Goal: Communication & Community: Answer question/provide support

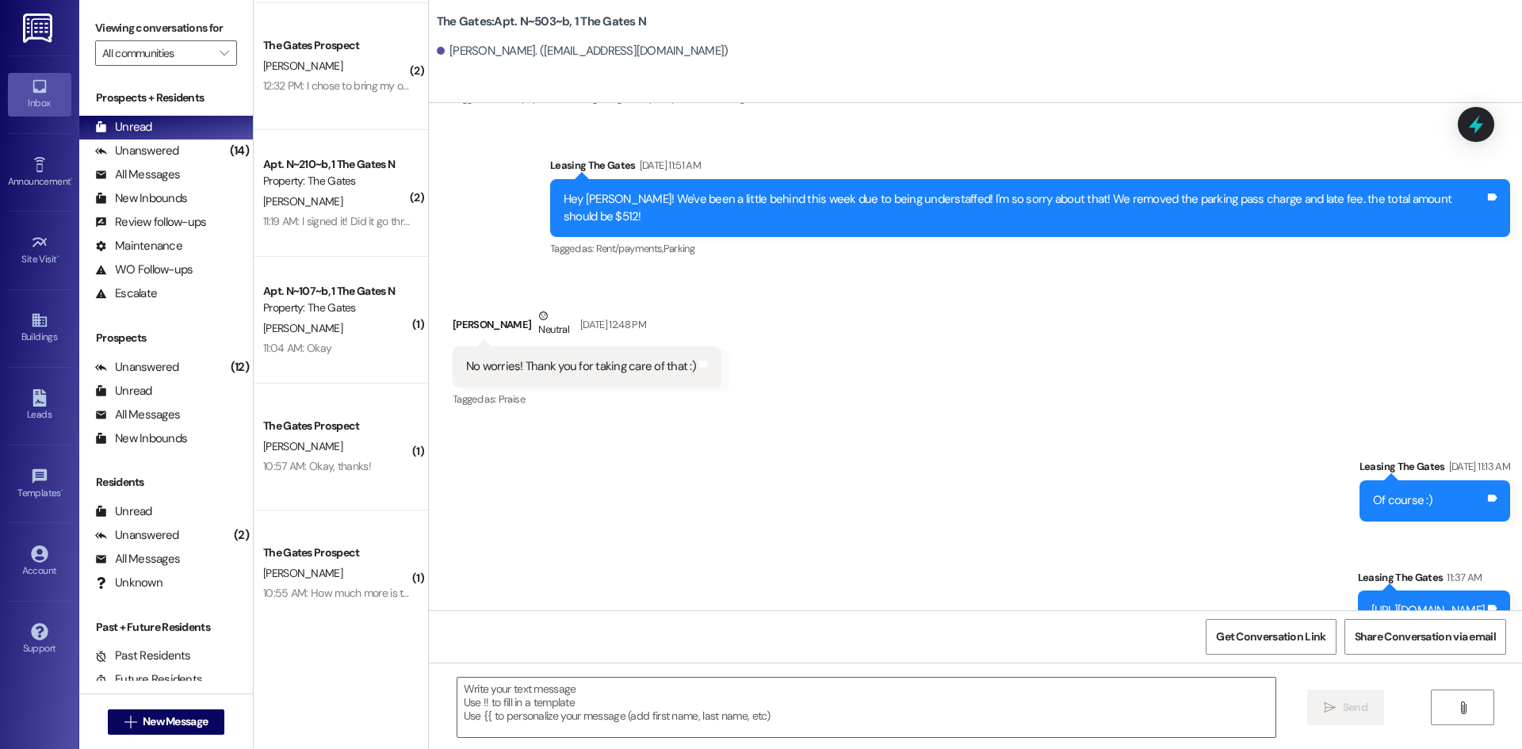
scroll to position [1266, 0]
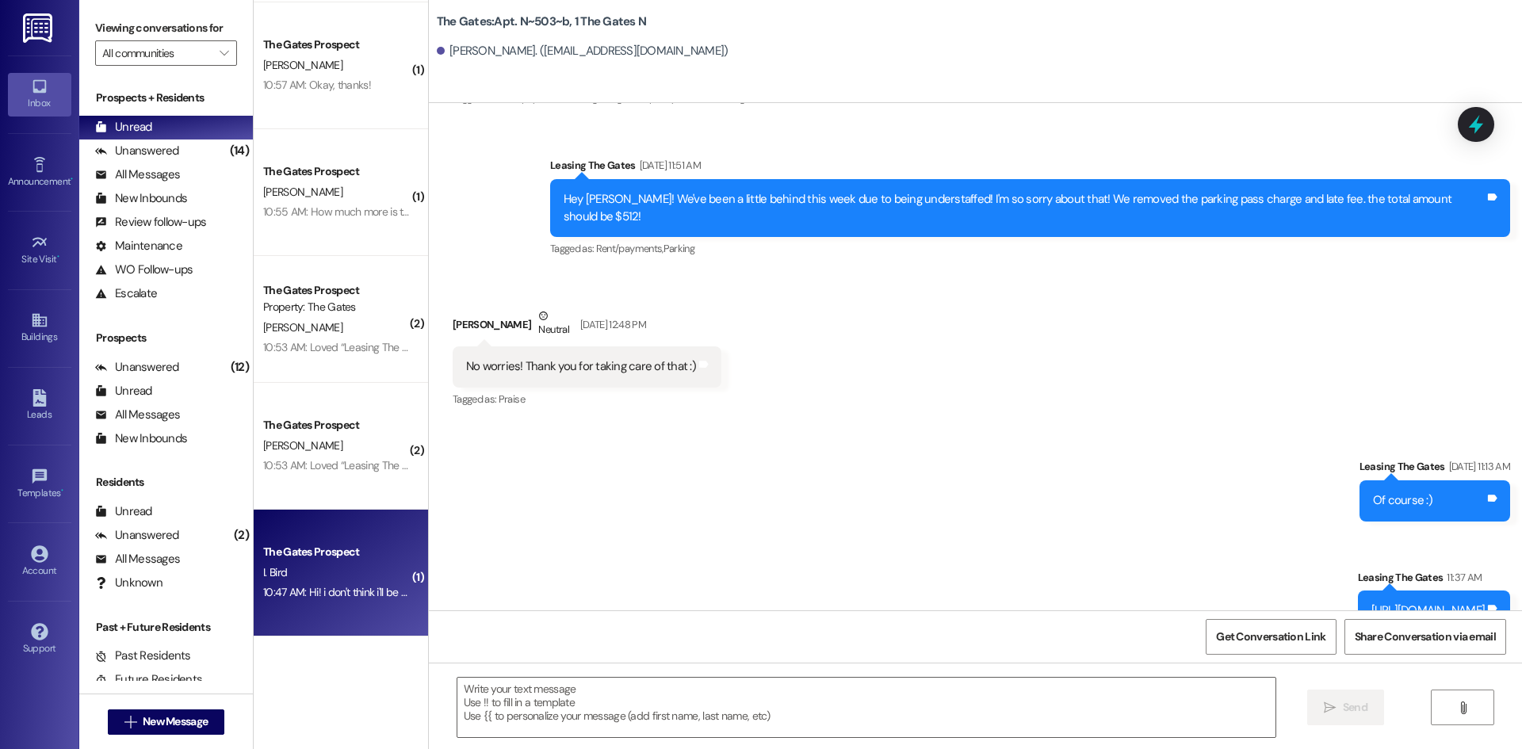
click at [303, 575] on div "I. Bird" at bounding box center [337, 573] width 150 height 20
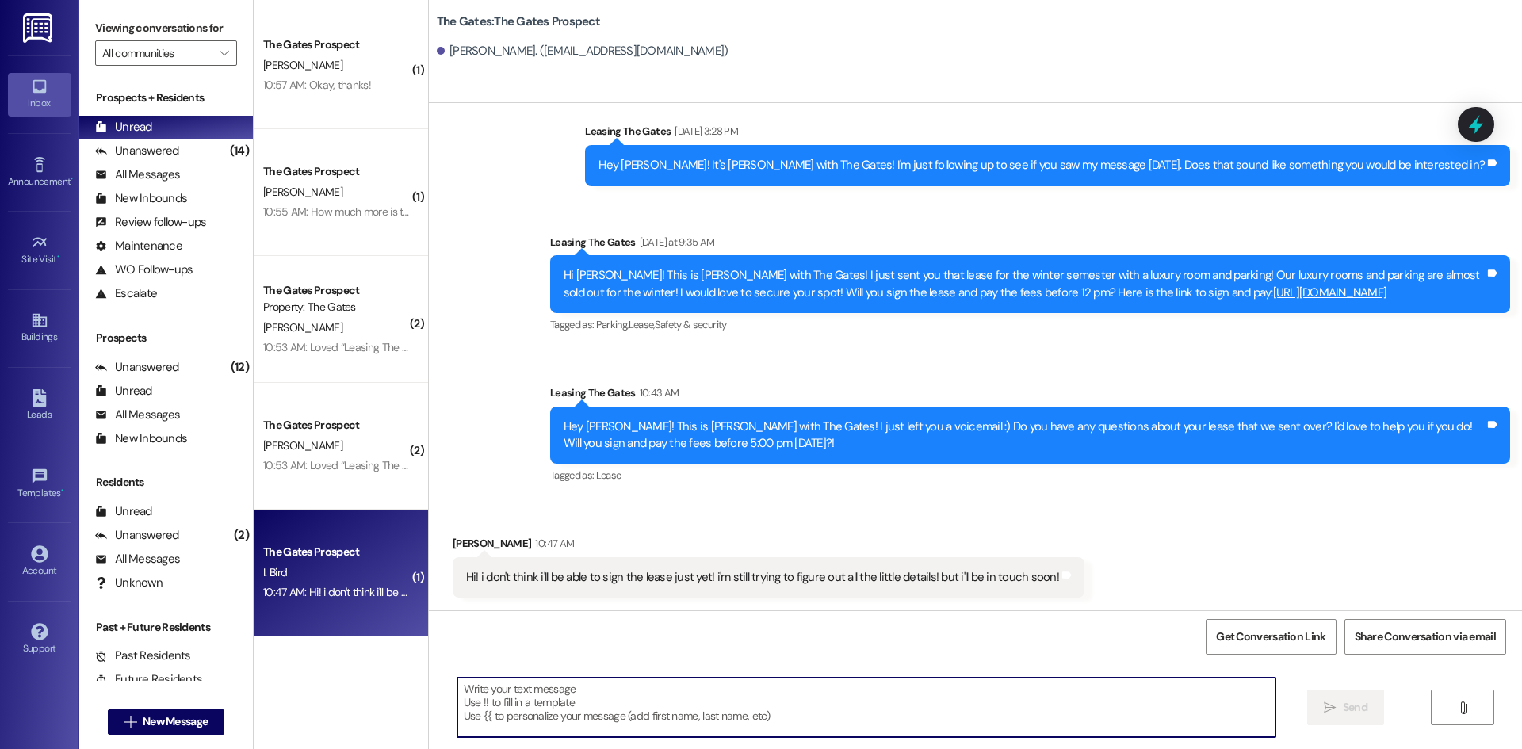
click at [494, 707] on textarea at bounding box center [866, 707] width 818 height 59
type textarea "Okay, please keep us updated!"
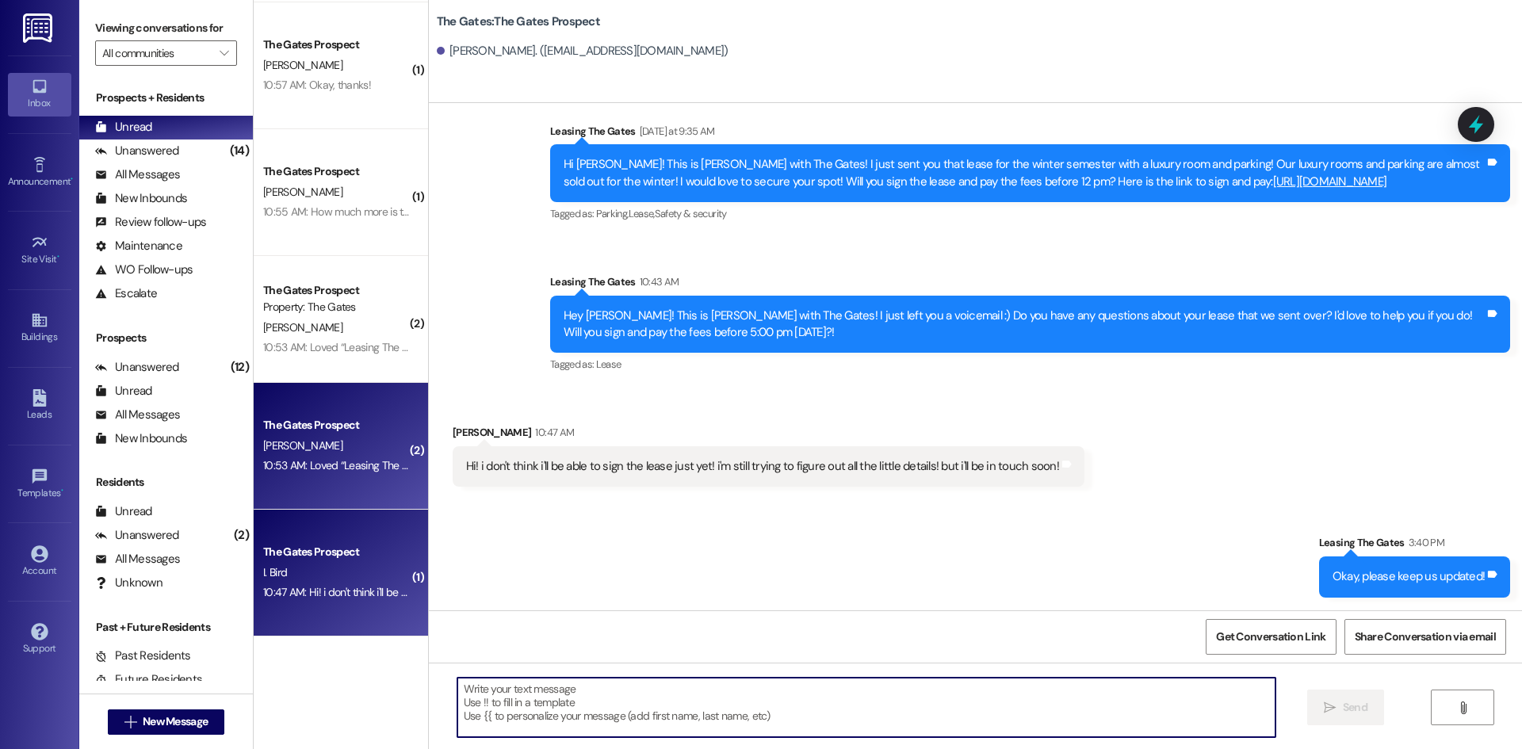
click at [308, 439] on div "[PERSON_NAME]" at bounding box center [337, 446] width 150 height 20
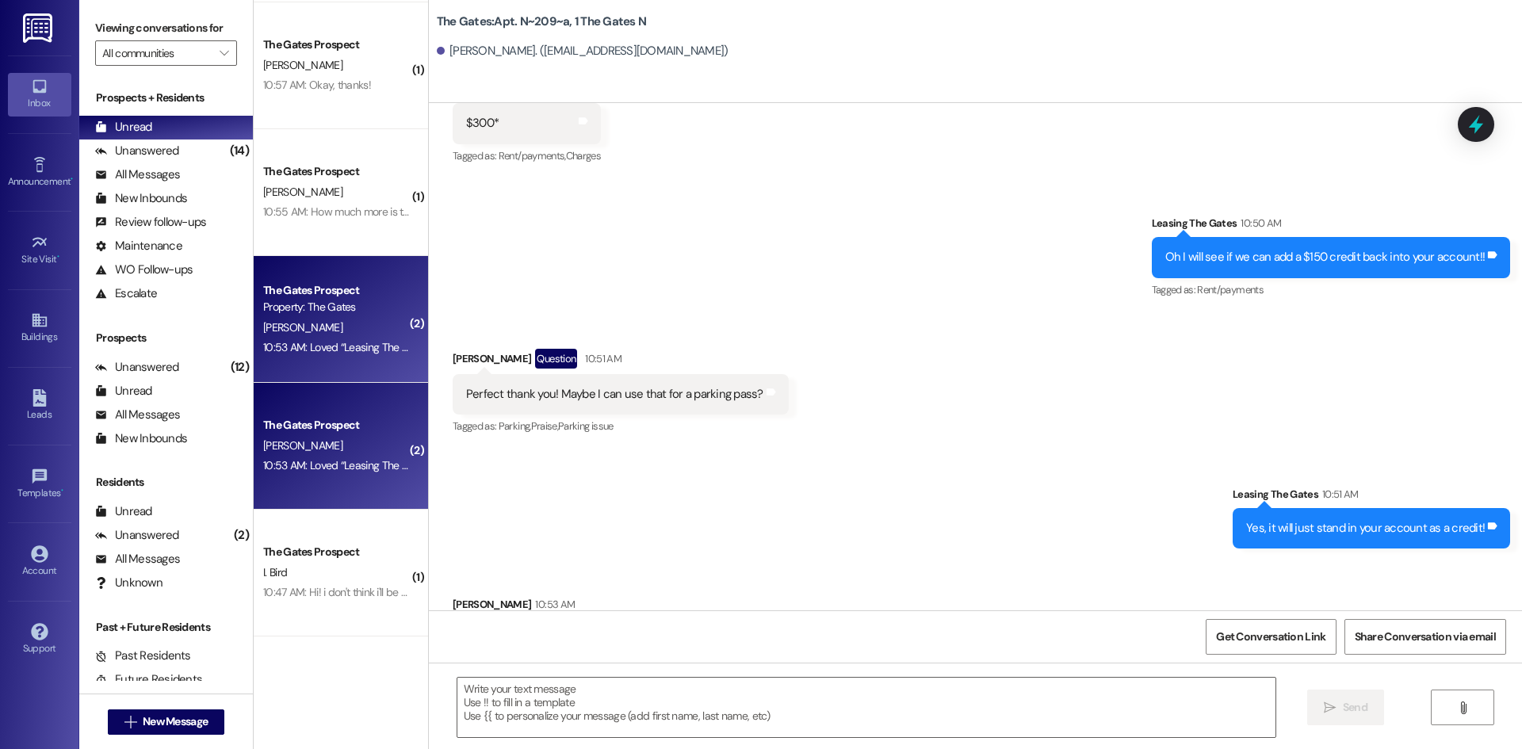
scroll to position [11755, 0]
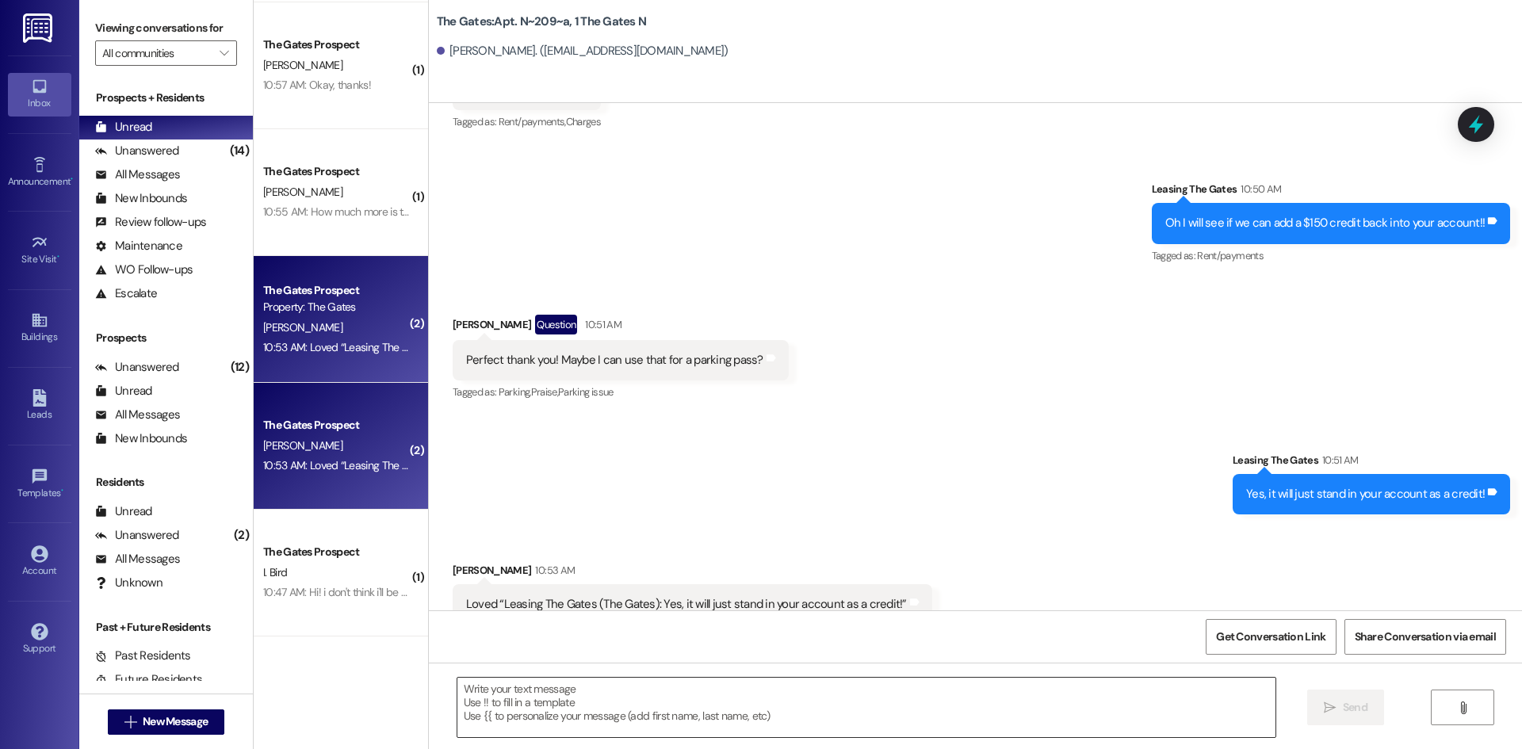
click at [588, 698] on textarea at bounding box center [866, 707] width 818 height 59
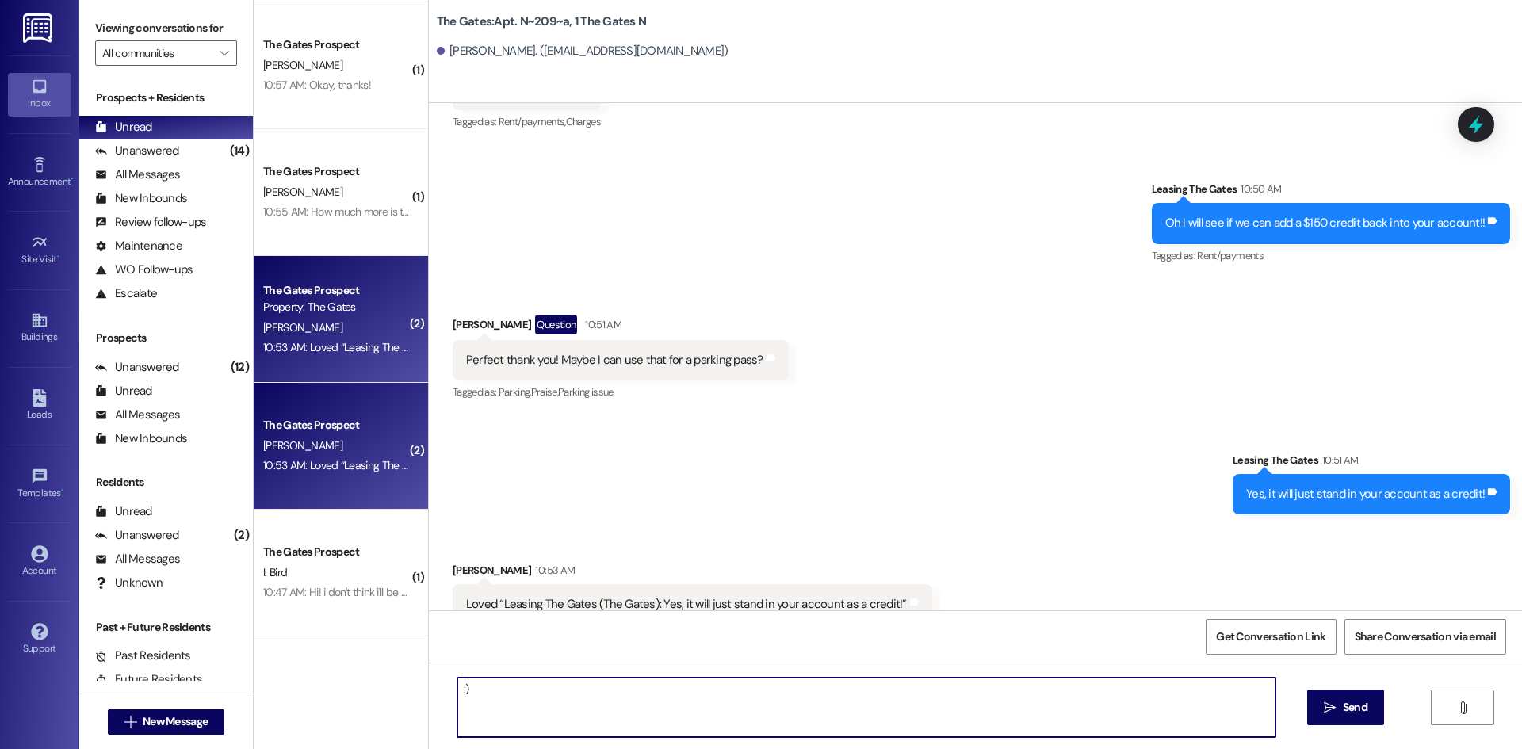
type textarea ":))"
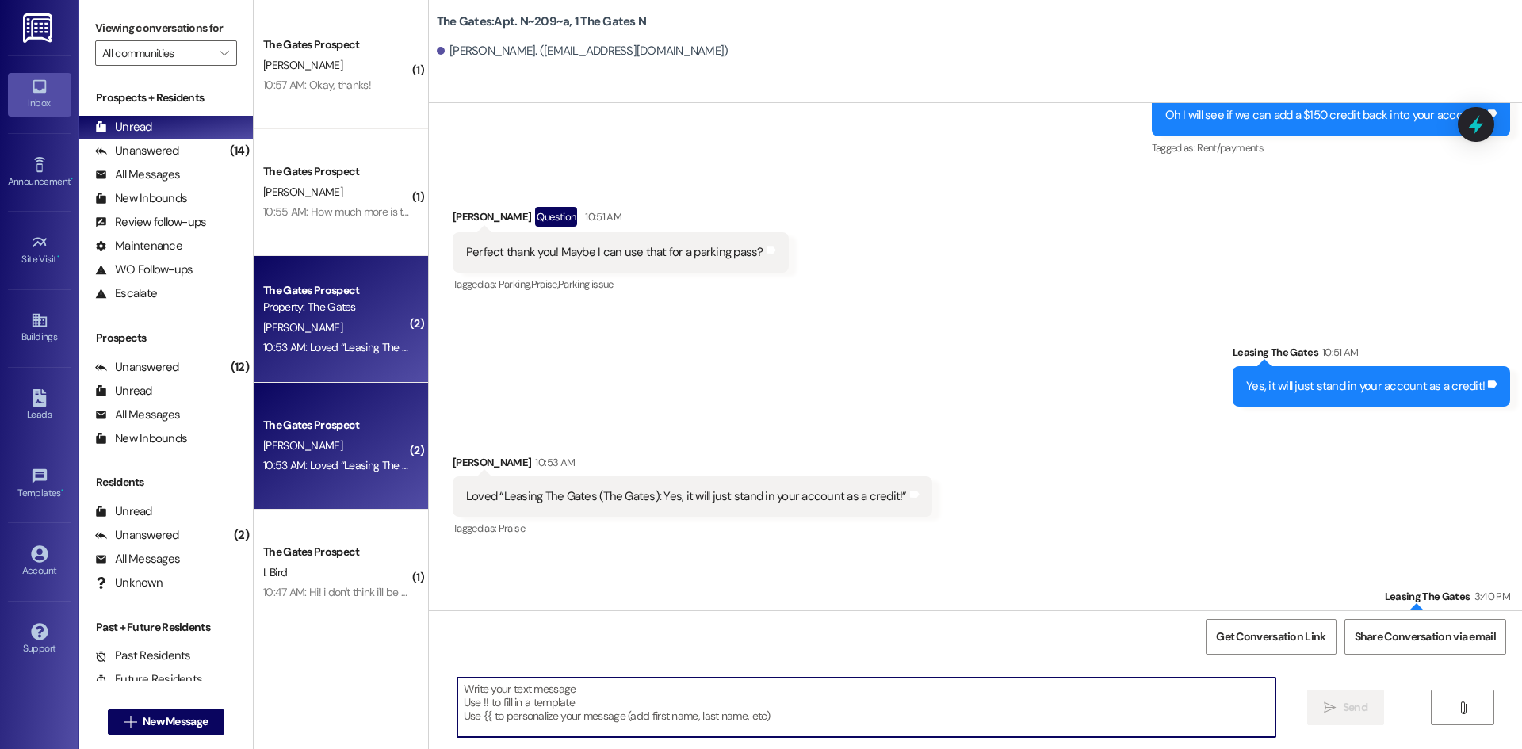
scroll to position [11865, 0]
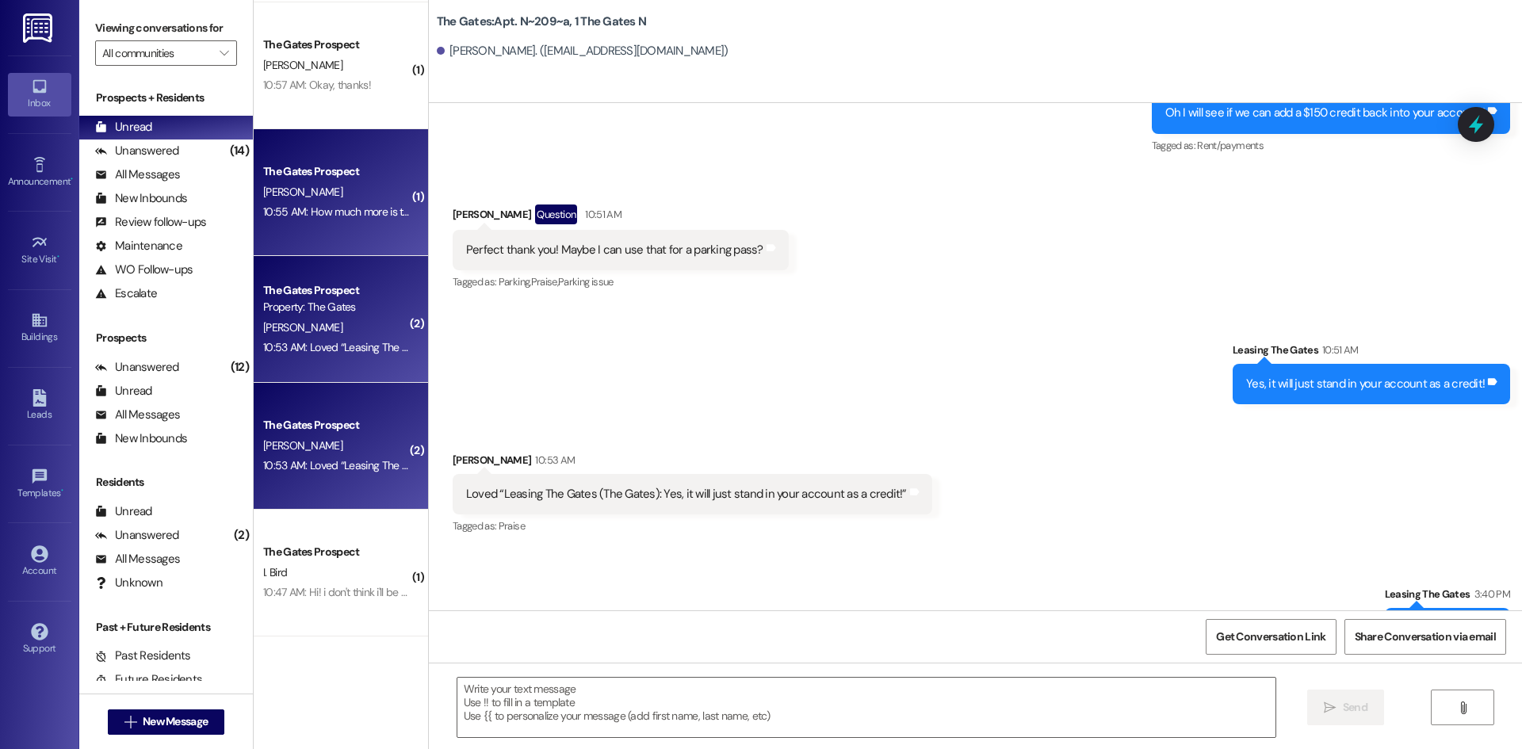
click at [336, 178] on div "The Gates Prospect" at bounding box center [336, 171] width 147 height 17
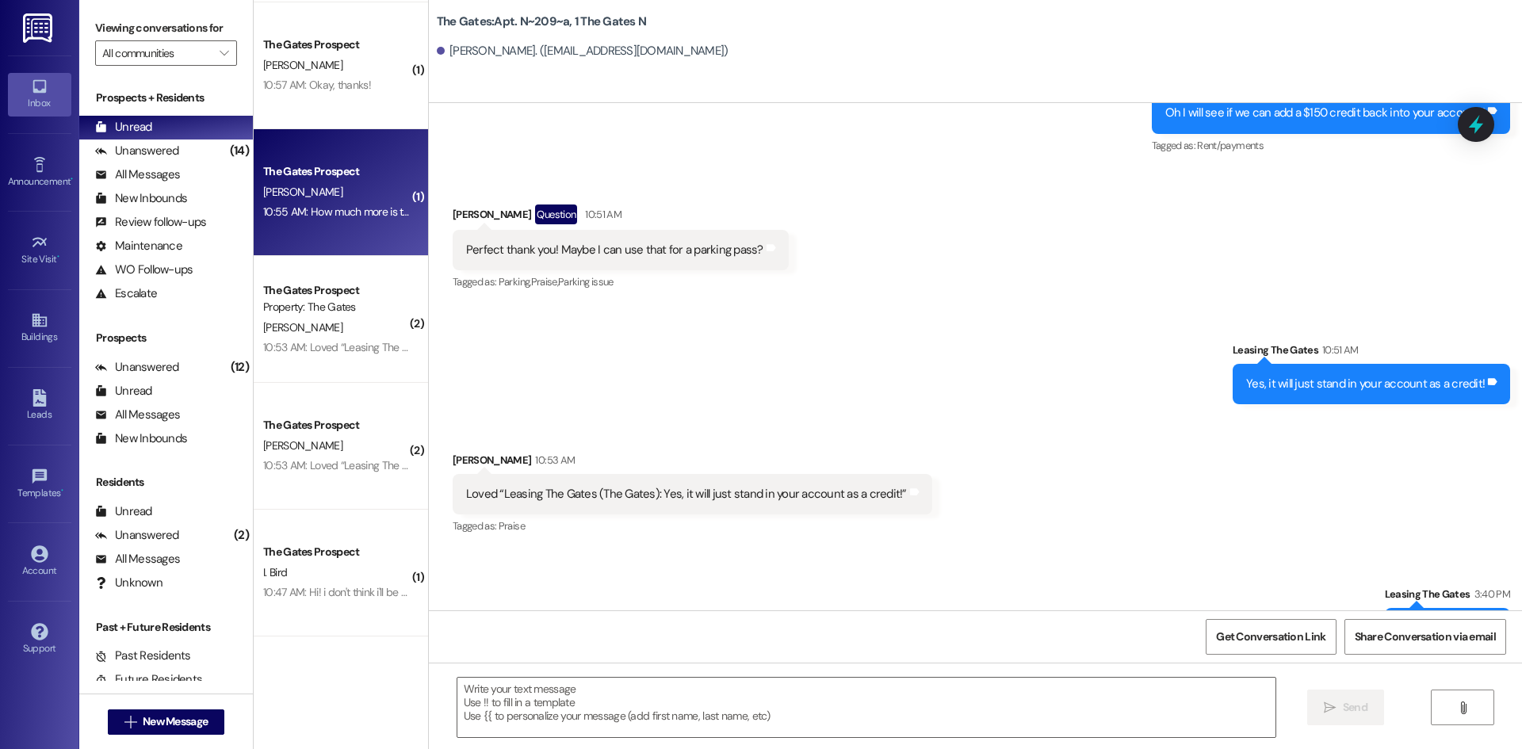
scroll to position [2697, 0]
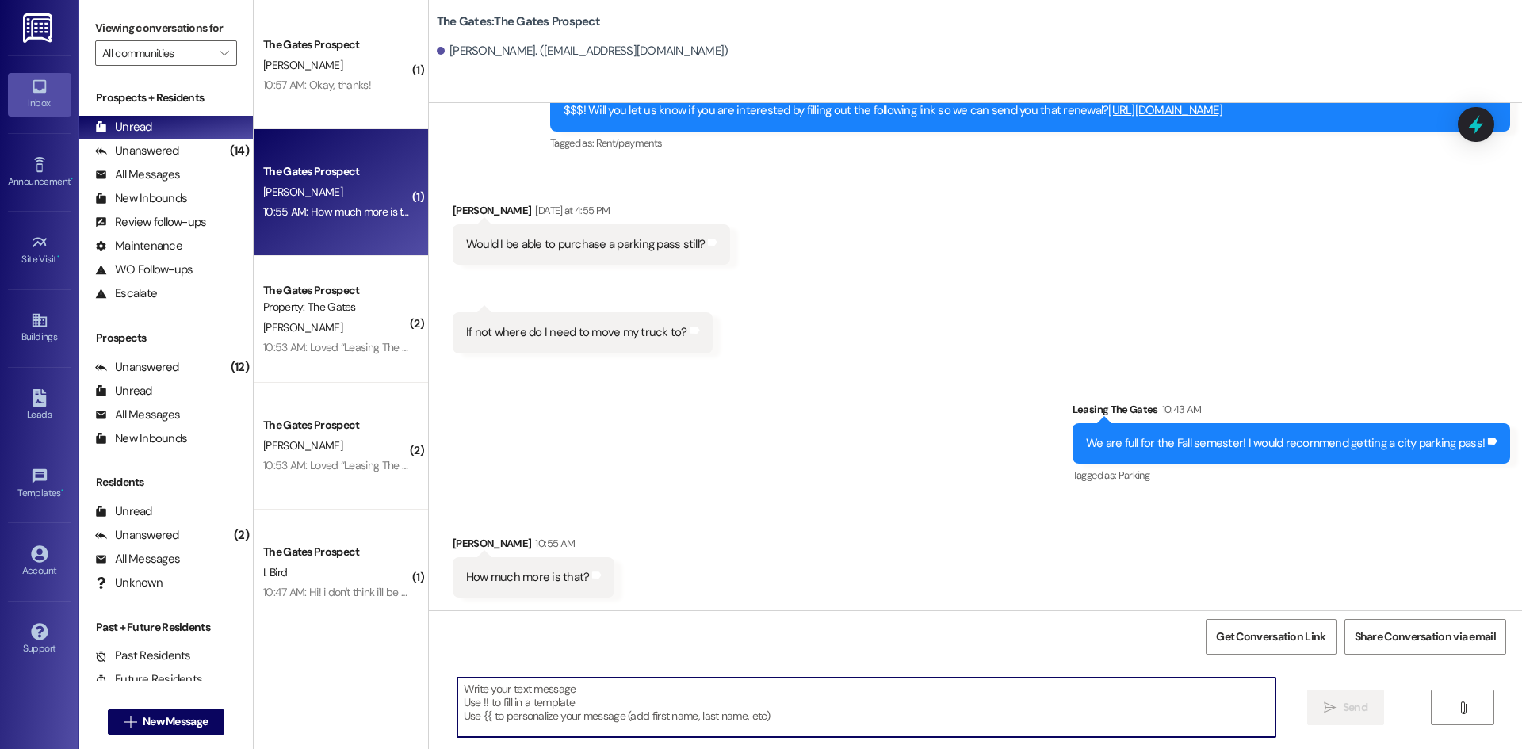
click at [520, 690] on textarea at bounding box center [866, 707] width 818 height 59
type textarea "I think $80"
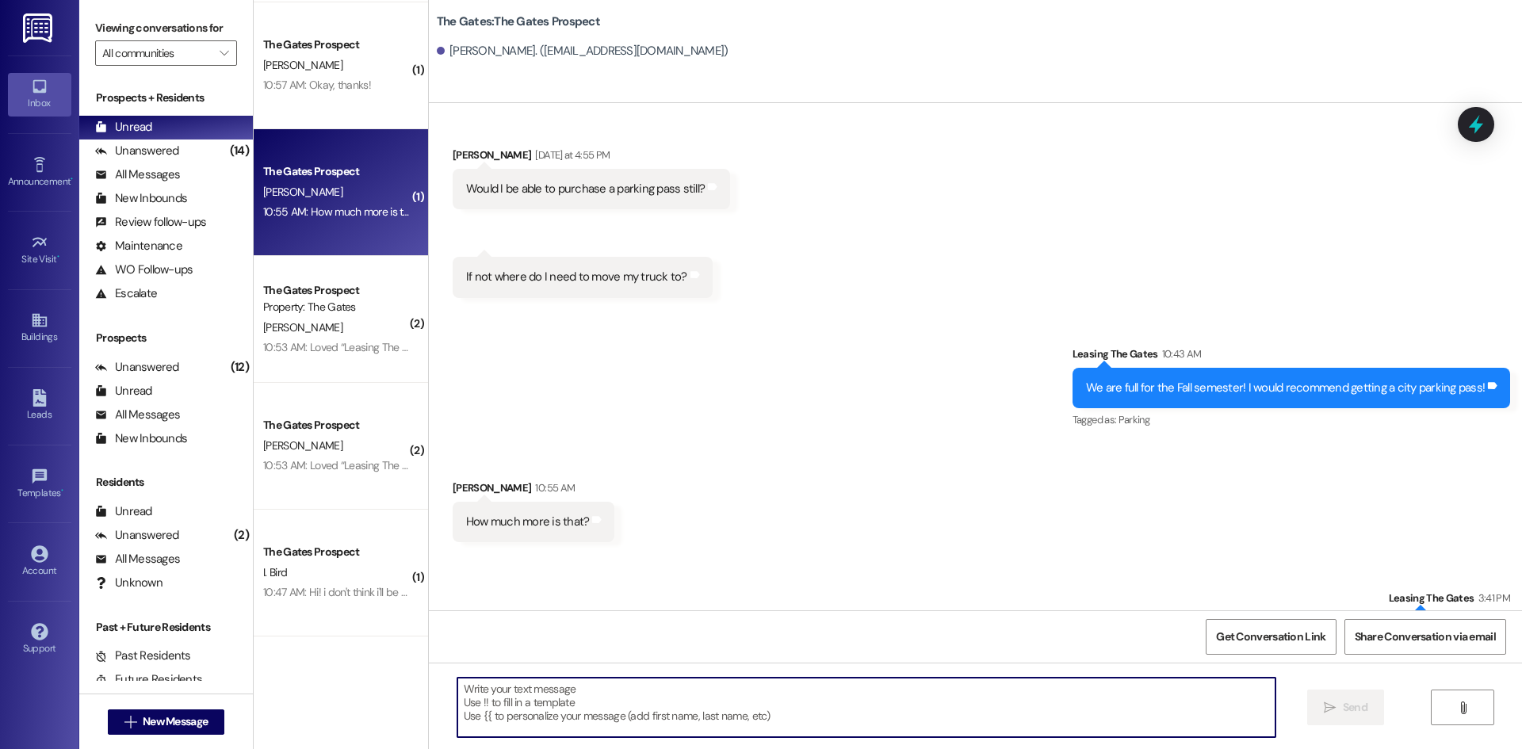
scroll to position [2807, 0]
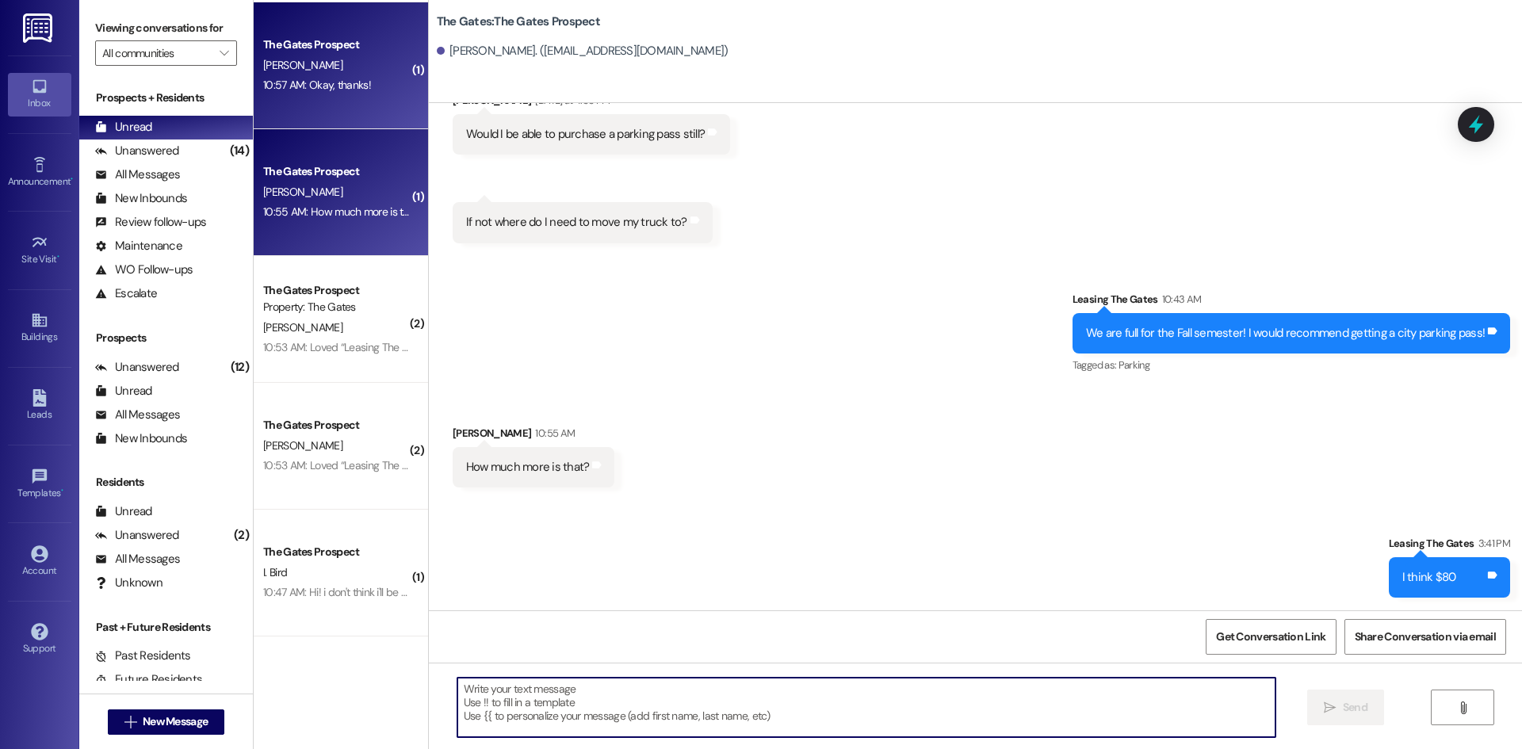
click at [329, 51] on div "The Gates Prospect" at bounding box center [336, 44] width 147 height 17
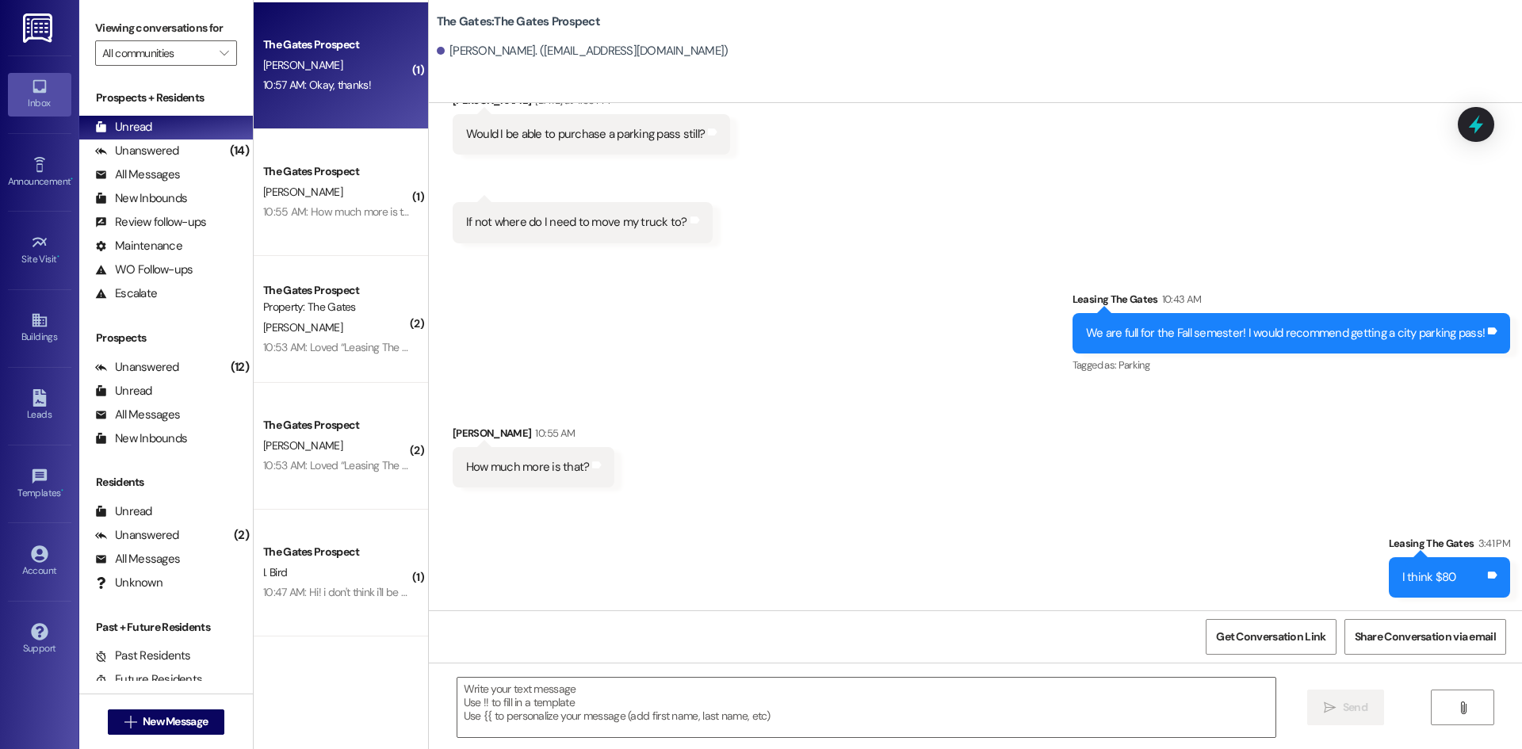
scroll to position [100, 0]
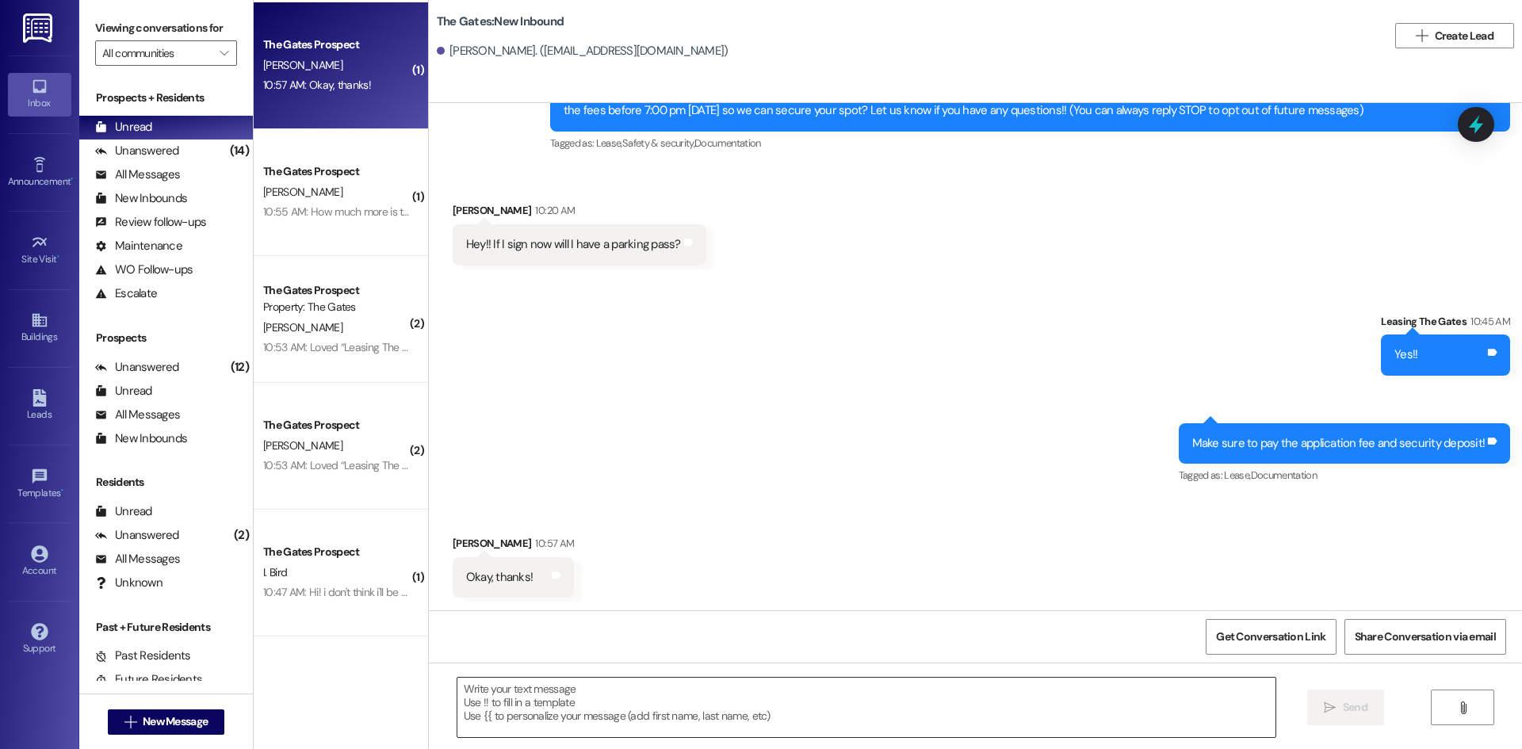
click at [534, 712] on textarea at bounding box center [866, 707] width 818 height 59
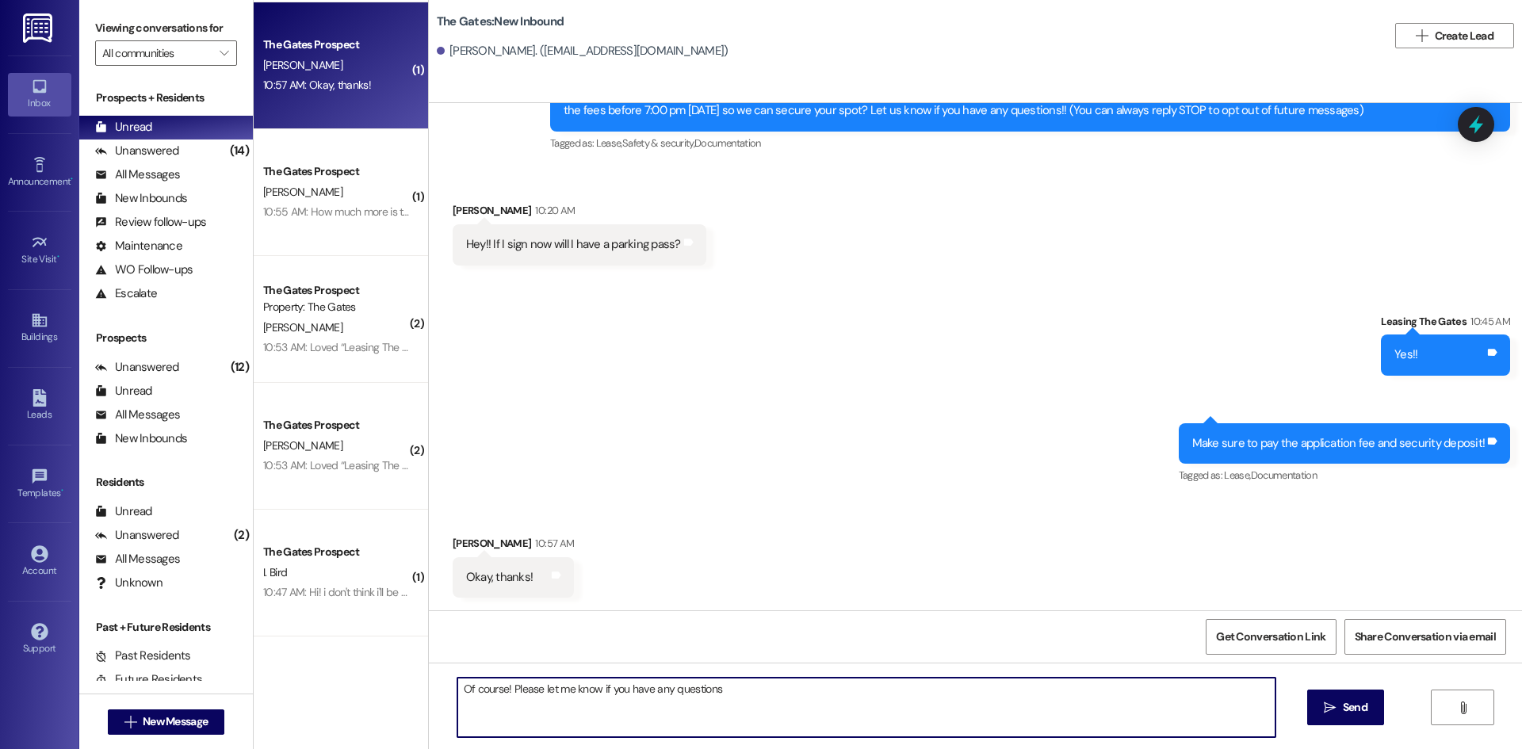
type textarea "Of course! Please let me know if you have any questions"
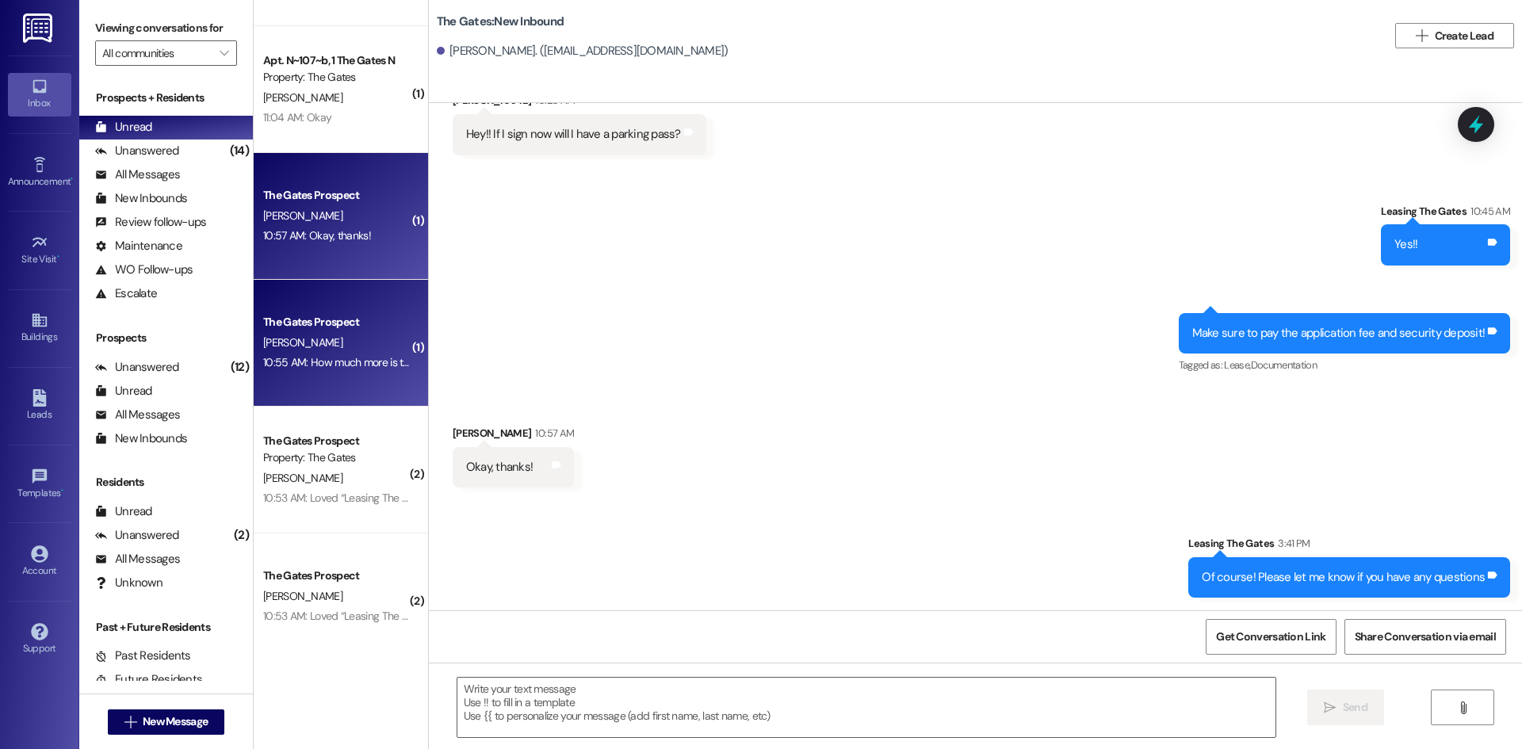
scroll to position [949, 0]
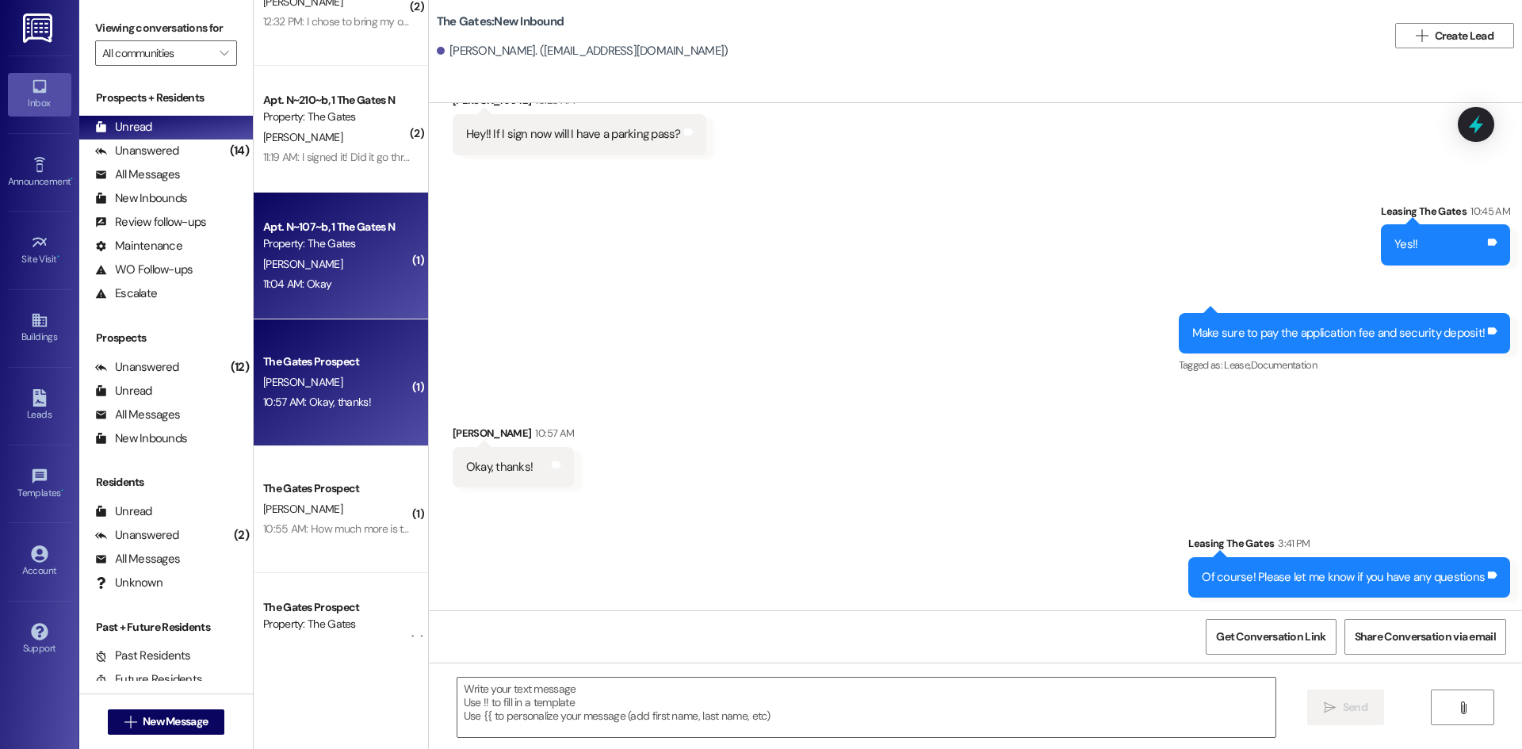
click at [275, 280] on div "11:04 AM: Okay 11:04 AM: Okay" at bounding box center [297, 284] width 68 height 14
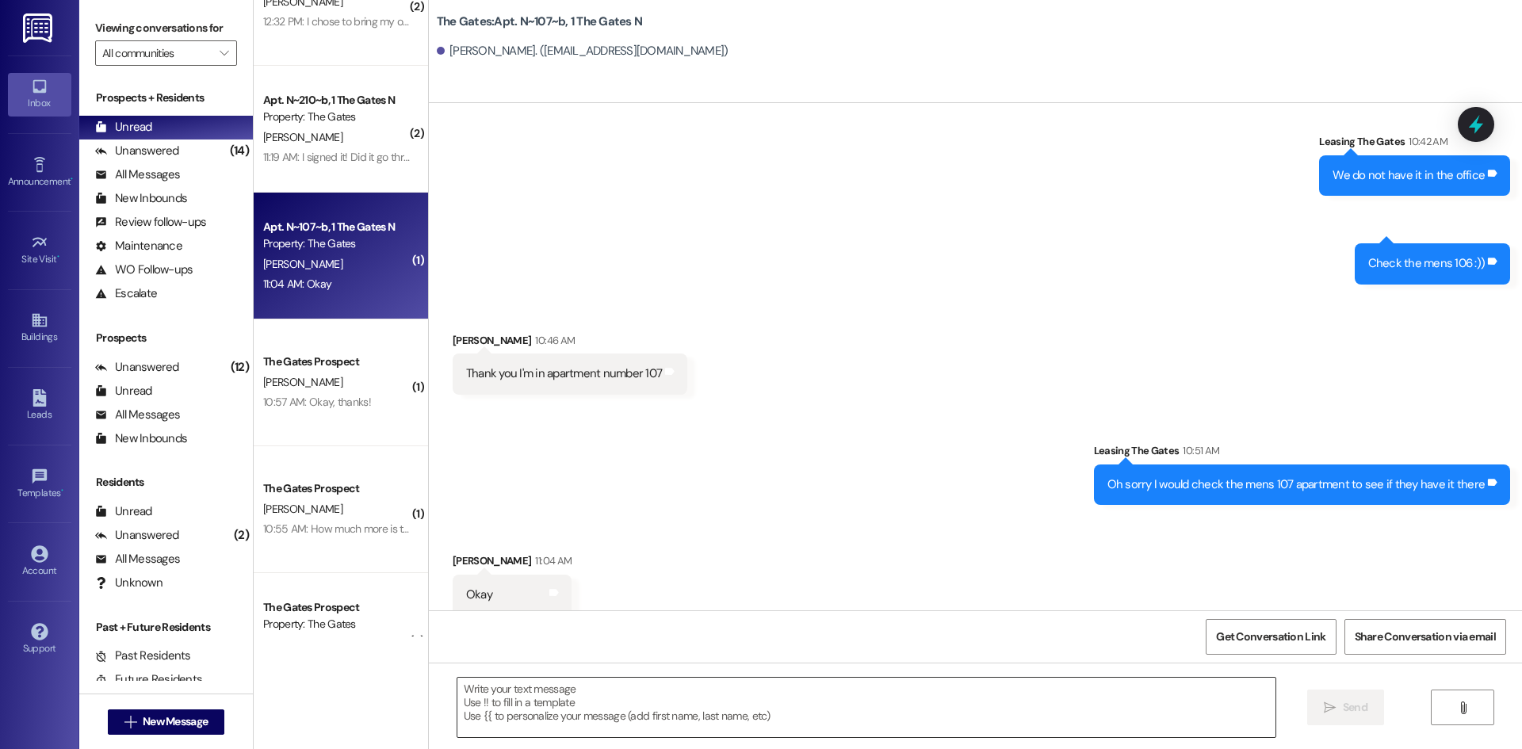
scroll to position [5563, 0]
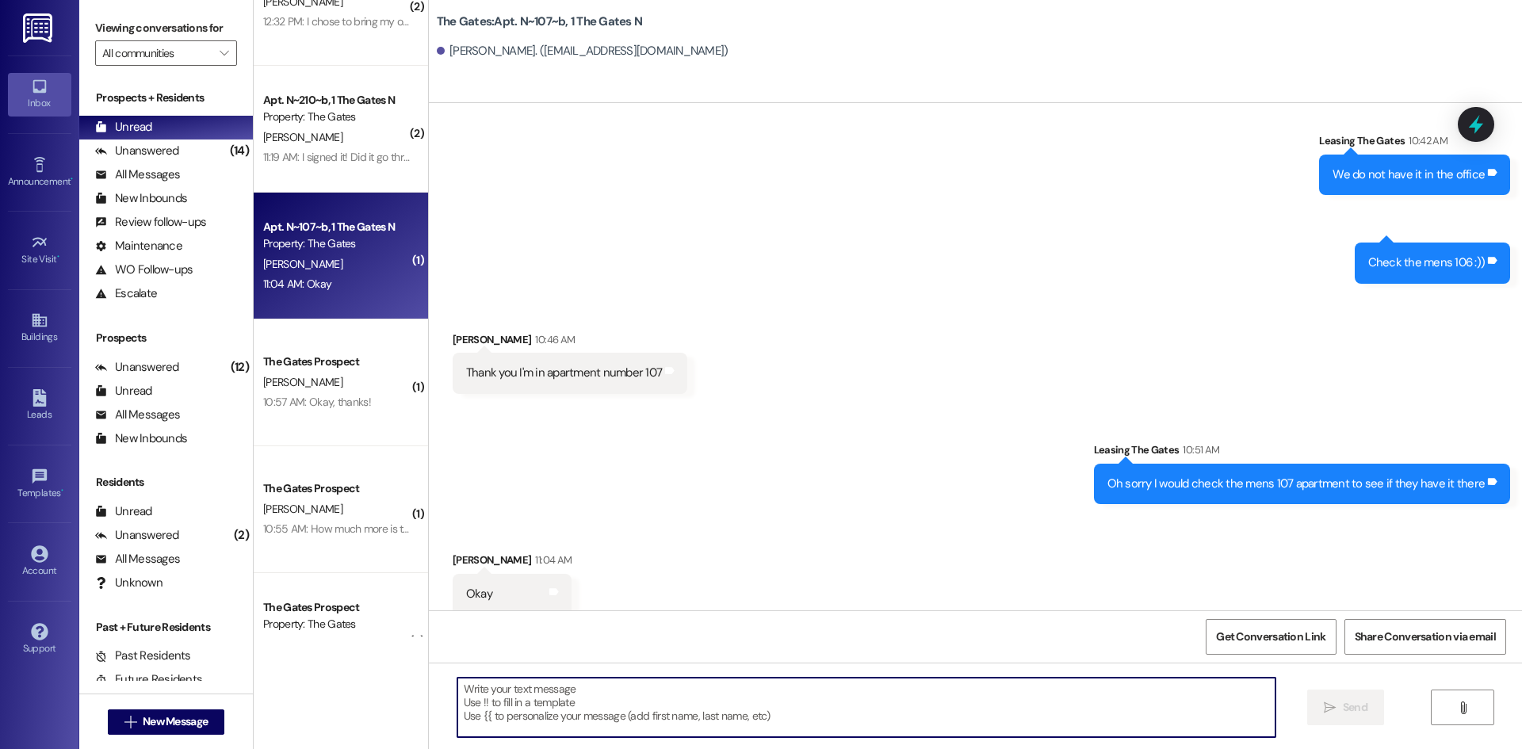
click at [535, 690] on textarea at bounding box center [866, 707] width 818 height 59
type textarea ":"
type textarea "Let us know if you have any questions!"
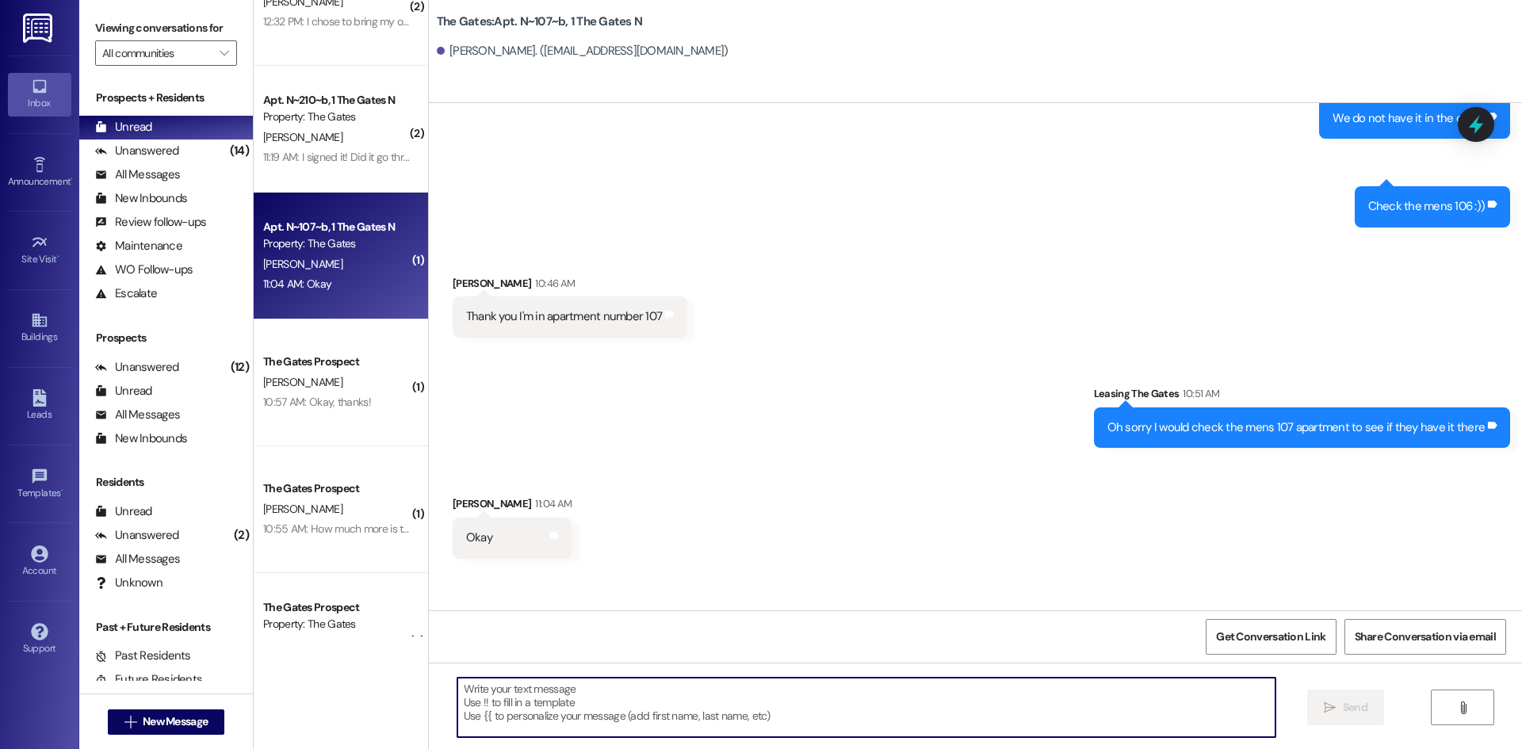
scroll to position [5674, 0]
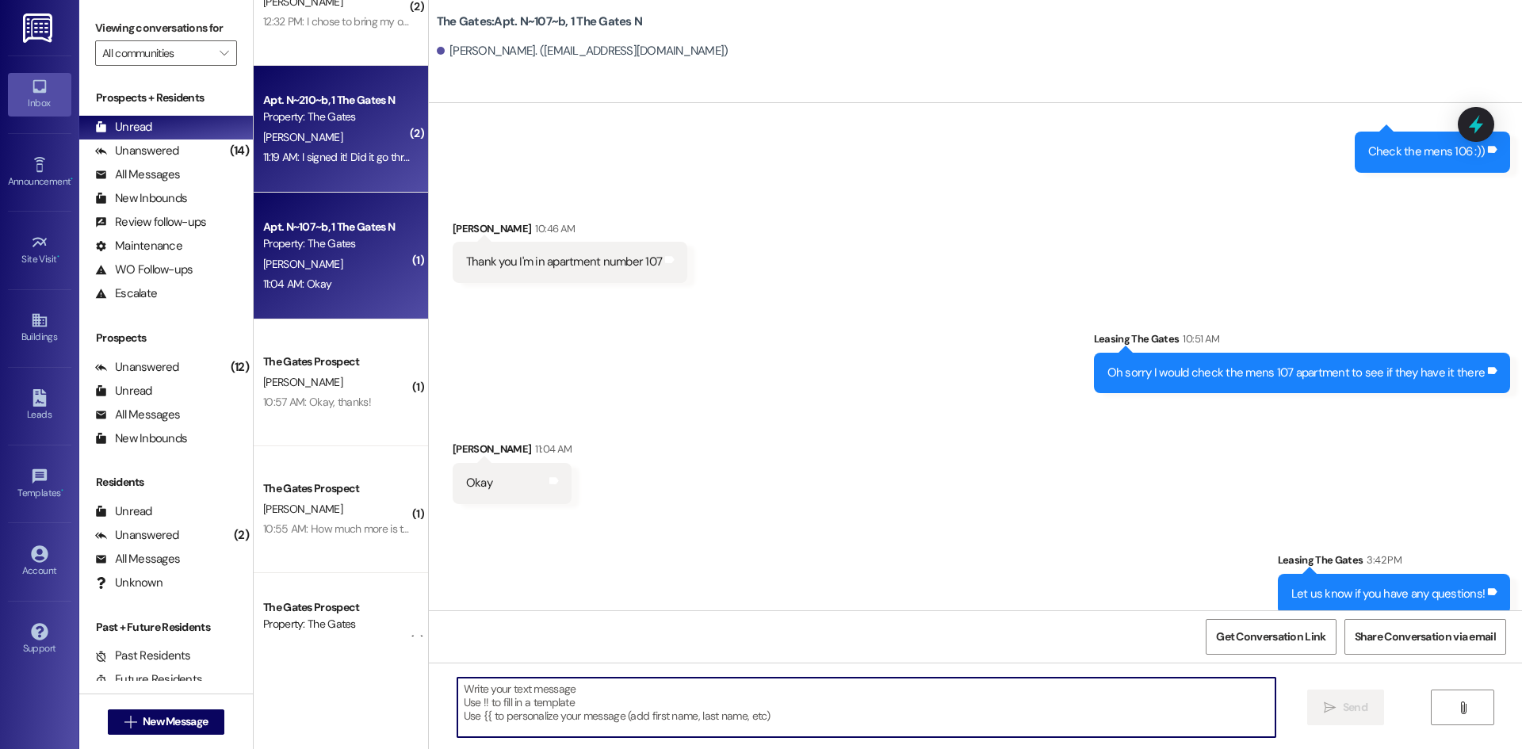
click at [271, 141] on span "[PERSON_NAME]" at bounding box center [302, 137] width 79 height 14
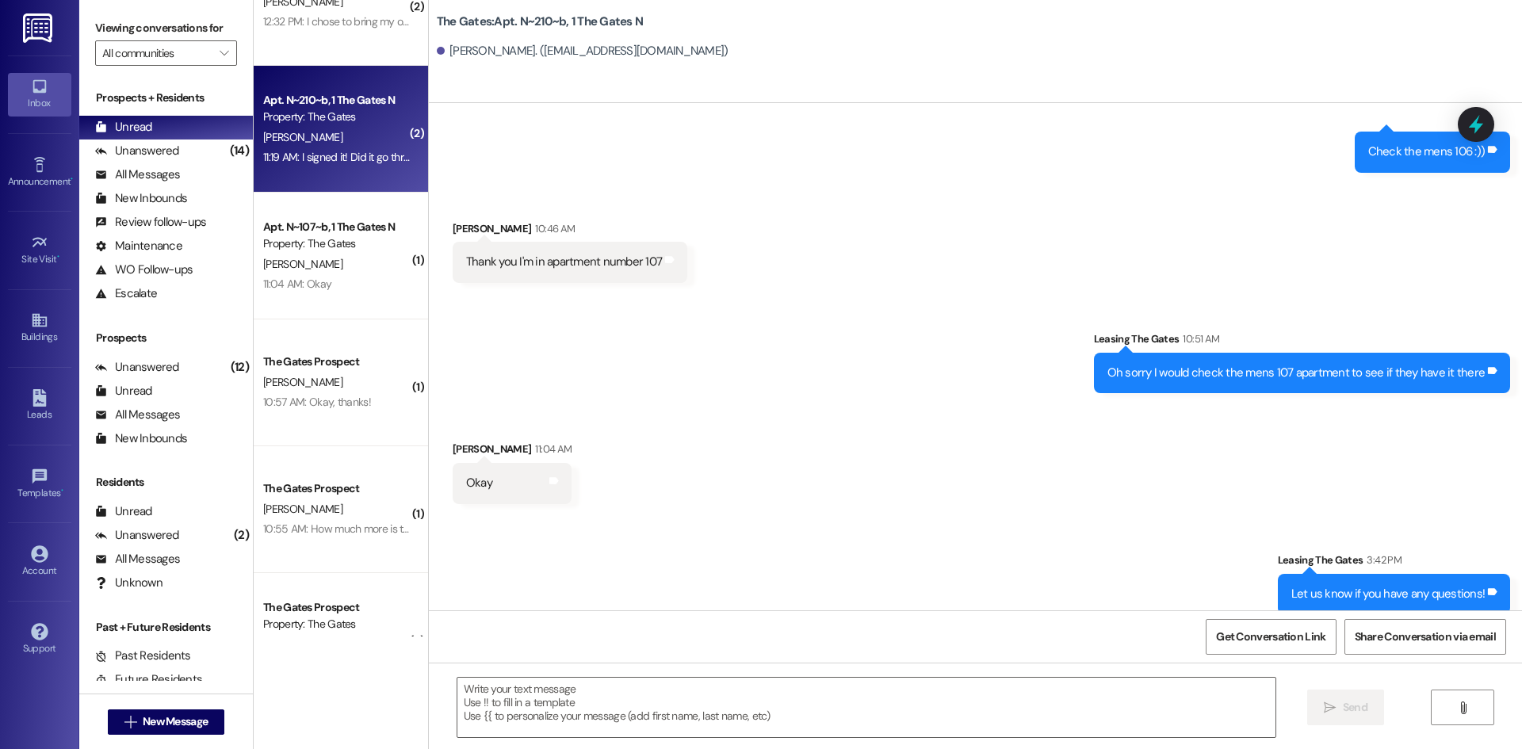
scroll to position [873, 0]
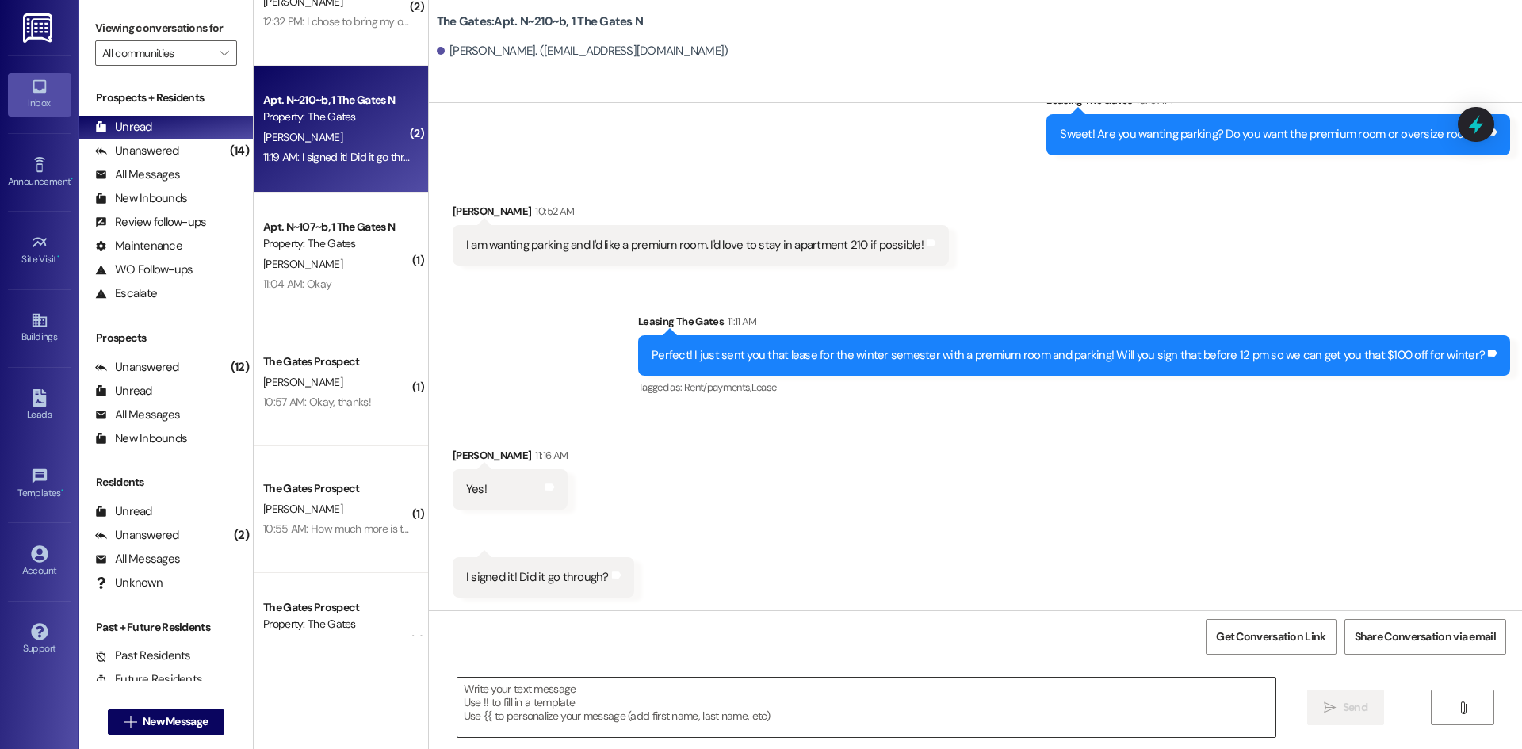
click at [495, 701] on textarea at bounding box center [866, 707] width 818 height 59
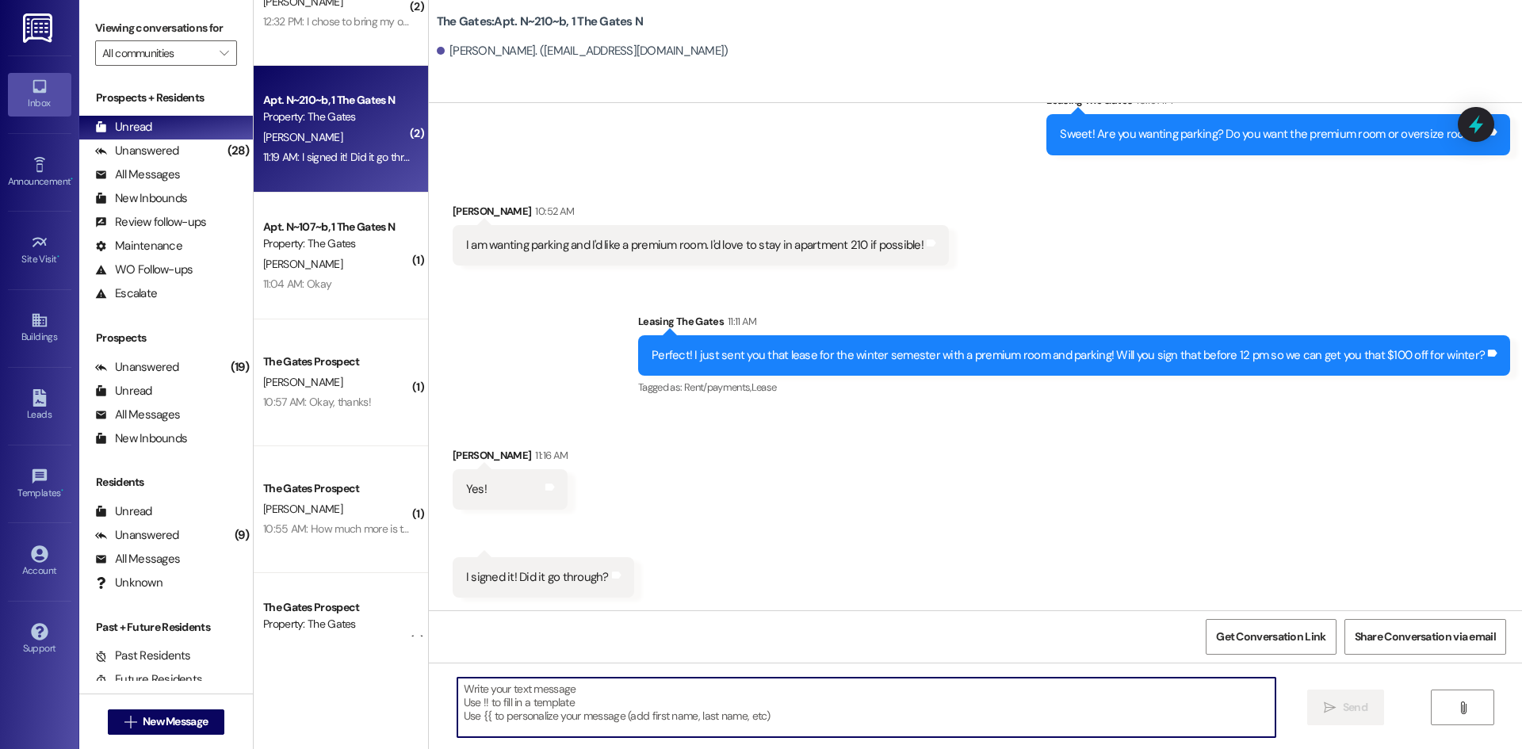
click at [524, 713] on textarea at bounding box center [866, 707] width 818 height 59
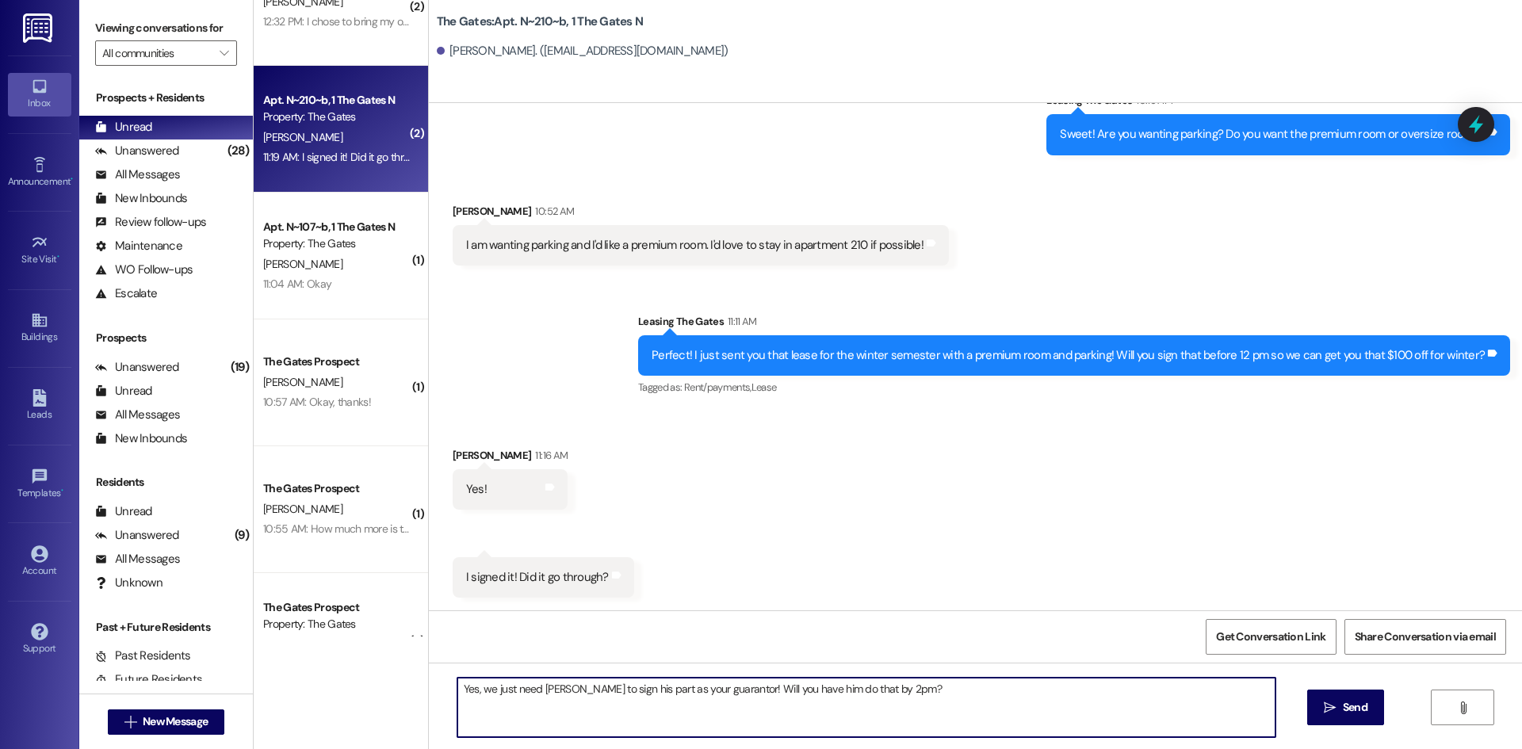
click at [935, 686] on textarea "Yes, we just need [PERSON_NAME] to sign his part as your guarantor! Will you ha…" at bounding box center [866, 707] width 818 height 59
type textarea "Yes, we just need [PERSON_NAME] to sign his part as your guarantor! Will you ha…"
click at [1355, 699] on span "Send" at bounding box center [1355, 707] width 25 height 17
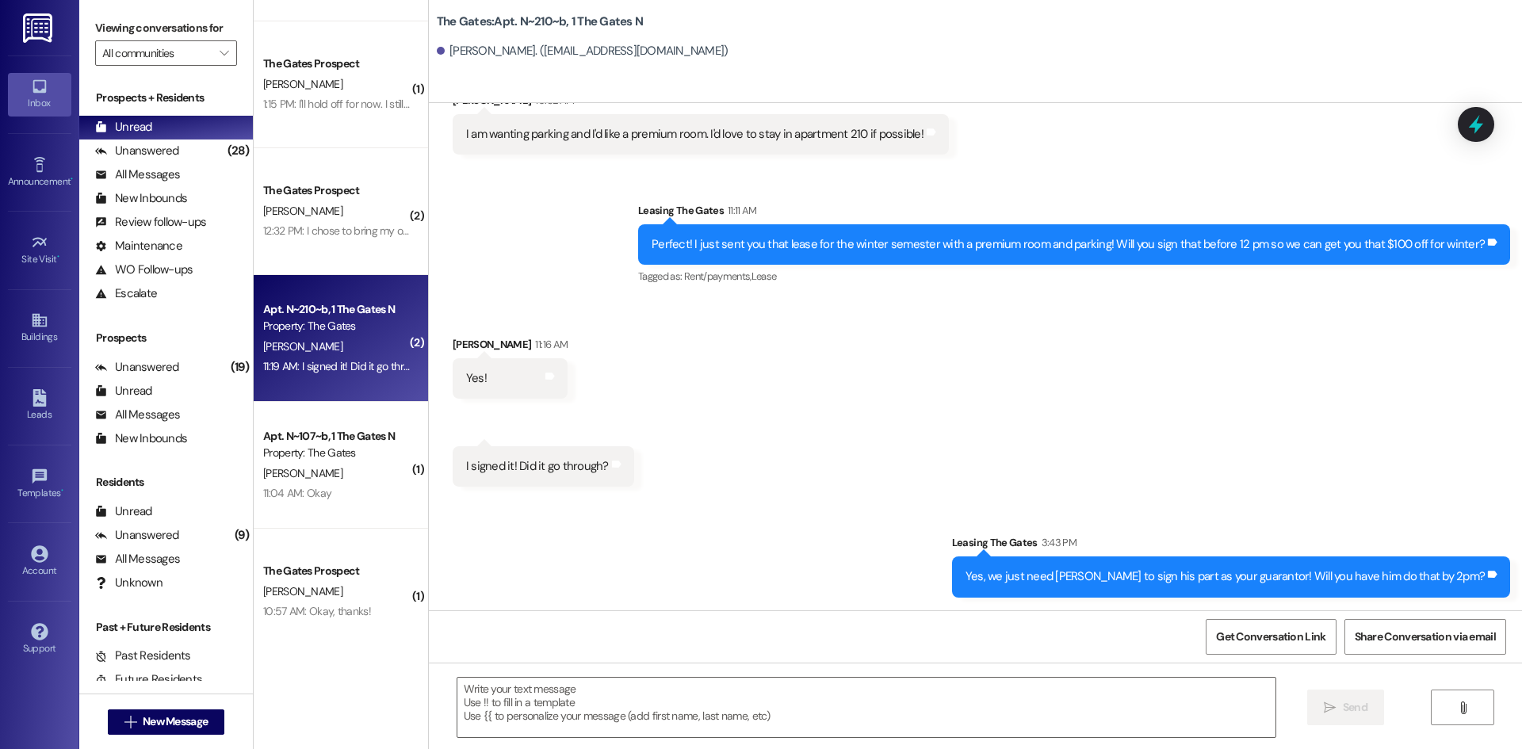
scroll to position [711, 0]
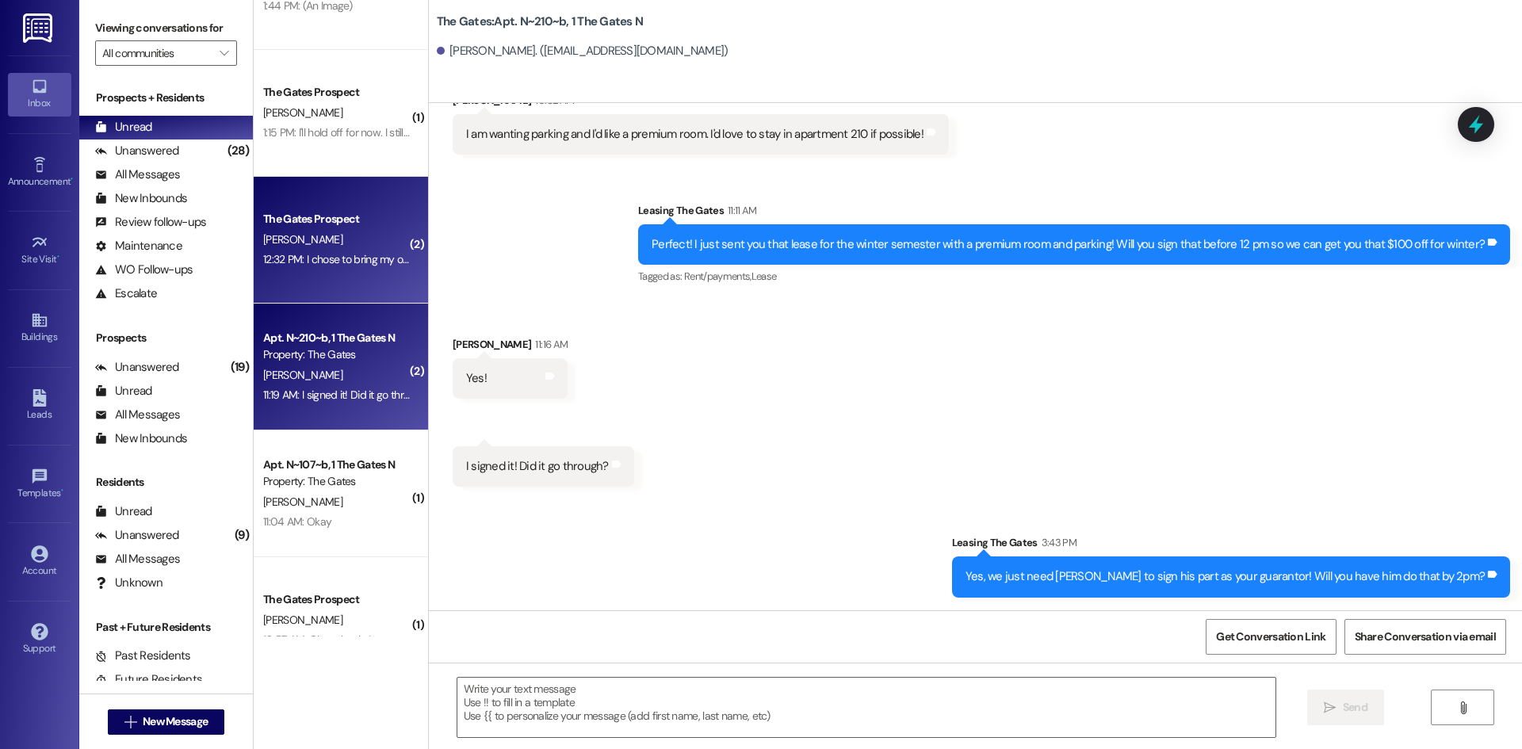
click at [319, 263] on div "12:32 PM: I chose to bring my own and I got an email back from Redstone saying …" at bounding box center [877, 259] width 1229 height 14
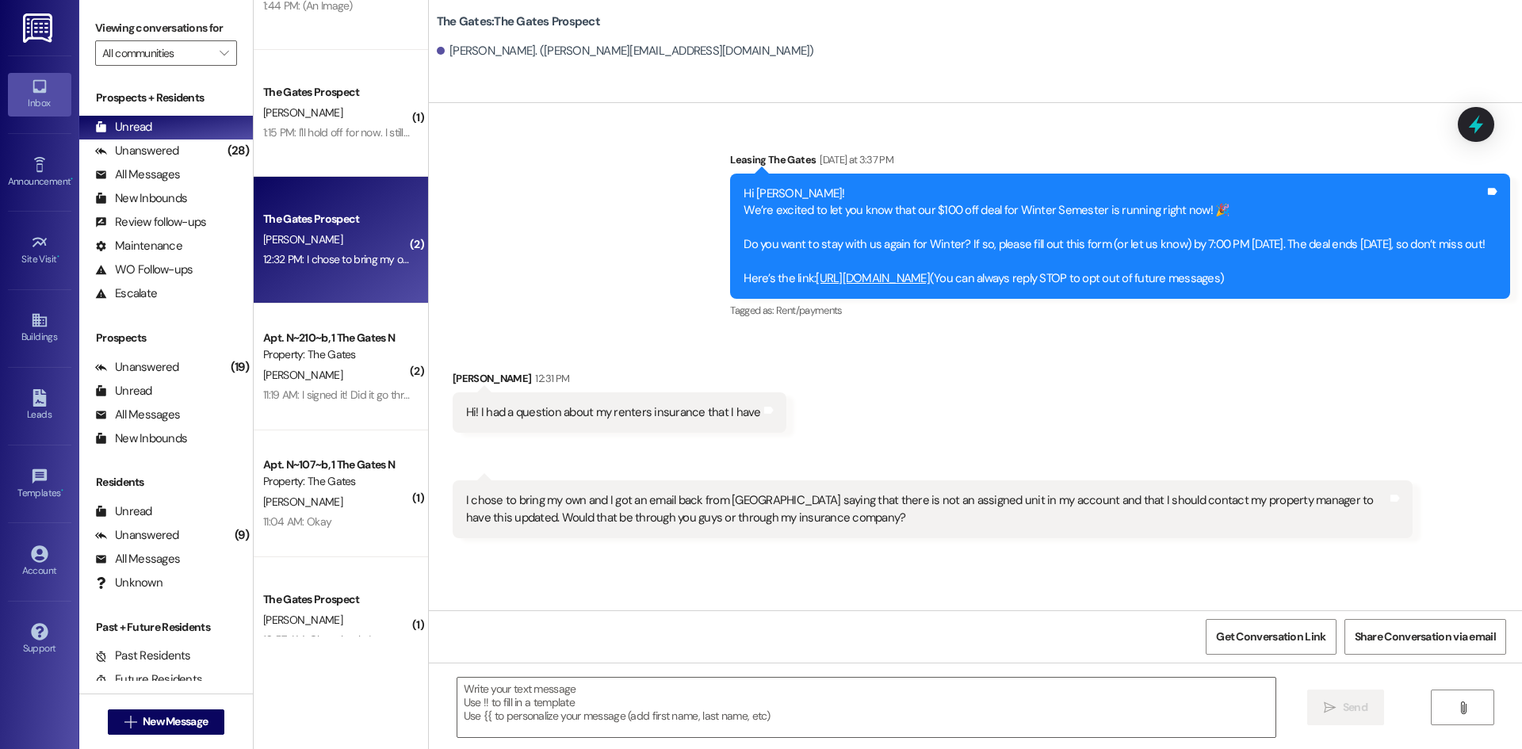
scroll to position [0, 0]
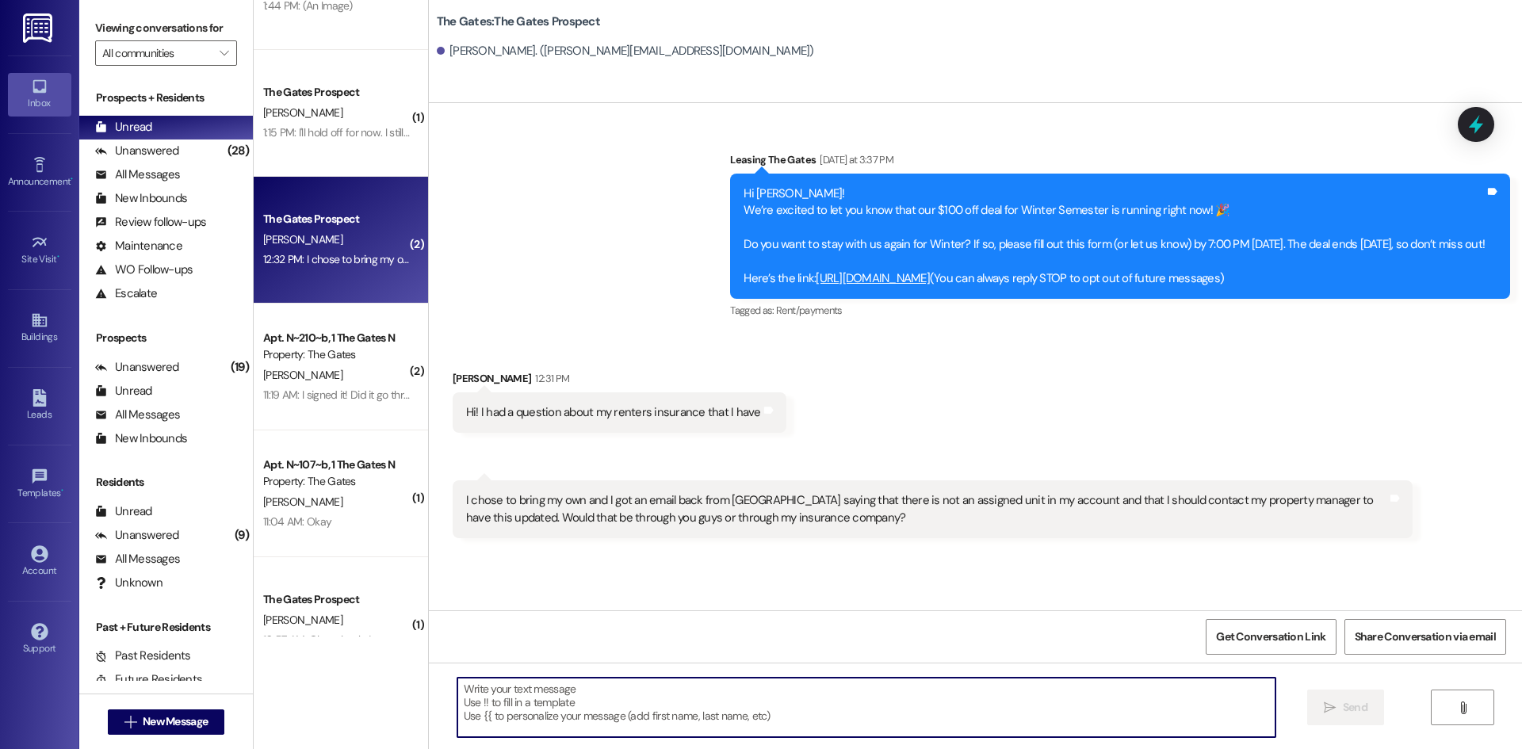
click at [521, 697] on textarea at bounding box center [866, 707] width 818 height 59
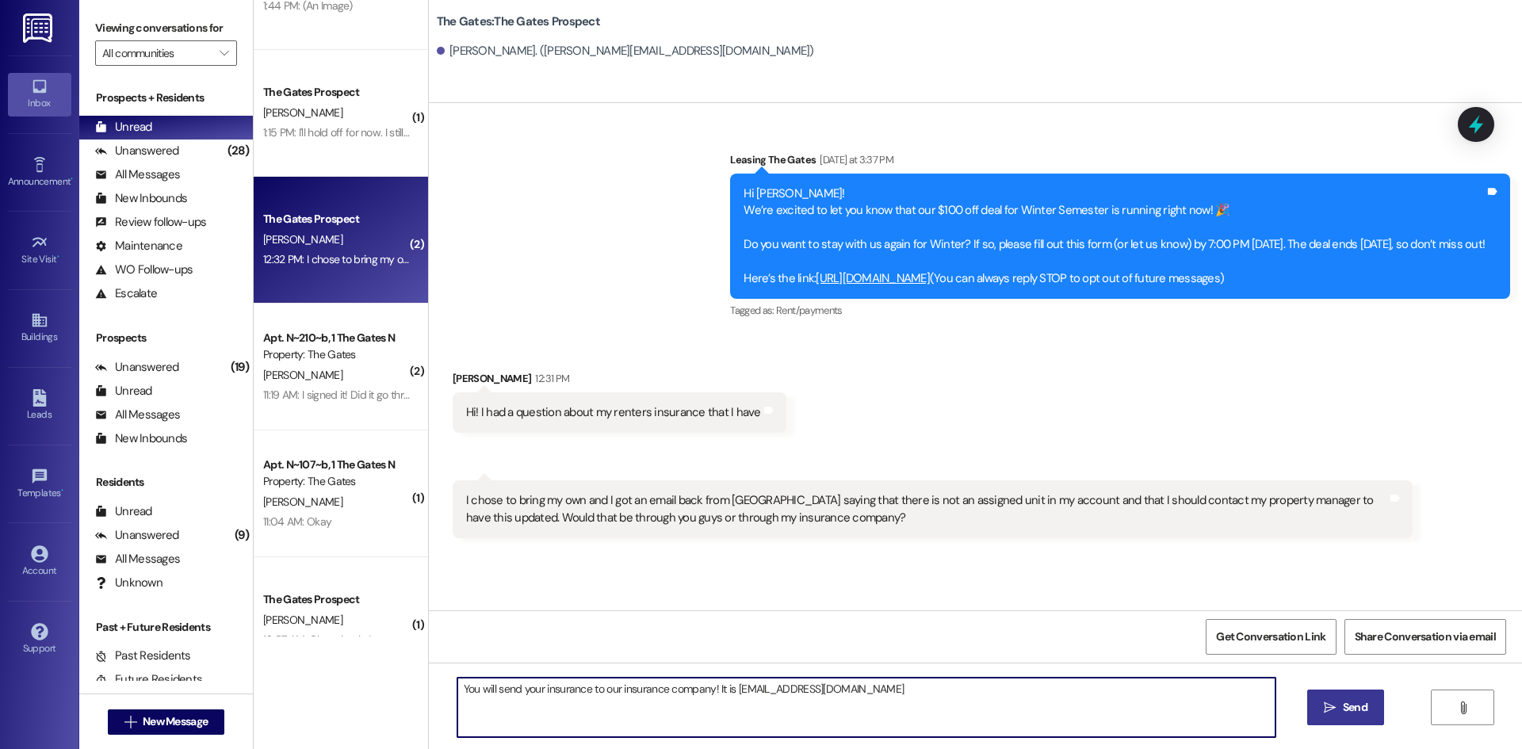
type textarea "You will send your insurance to our insurance company! It is [EMAIL_ADDRESS][DO…"
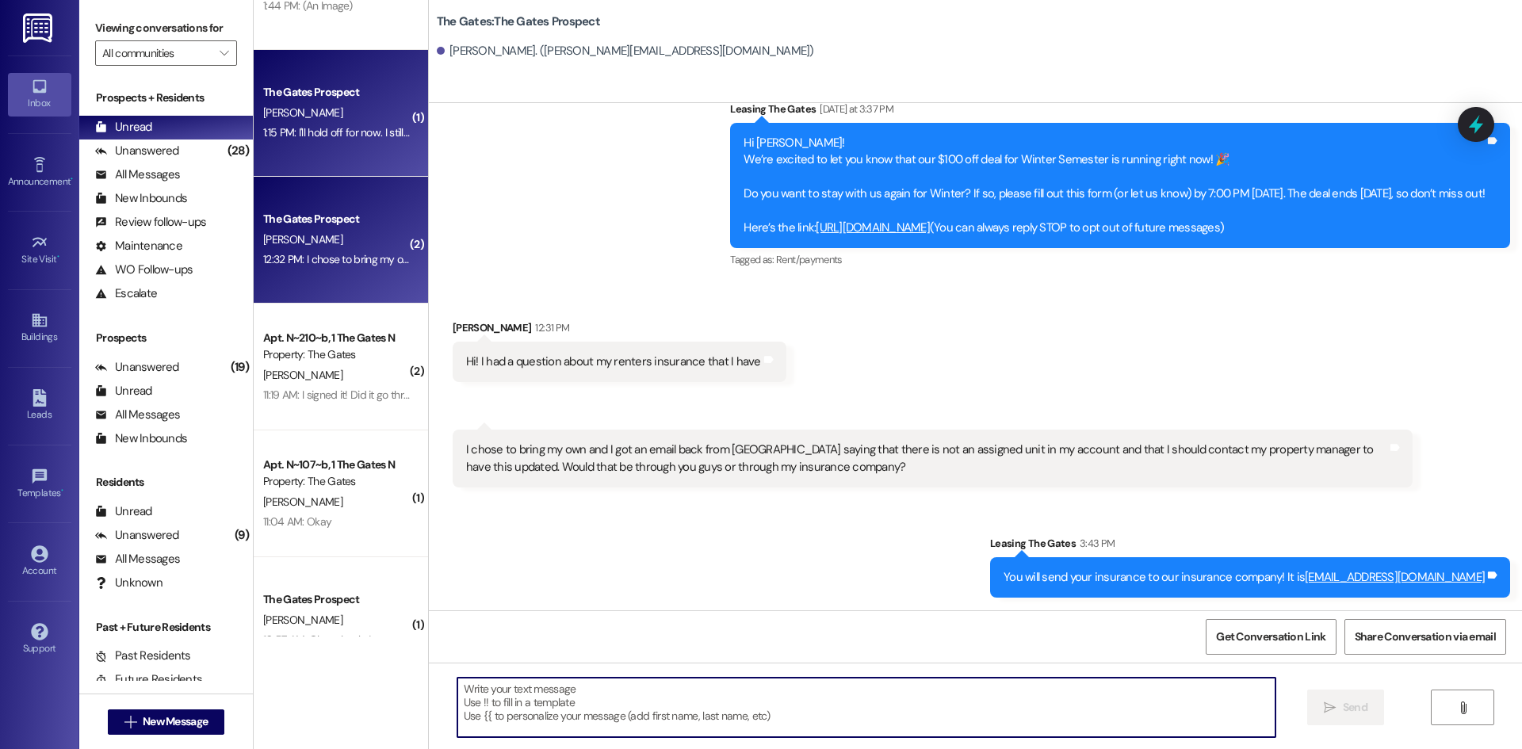
click at [340, 107] on div "[PERSON_NAME]" at bounding box center [337, 113] width 150 height 20
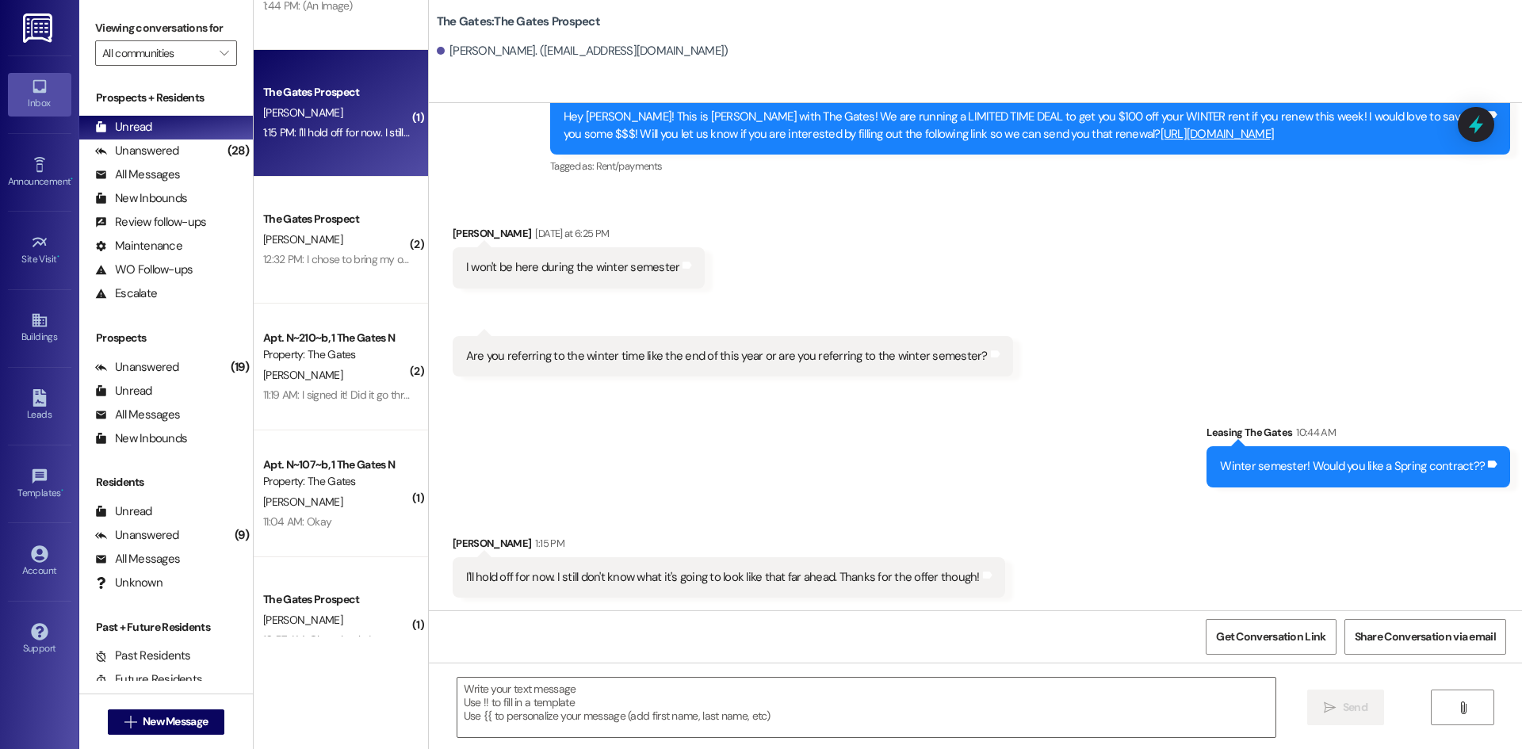
scroll to position [553, 0]
click at [701, 697] on textarea at bounding box center [866, 707] width 818 height 59
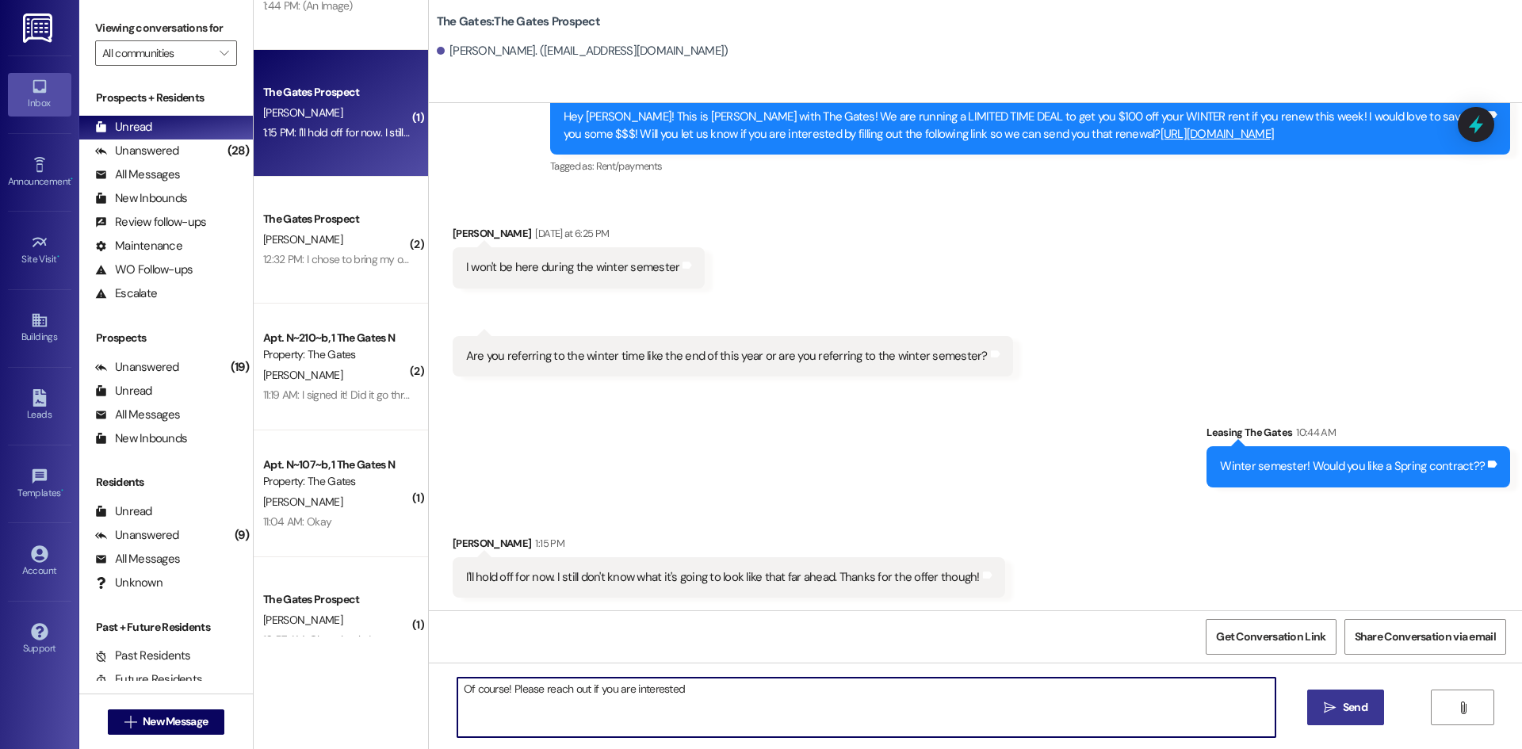
type textarea "Of course! Please reach out if you are interested"
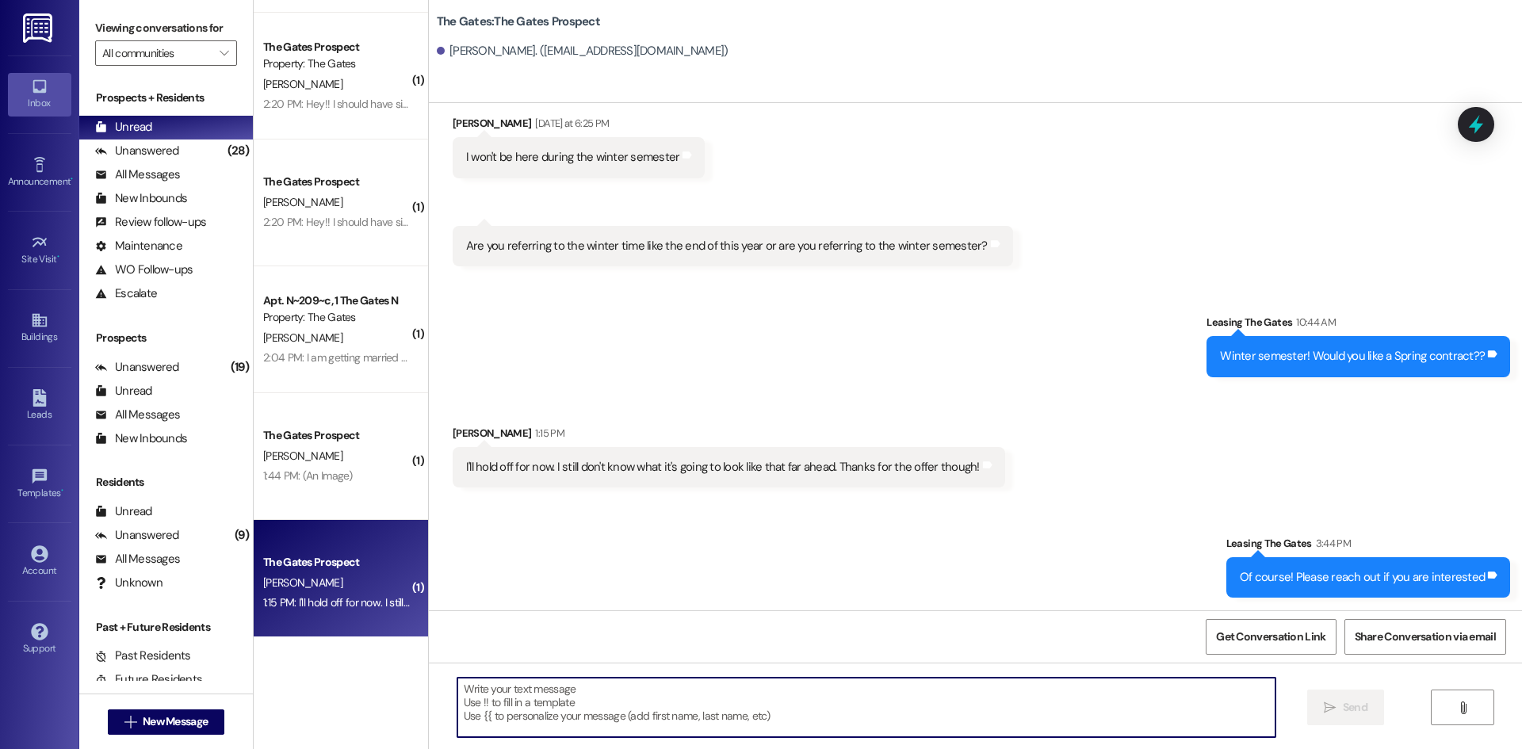
scroll to position [235, 0]
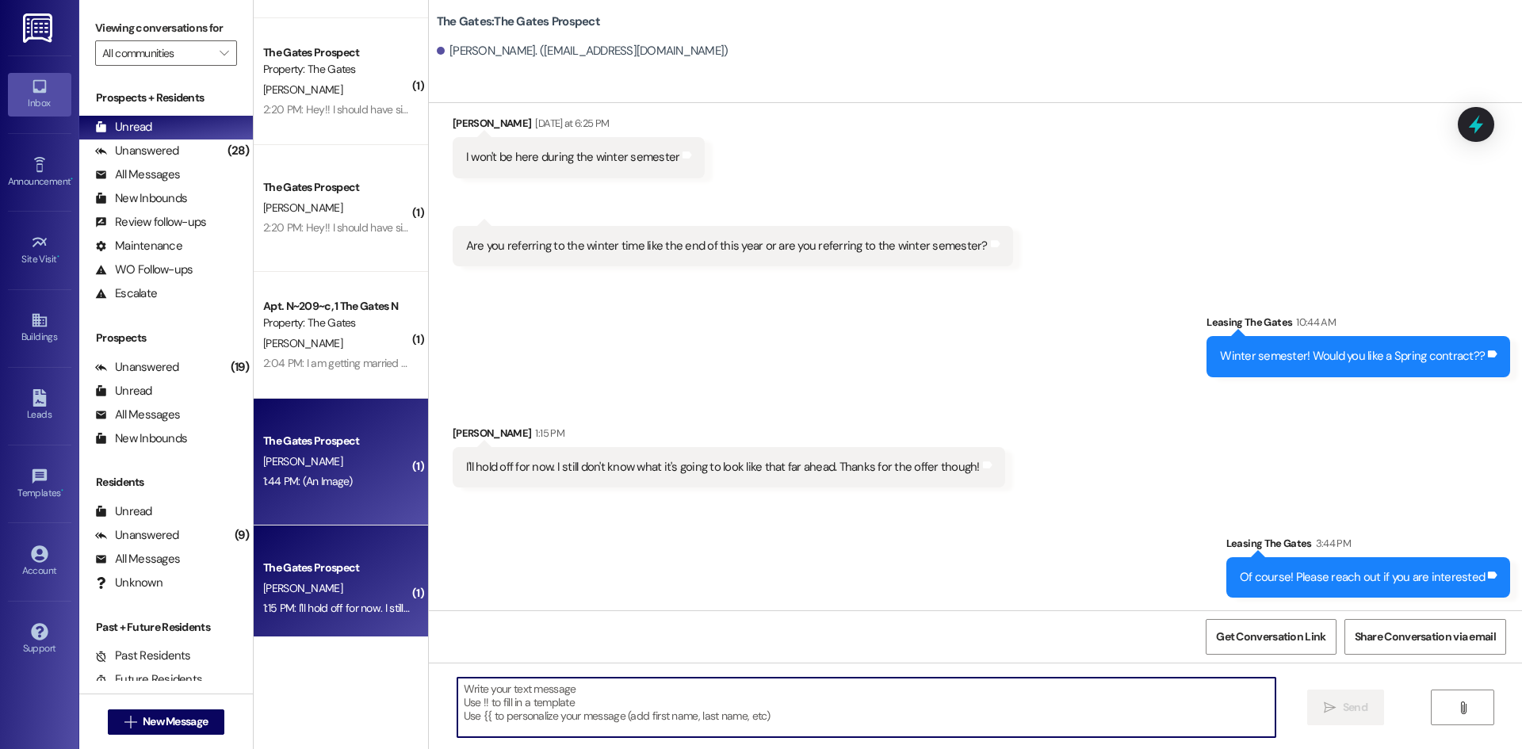
click at [306, 415] on div "The Gates Prospect [PERSON_NAME] 1:44 PM: (An Image) 1:44 PM: (An Image)" at bounding box center [341, 462] width 174 height 127
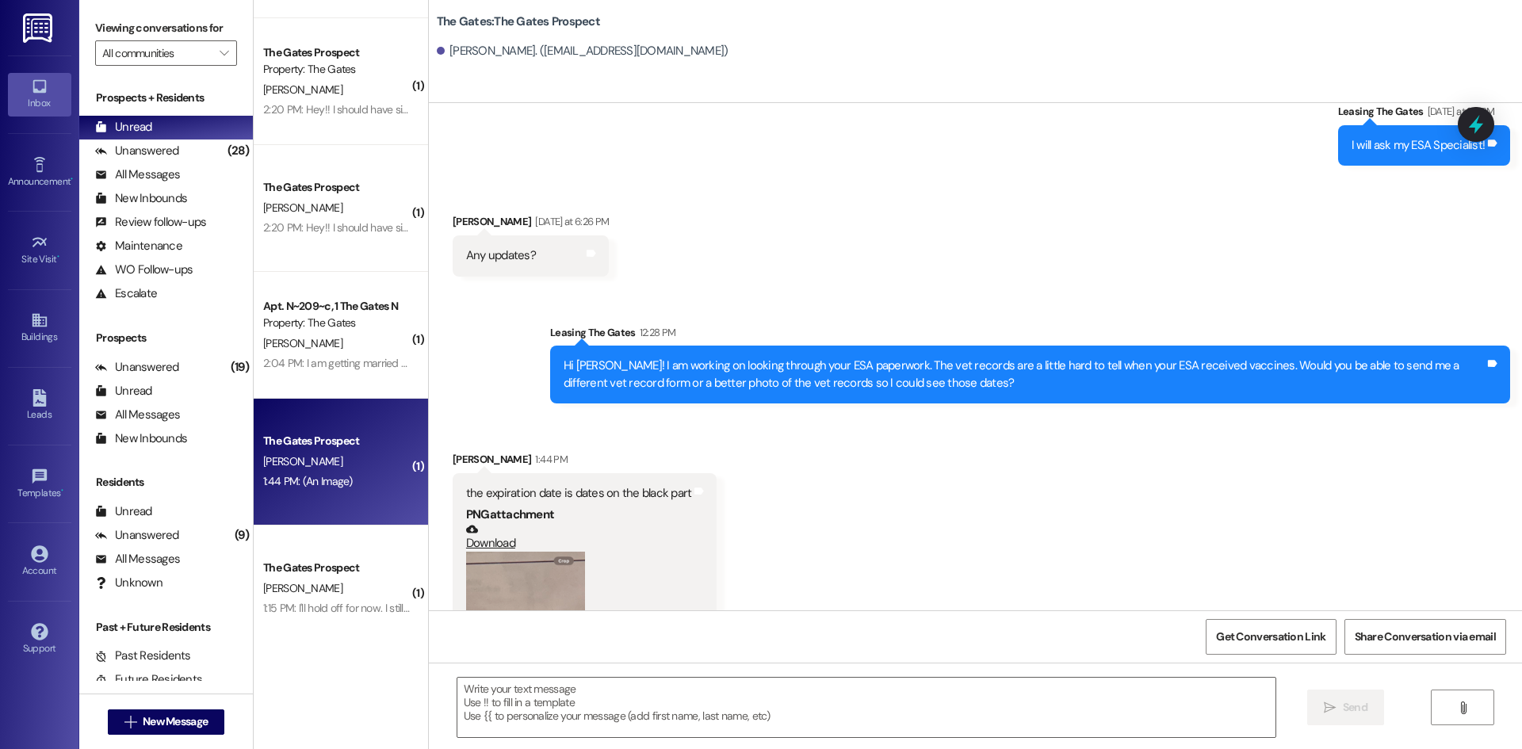
scroll to position [1842, 0]
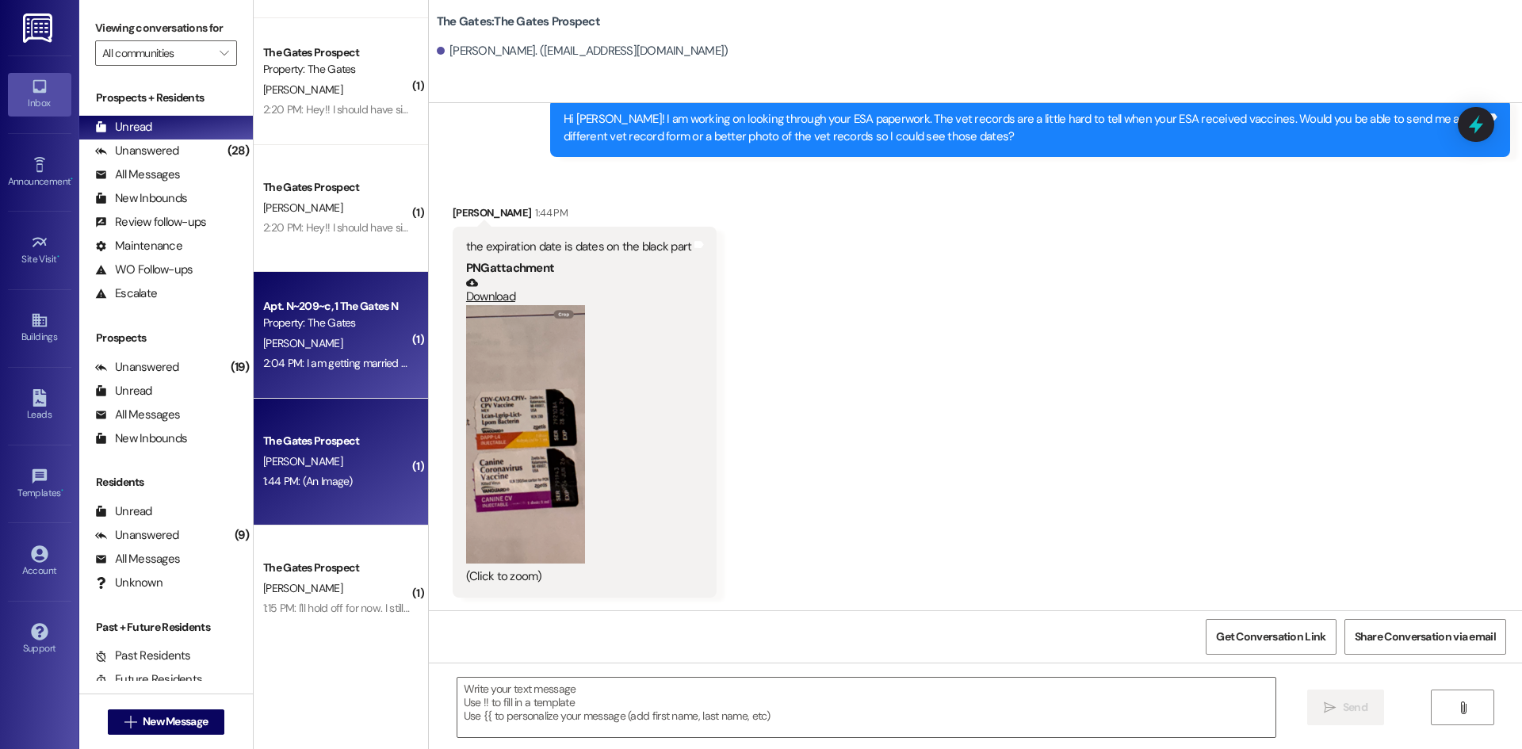
click at [327, 342] on div "[PERSON_NAME]" at bounding box center [337, 344] width 150 height 20
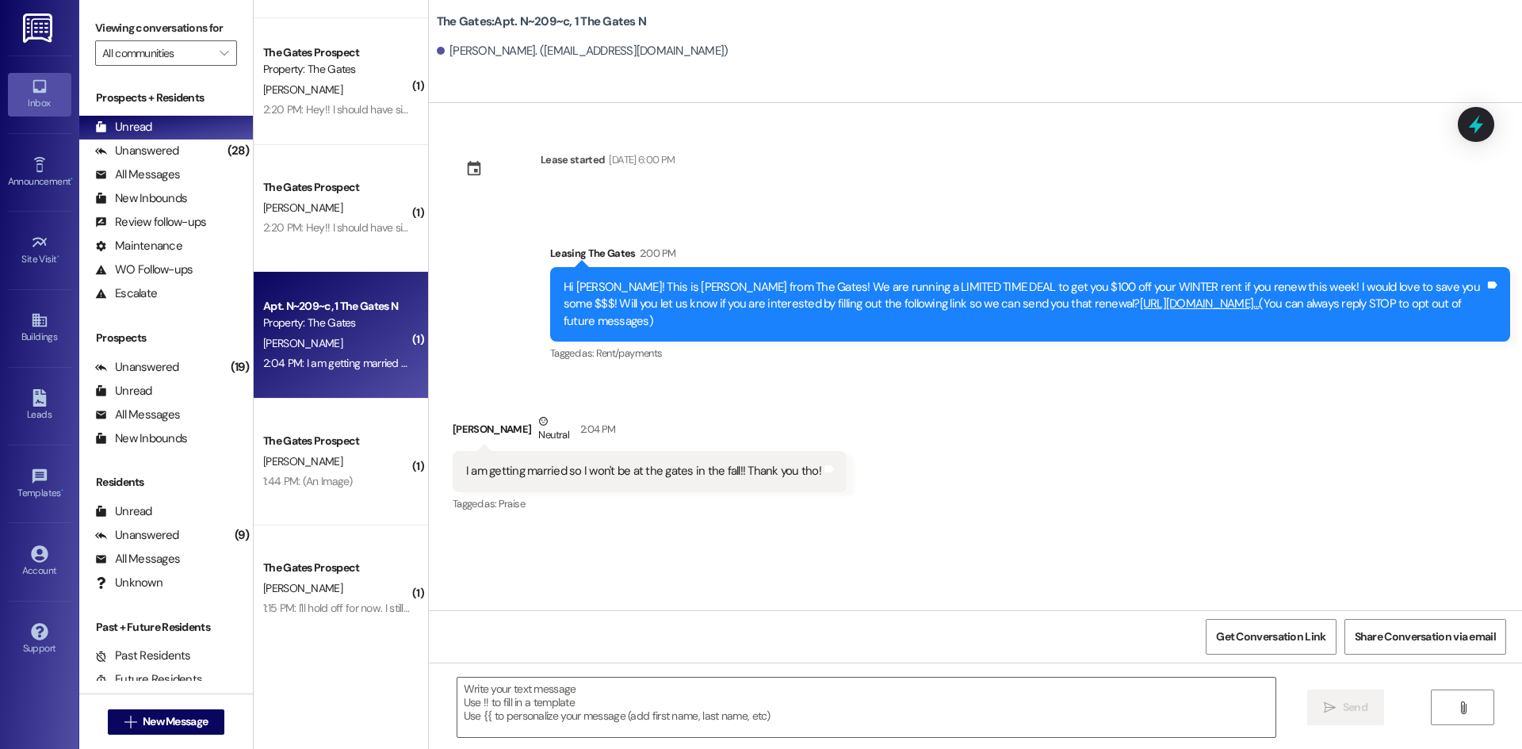
scroll to position [0, 0]
click at [526, 688] on textarea at bounding box center [866, 707] width 818 height 59
drag, startPoint x: 504, startPoint y: 675, endPoint x: 491, endPoint y: 689, distance: 19.1
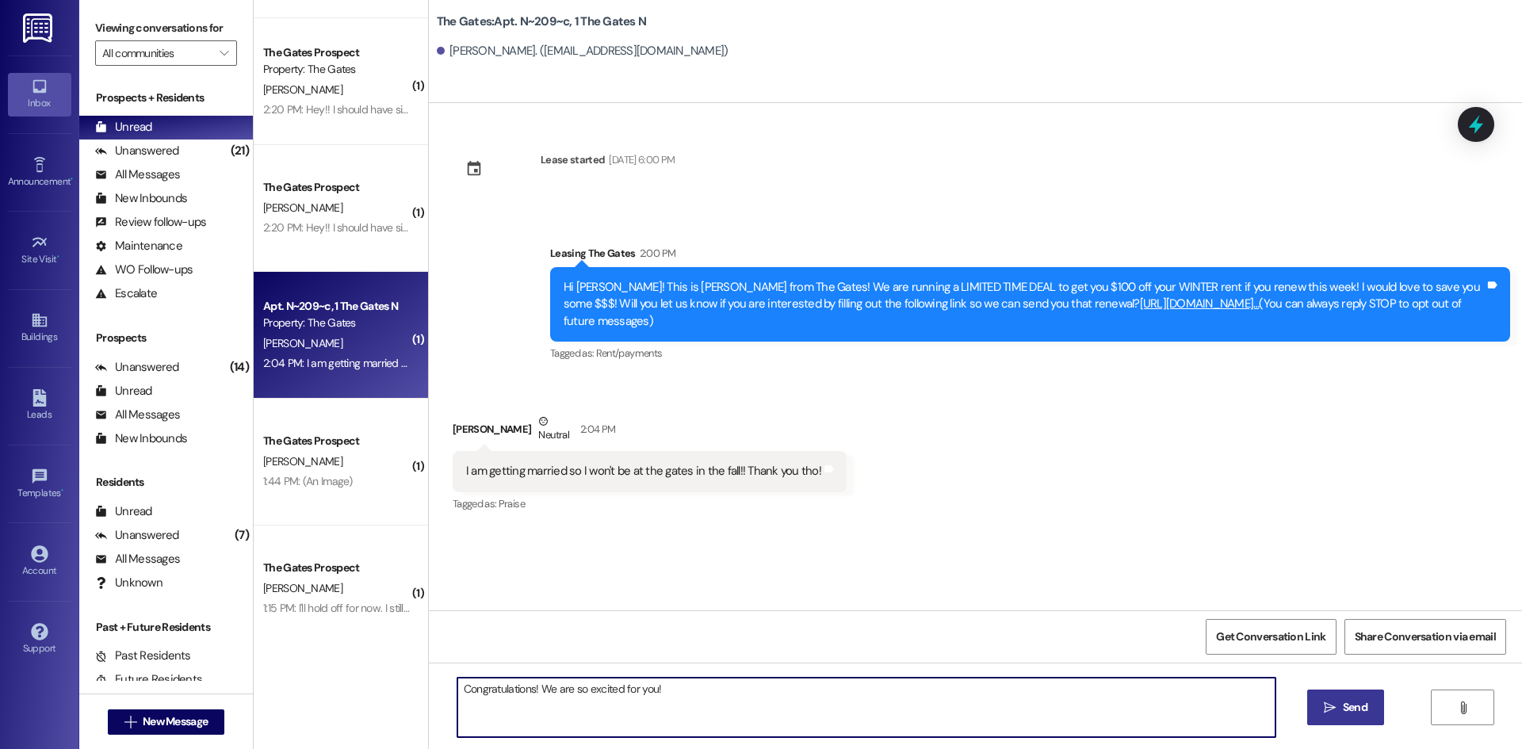
type textarea "Congratulations! We are so excited for you!"
click at [1327, 708] on icon "" at bounding box center [1330, 708] width 12 height 13
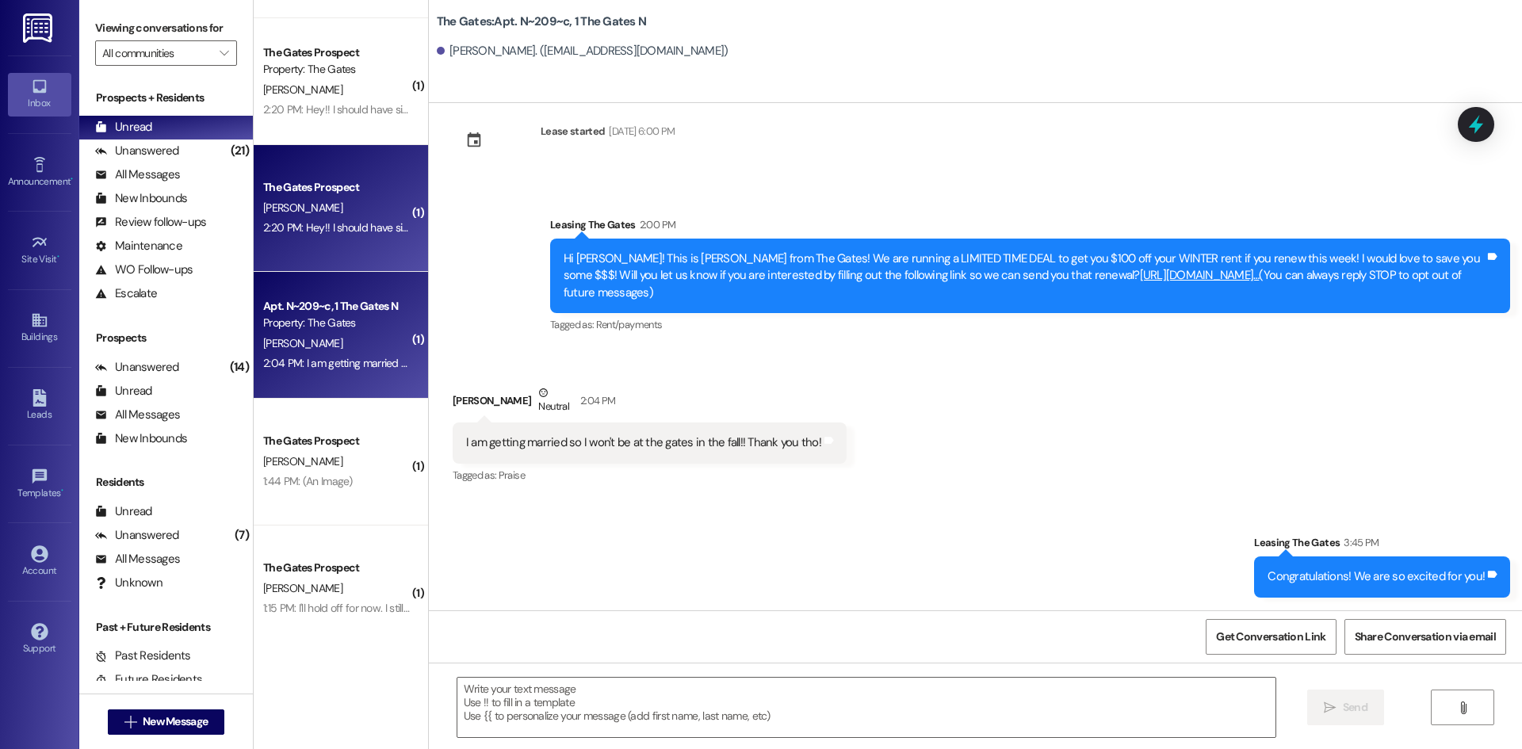
click at [347, 224] on div "2:20 PM: Hey!! I should have signed my winter lease for the deal, do you guys s…" at bounding box center [485, 227] width 444 height 14
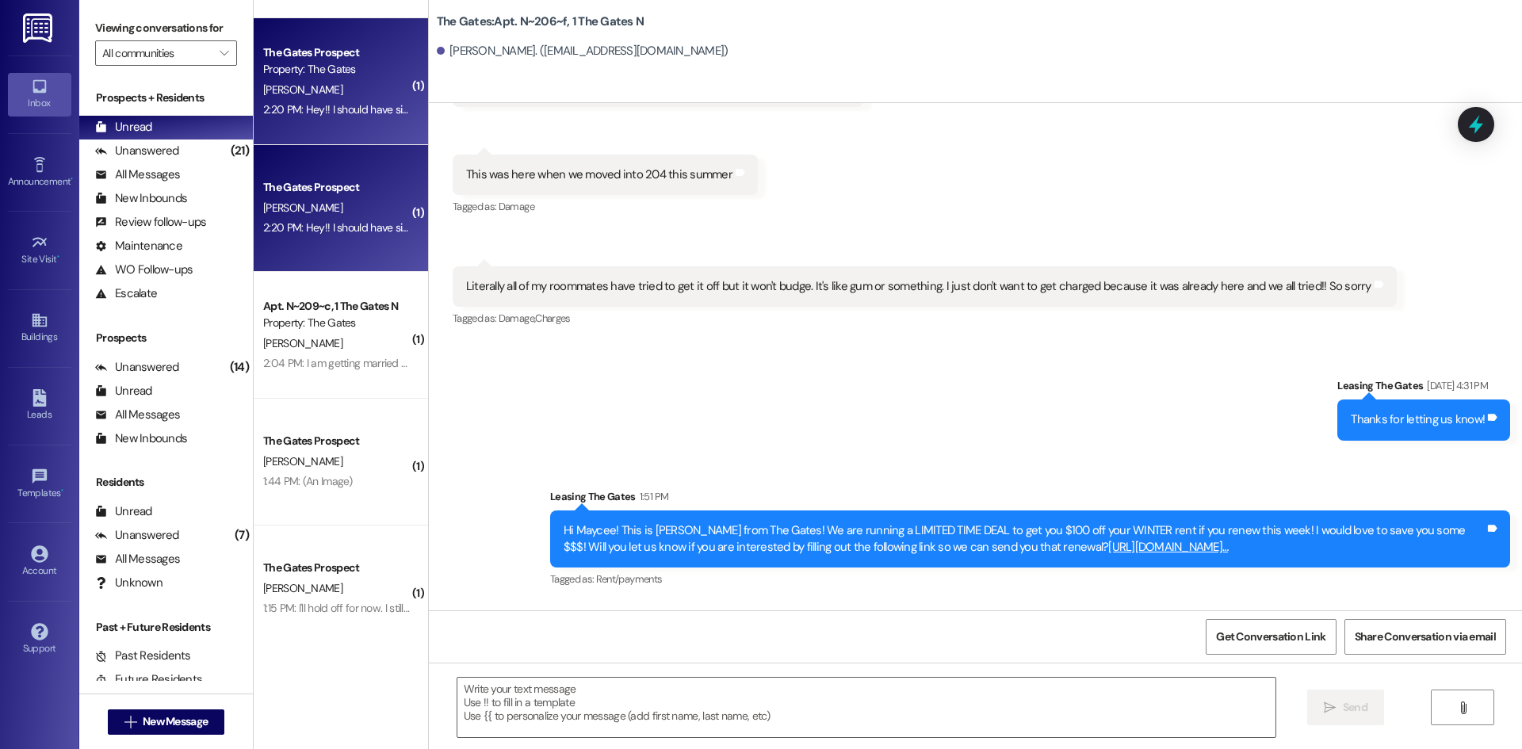
scroll to position [16078, 0]
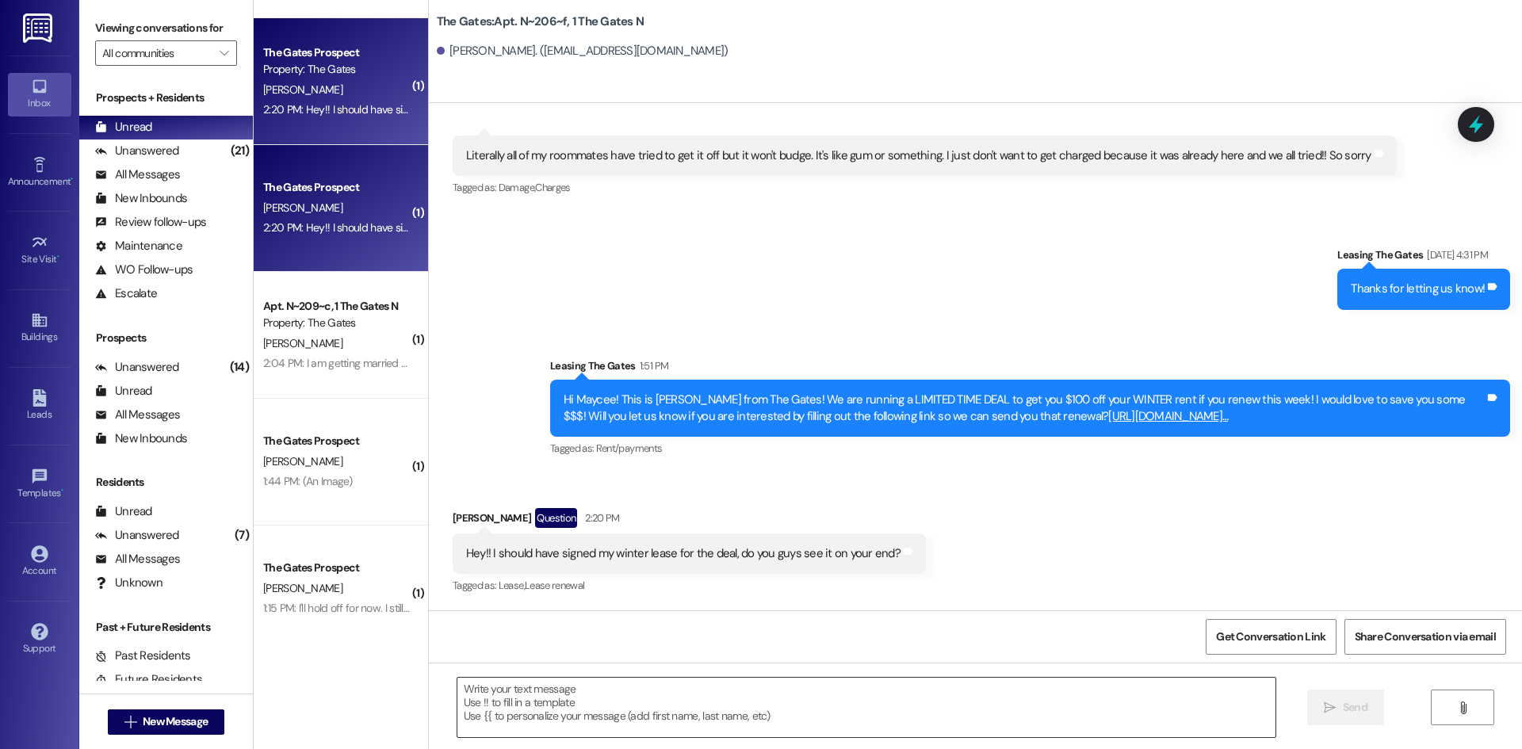
click at [520, 712] on textarea at bounding box center [866, 707] width 818 height 59
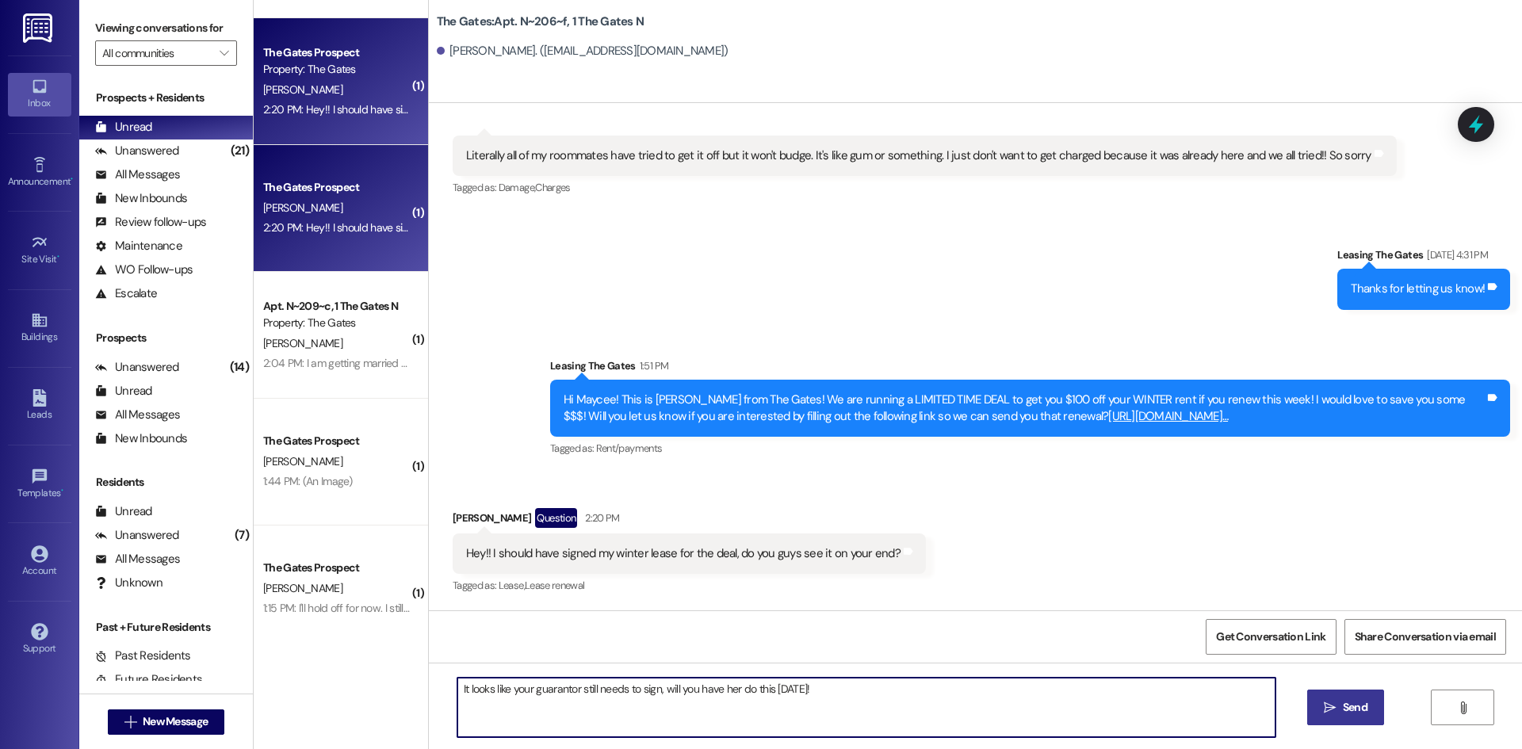
type textarea "It looks like your guarantor still needs to sign, will you have her do this [DA…"
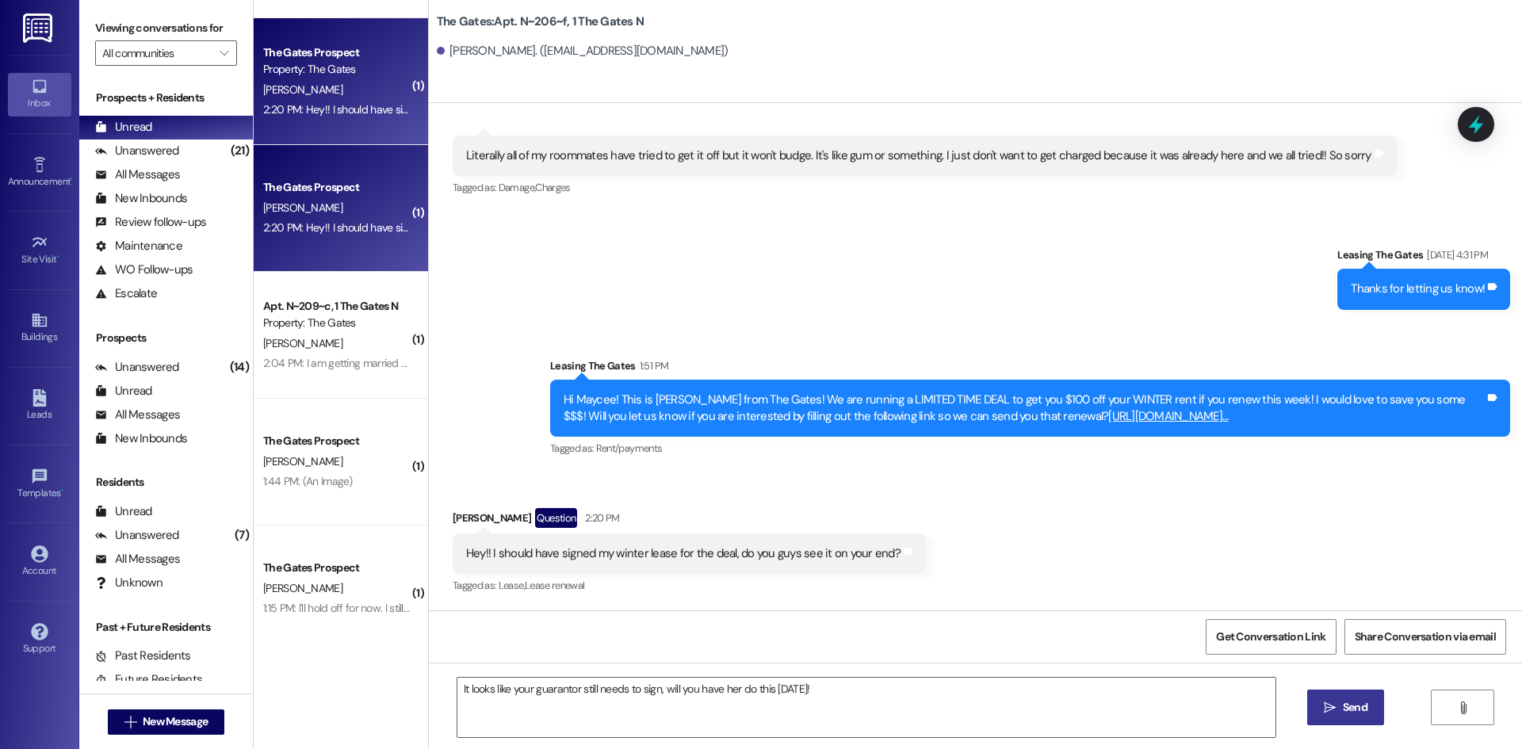
click at [1345, 702] on span "Send" at bounding box center [1355, 707] width 25 height 17
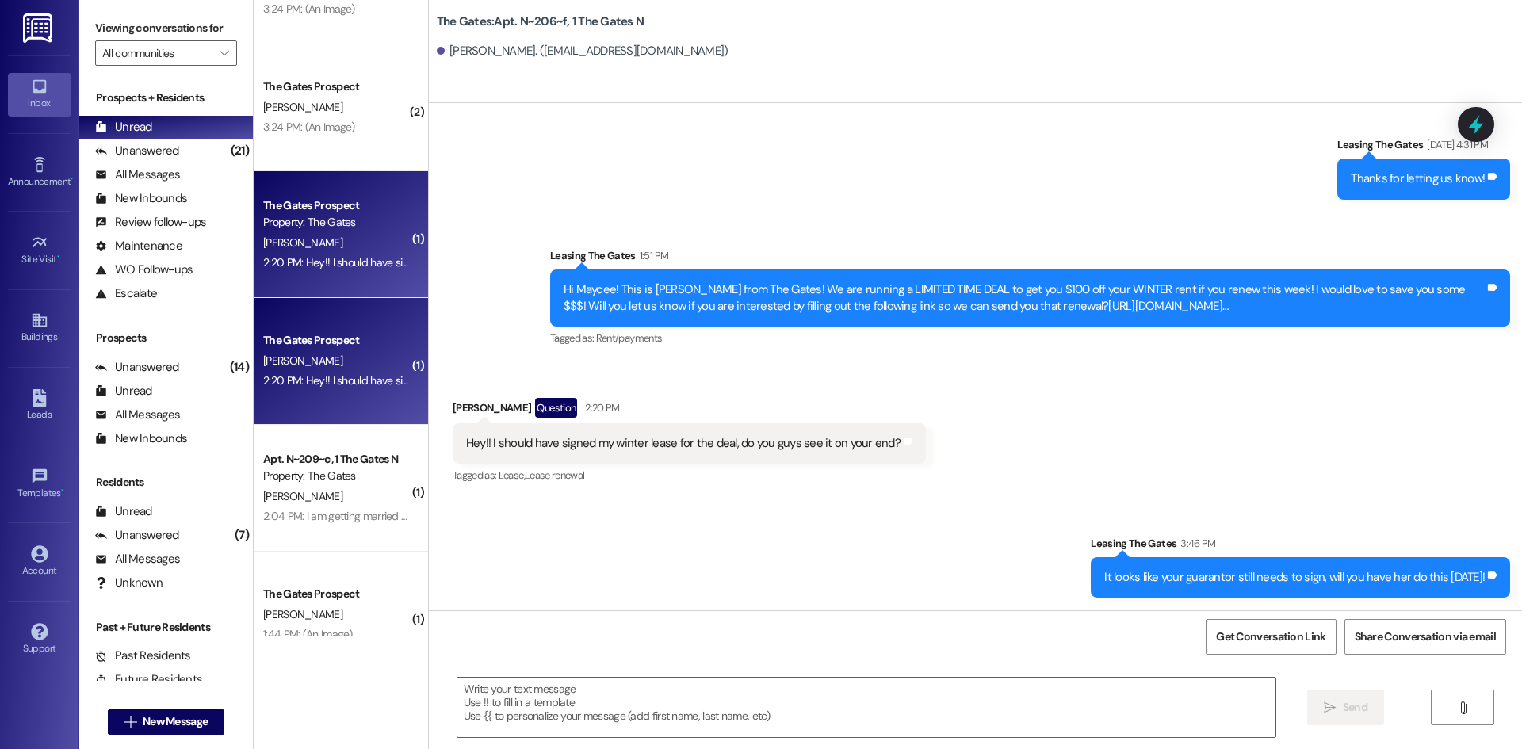
scroll to position [0, 0]
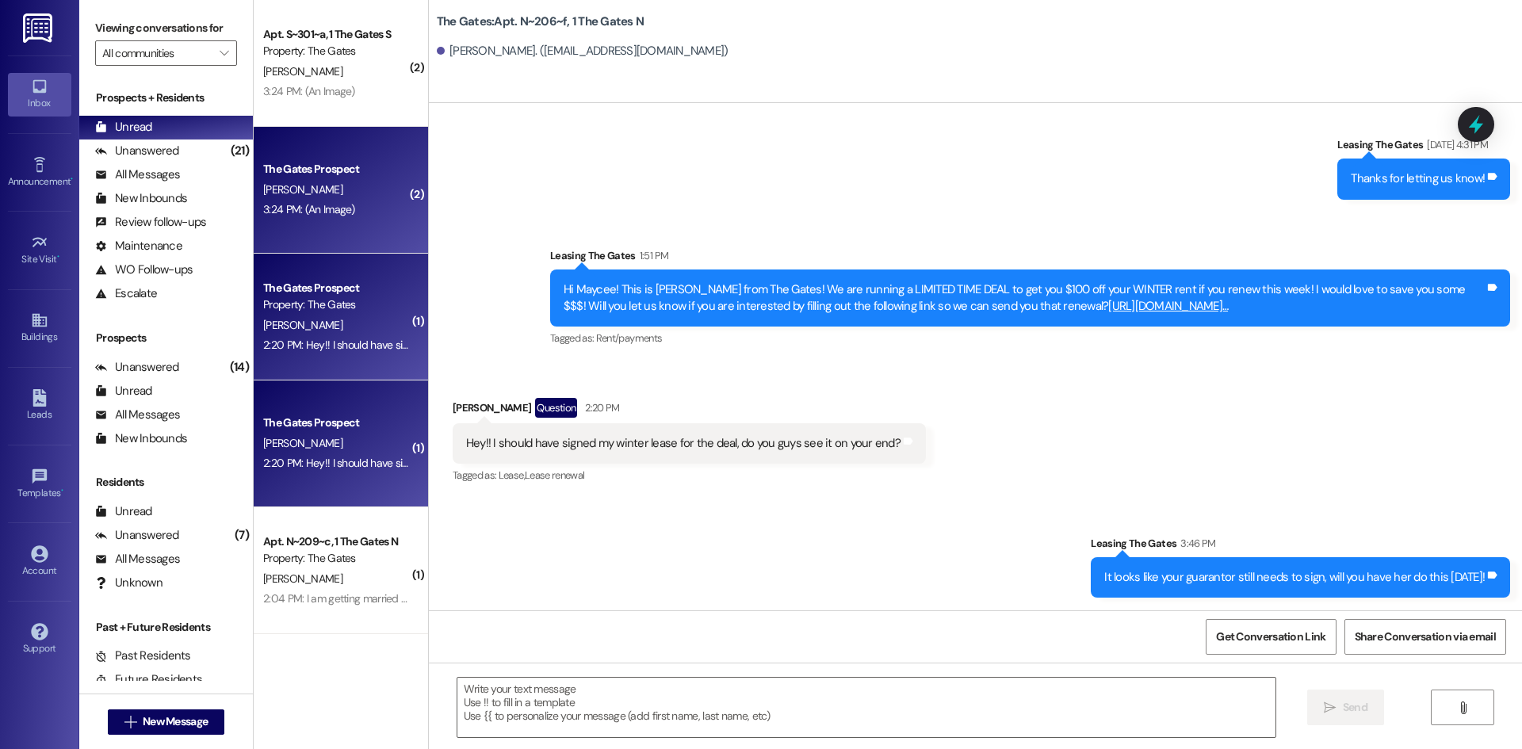
click at [325, 224] on div "The Gates Prospect [PERSON_NAME] 3:24 PM: (An Image) 3:24 PM: (An Image)" at bounding box center [341, 190] width 174 height 127
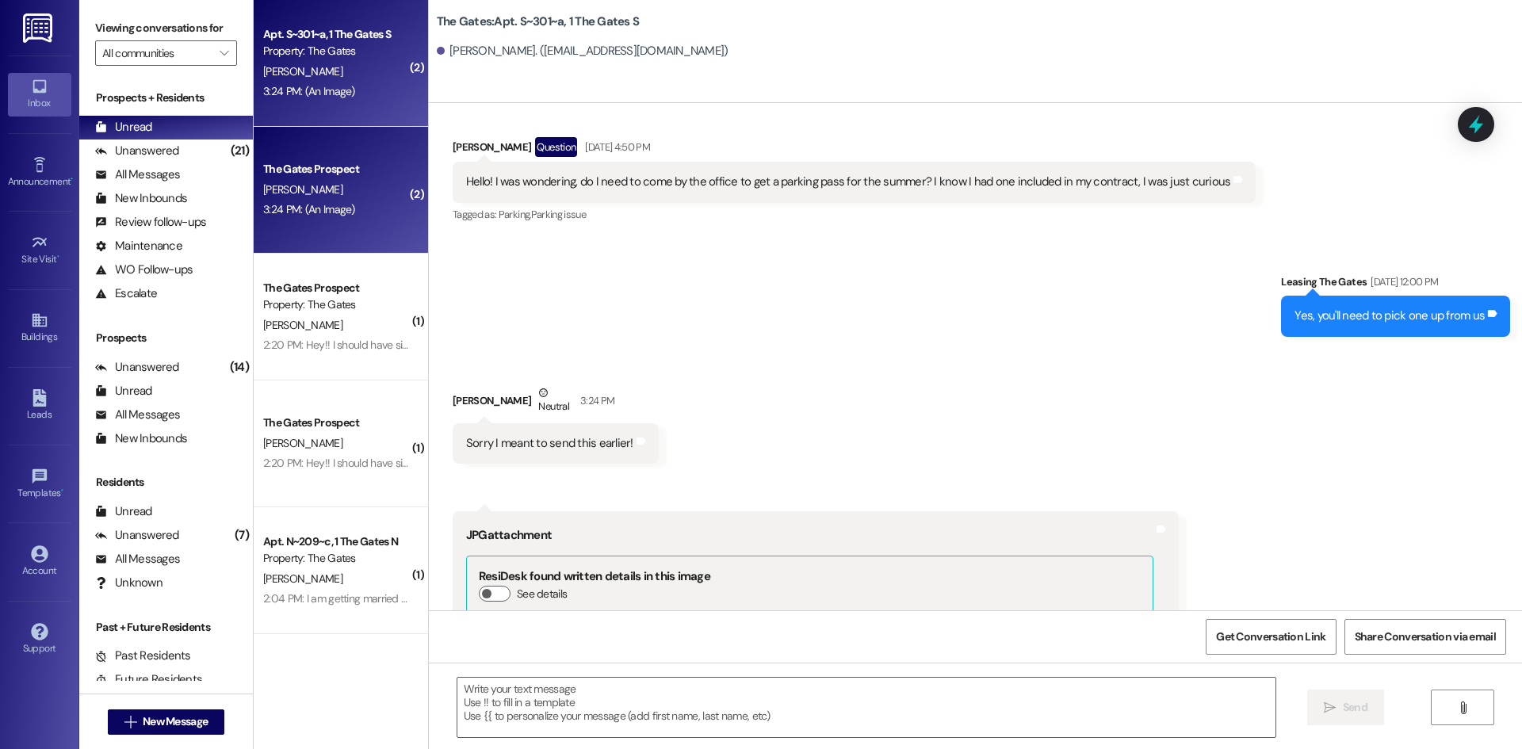
scroll to position [26038, 0]
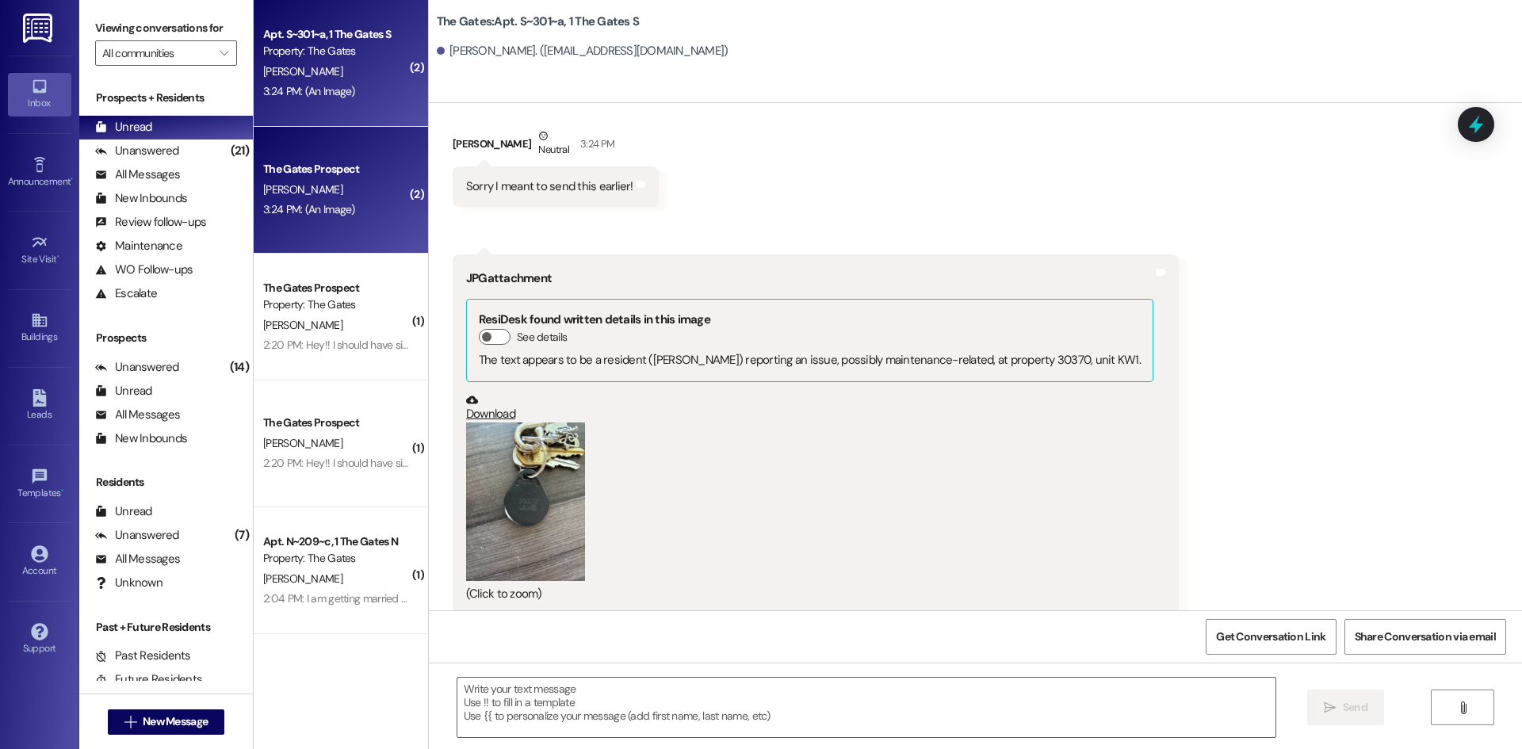
click at [546, 475] on button "Zoom image" at bounding box center [525, 502] width 119 height 159
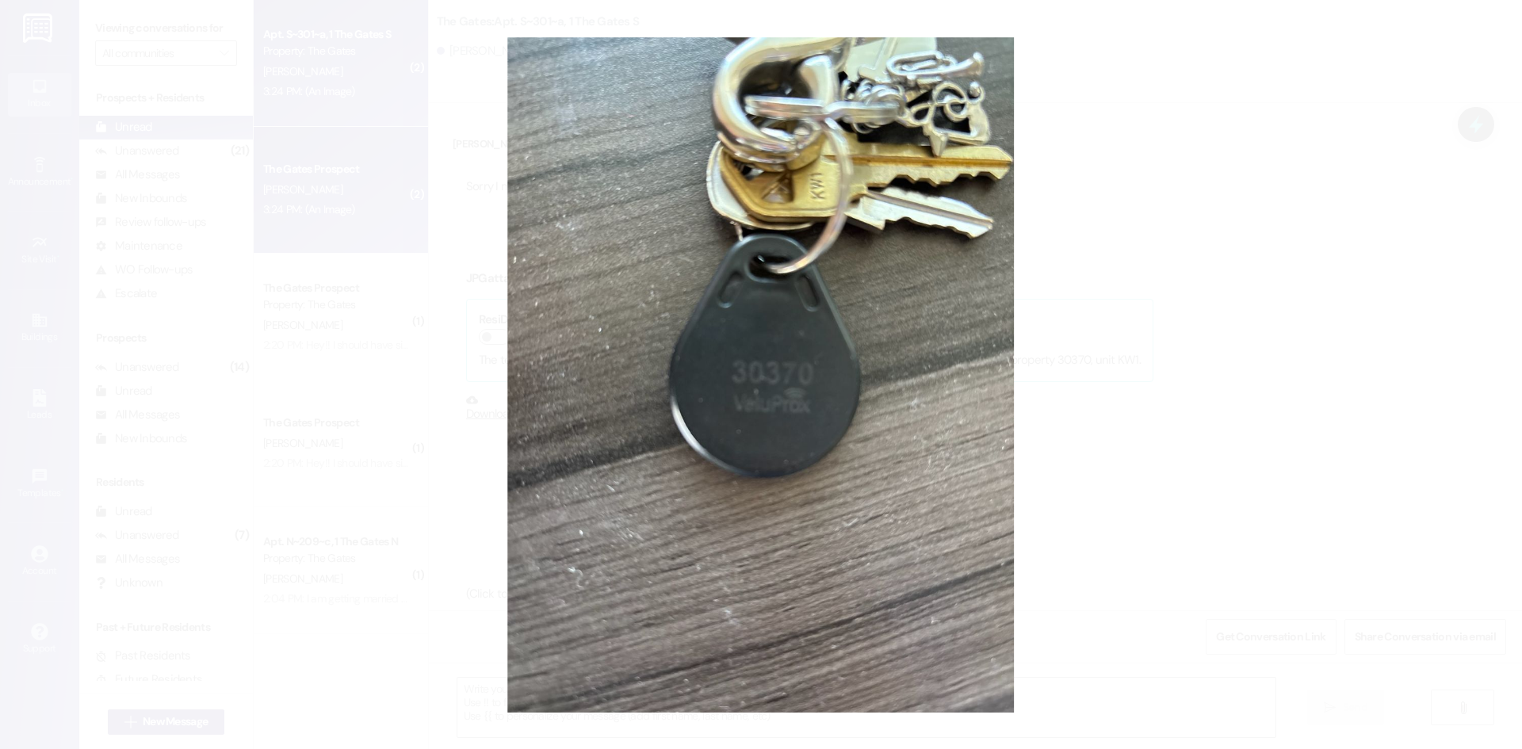
click at [1169, 520] on button "Unzoom image" at bounding box center [761, 374] width 1522 height 749
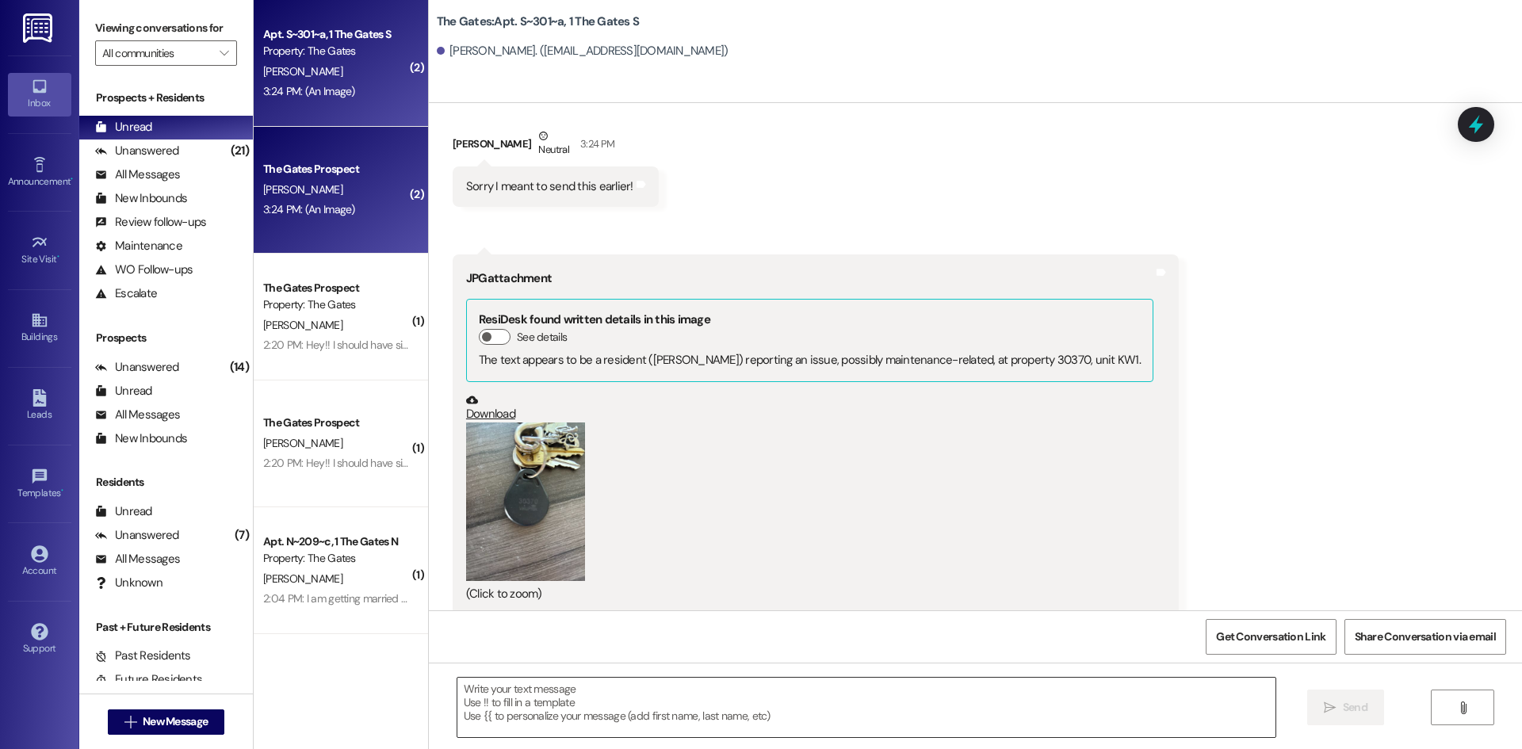
click at [655, 689] on textarea at bounding box center [866, 707] width 818 height 59
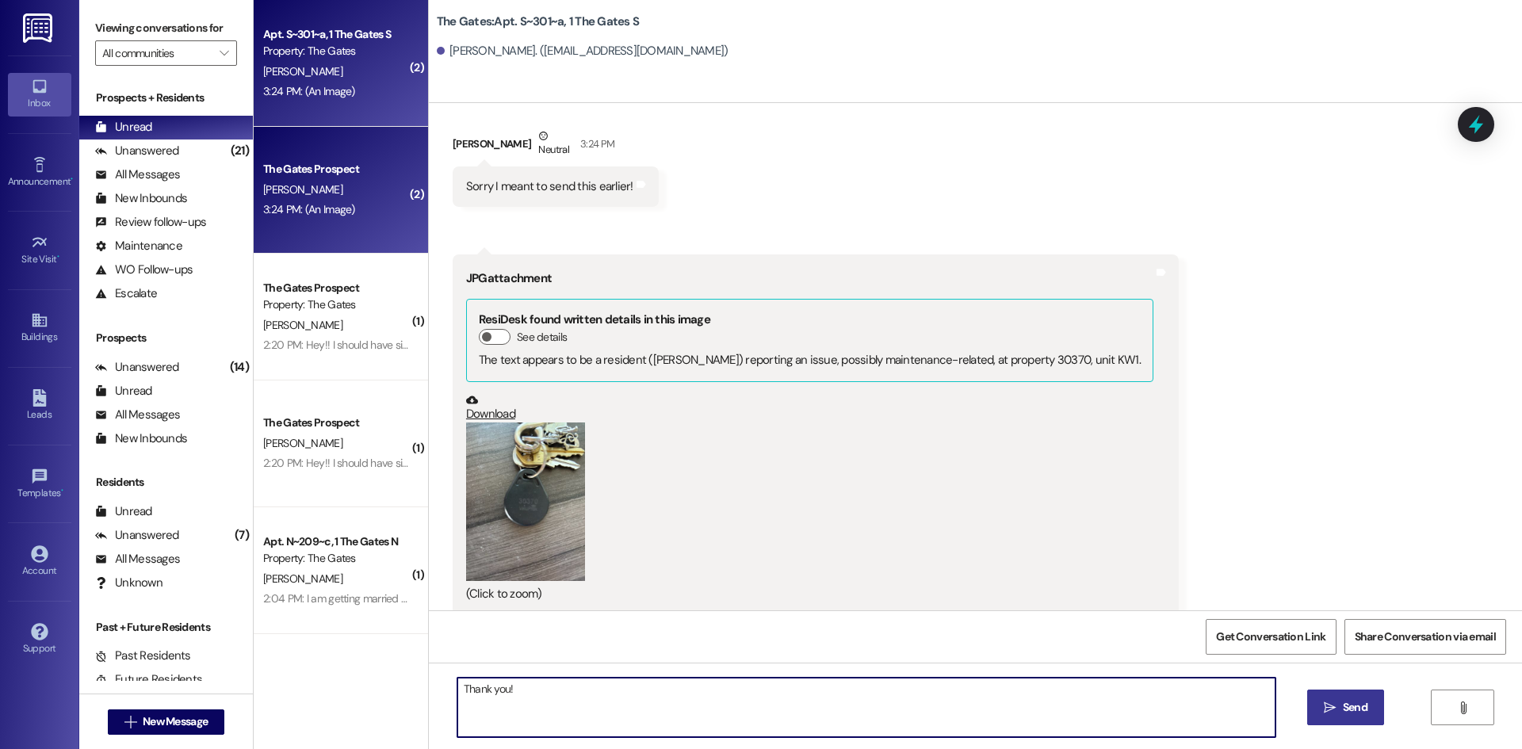
type textarea "Thank you!!"
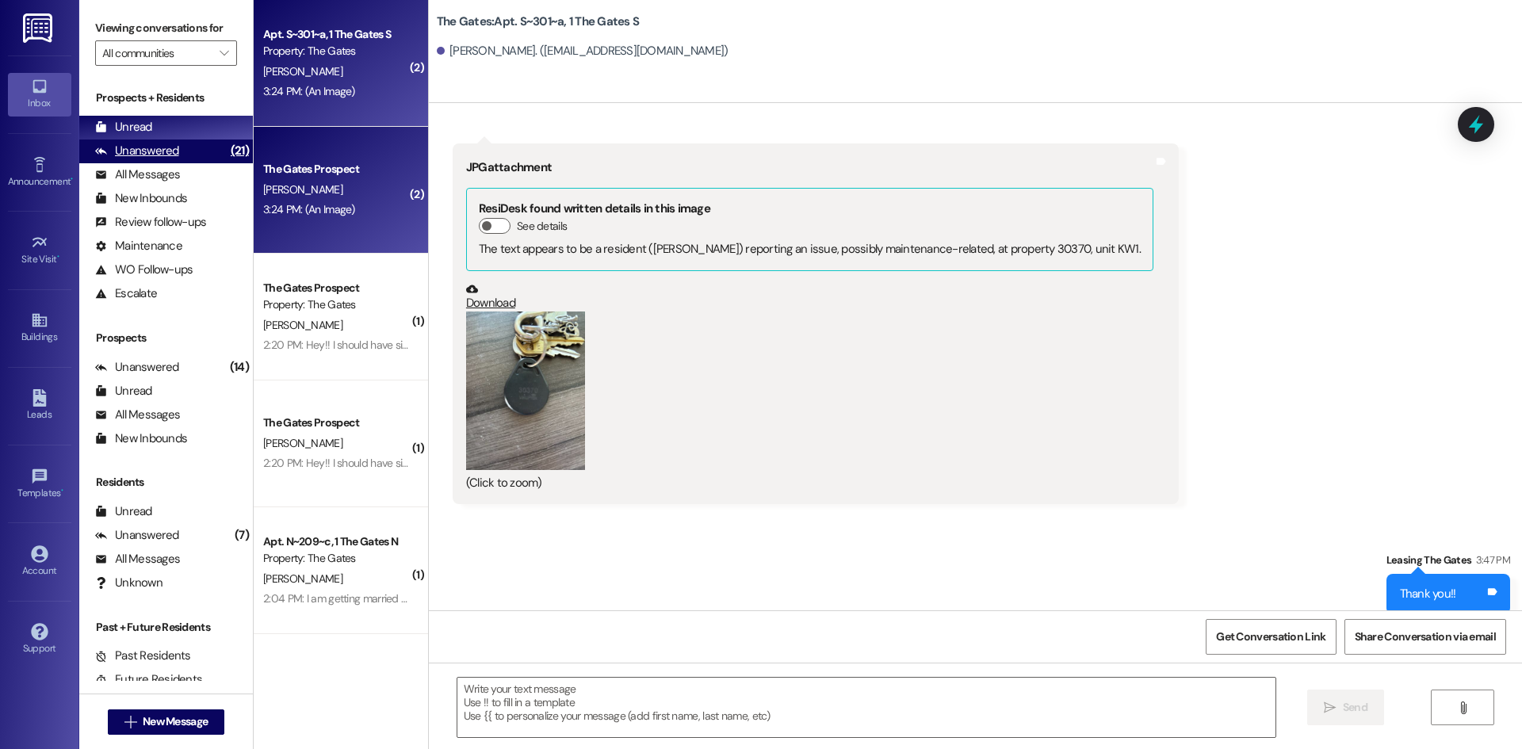
click at [186, 145] on div "Unanswered (21)" at bounding box center [166, 152] width 174 height 24
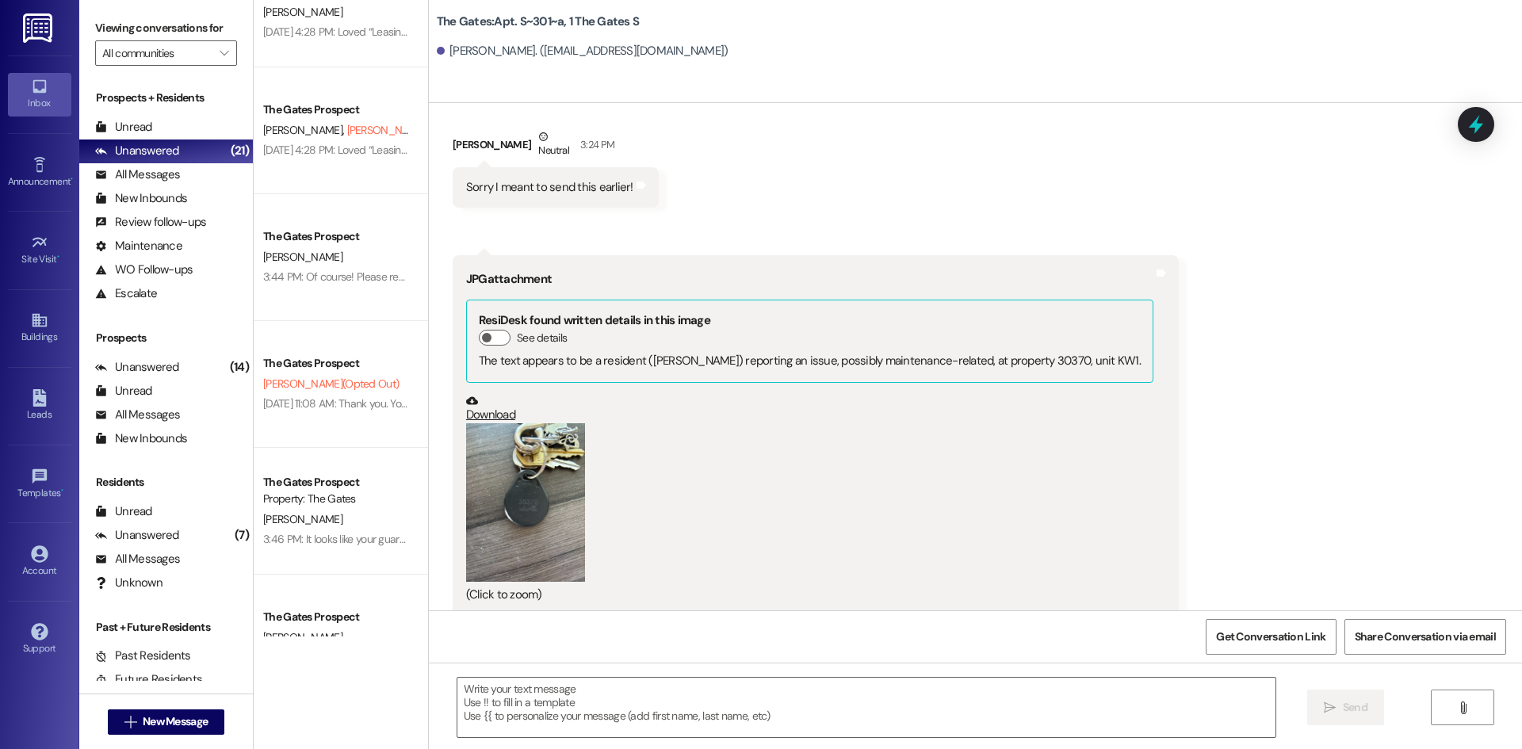
scroll to position [1268, 0]
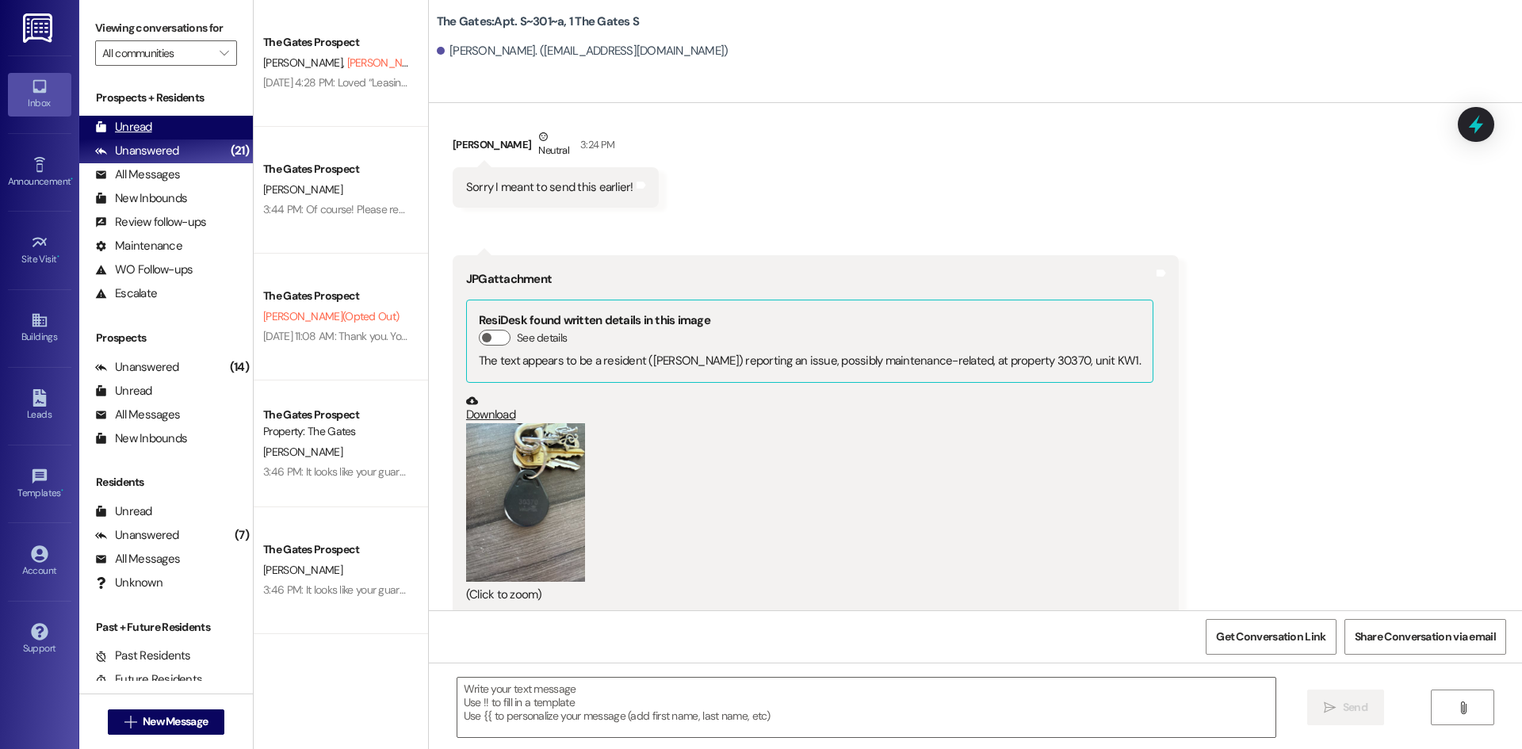
click at [115, 129] on div "Unread" at bounding box center [123, 127] width 57 height 17
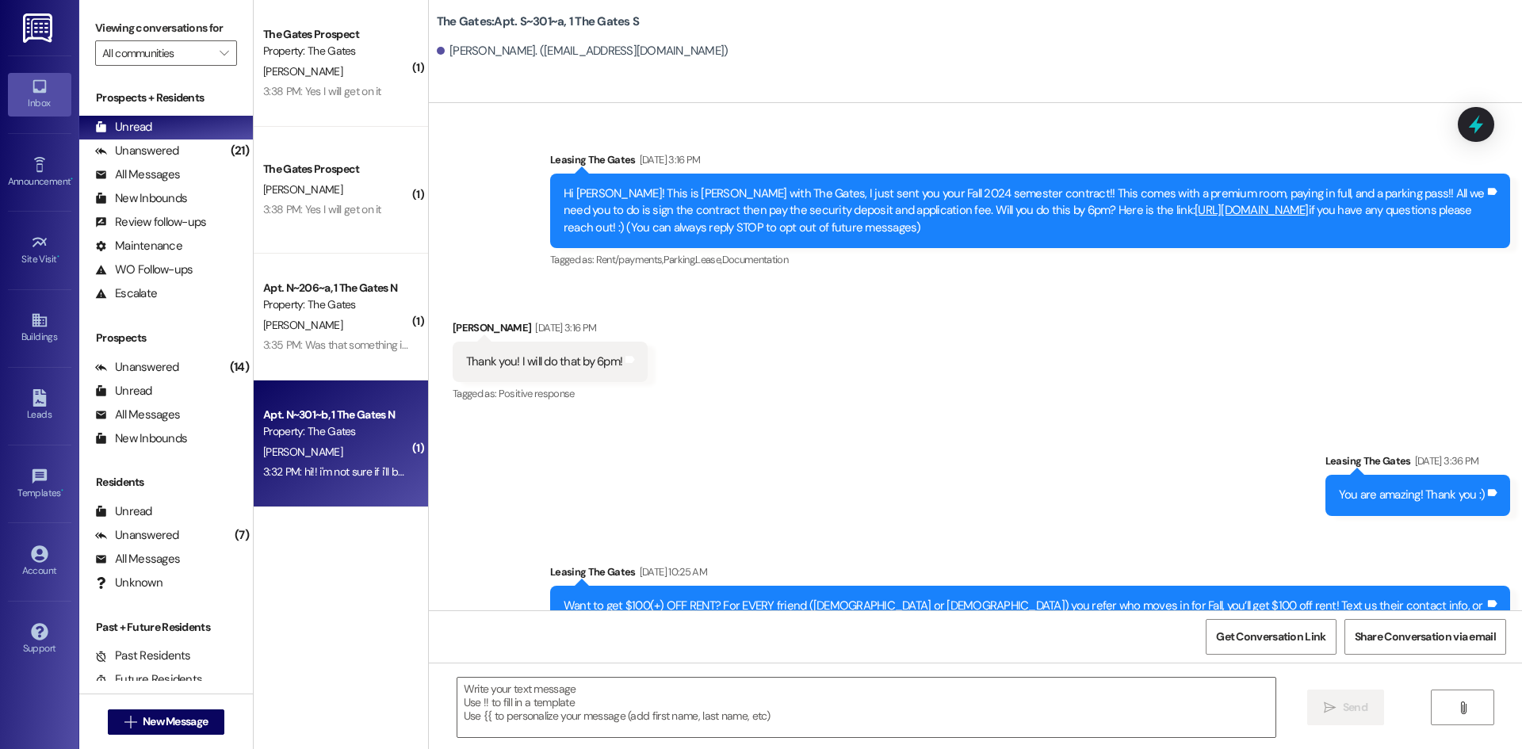
scroll to position [26037, 0]
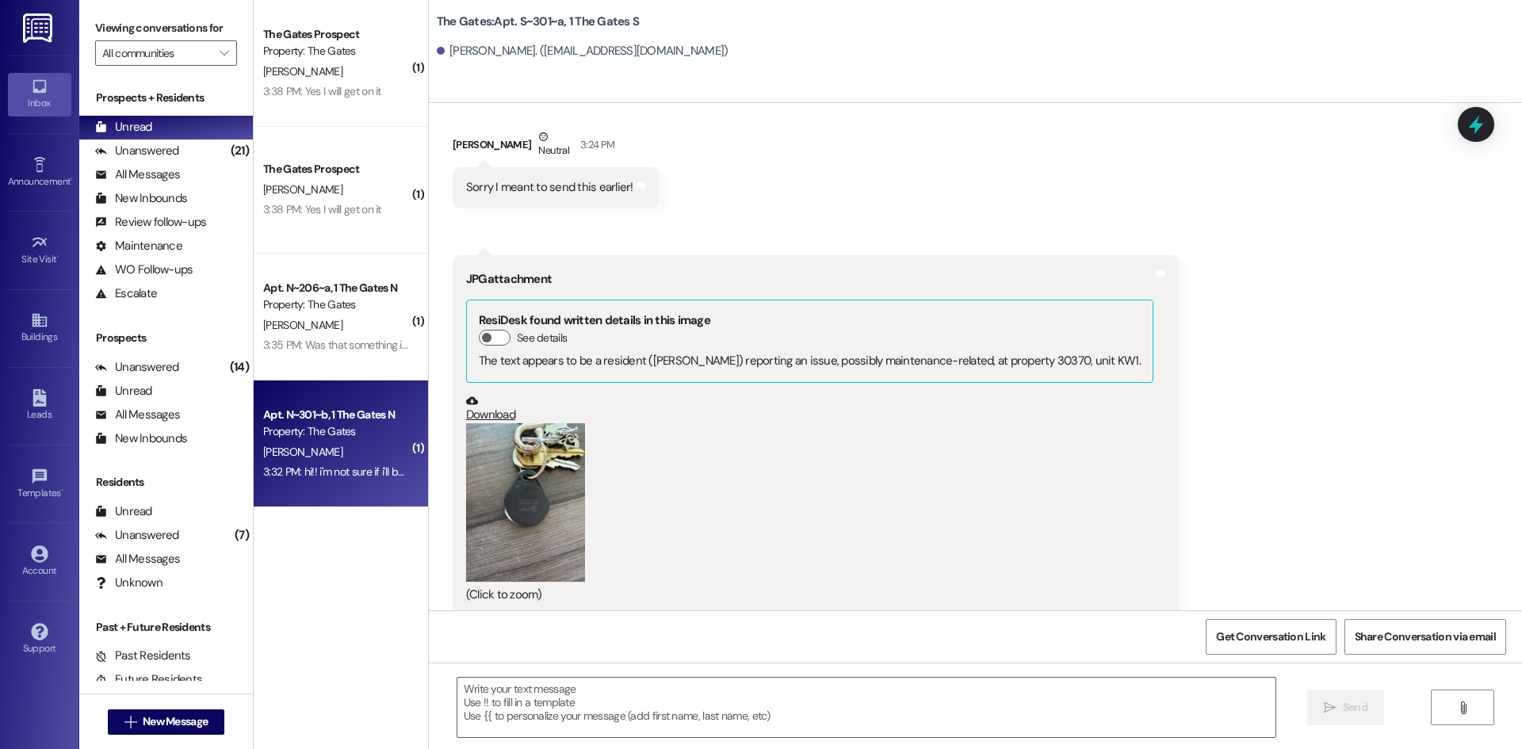
click at [327, 442] on div "[PERSON_NAME]" at bounding box center [337, 452] width 150 height 20
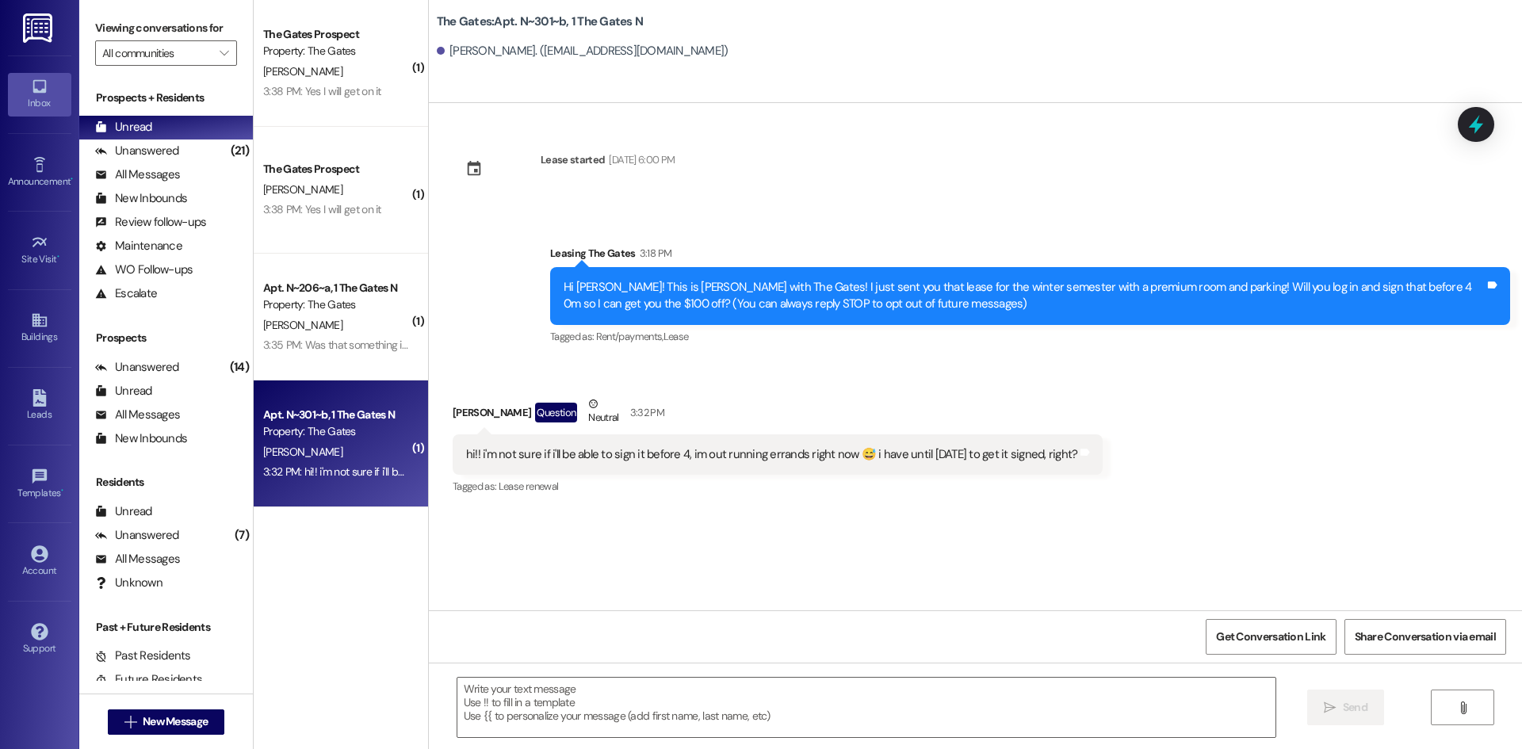
scroll to position [0, 0]
click at [765, 701] on textarea at bounding box center [866, 707] width 818 height 59
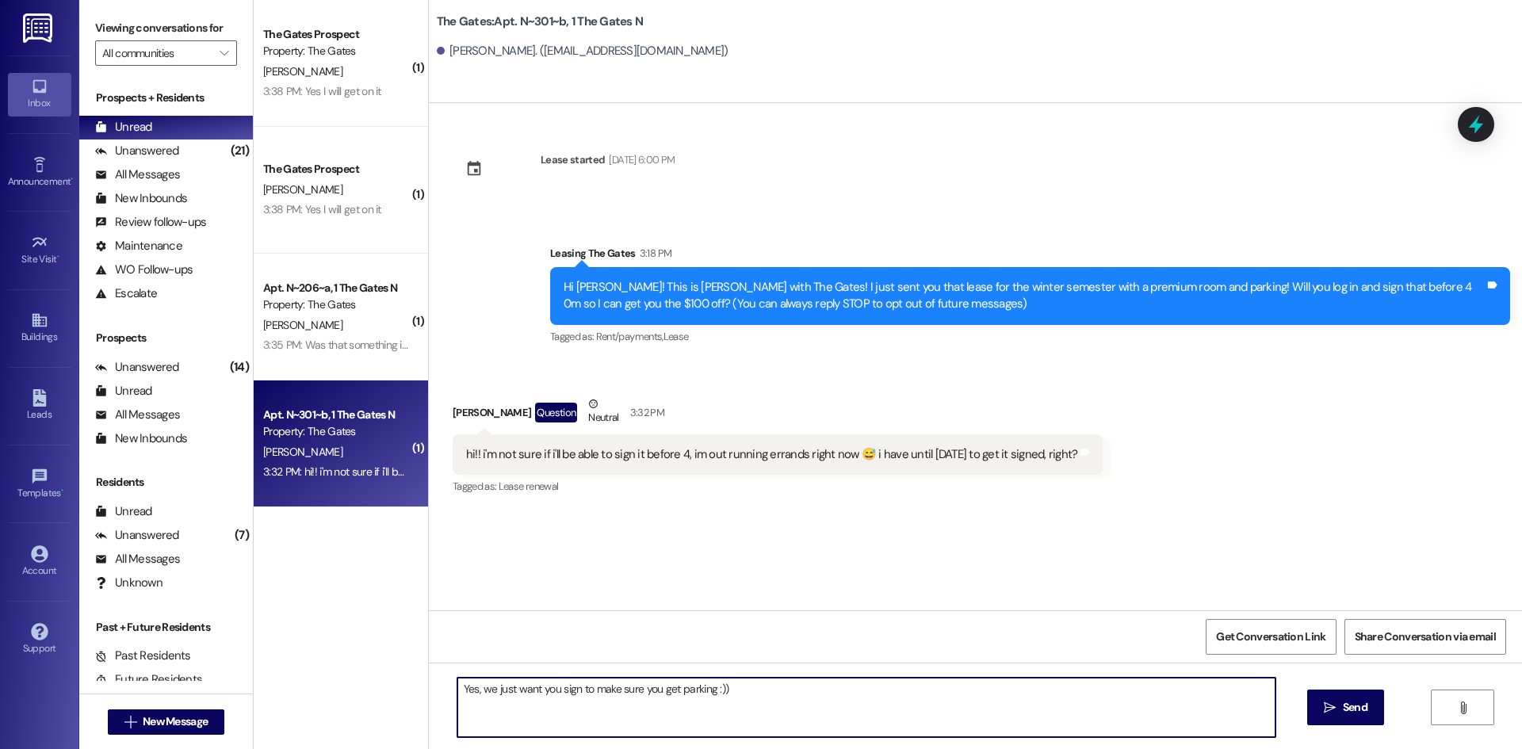
type textarea "Yes, we just want you sign to make sure you get parking :))"
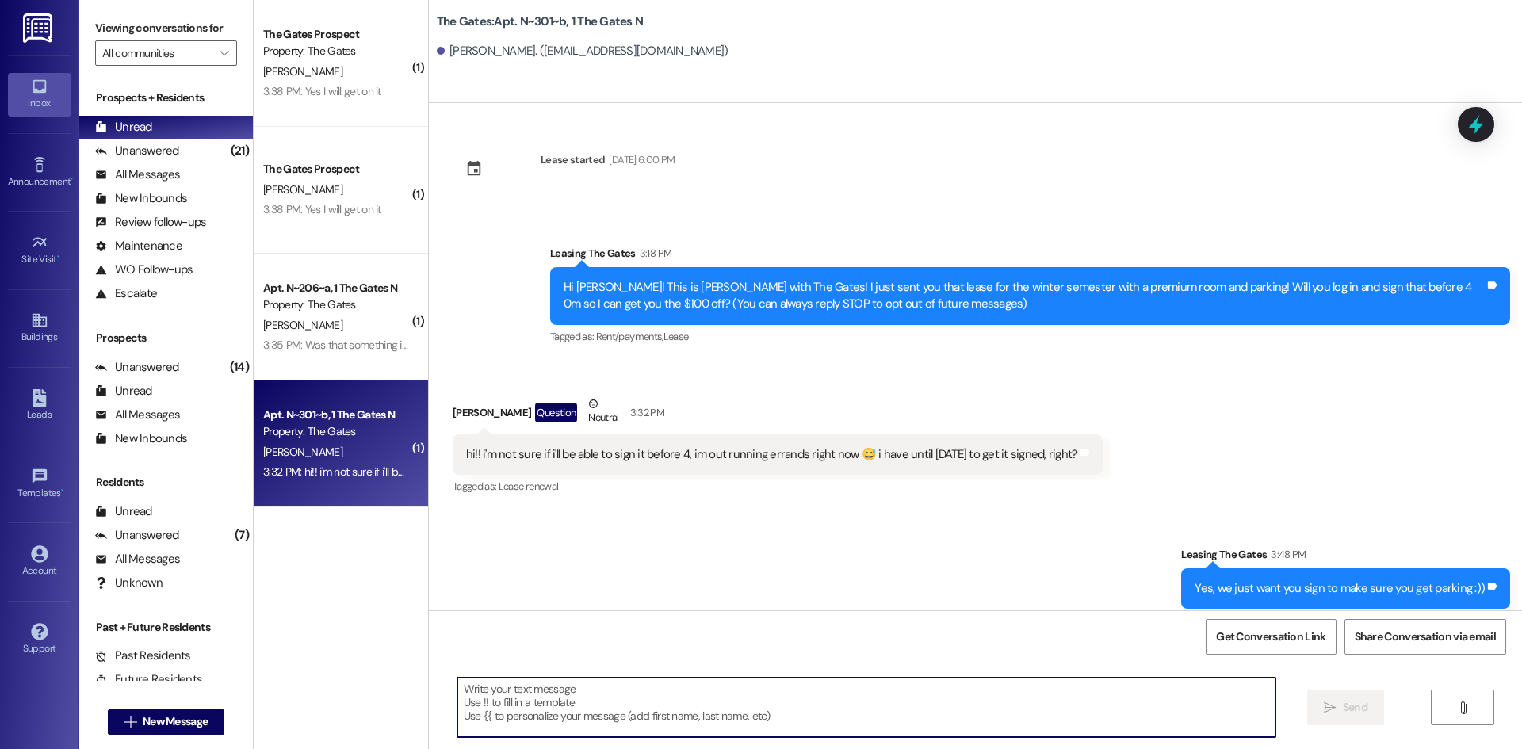
scroll to position [11, 0]
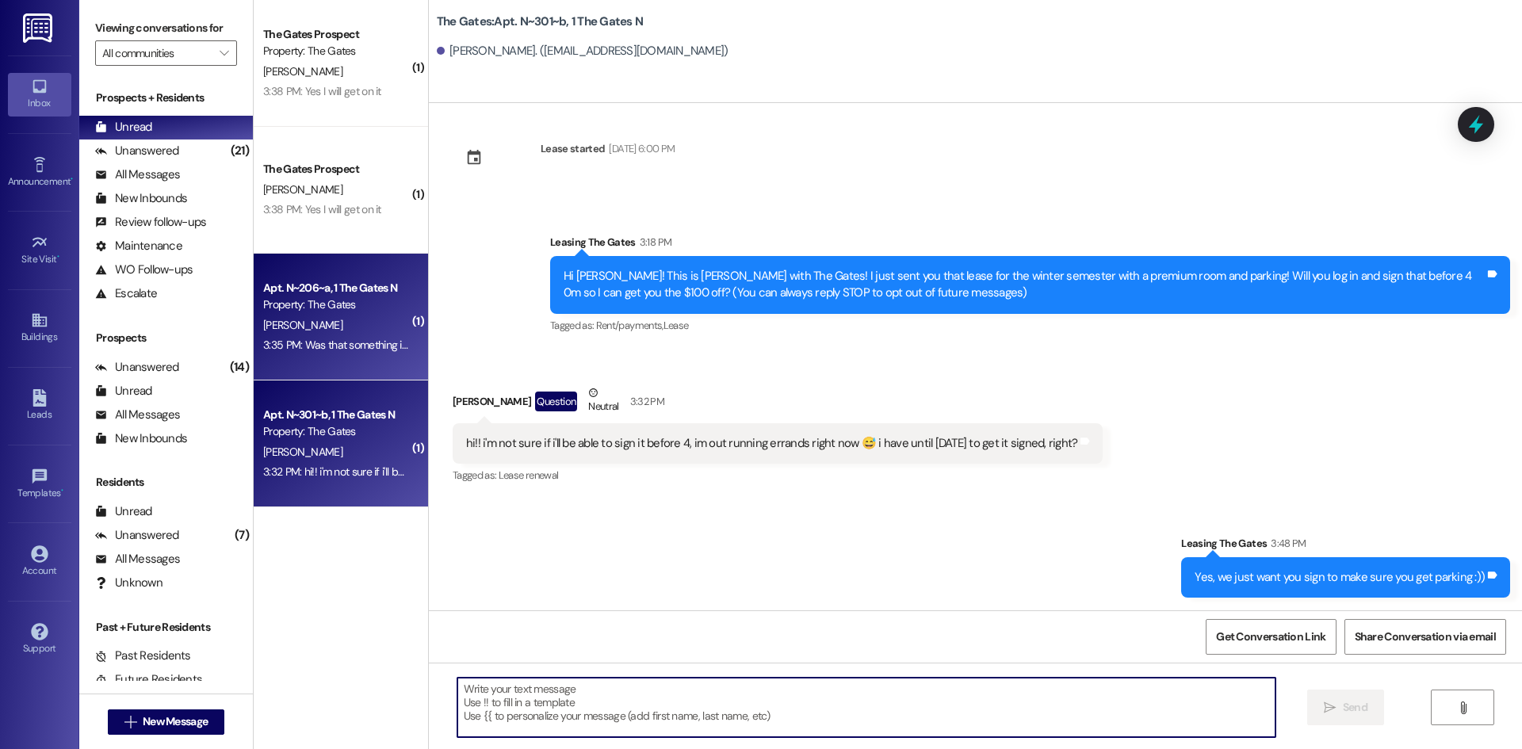
click at [312, 304] on div "Property: The Gates" at bounding box center [336, 304] width 147 height 17
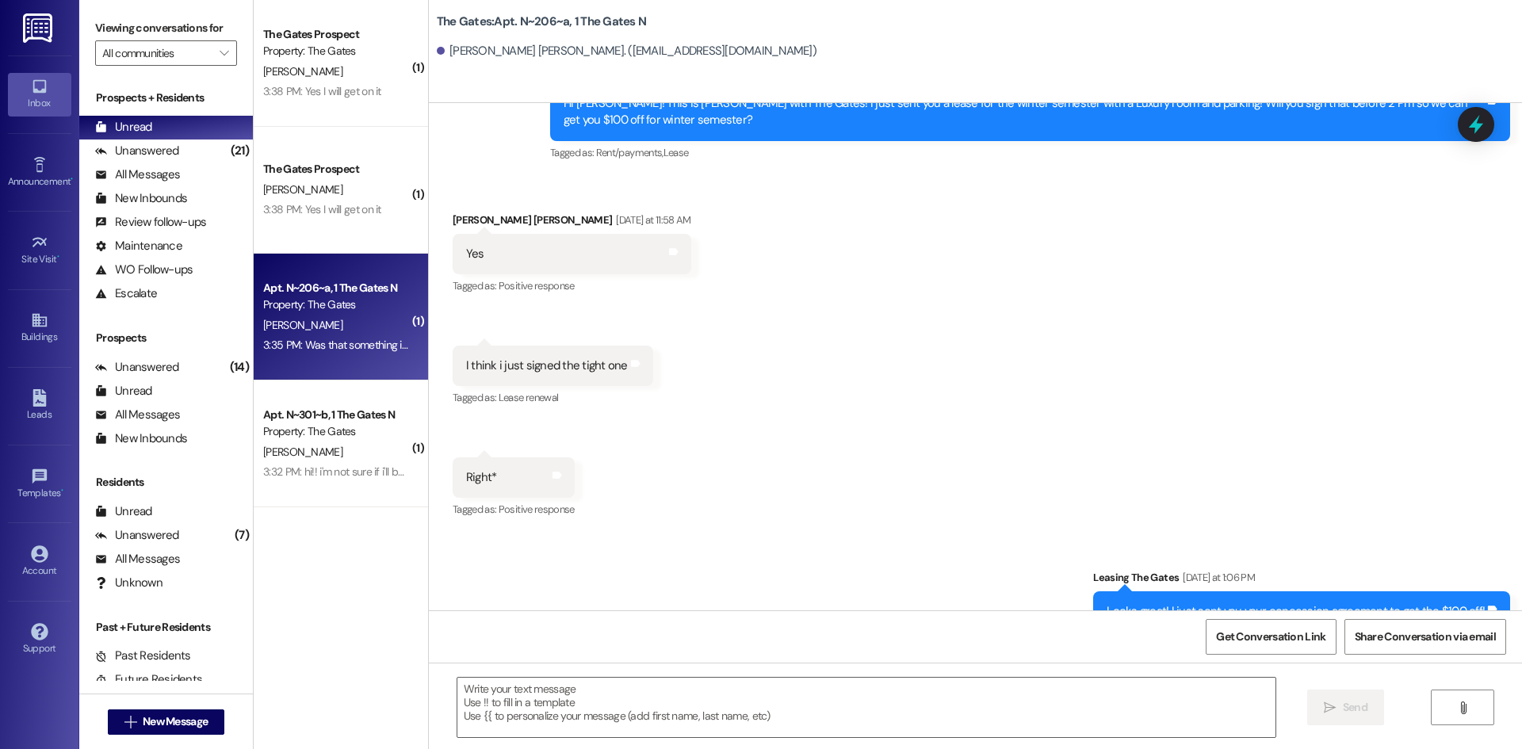
scroll to position [20132, 0]
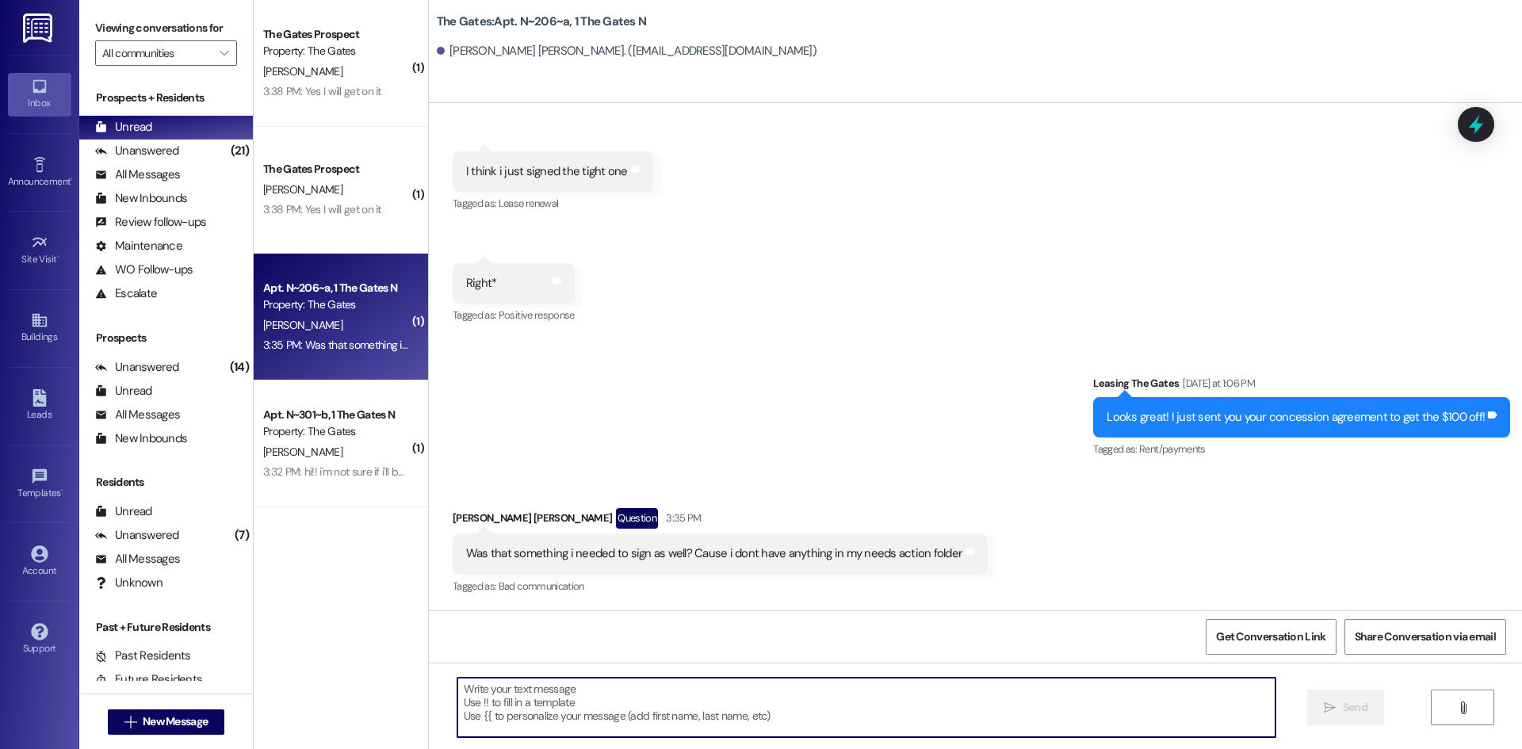
click at [707, 714] on textarea at bounding box center [866, 707] width 818 height 59
type textarea "You should be all good!"
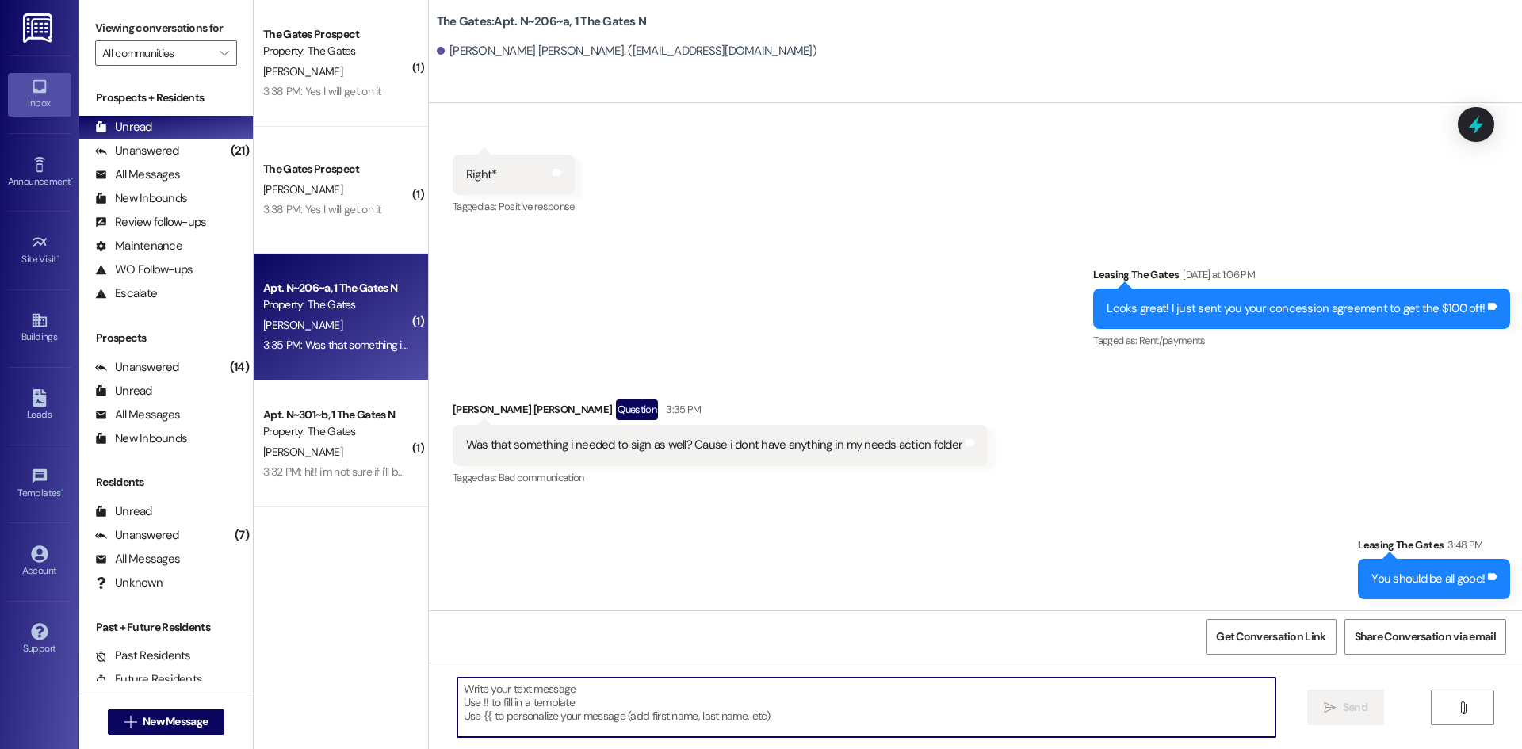
scroll to position [20243, 0]
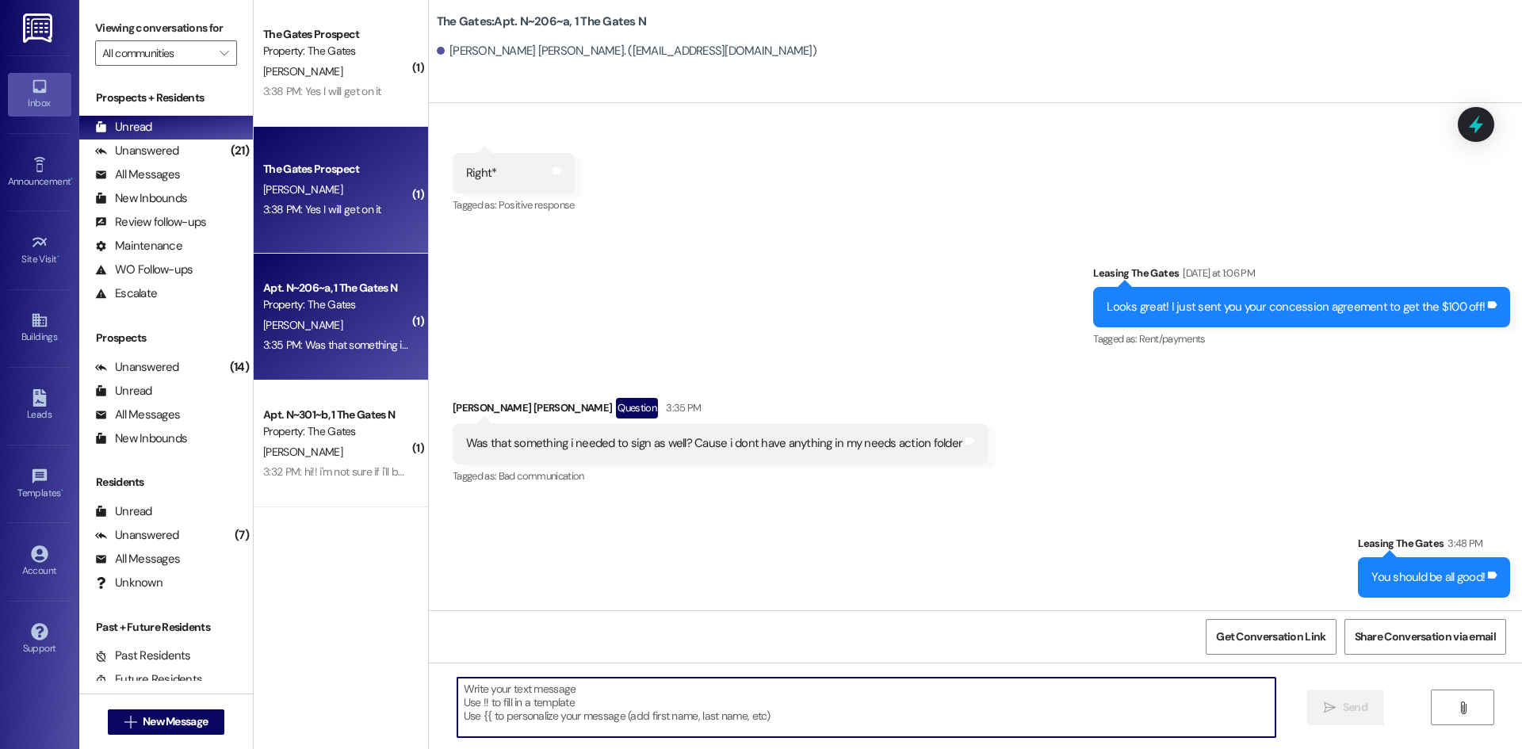
click at [369, 176] on div "The Gates Prospect" at bounding box center [336, 169] width 147 height 17
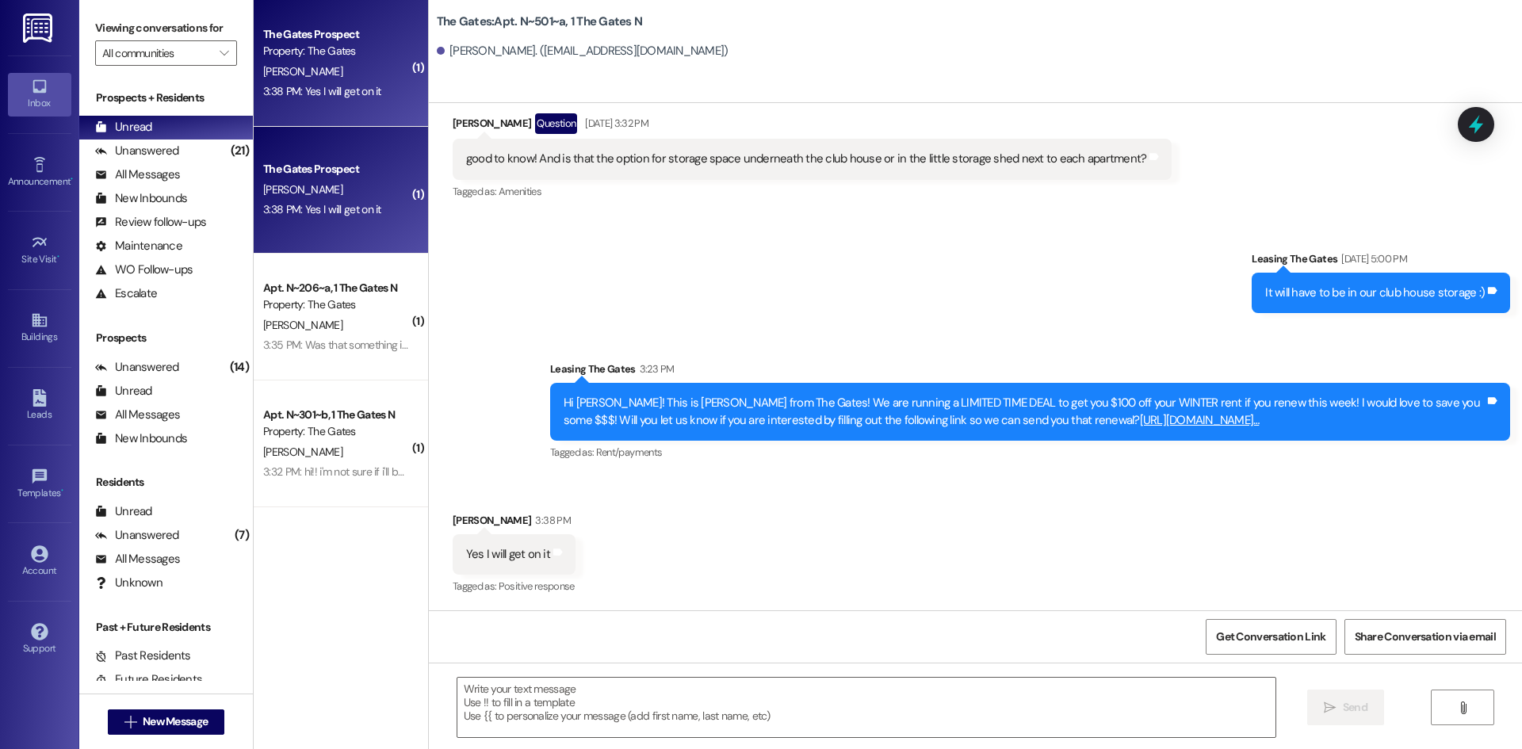
scroll to position [9999, 0]
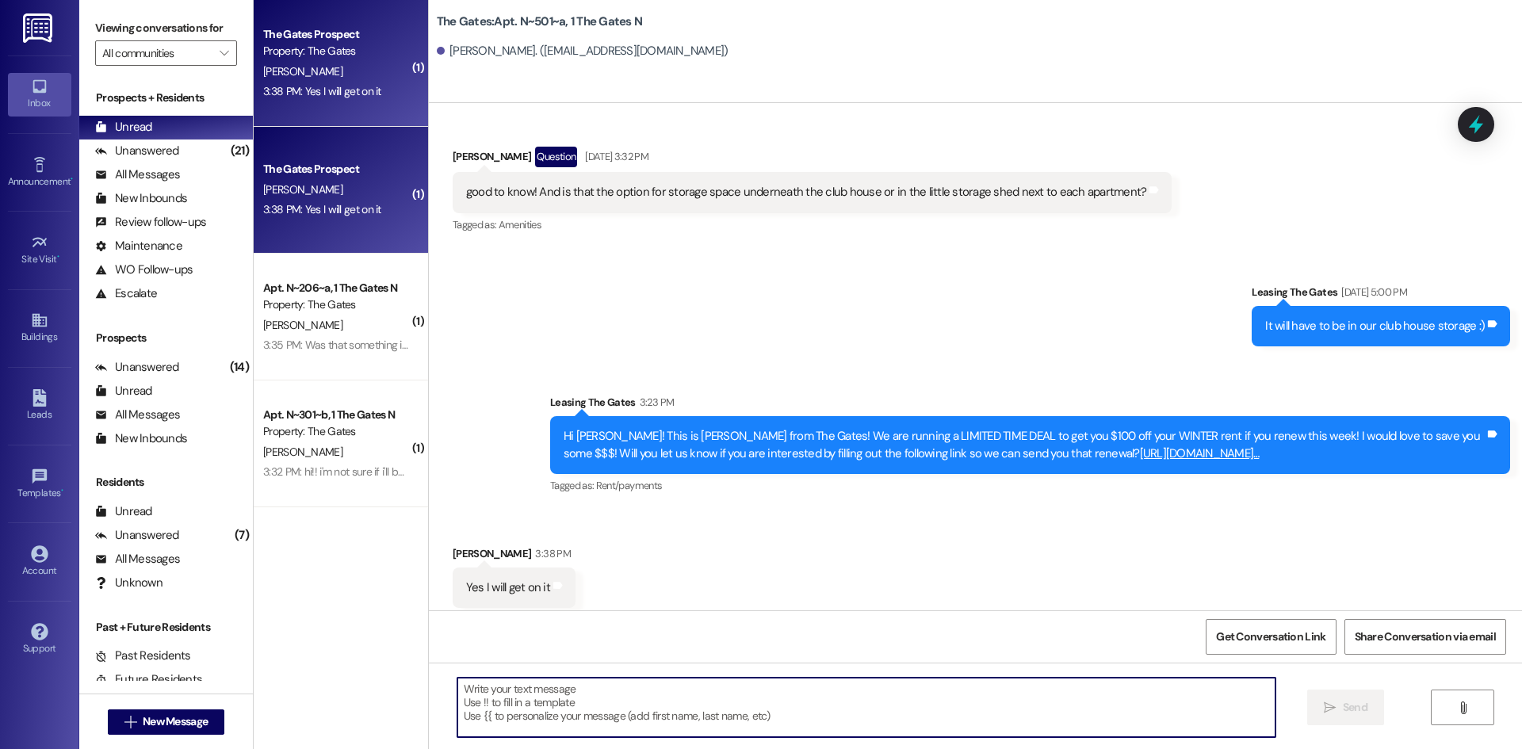
click at [552, 698] on textarea at bounding box center [866, 707] width 818 height 59
type textarea "Thank you!!"
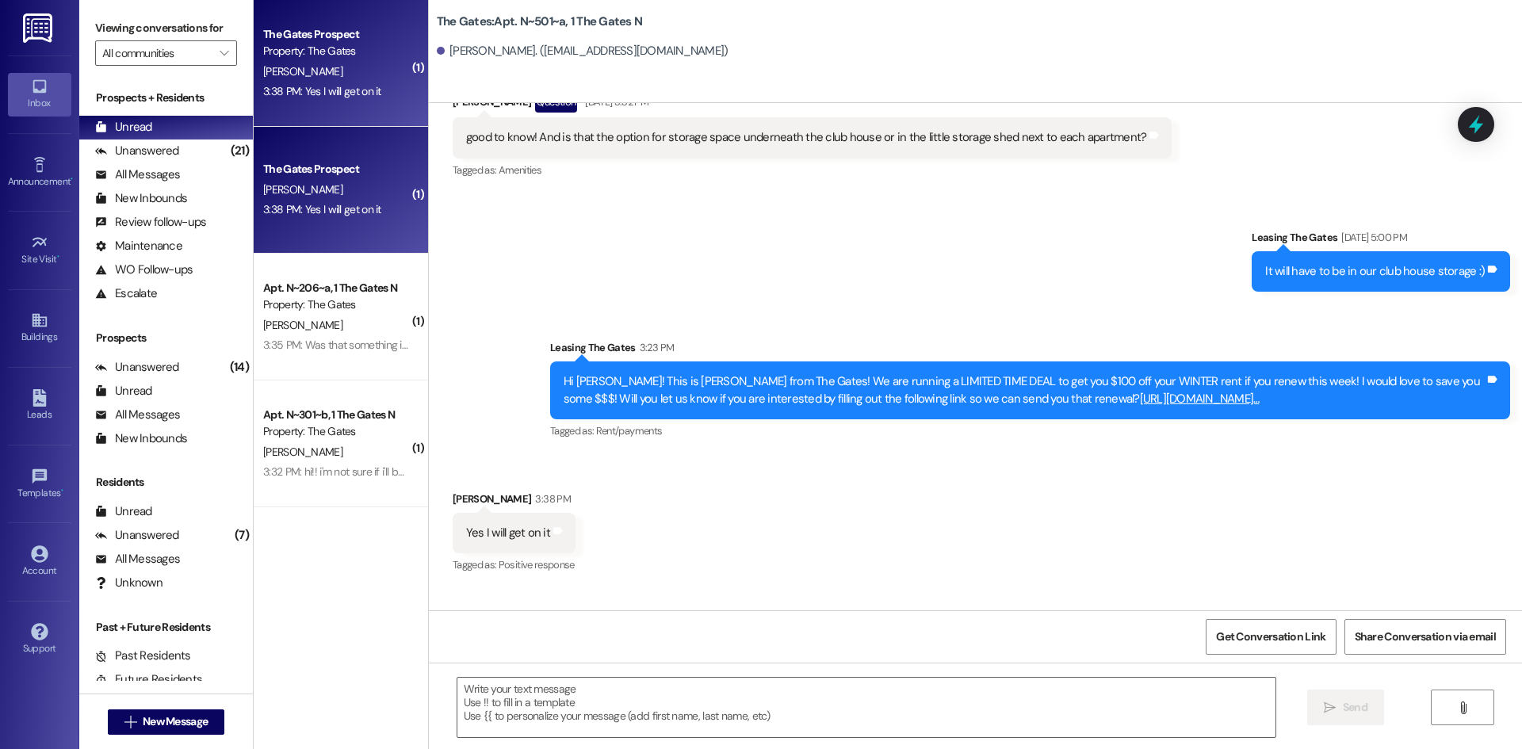
scroll to position [10109, 0]
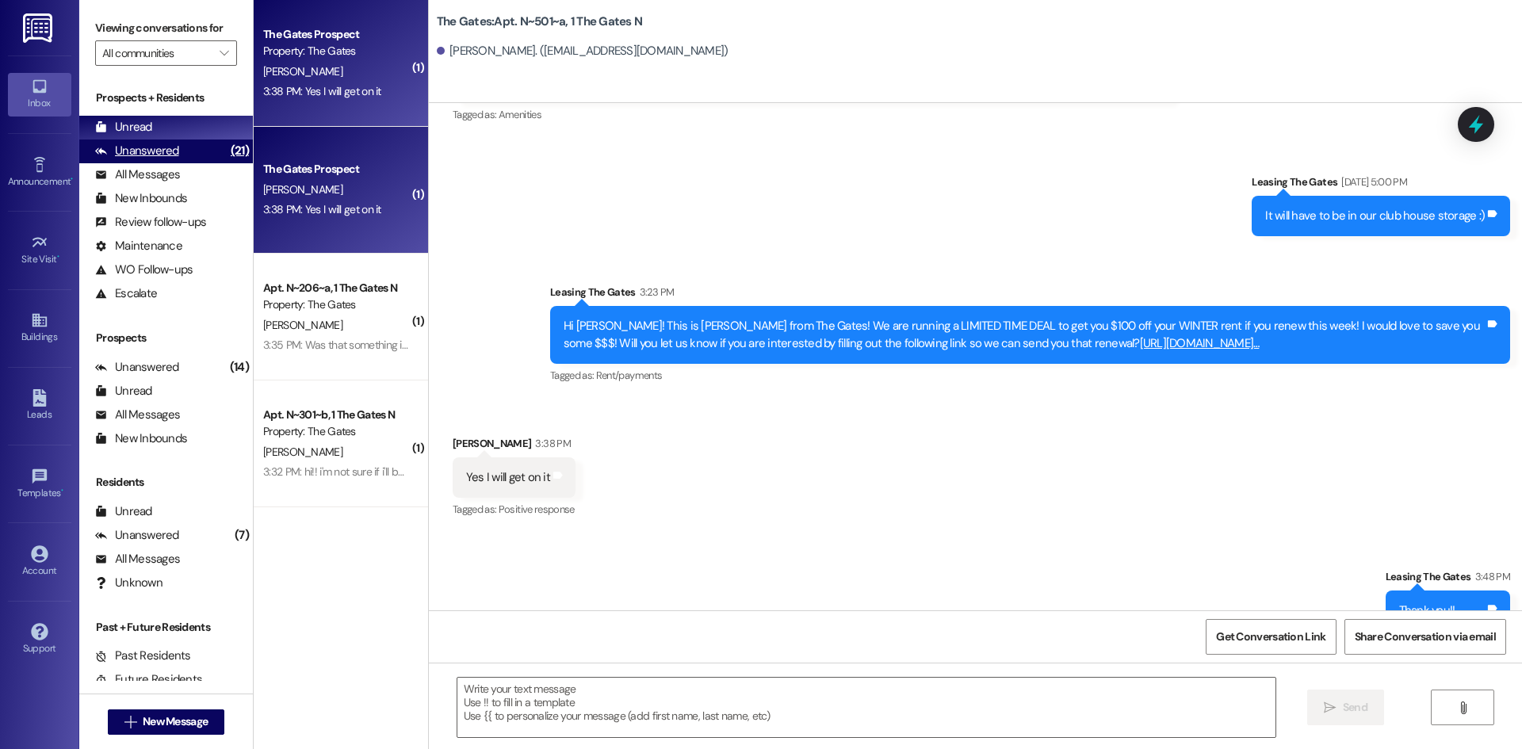
click at [147, 151] on div "Unanswered" at bounding box center [137, 151] width 84 height 17
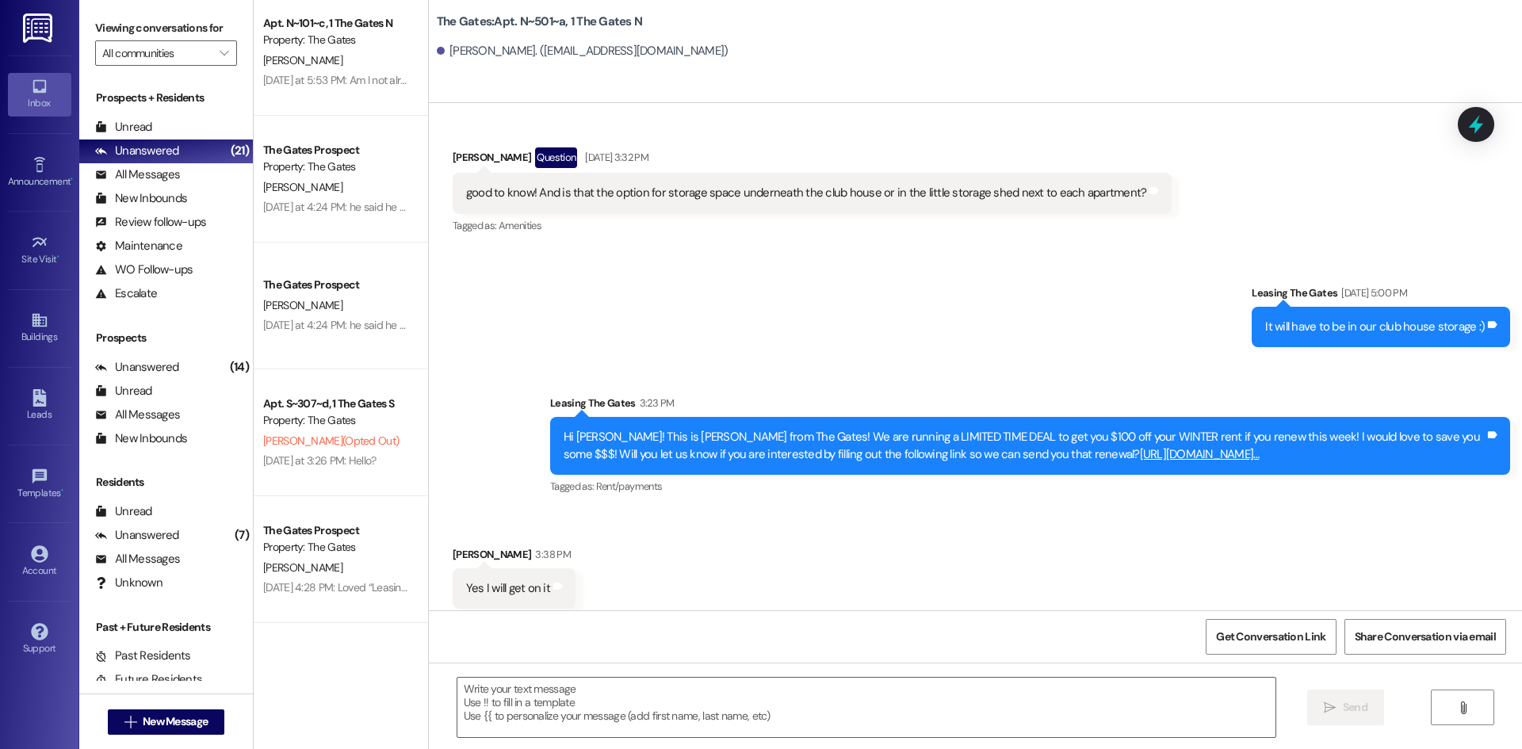
scroll to position [0, 0]
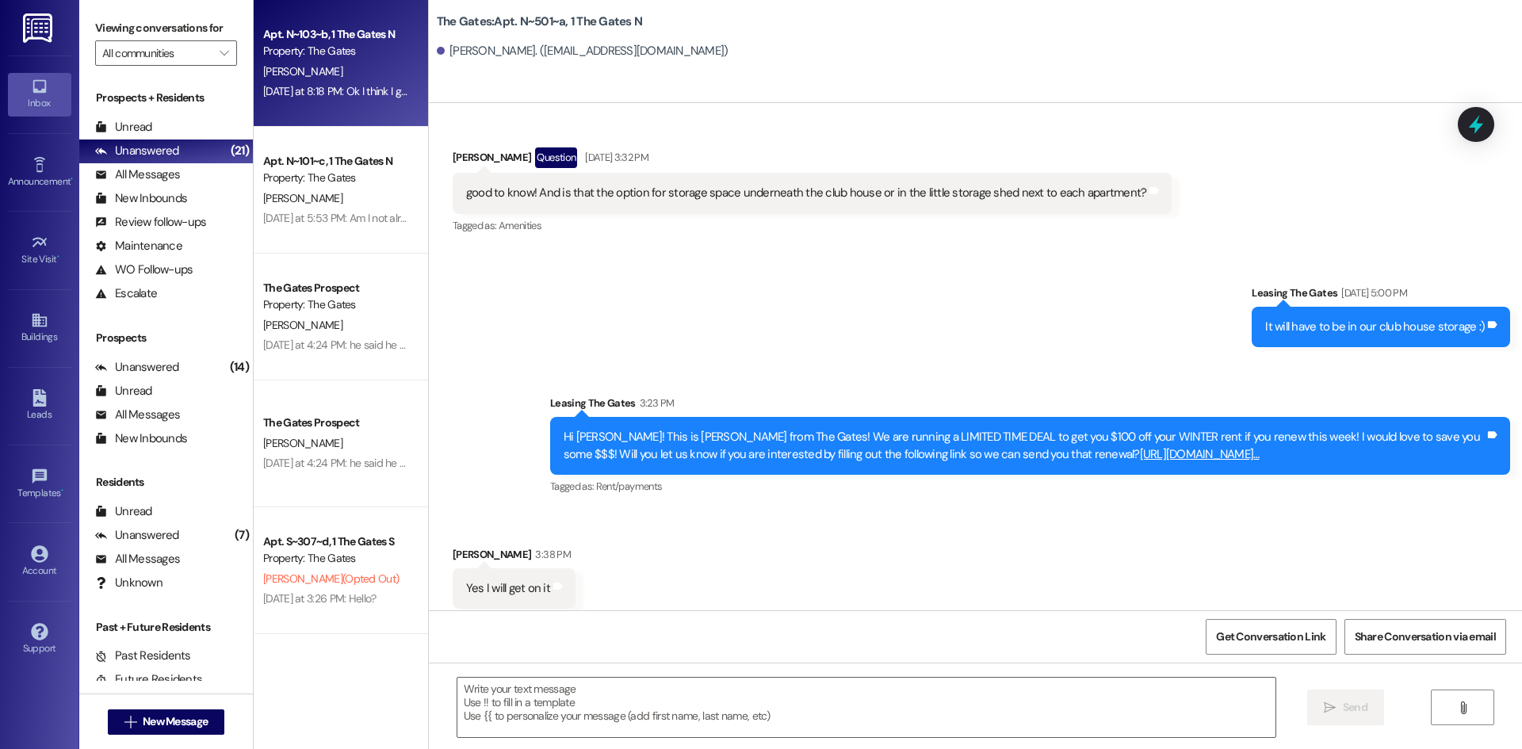
click at [351, 44] on div "Property: The Gates" at bounding box center [336, 51] width 147 height 17
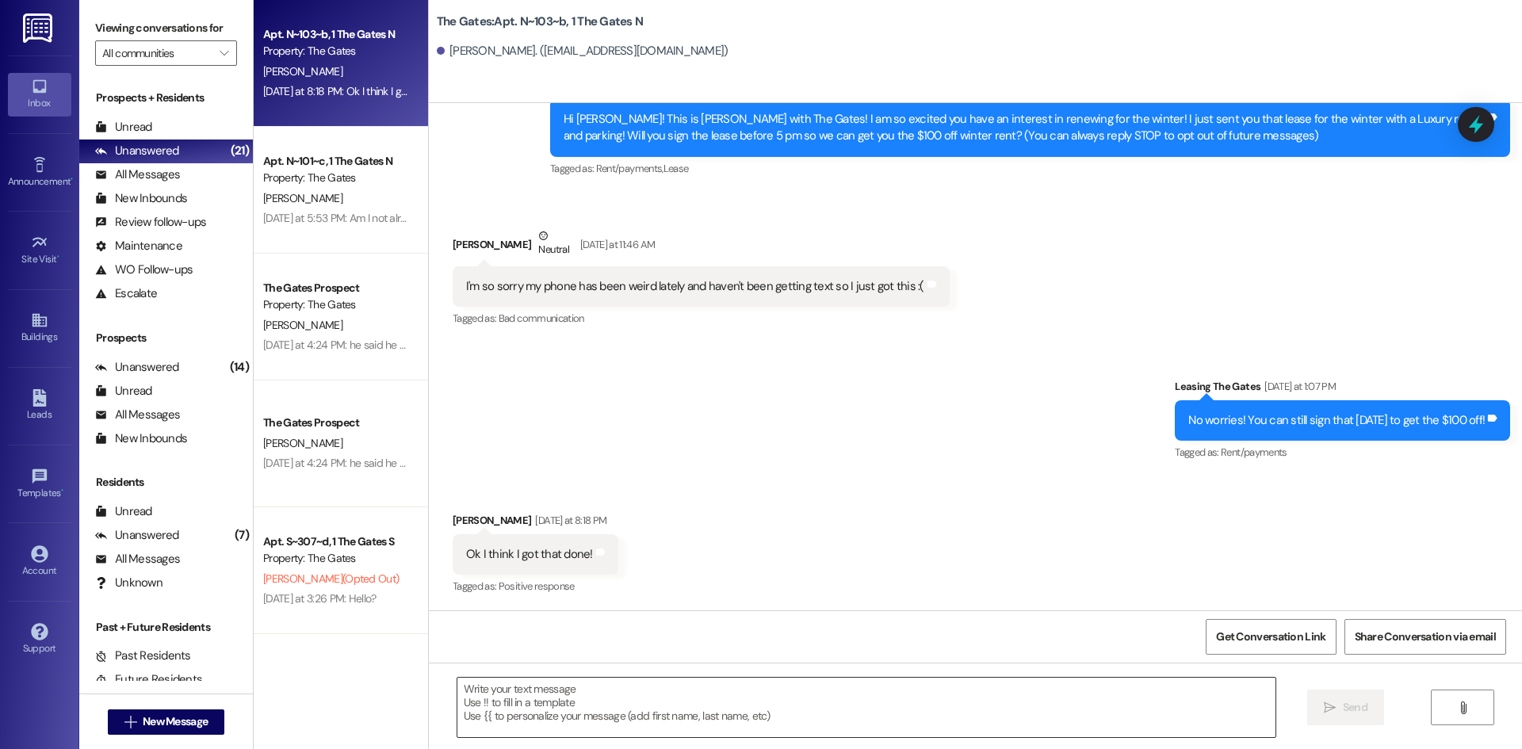
click at [534, 710] on textarea at bounding box center [866, 707] width 818 height 59
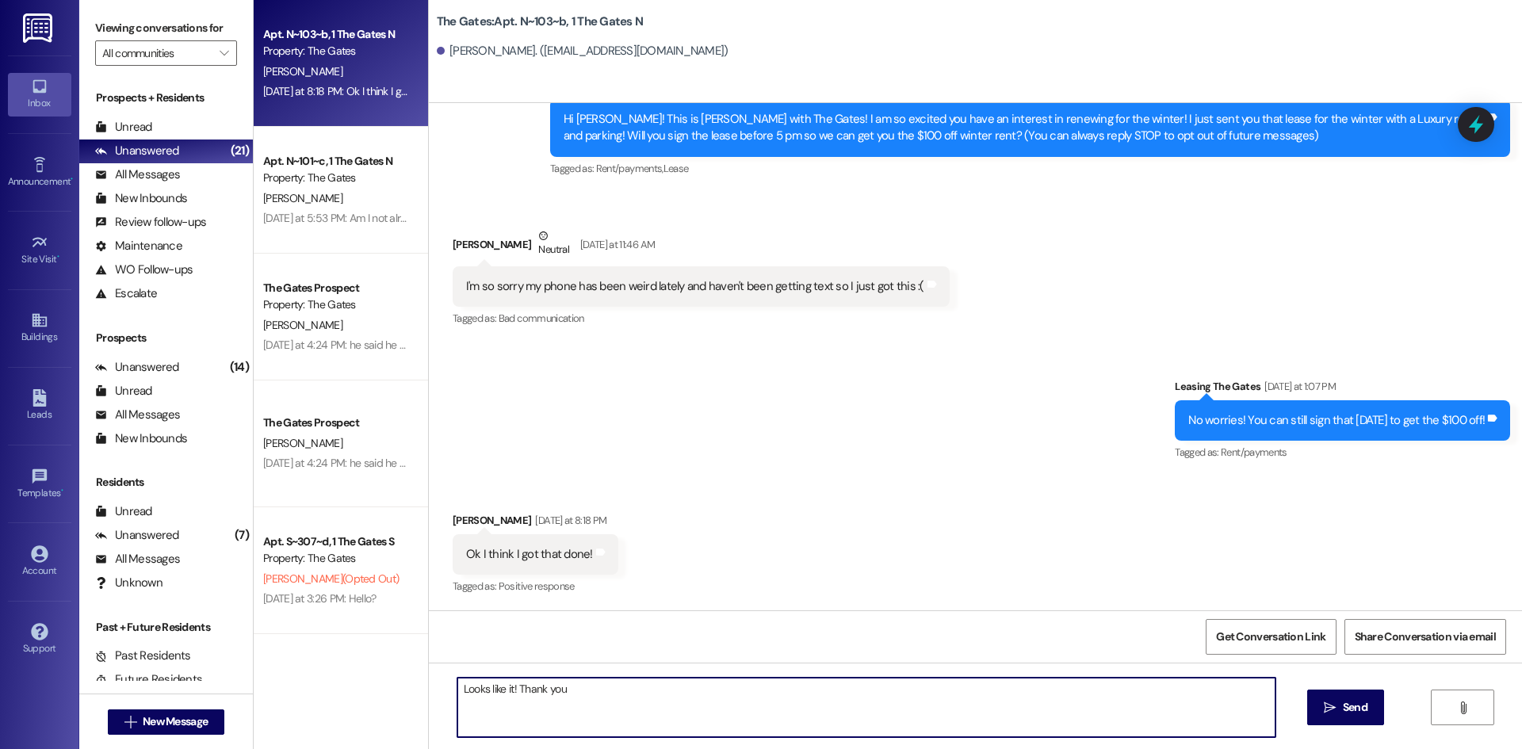
type textarea "Looks like it! Thank you!"
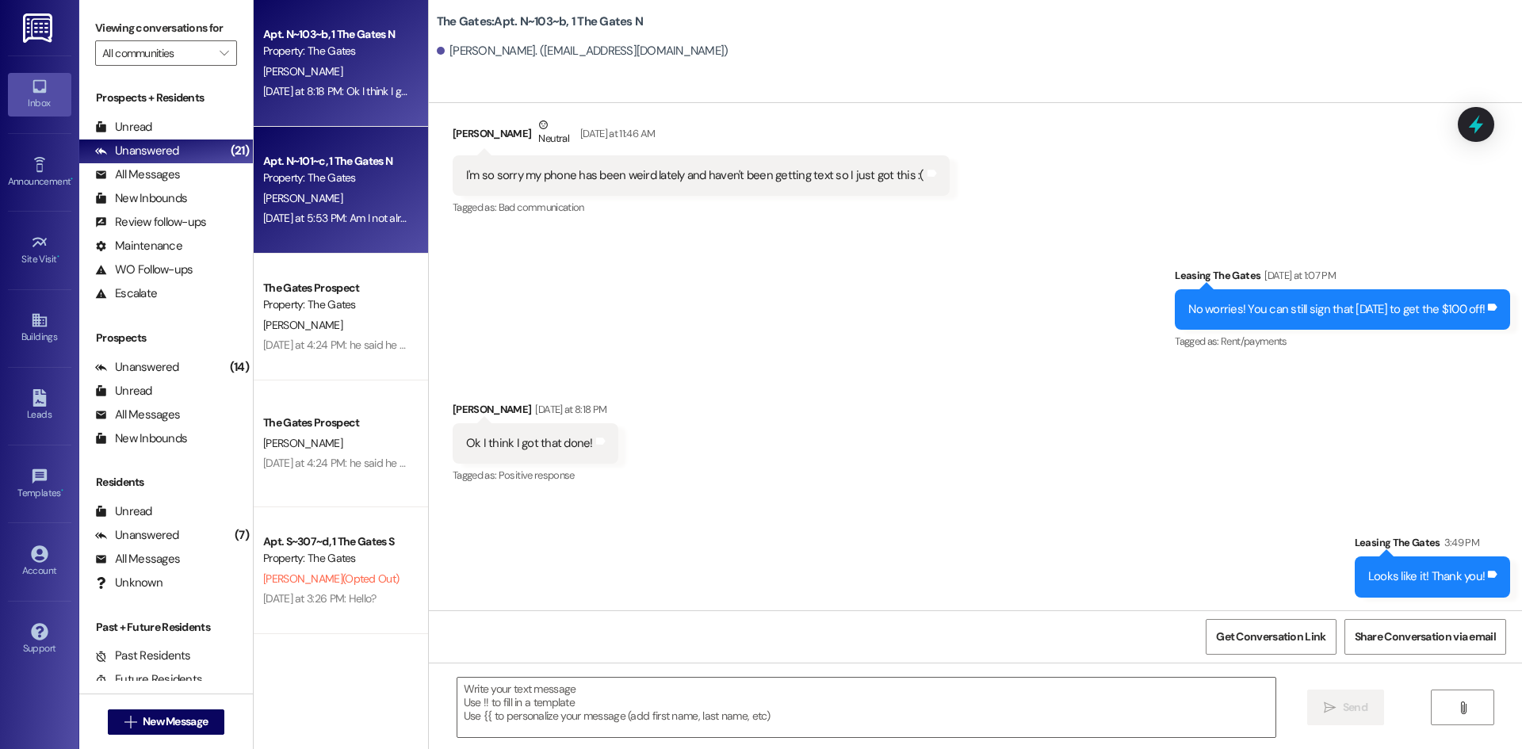
click at [319, 193] on div "[PERSON_NAME]" at bounding box center [337, 199] width 150 height 20
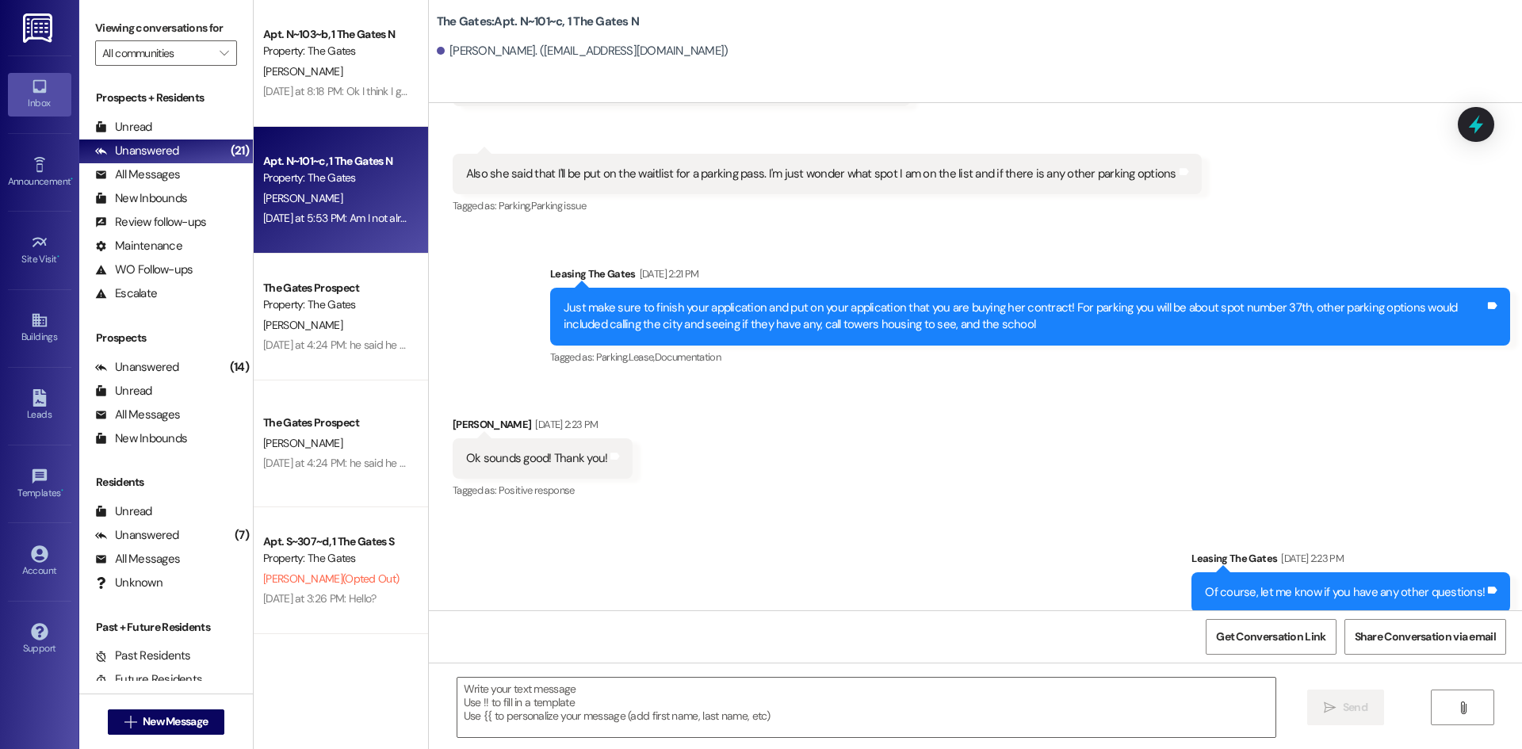
scroll to position [35000, 0]
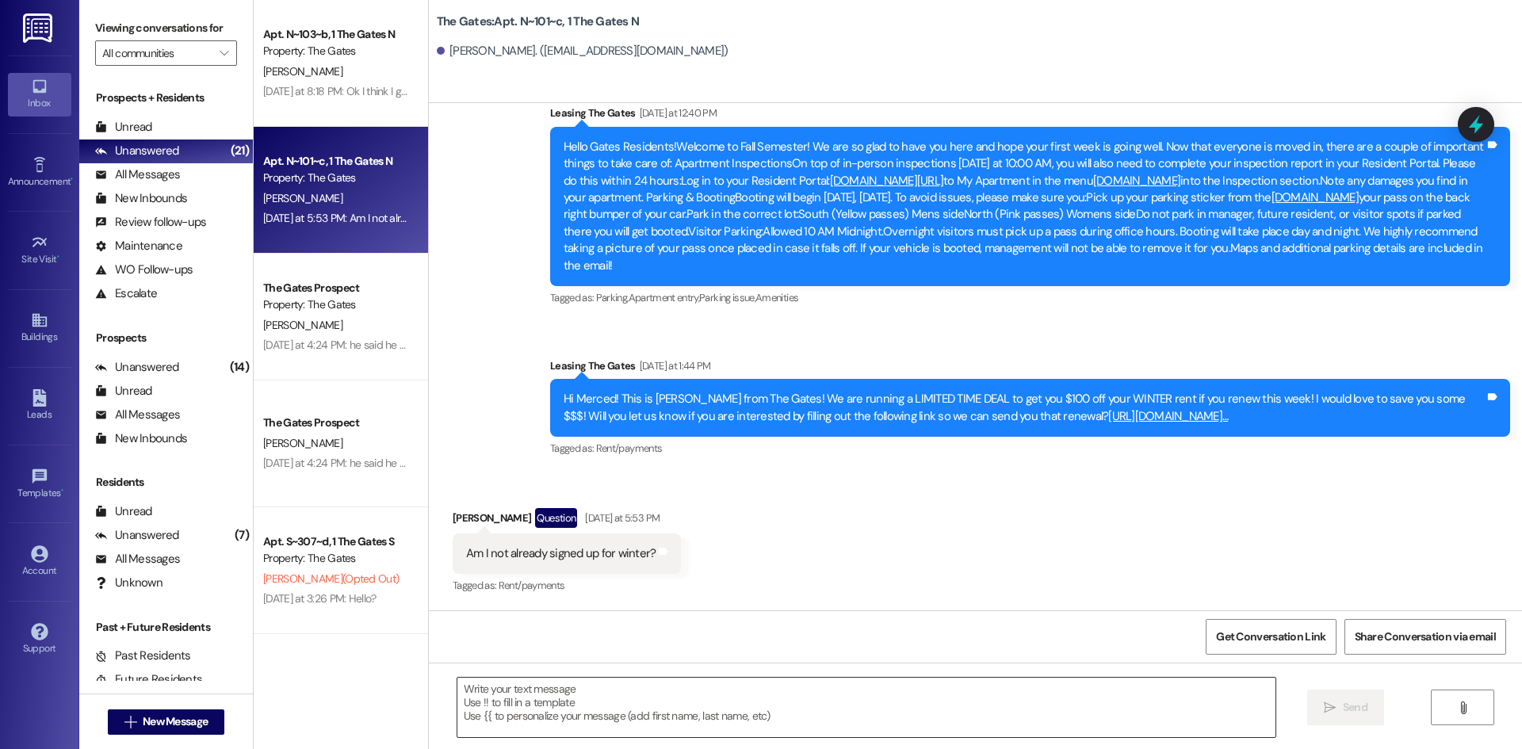
click at [524, 695] on textarea at bounding box center [866, 707] width 818 height 59
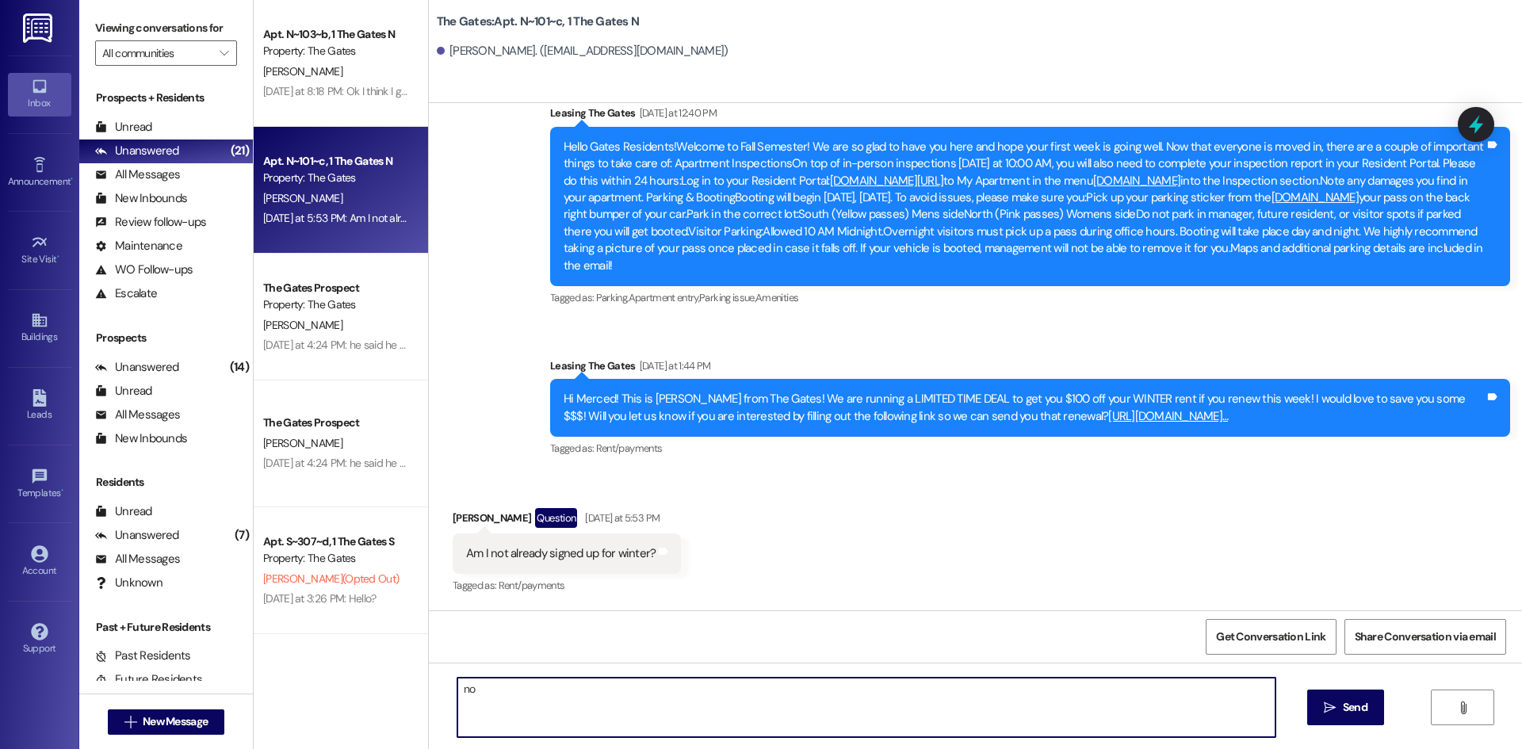
click at [534, 689] on textarea "no" at bounding box center [866, 707] width 818 height 59
type textarea "no not yet! Do you want parking?"
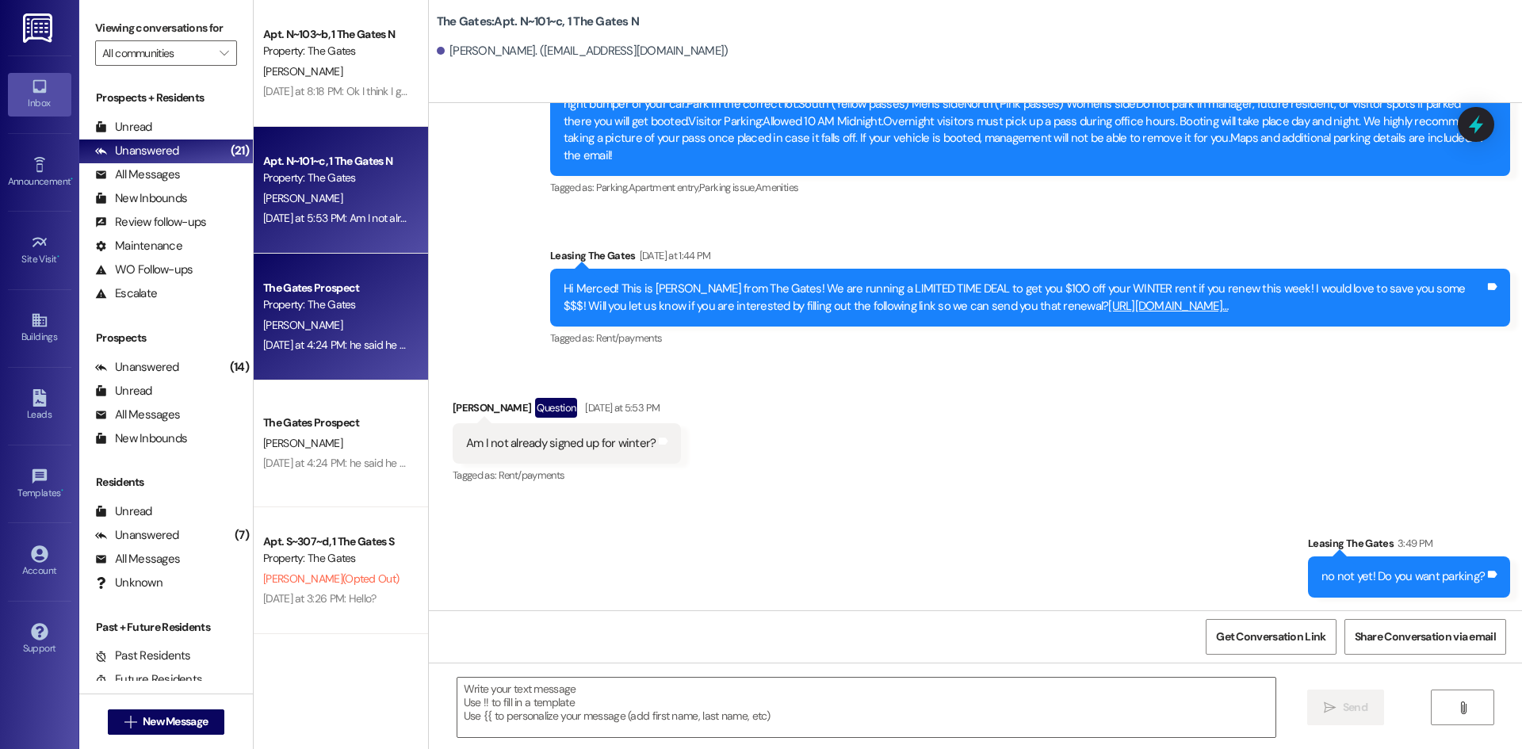
click at [350, 352] on div "[DATE] at 4:24 PM: he said he signed it [DATE] at 4:24 PM: he said he signed it" at bounding box center [337, 345] width 150 height 20
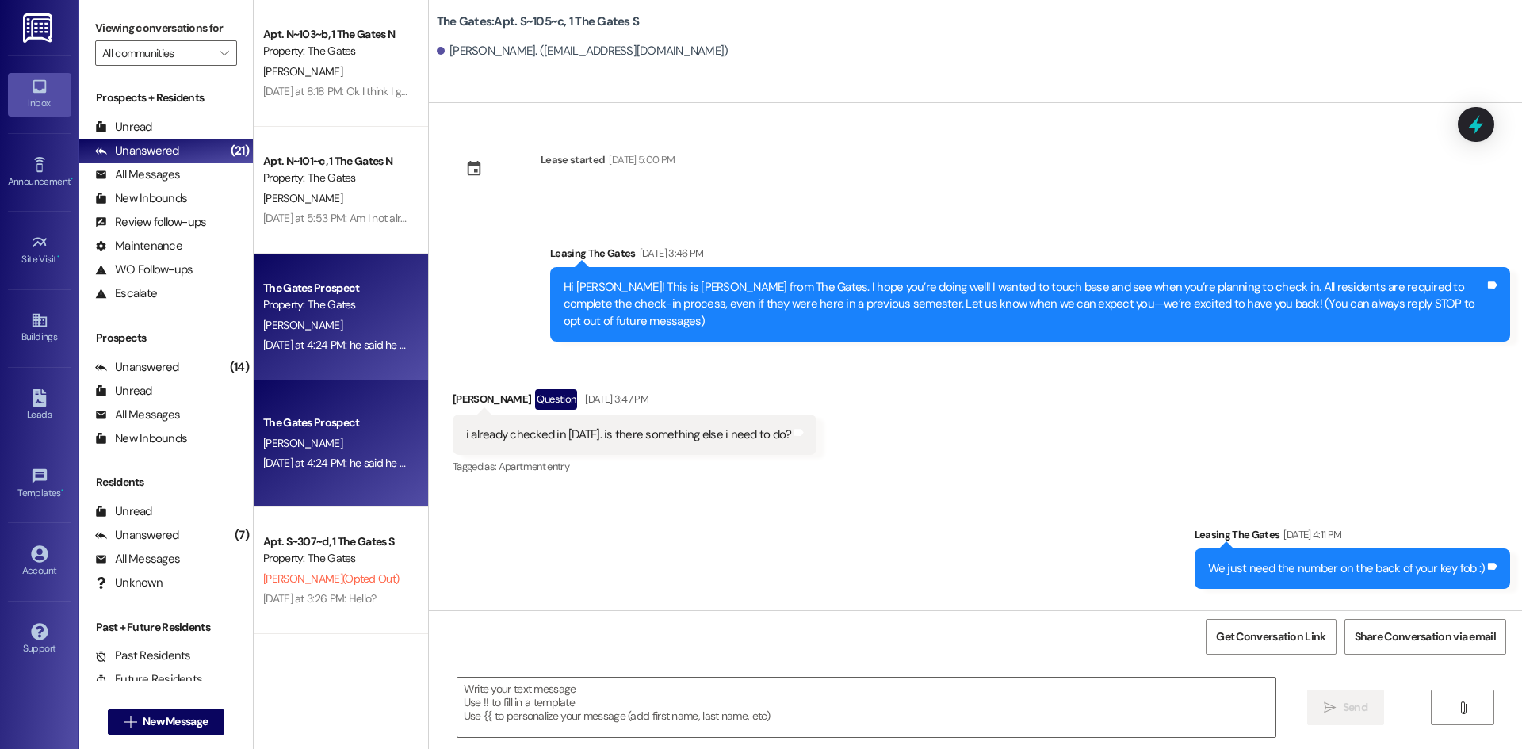
scroll to position [10565, 0]
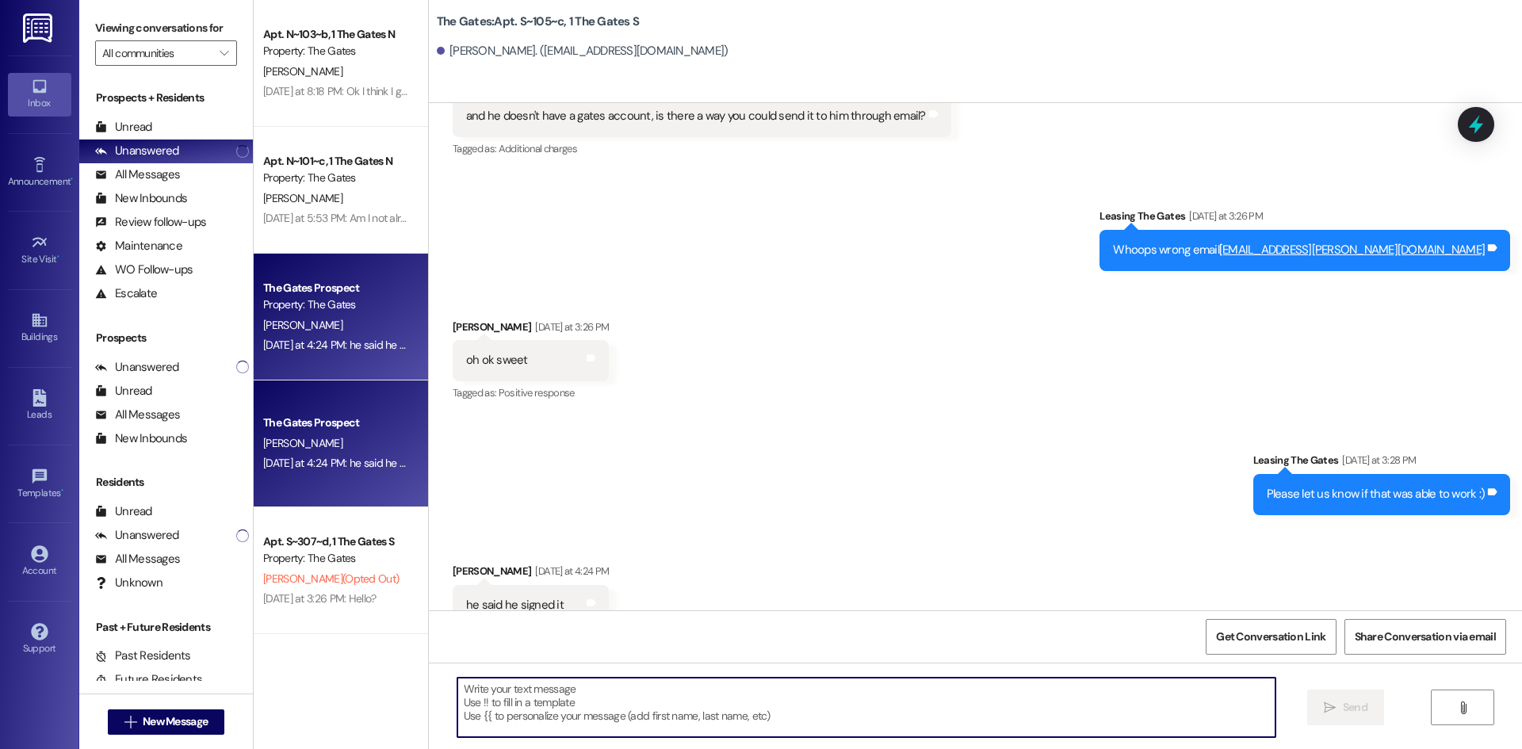
click at [558, 692] on textarea at bounding box center [866, 707] width 818 height 59
type textarea "Looks like it! Thank you!"
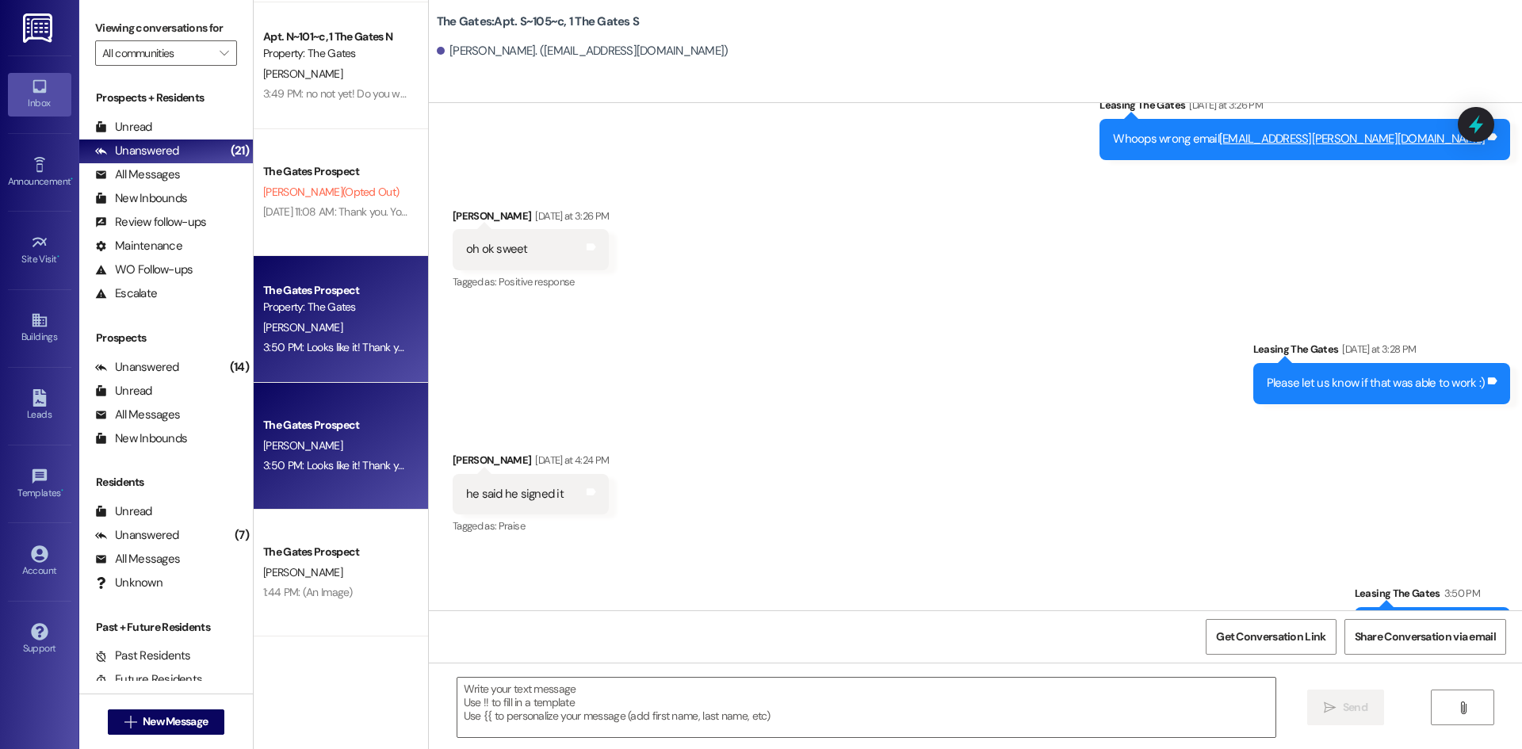
scroll to position [378, 0]
click at [191, 718] on span "New Message" at bounding box center [175, 721] width 65 height 17
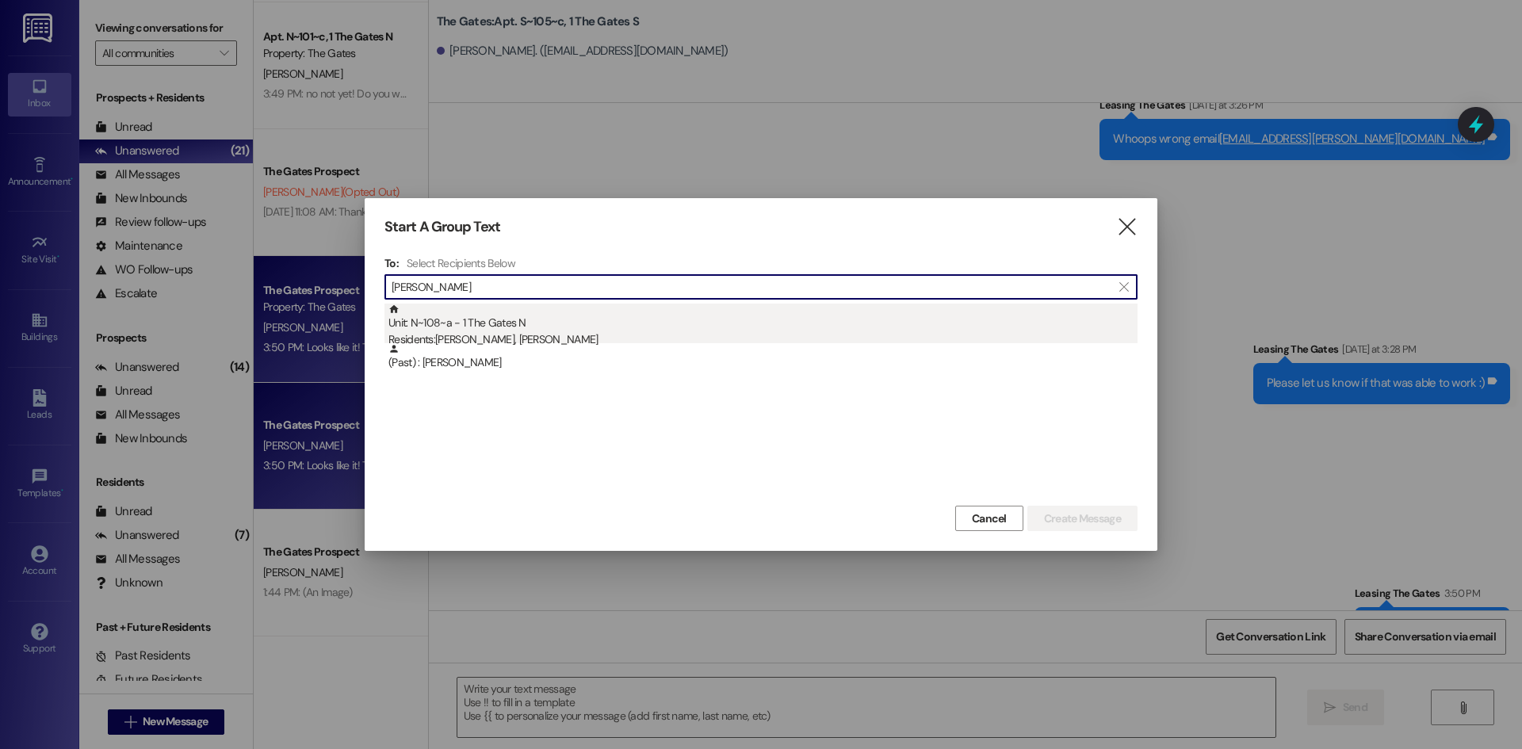
click at [489, 318] on div "Unit: N~108~a - 1 The Gates N Residents: [PERSON_NAME], [PERSON_NAME]" at bounding box center [762, 326] width 749 height 45
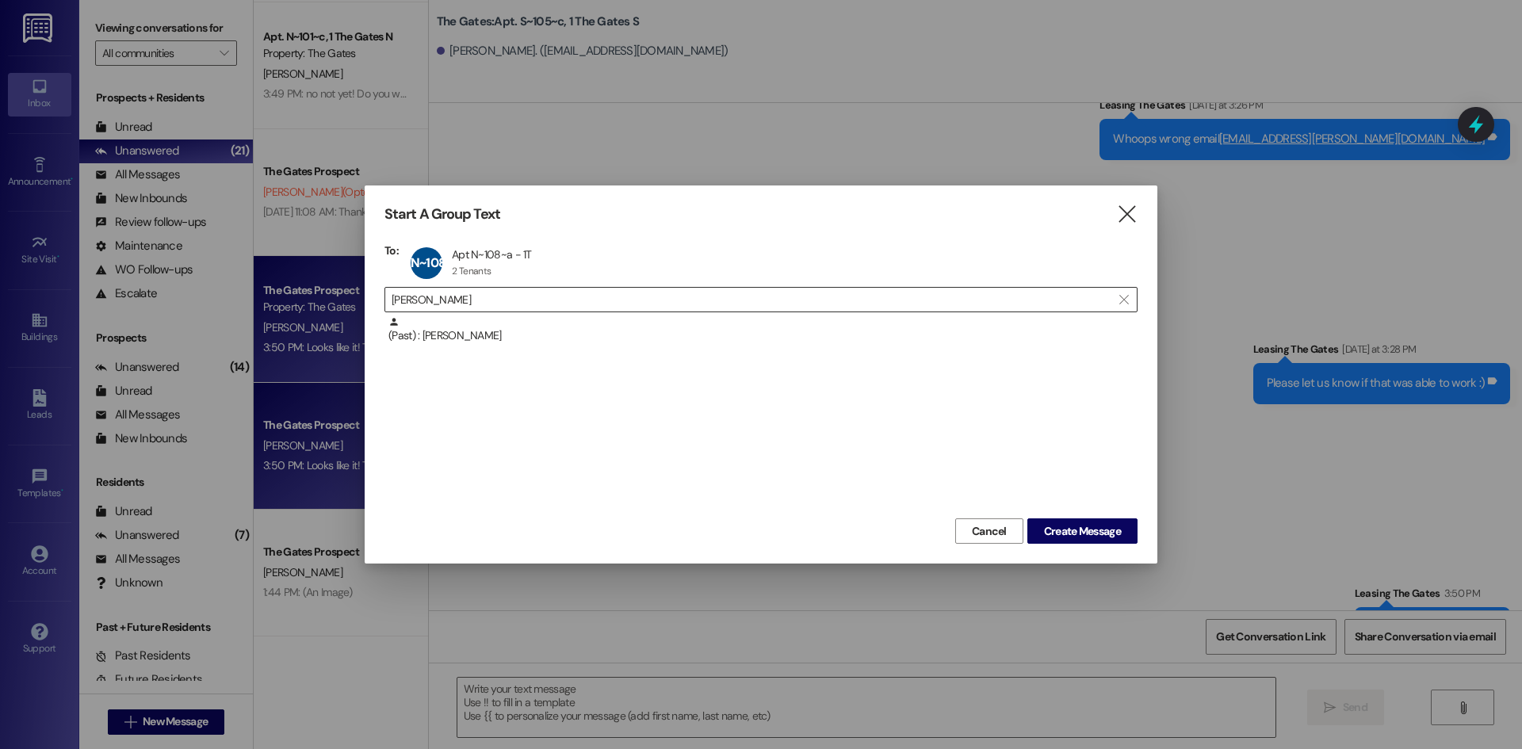
click at [499, 306] on input "[PERSON_NAME]" at bounding box center [752, 300] width 720 height 22
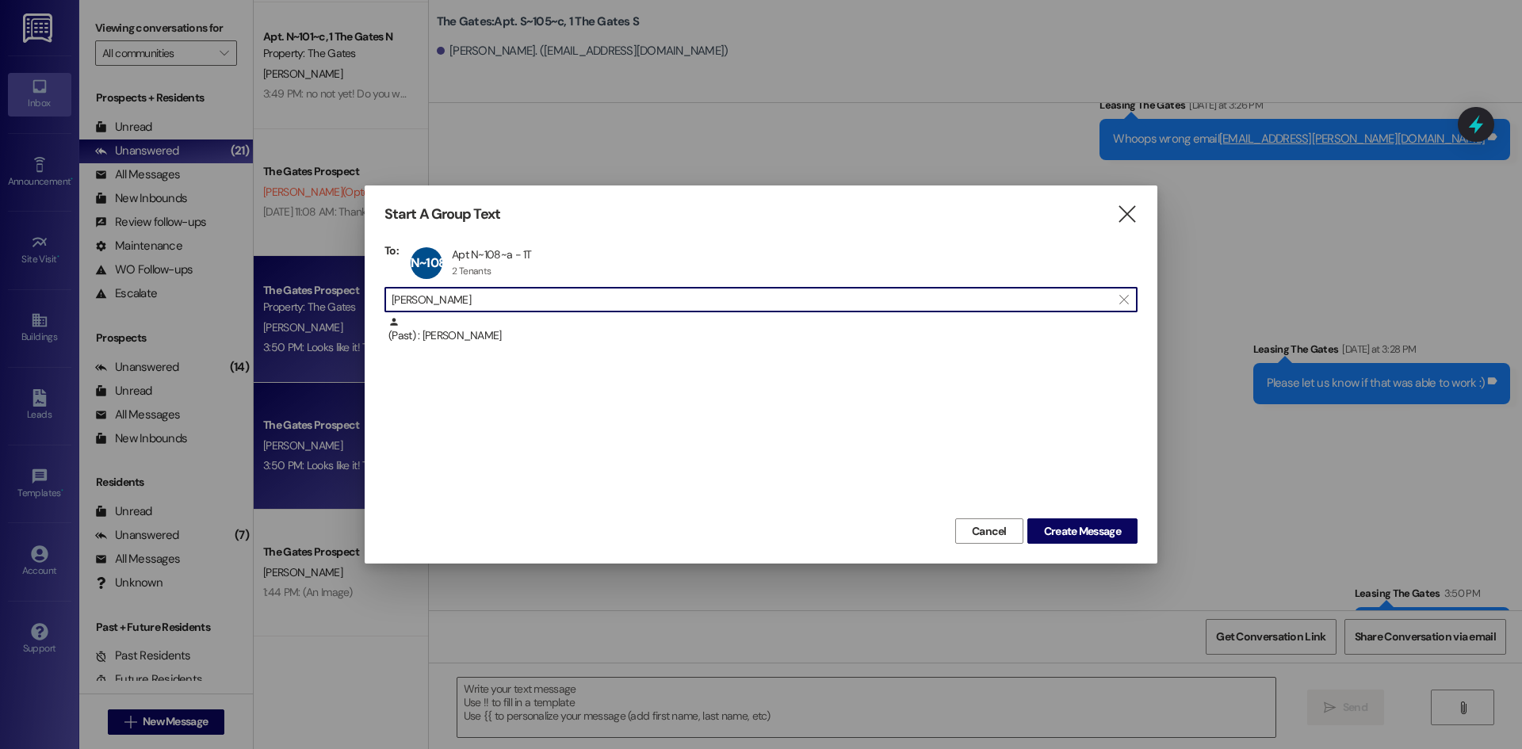
click at [499, 306] on input "[PERSON_NAME]" at bounding box center [752, 300] width 720 height 22
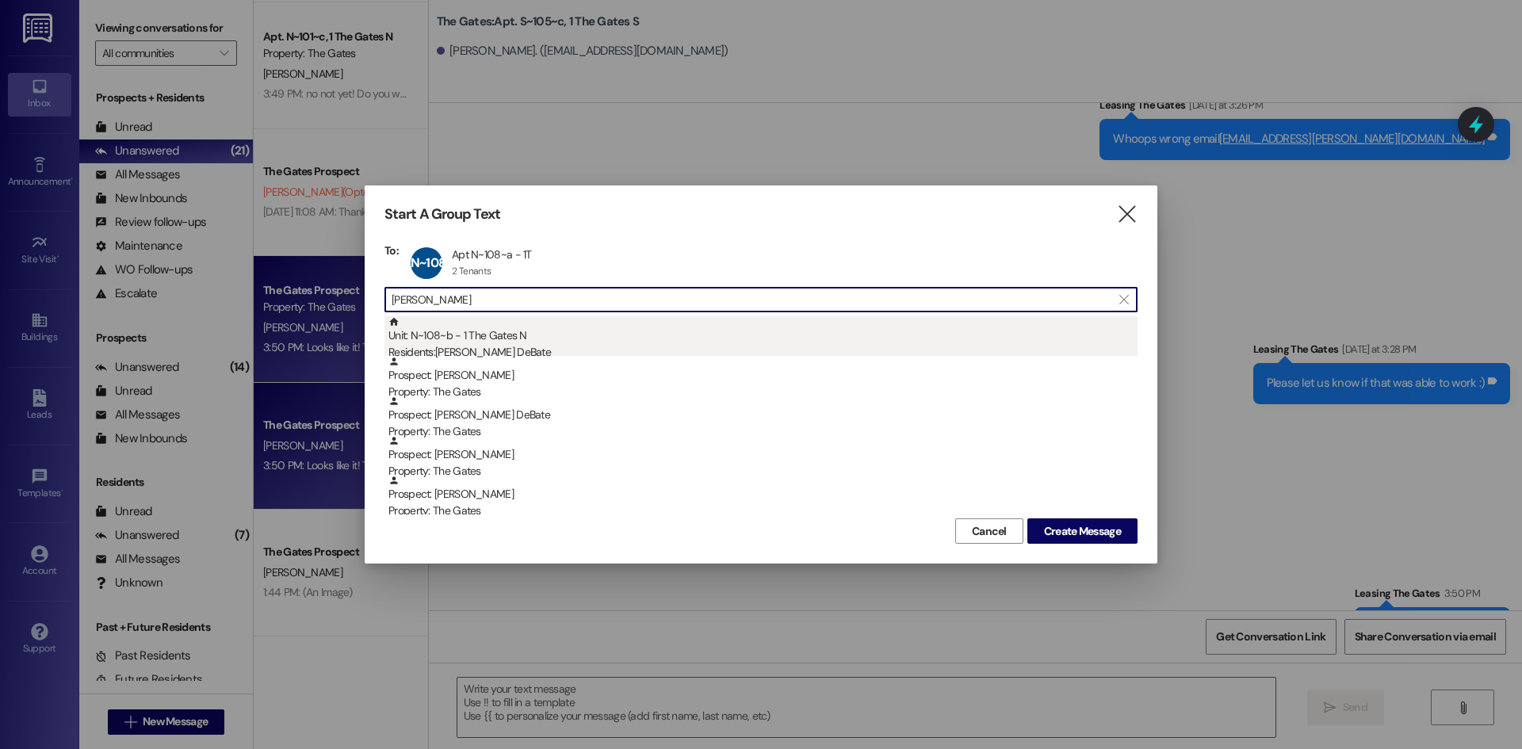
click at [484, 340] on div "Unit: N~108~b - 1 The Gates N Residents: [PERSON_NAME] DeBate" at bounding box center [762, 338] width 749 height 45
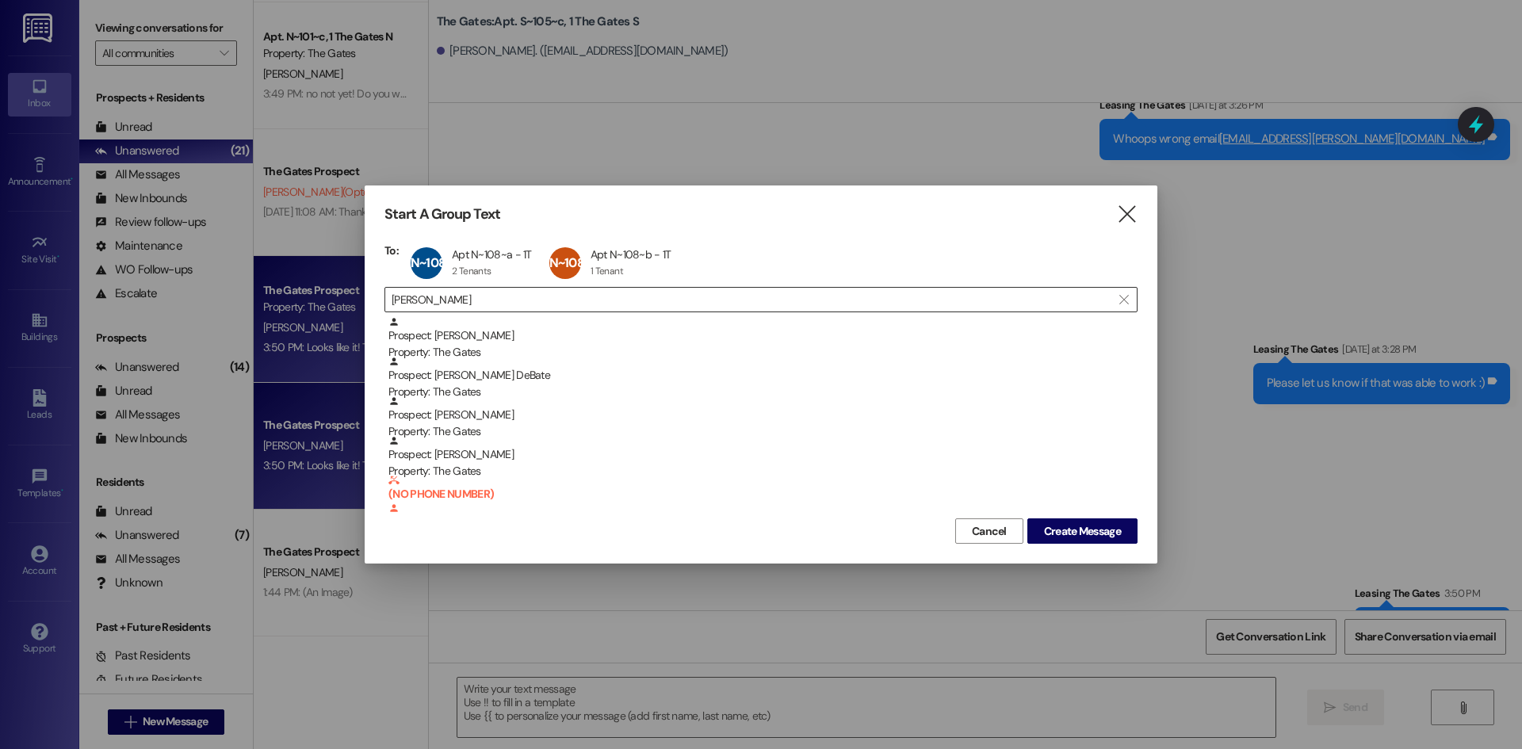
click at [465, 308] on input "[PERSON_NAME]" at bounding box center [752, 300] width 720 height 22
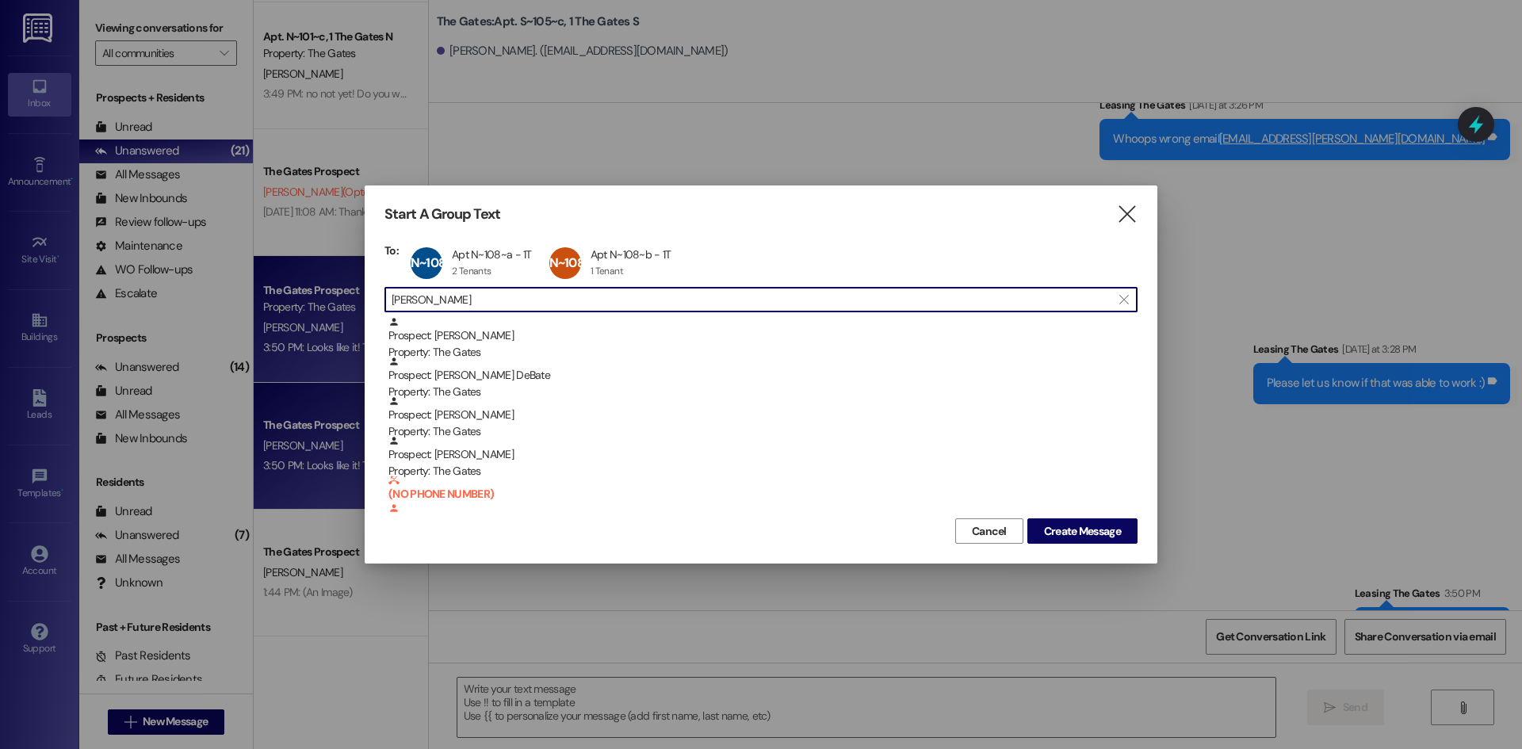
click at [465, 308] on input "[PERSON_NAME]" at bounding box center [752, 300] width 720 height 22
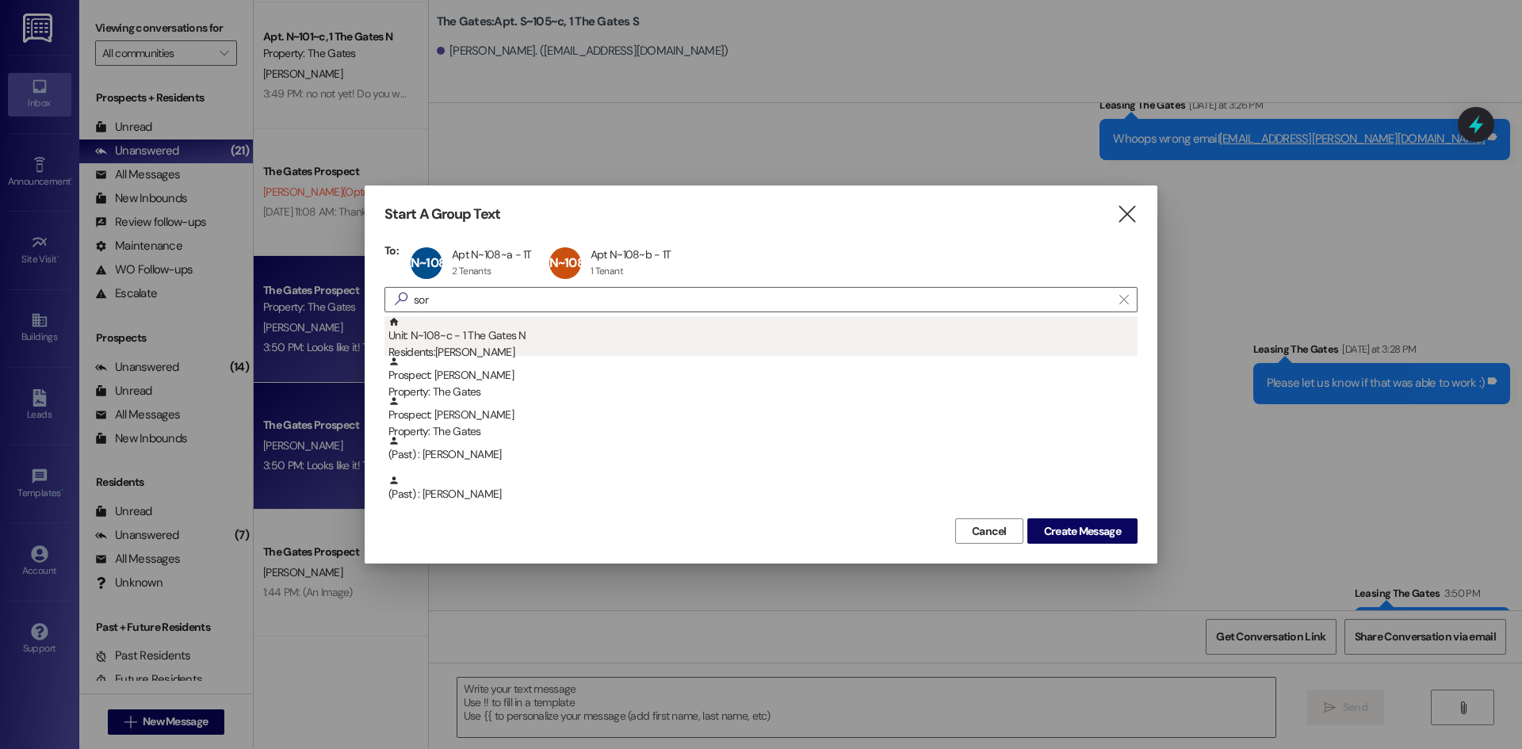
click at [469, 338] on div "Unit: N~108~c - 1 The Gates N Residents: [PERSON_NAME]" at bounding box center [762, 338] width 749 height 45
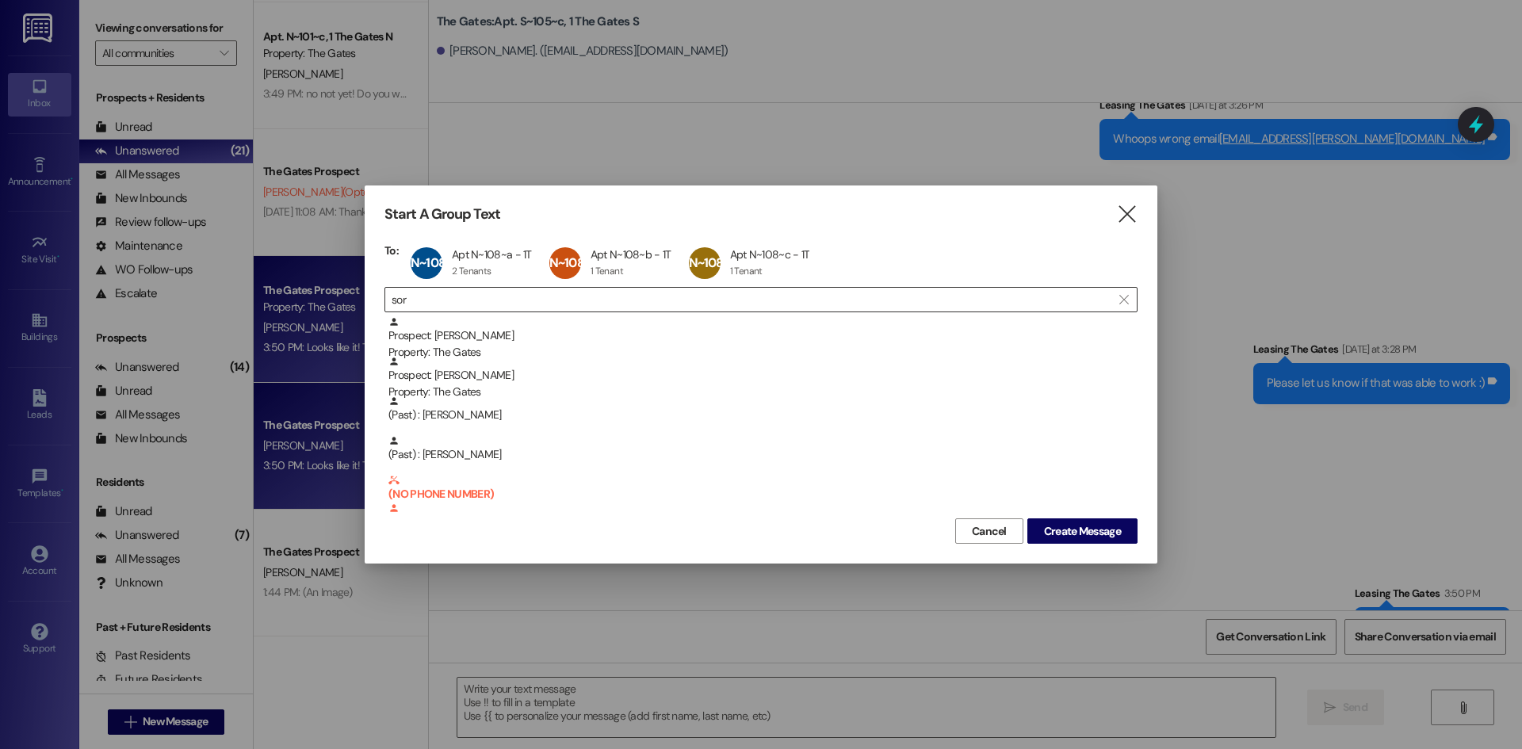
click at [441, 308] on input "sor" at bounding box center [752, 300] width 720 height 22
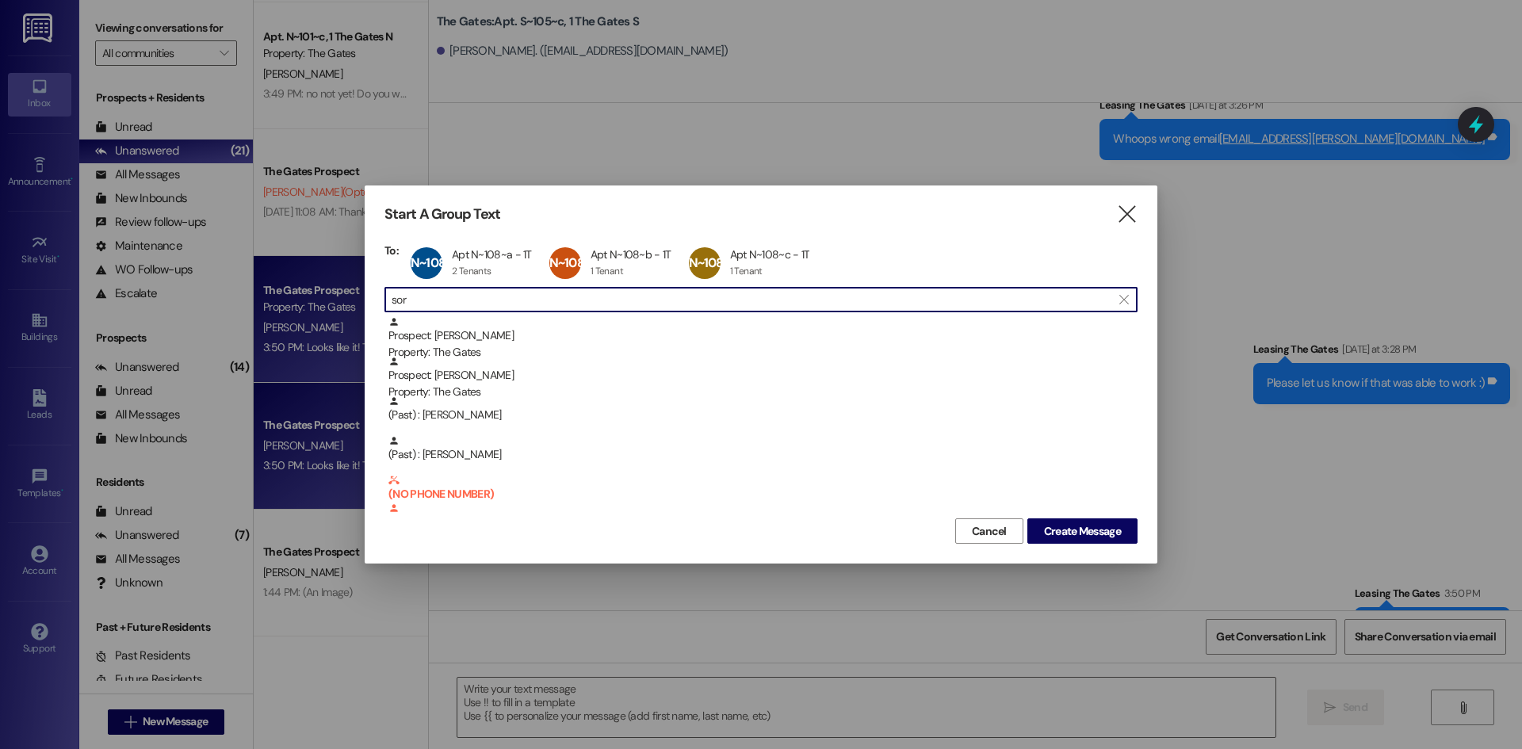
click at [441, 308] on input "sor" at bounding box center [752, 300] width 720 height 22
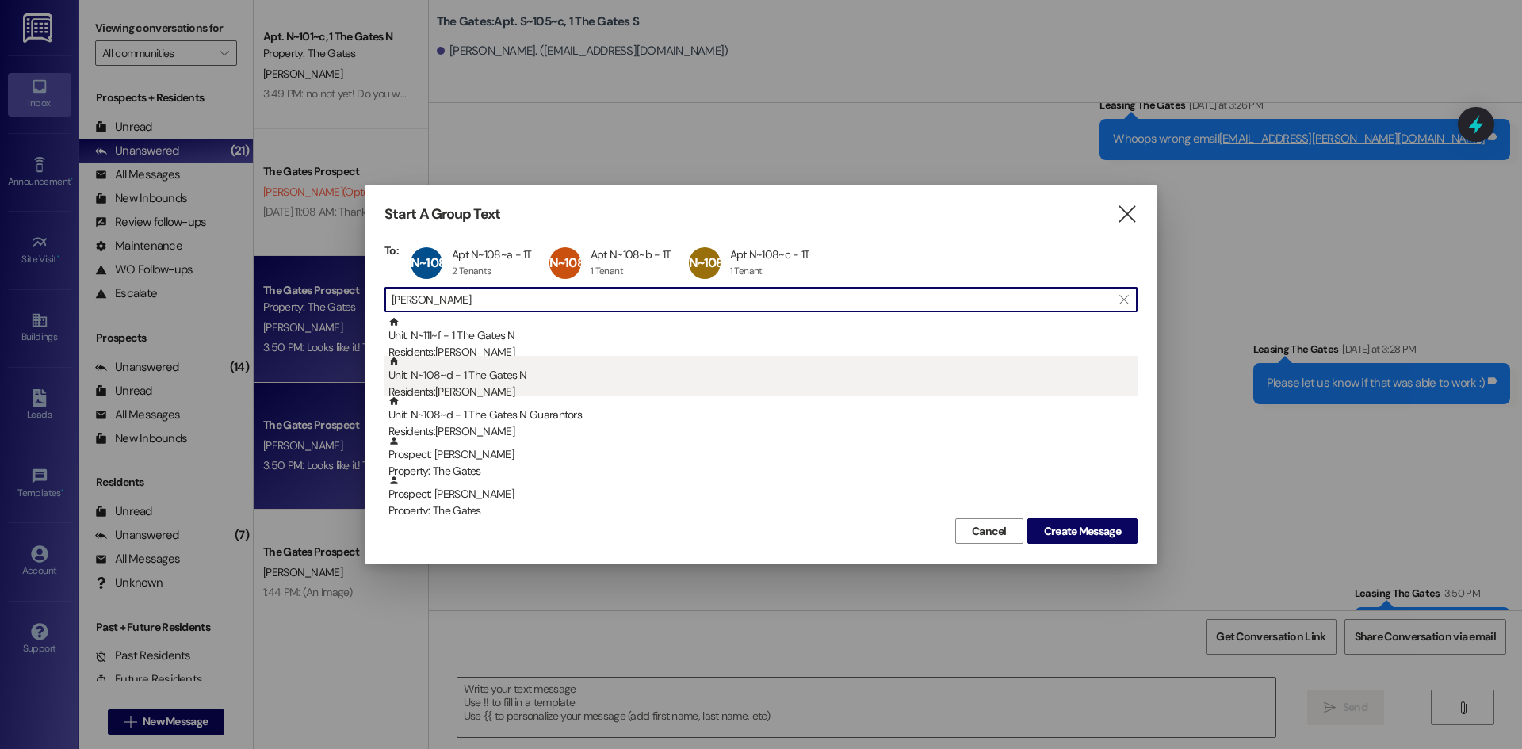
click at [556, 380] on div "Unit: N~108~d - 1 The Gates N Residents: [PERSON_NAME]" at bounding box center [762, 378] width 749 height 45
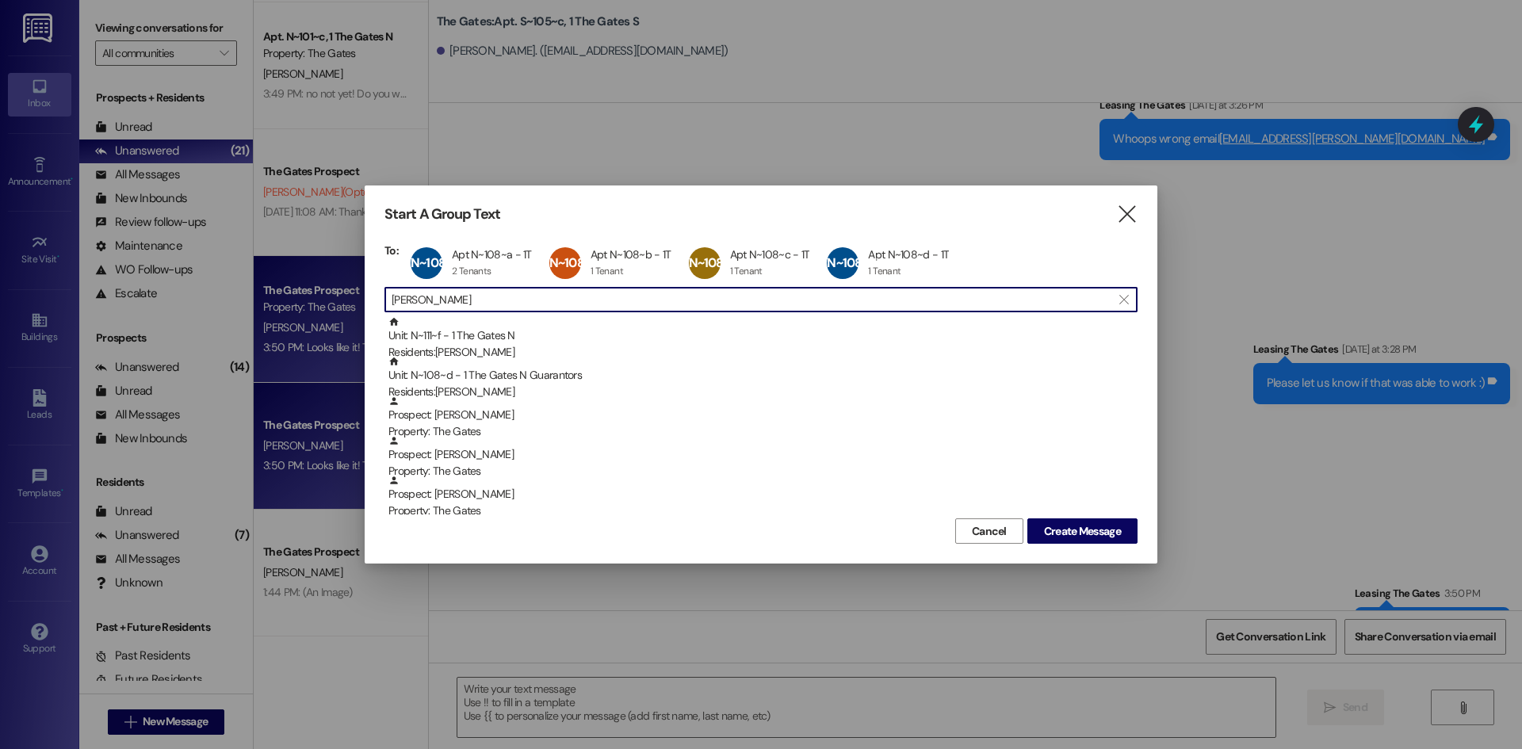
click at [505, 301] on input "[PERSON_NAME]" at bounding box center [752, 300] width 720 height 22
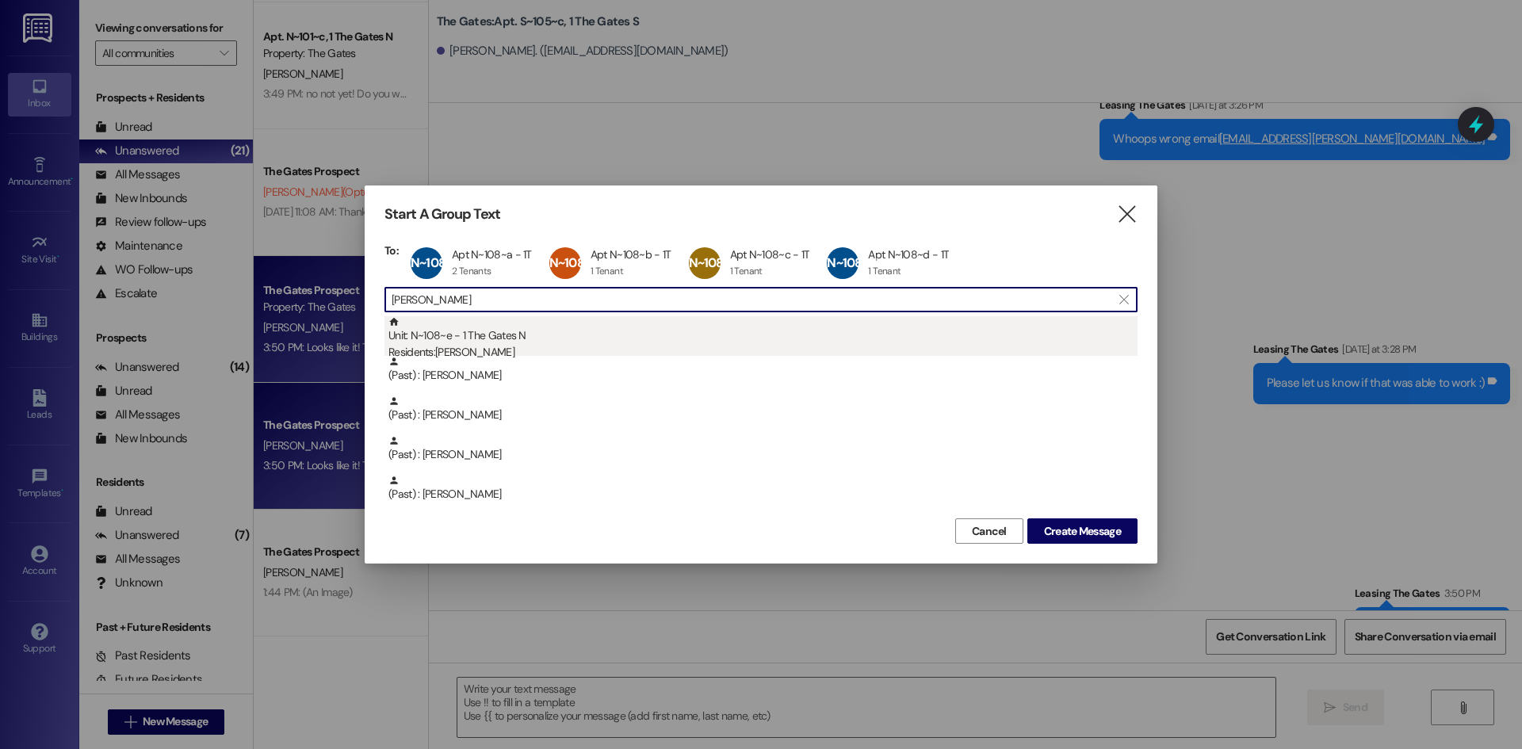
click at [550, 332] on div "Unit: N~108~e - 1 The Gates N Residents: [PERSON_NAME]" at bounding box center [762, 338] width 749 height 45
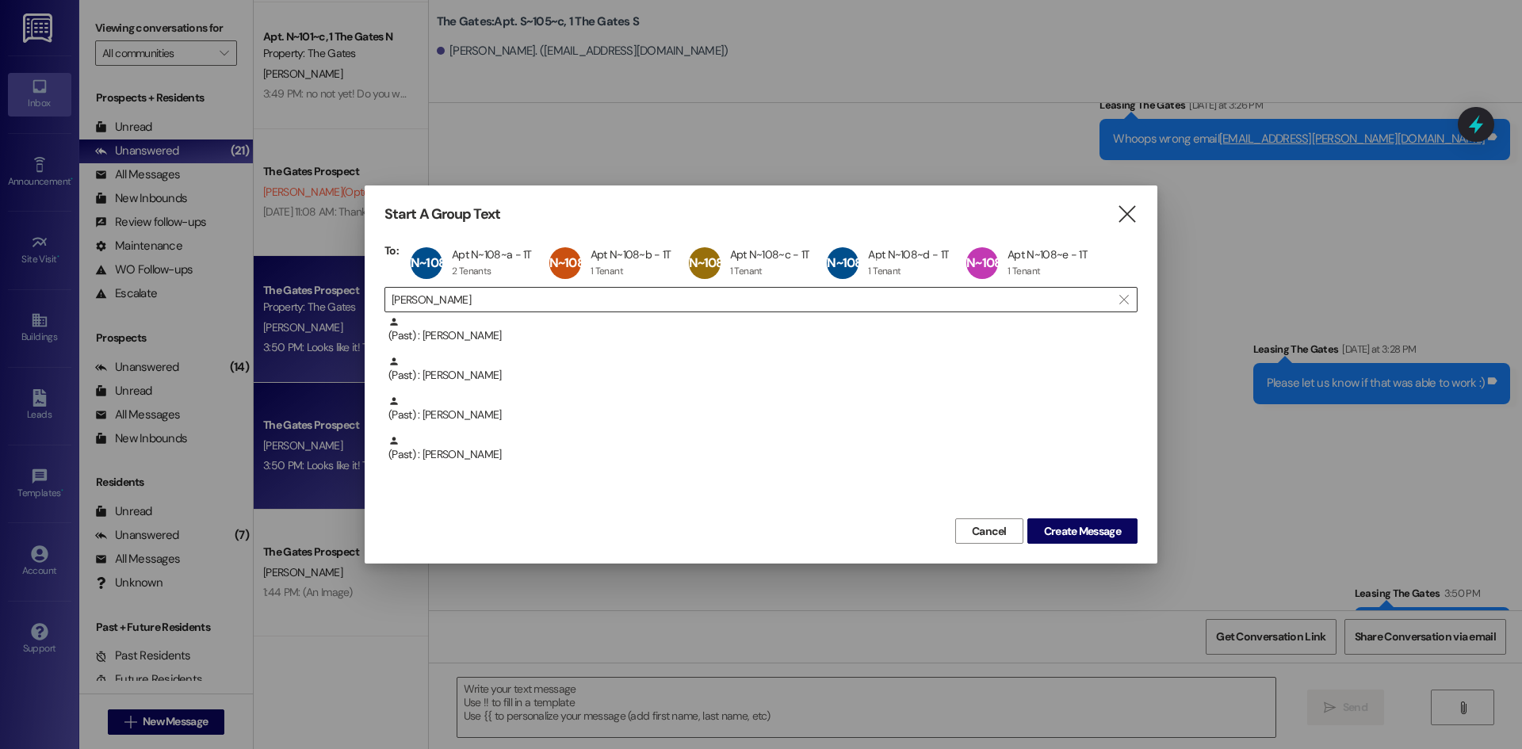
click at [476, 298] on input "[PERSON_NAME]" at bounding box center [752, 300] width 720 height 22
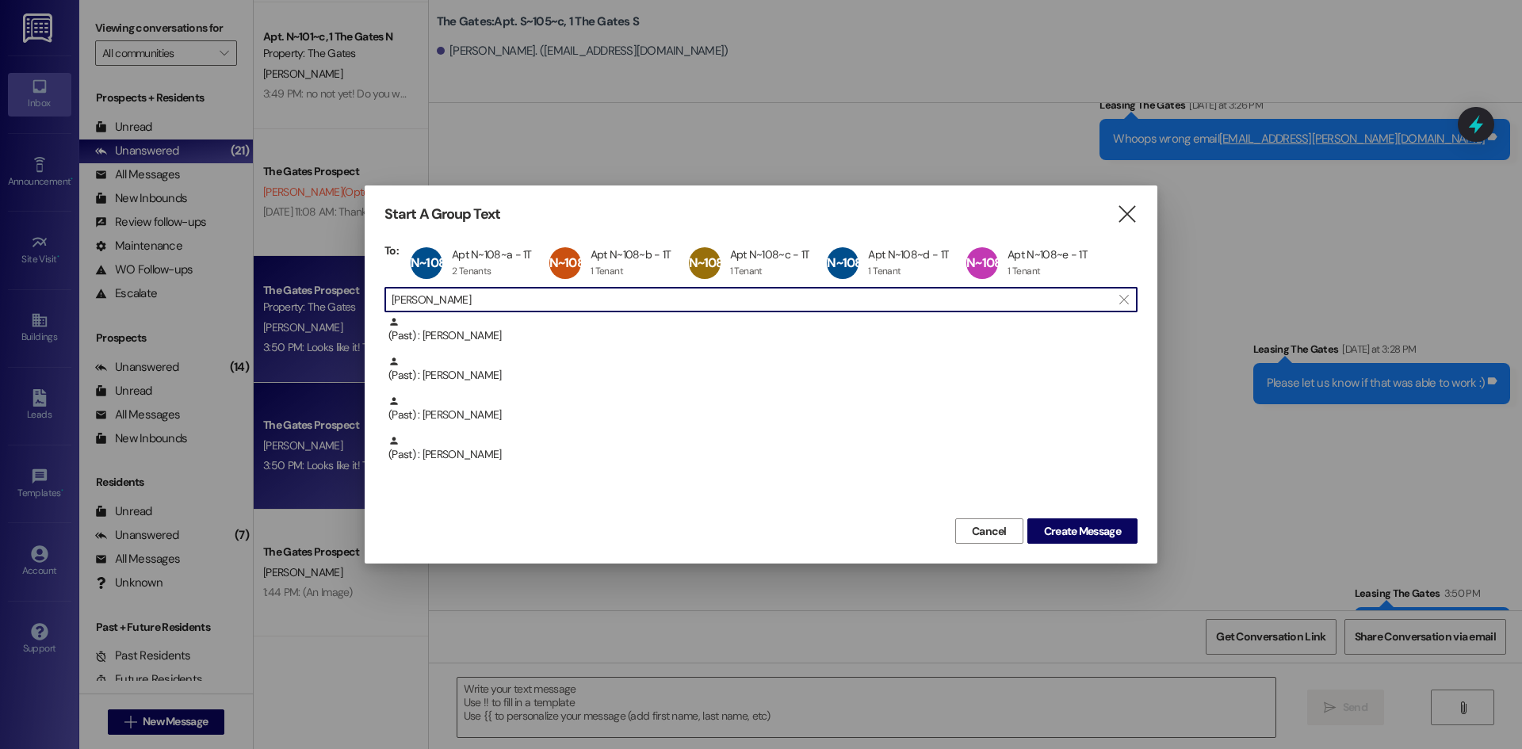
click at [476, 298] on input "[PERSON_NAME]" at bounding box center [752, 300] width 720 height 22
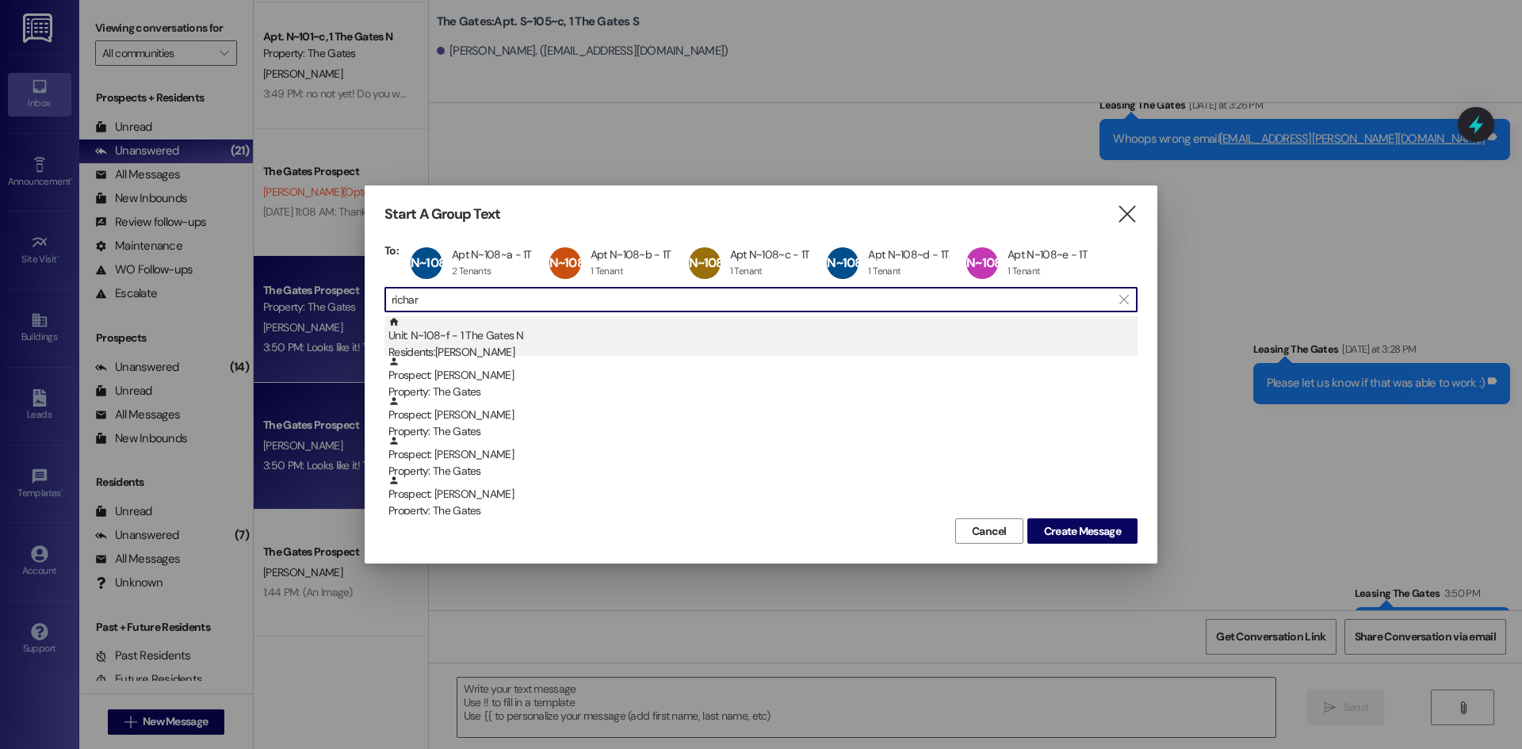
type input "richar"
click at [541, 339] on div "Unit: N~108~f - 1 The Gates N Residents: [PERSON_NAME]" at bounding box center [762, 338] width 749 height 45
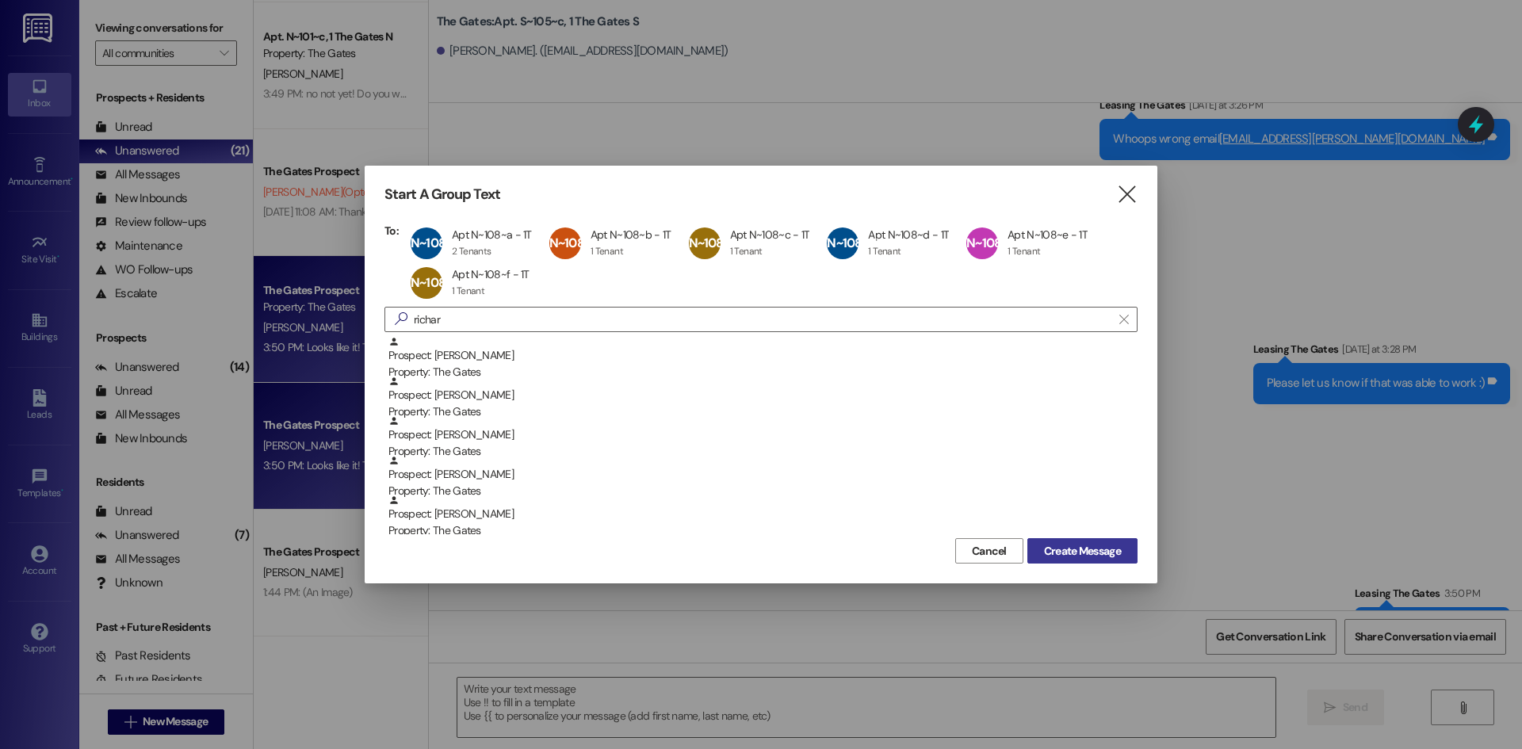
click at [1095, 557] on span "Create Message" at bounding box center [1082, 551] width 77 height 17
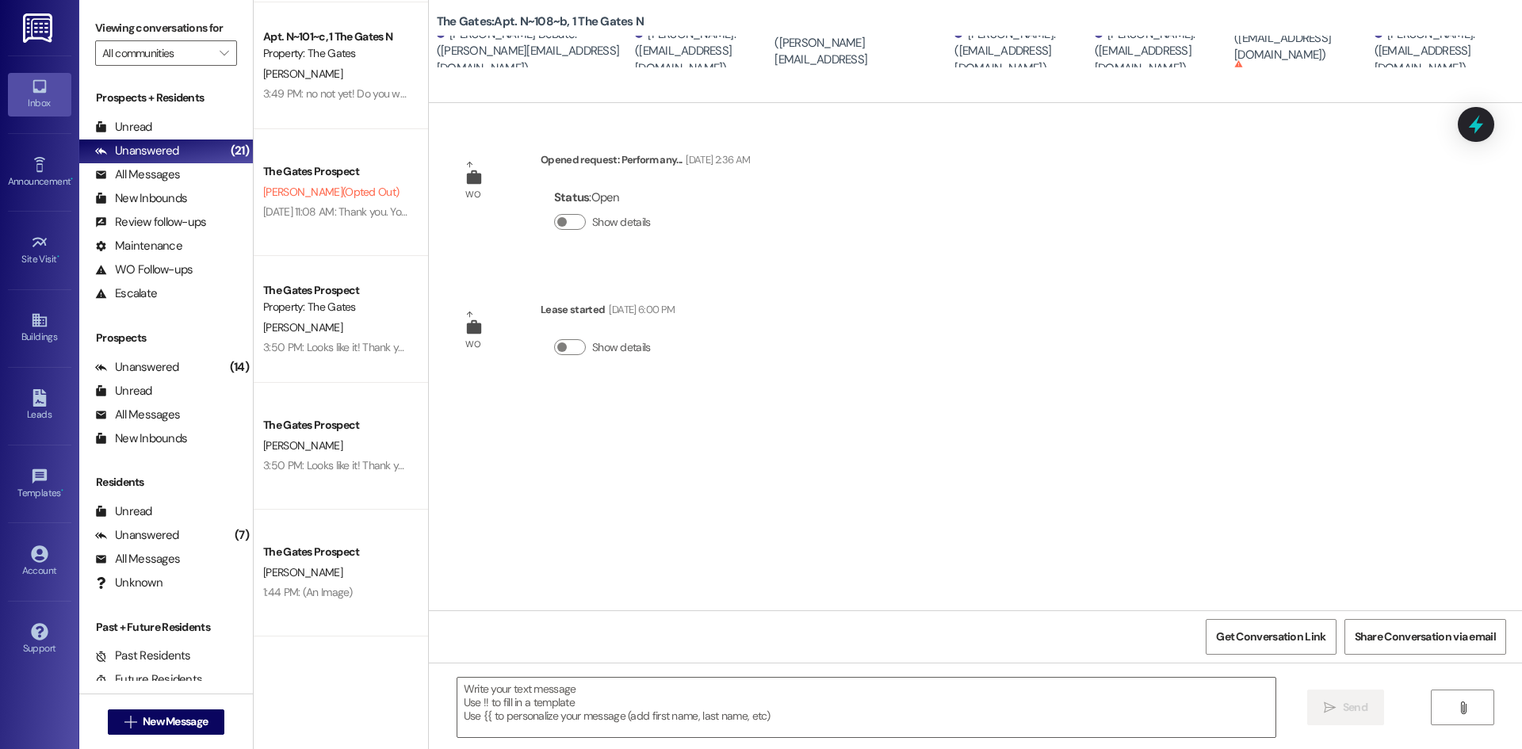
scroll to position [0, 0]
click at [495, 703] on textarea at bounding box center [866, 707] width 818 height 59
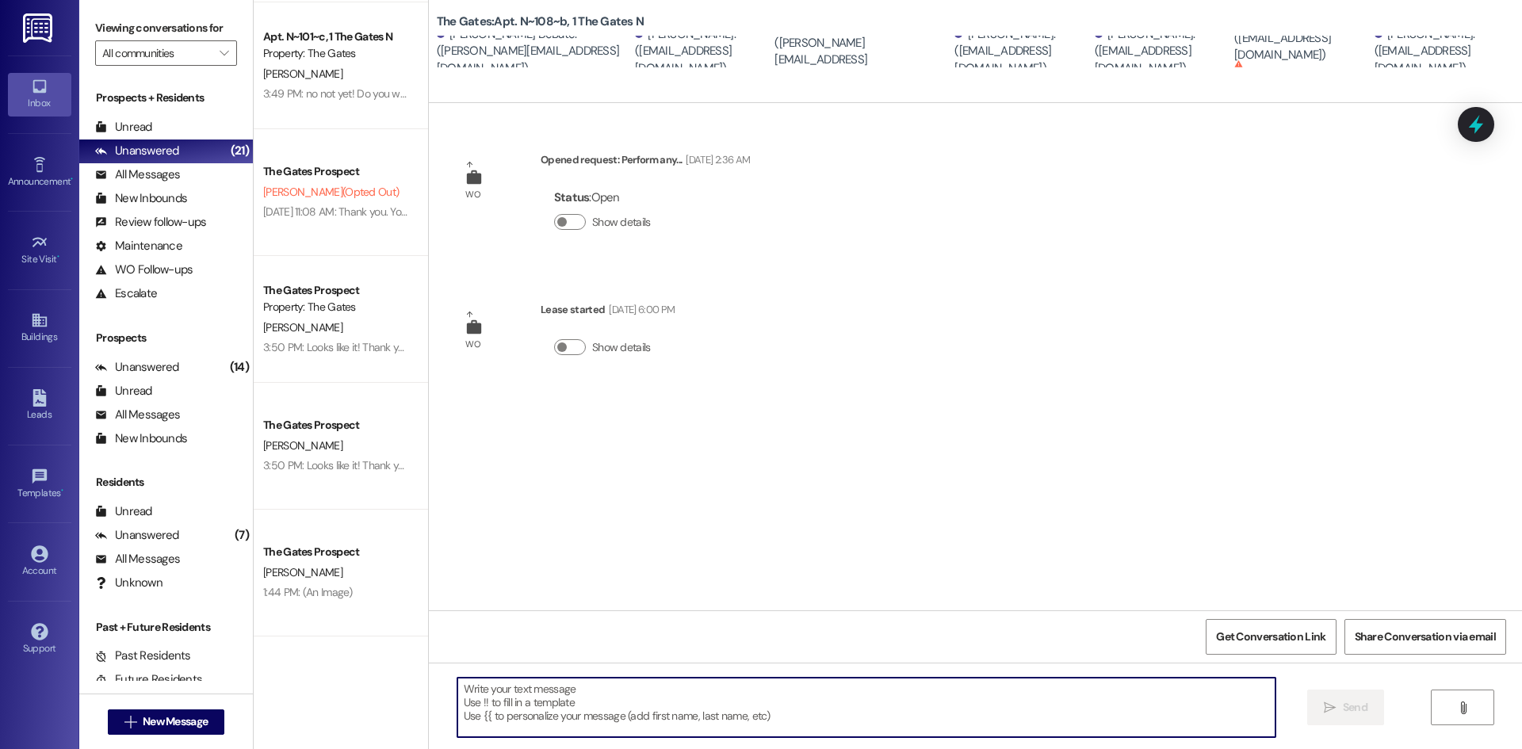
paste textarea "Hi Apartment #, Maintenance will be coming [DATE] between 10:00 AM and 5:00 PM …"
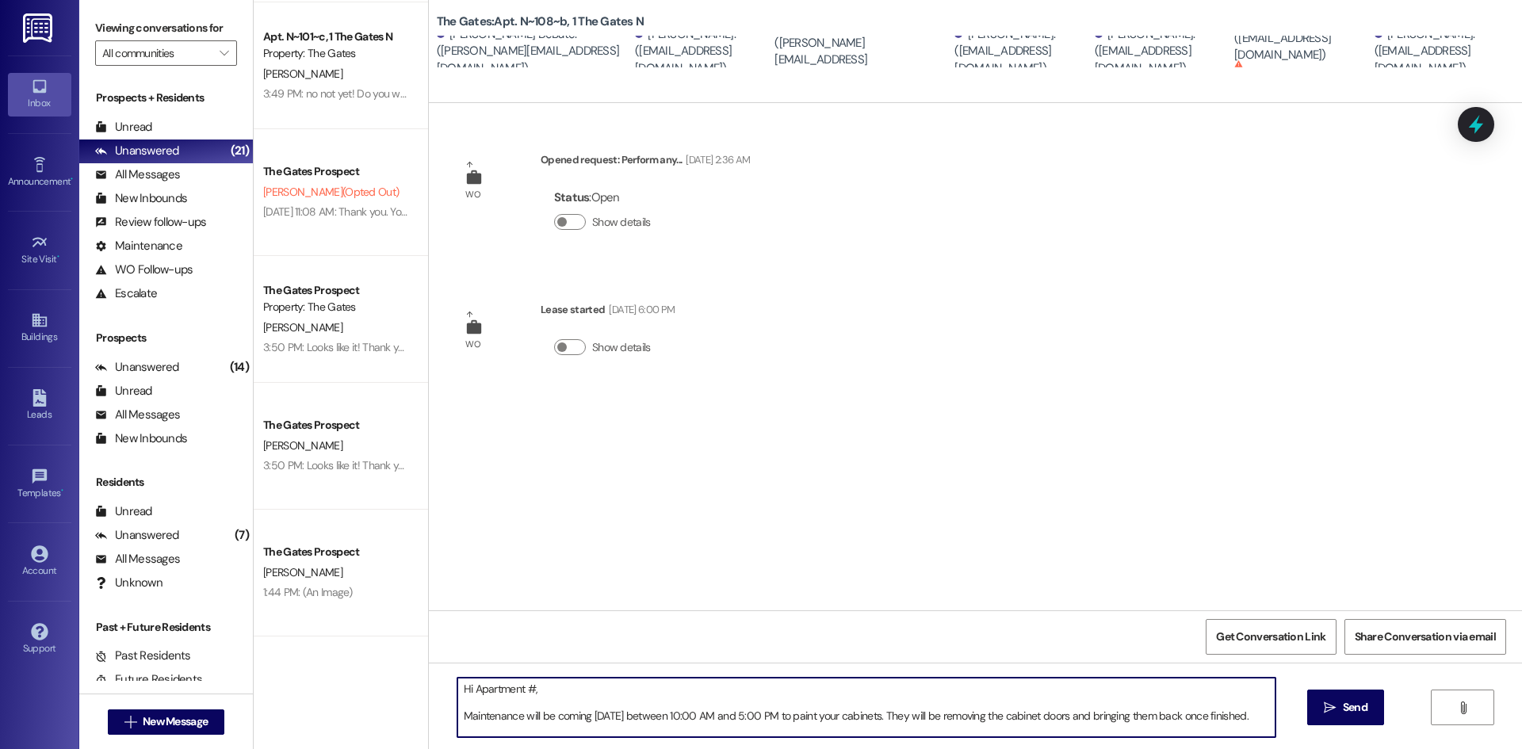
click at [521, 690] on textarea "Hi Apartment #, Maintenance will be coming [DATE] between 10:00 AM and 5:00 PM …" at bounding box center [866, 707] width 818 height 59
type textarea "Hi Apartment 108, Maintenance will be coming [DATE] between 10:00 AM and 5:00 P…"
click at [1351, 700] on span "Send" at bounding box center [1355, 707] width 25 height 17
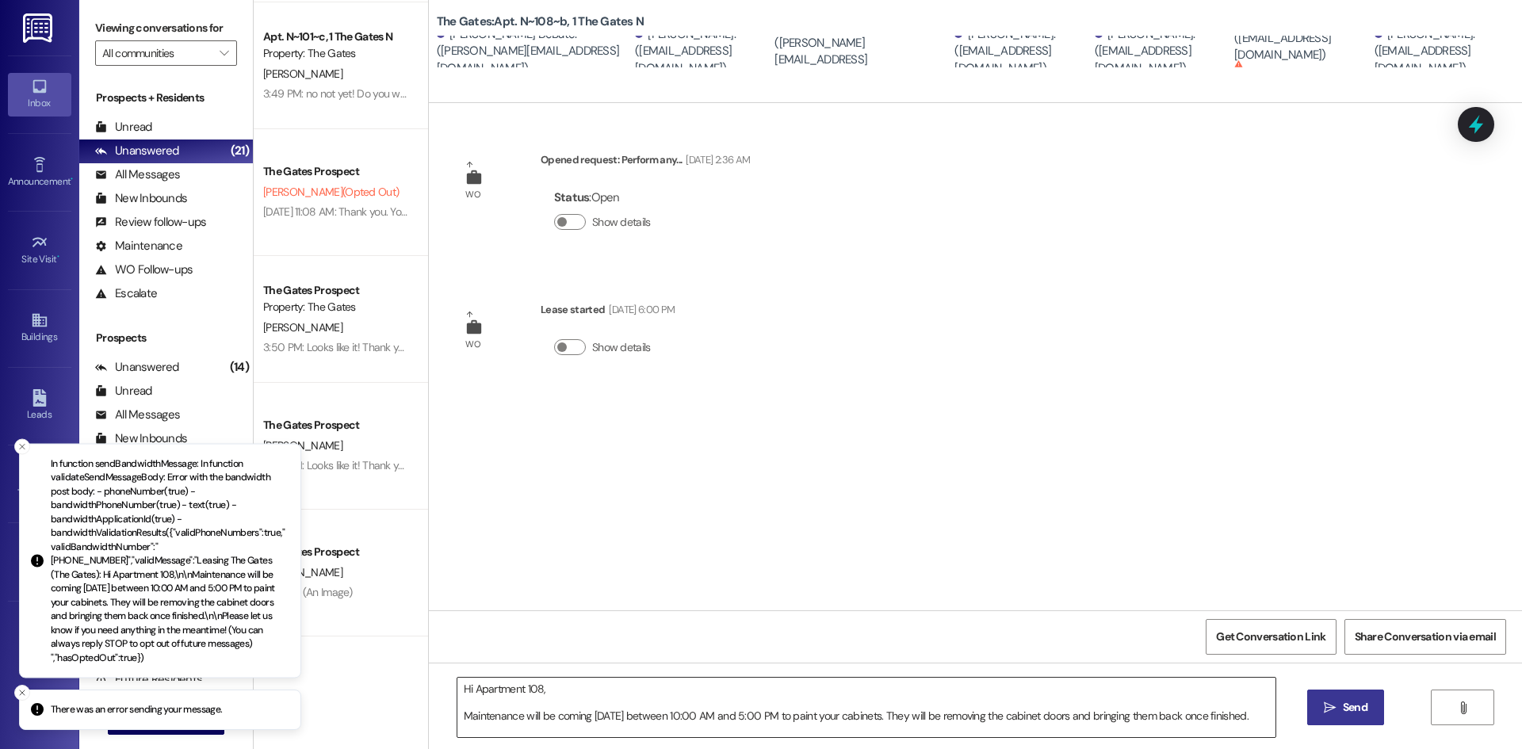
scroll to position [17, 0]
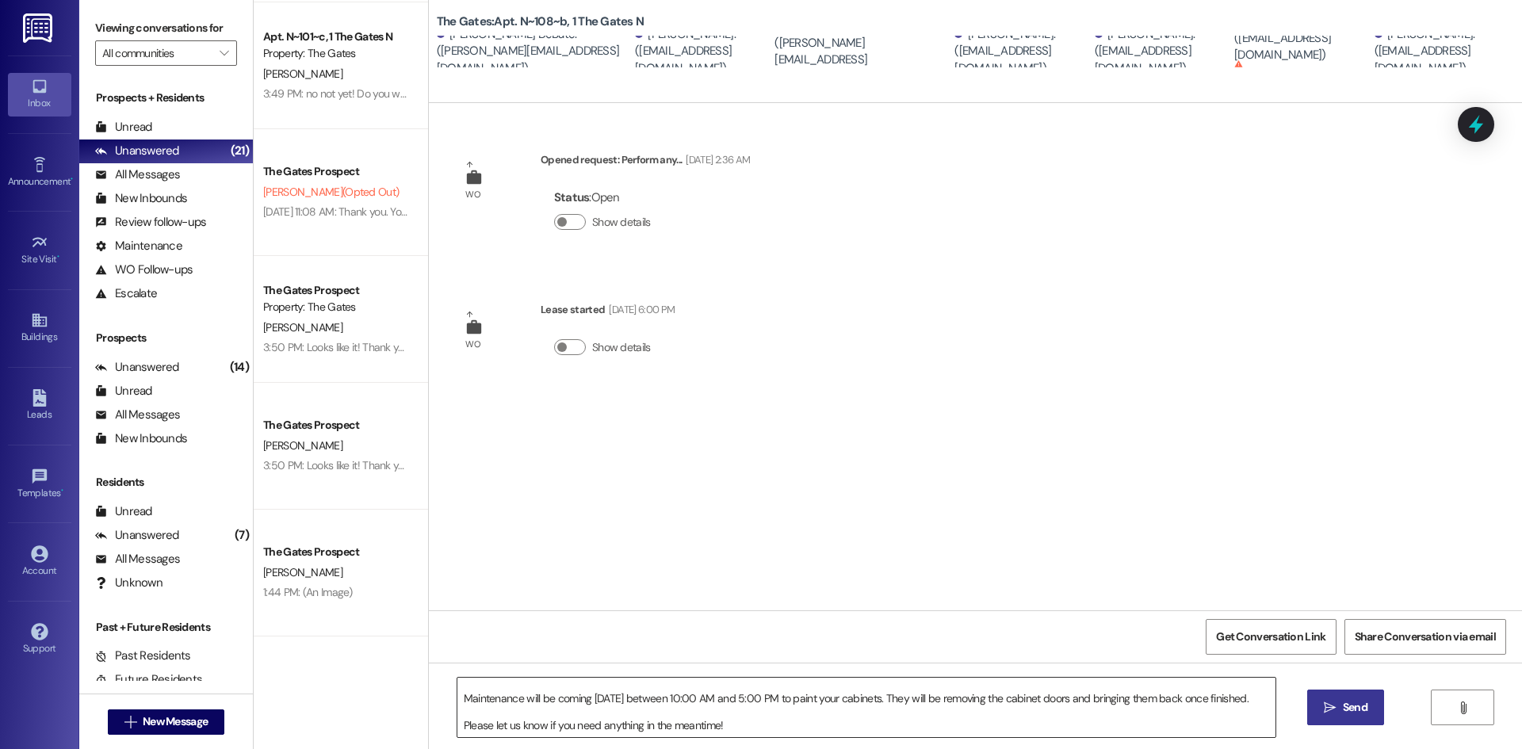
click at [1058, 718] on textarea "Hi Apartment 108, Maintenance will be coming [DATE] between 10:00 AM and 5:00 P…" at bounding box center [866, 707] width 818 height 59
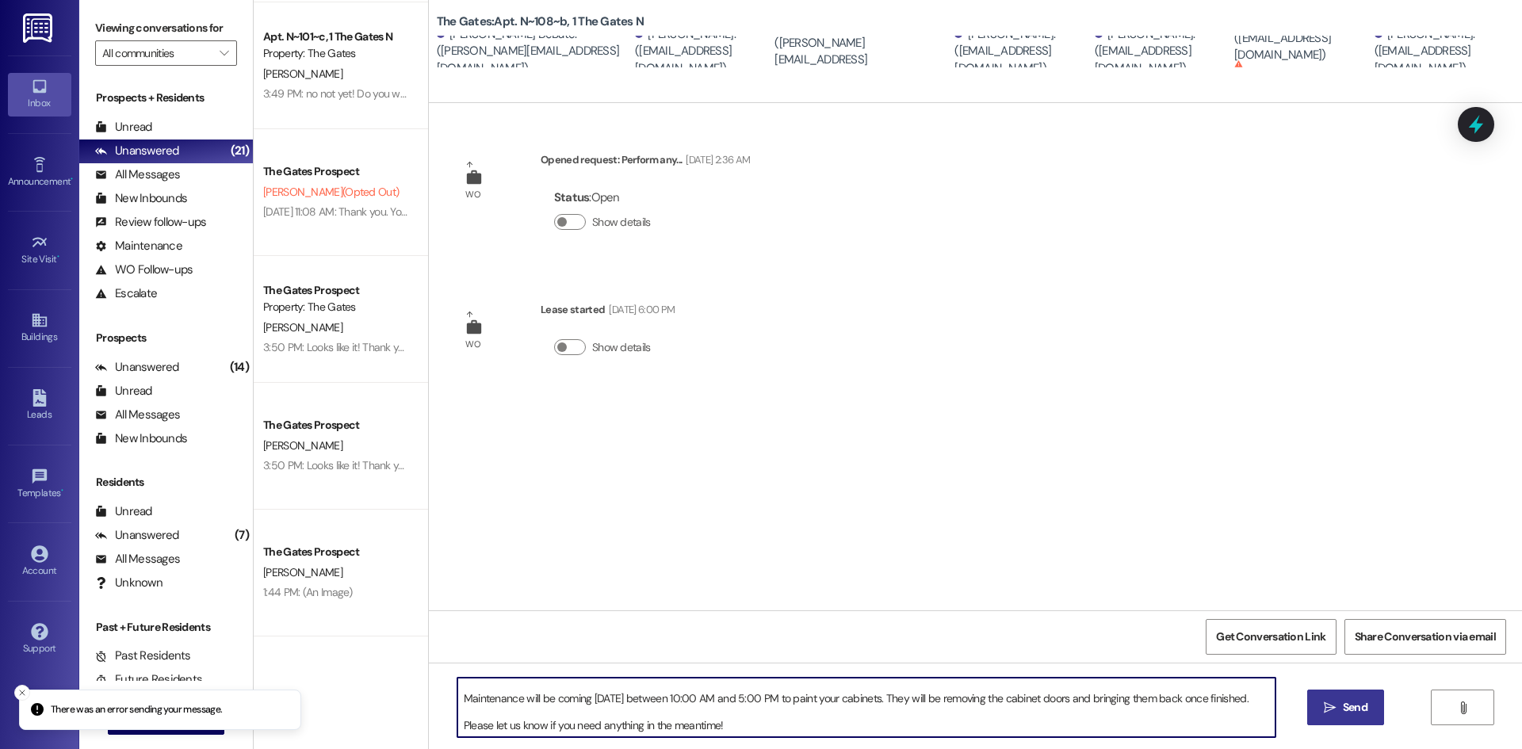
scroll to position [0, 0]
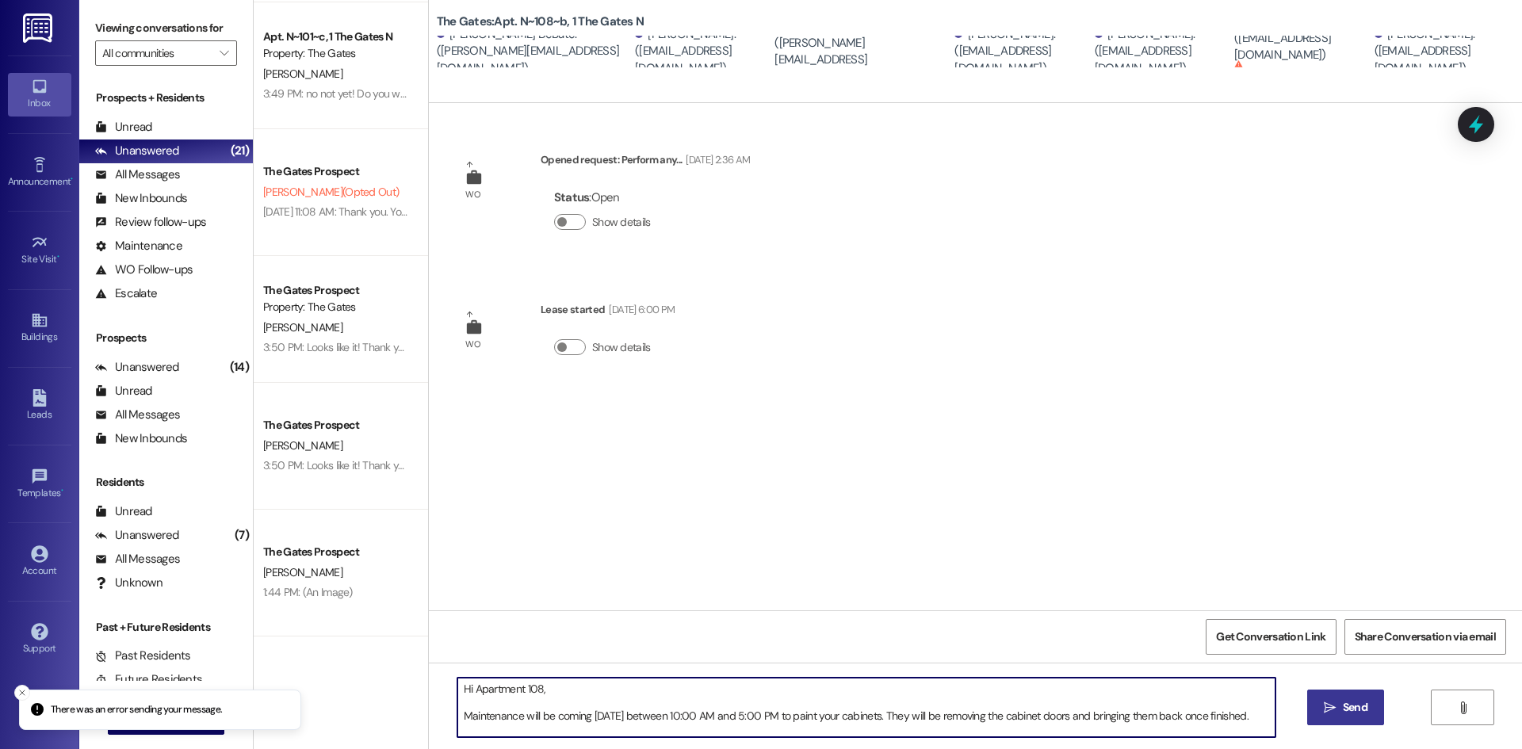
drag, startPoint x: 763, startPoint y: 725, endPoint x: 379, endPoint y: 648, distance: 391.9
click at [379, 648] on div "Apt. S~307~d, 1 The Gates S Property: The Gates [PERSON_NAME] (Opted Out) [DATE…" at bounding box center [888, 374] width 1268 height 749
click at [24, 691] on line "Close toast" at bounding box center [22, 692] width 5 height 5
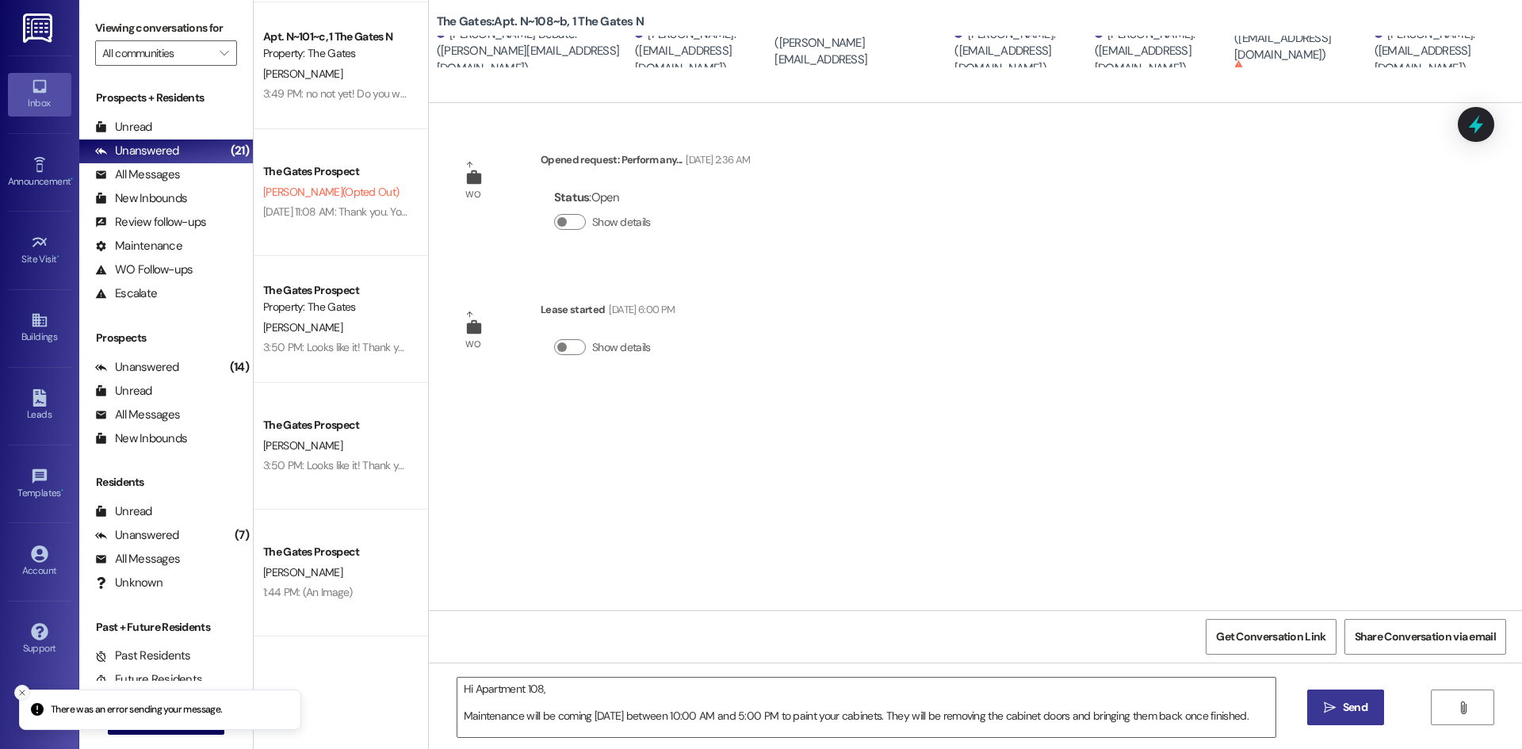
click at [17, 692] on button "Close toast" at bounding box center [22, 693] width 16 height 16
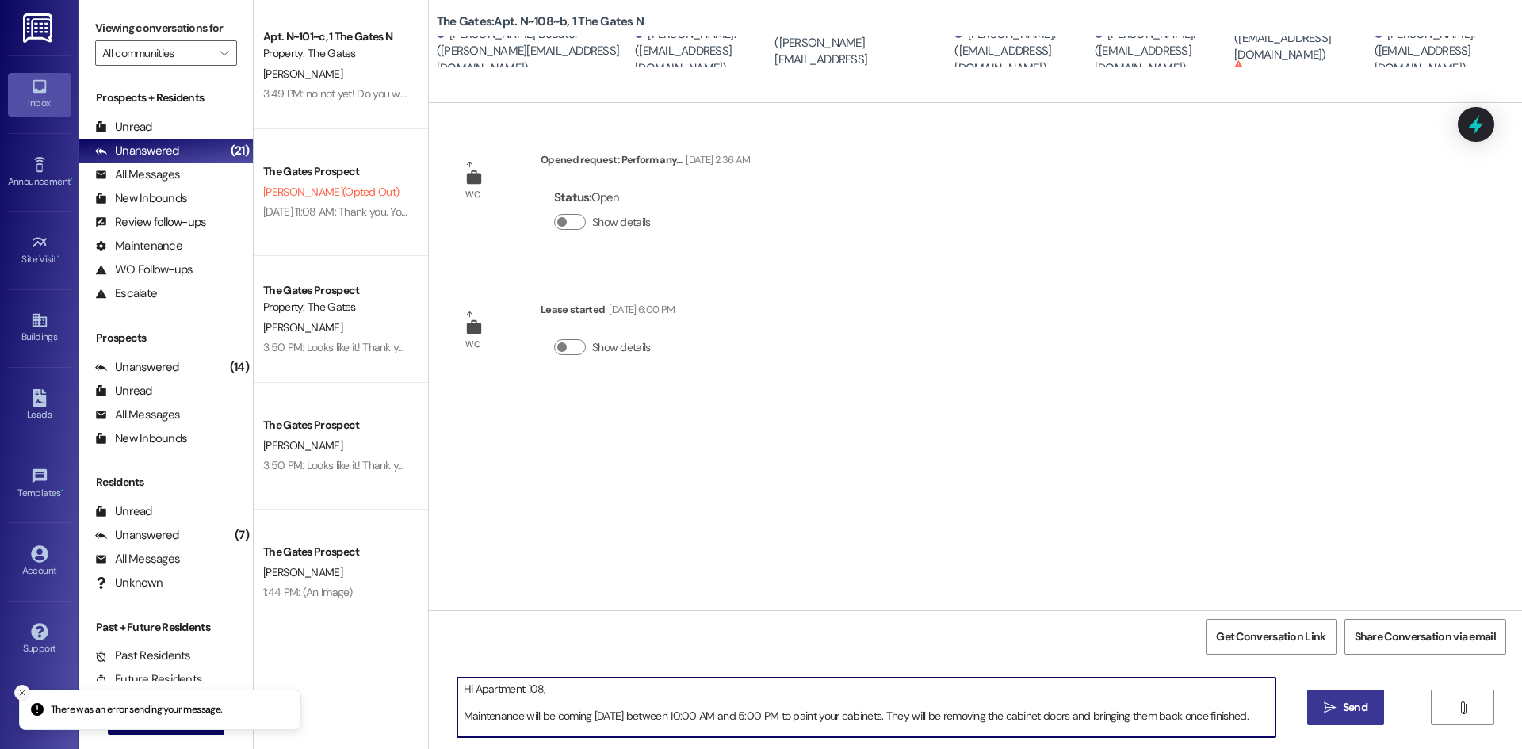
click at [20, 695] on icon "Close toast" at bounding box center [22, 693] width 10 height 10
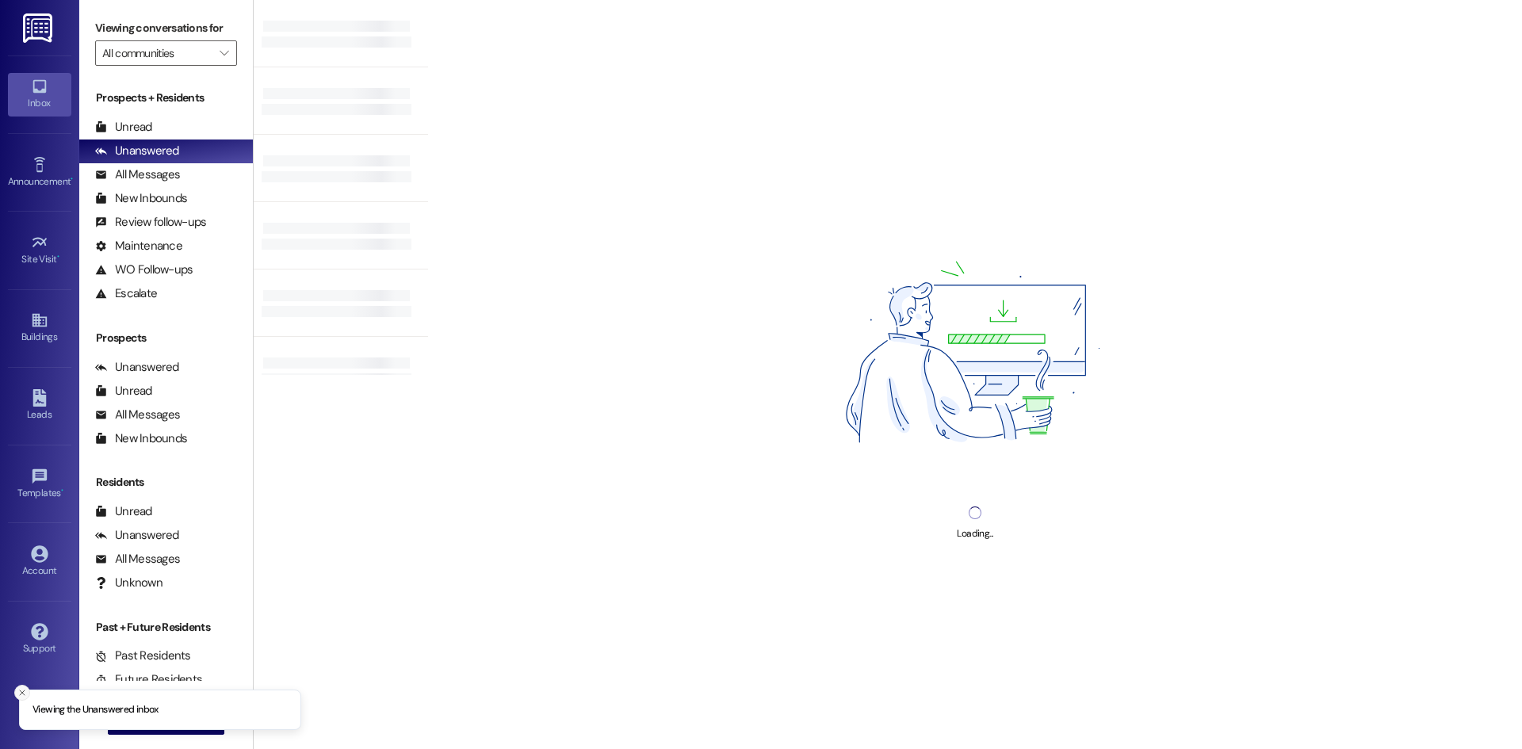
click at [23, 687] on button "Close toast" at bounding box center [22, 693] width 16 height 16
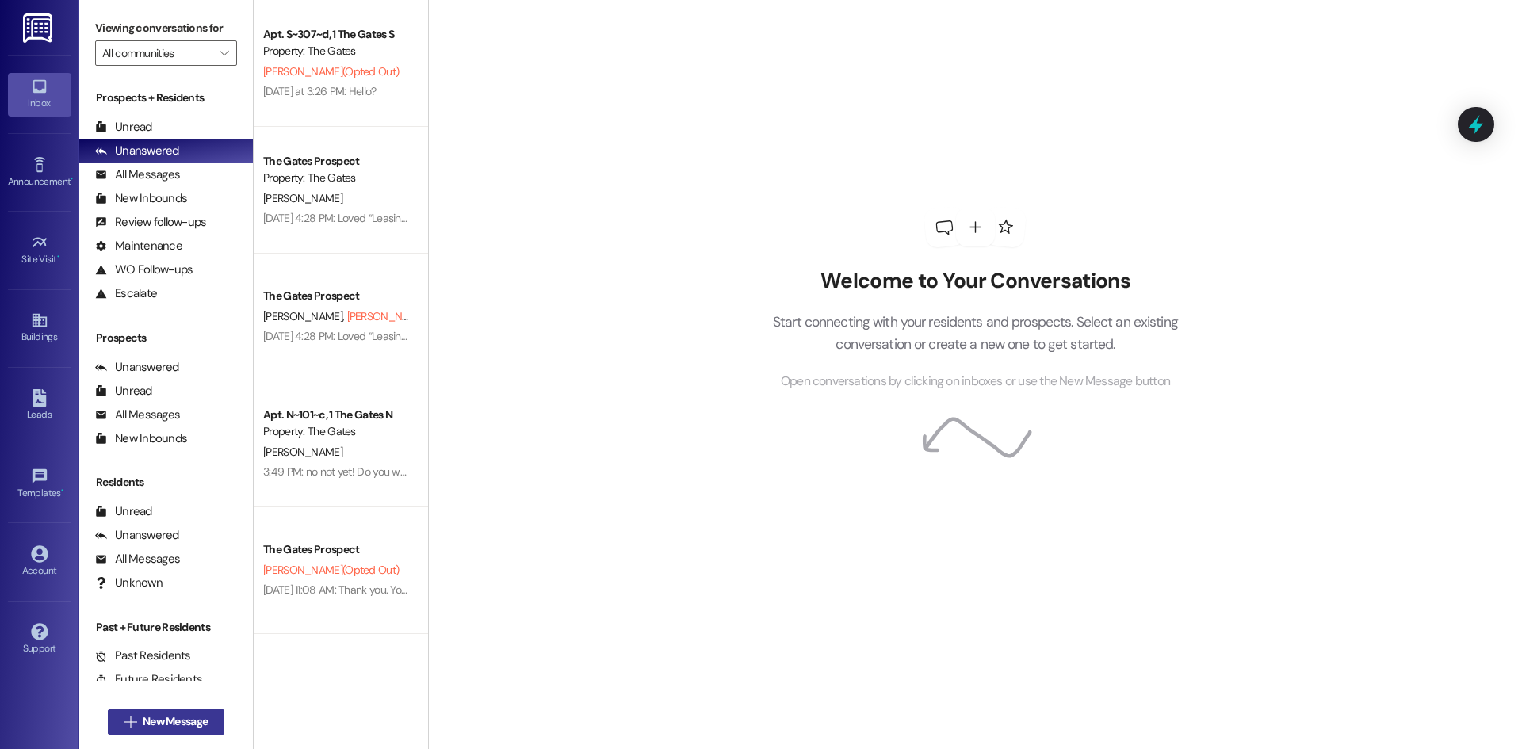
click at [145, 713] on button " New Message" at bounding box center [166, 722] width 117 height 25
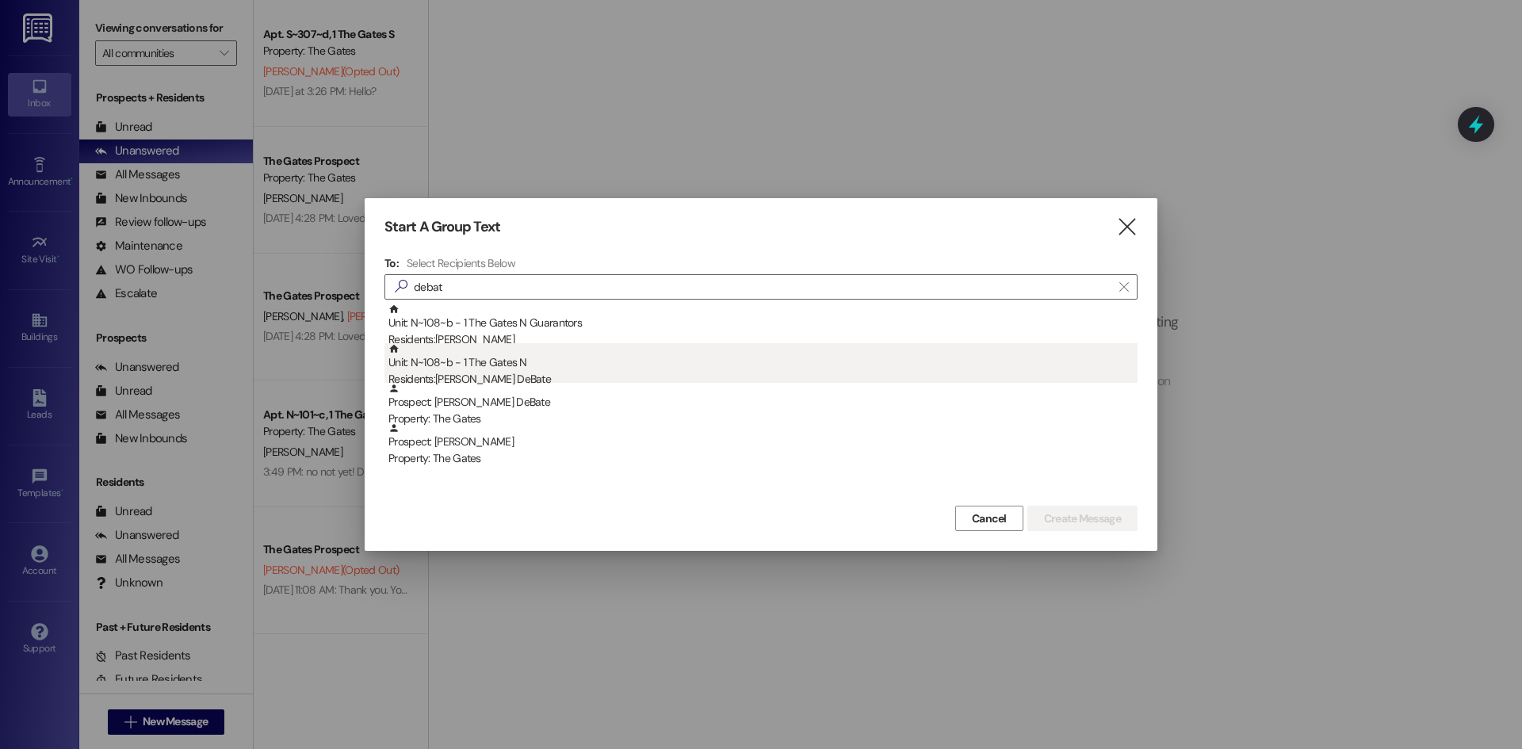
click at [462, 365] on div "Unit: N~108~b - 1 The Gates N Residents: [PERSON_NAME] DeBate" at bounding box center [762, 365] width 749 height 45
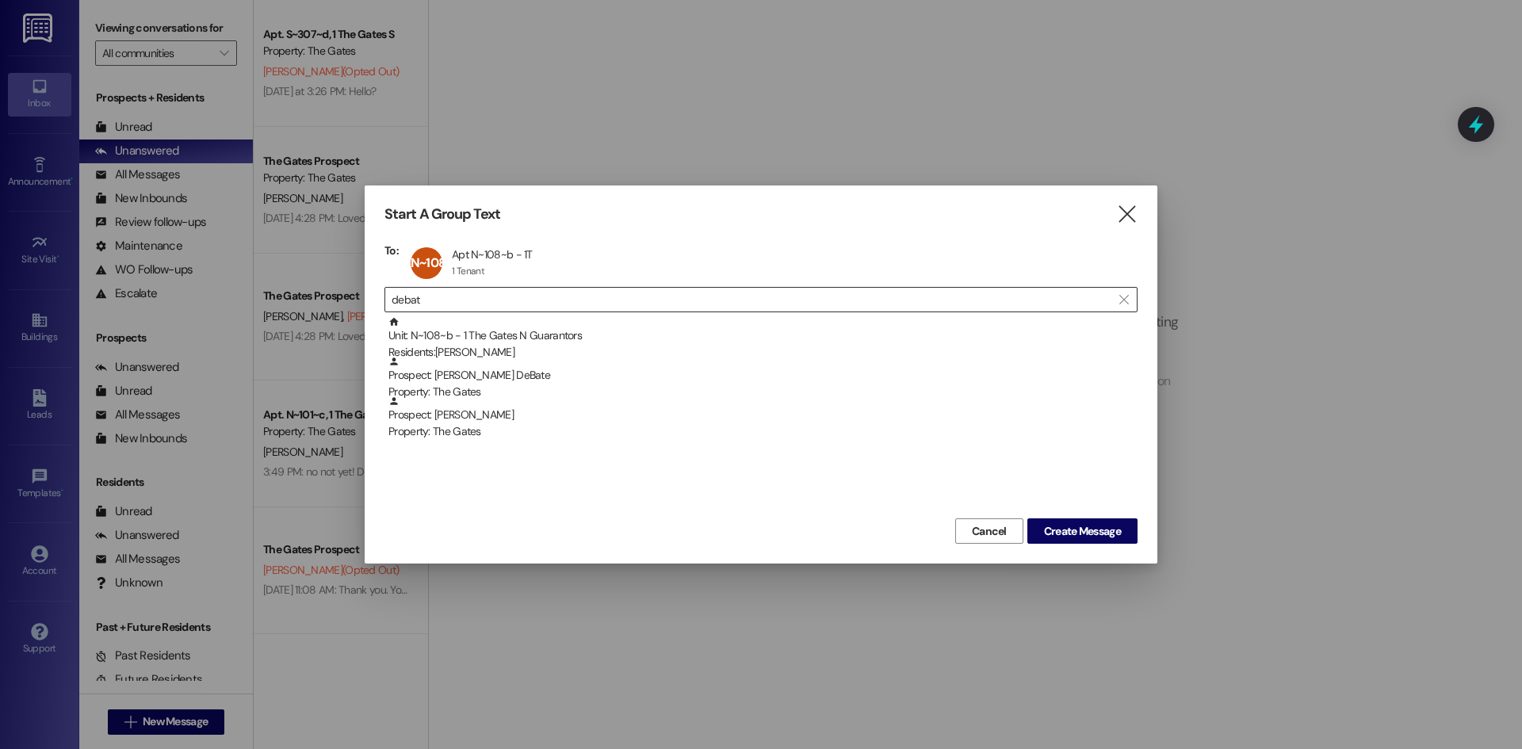
click at [443, 299] on input "debat" at bounding box center [752, 300] width 720 height 22
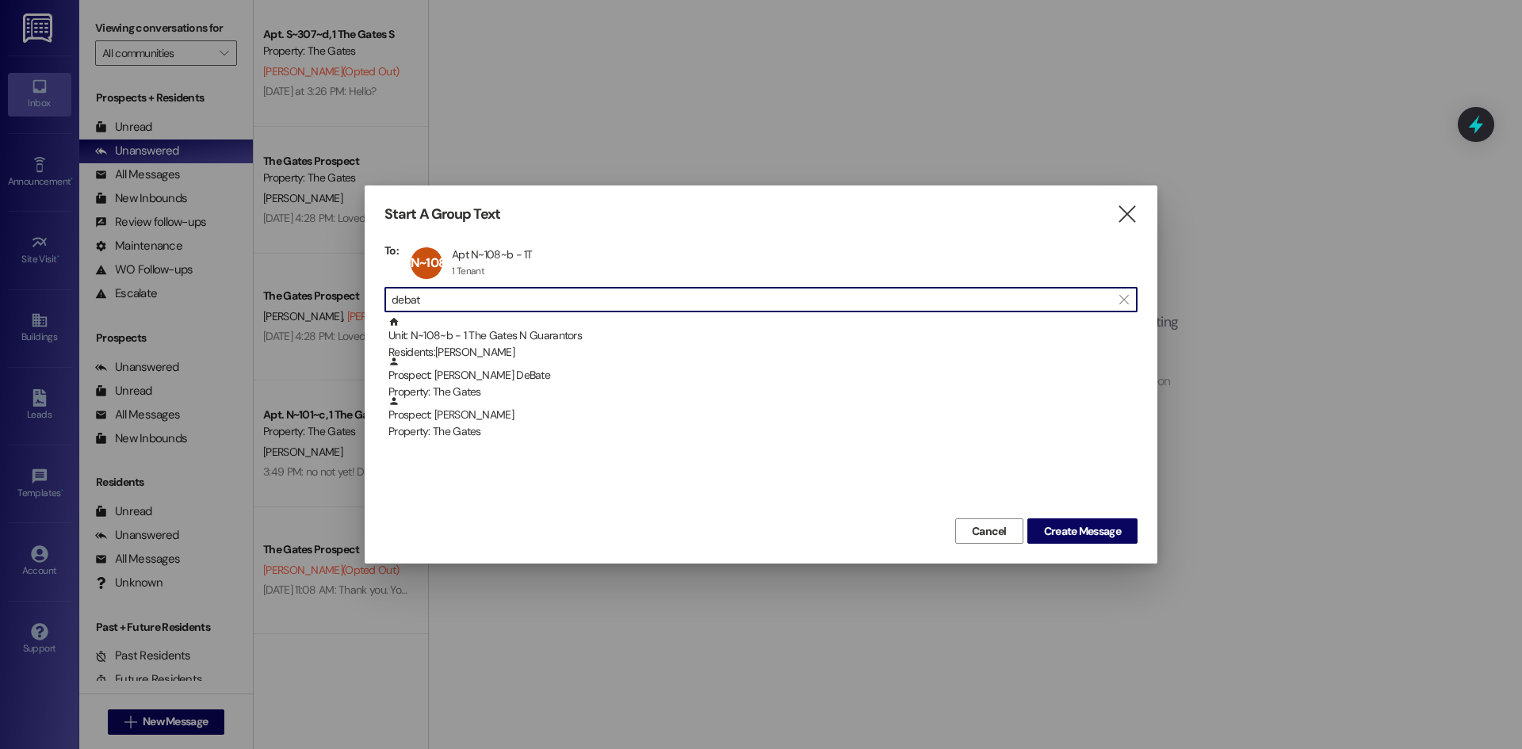
click at [443, 299] on input "debat" at bounding box center [752, 300] width 720 height 22
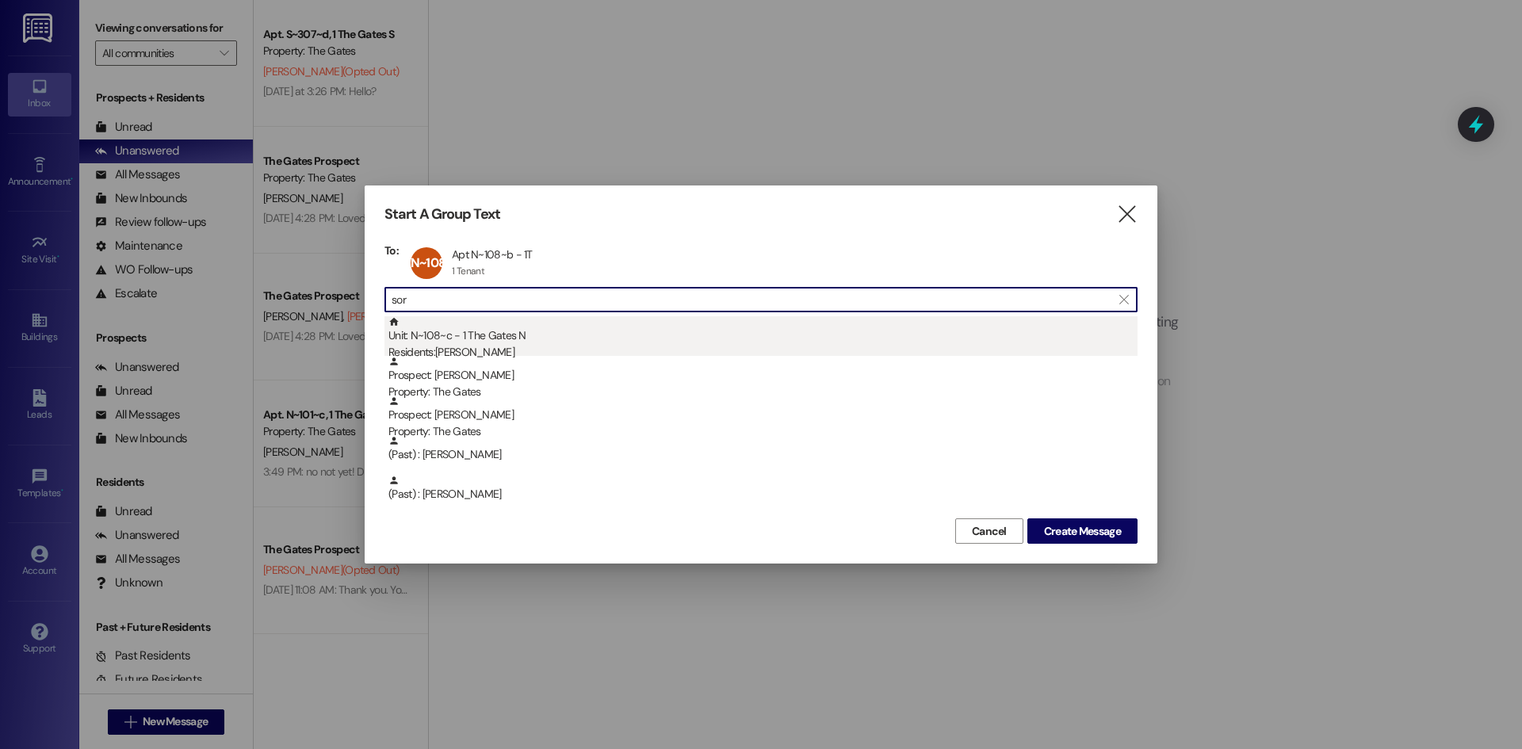
click at [443, 340] on div "Unit: N~108~c - 1 The Gates N Residents: [PERSON_NAME]" at bounding box center [762, 338] width 749 height 45
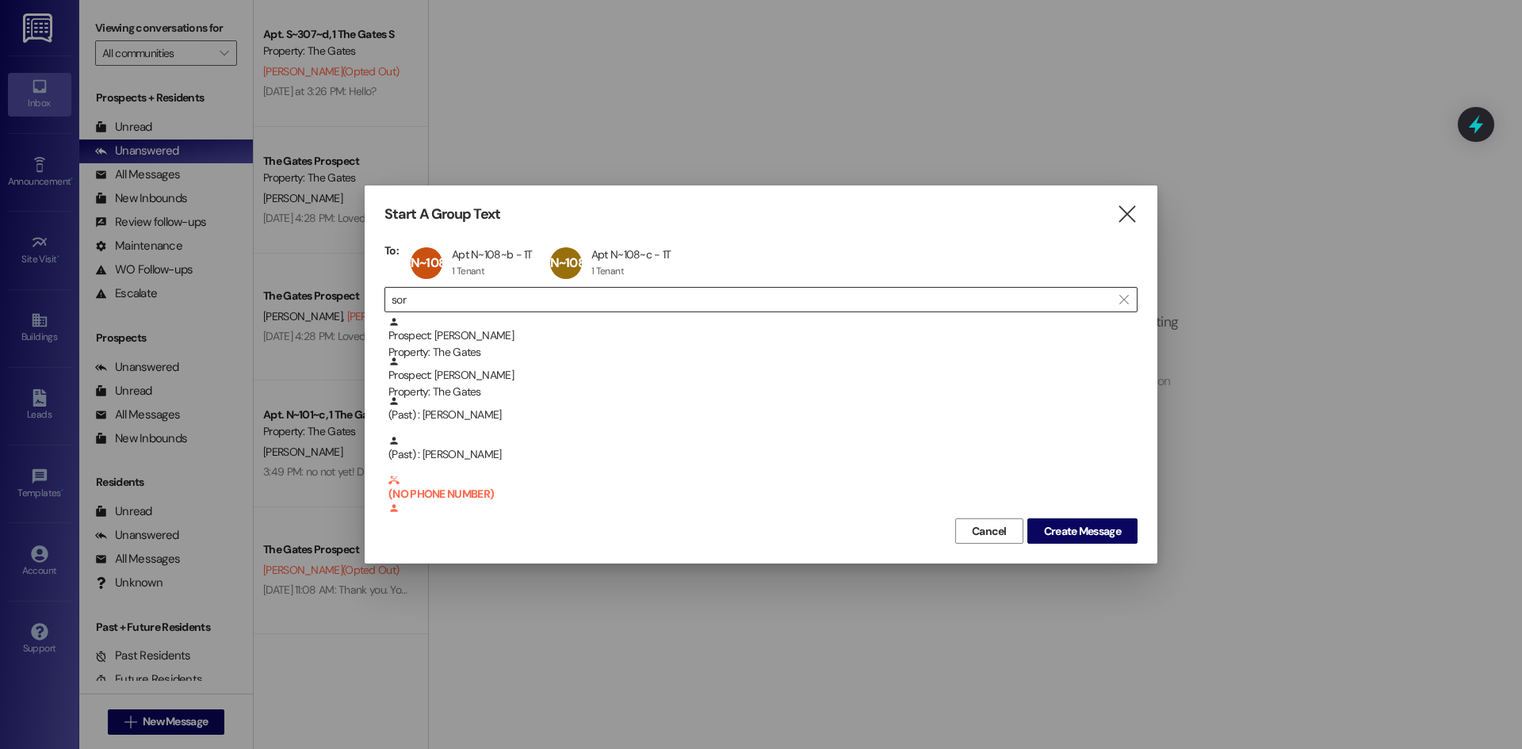
click at [435, 302] on input "sor" at bounding box center [752, 300] width 720 height 22
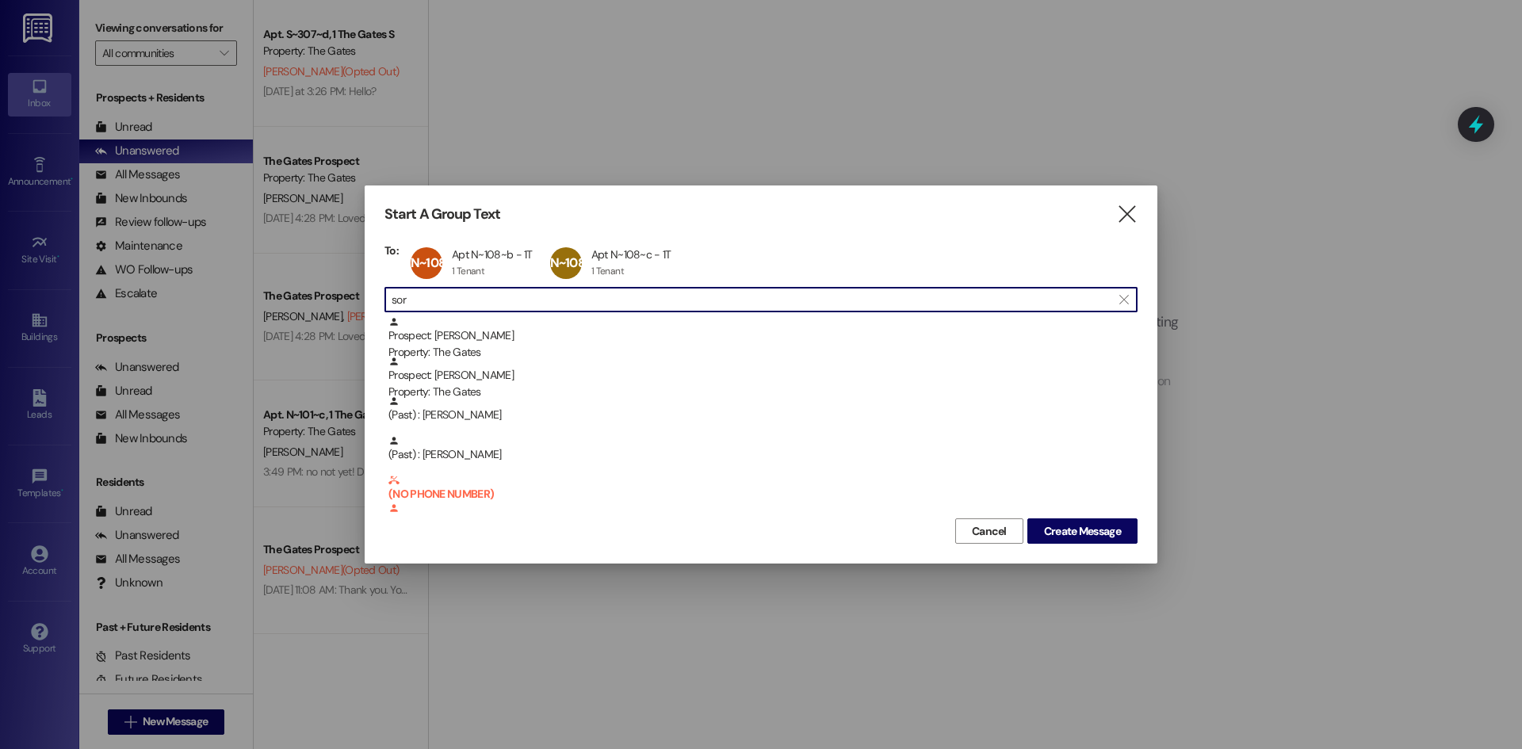
click at [435, 302] on input "sor" at bounding box center [752, 300] width 720 height 22
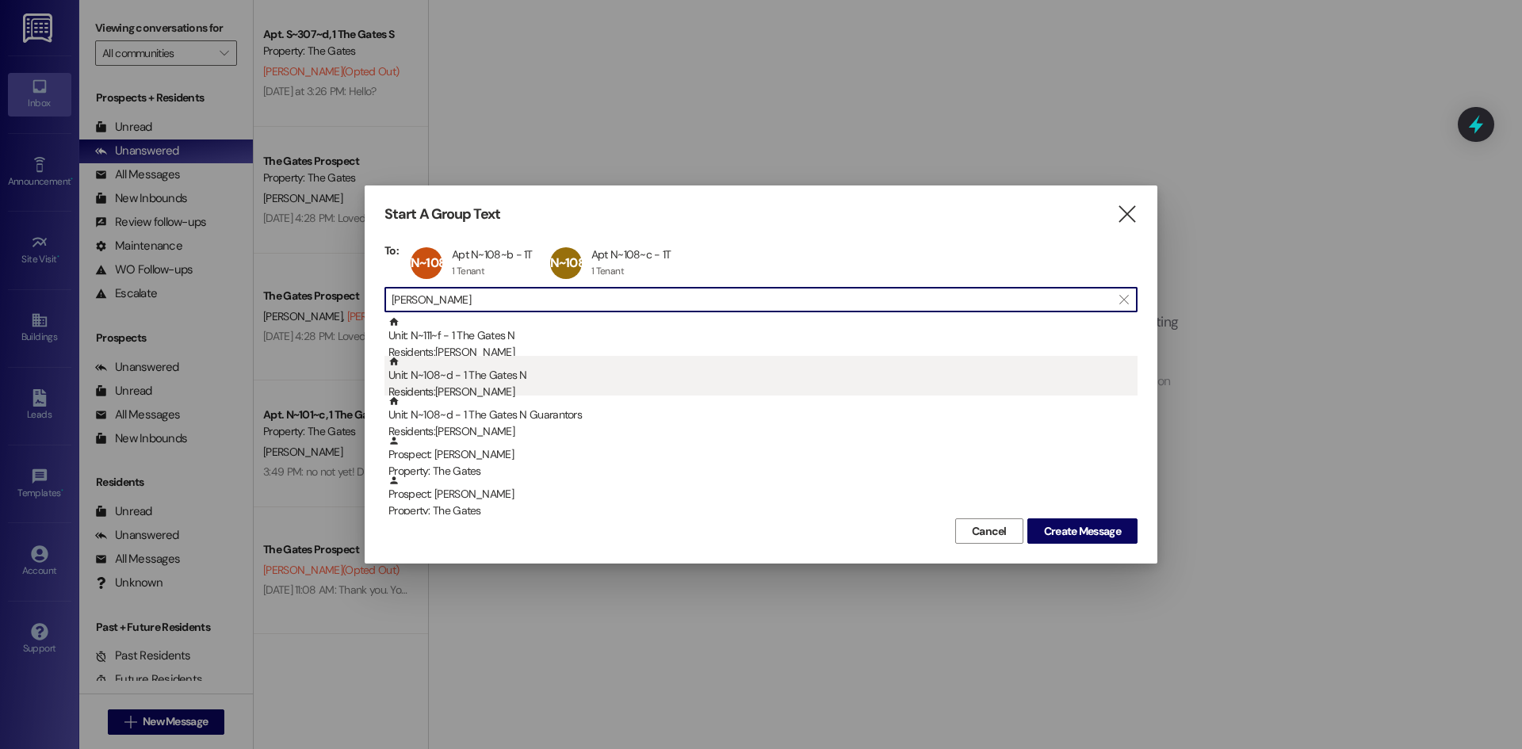
click at [475, 385] on div "Residents: Brooklyn Lowry" at bounding box center [762, 392] width 749 height 17
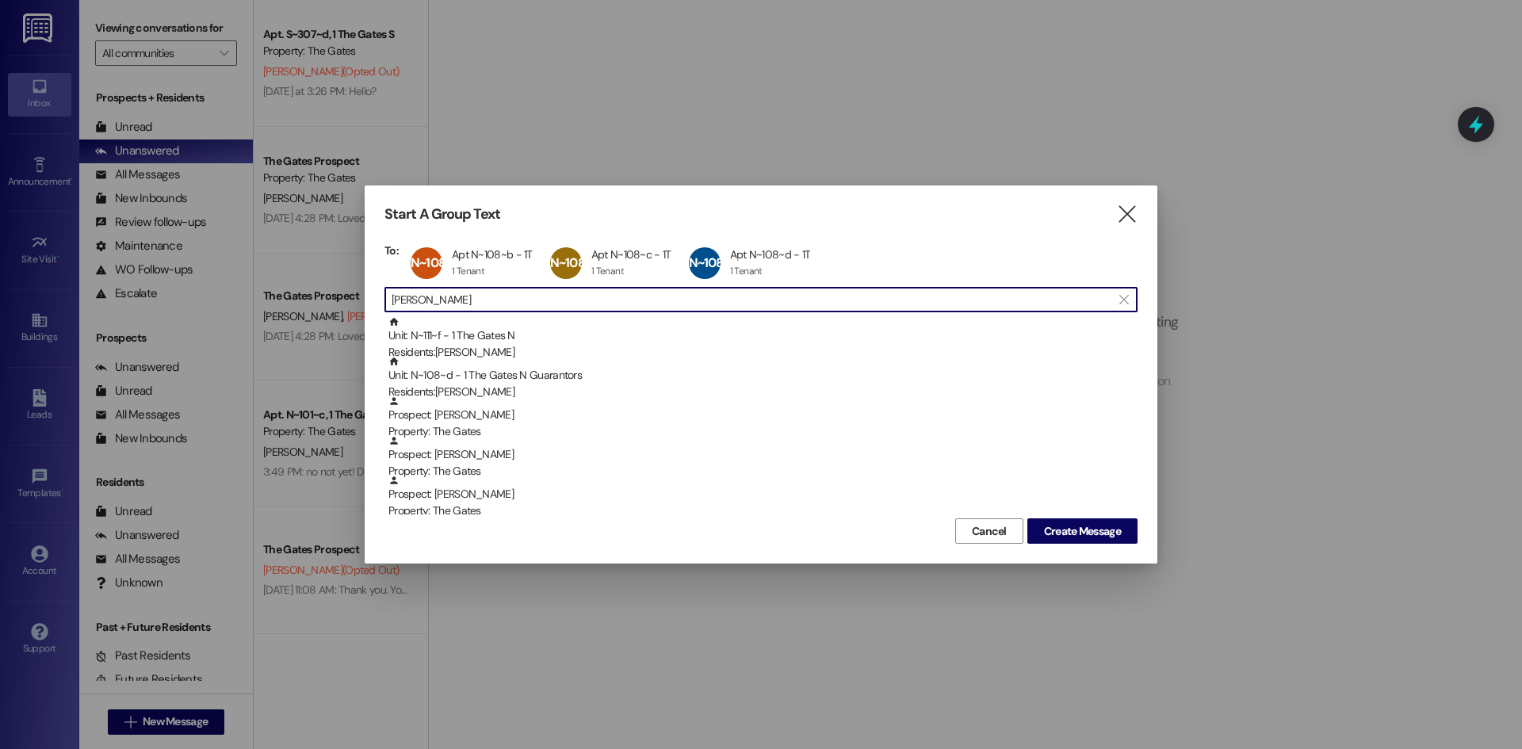
click at [454, 298] on input "[PERSON_NAME]" at bounding box center [752, 300] width 720 height 22
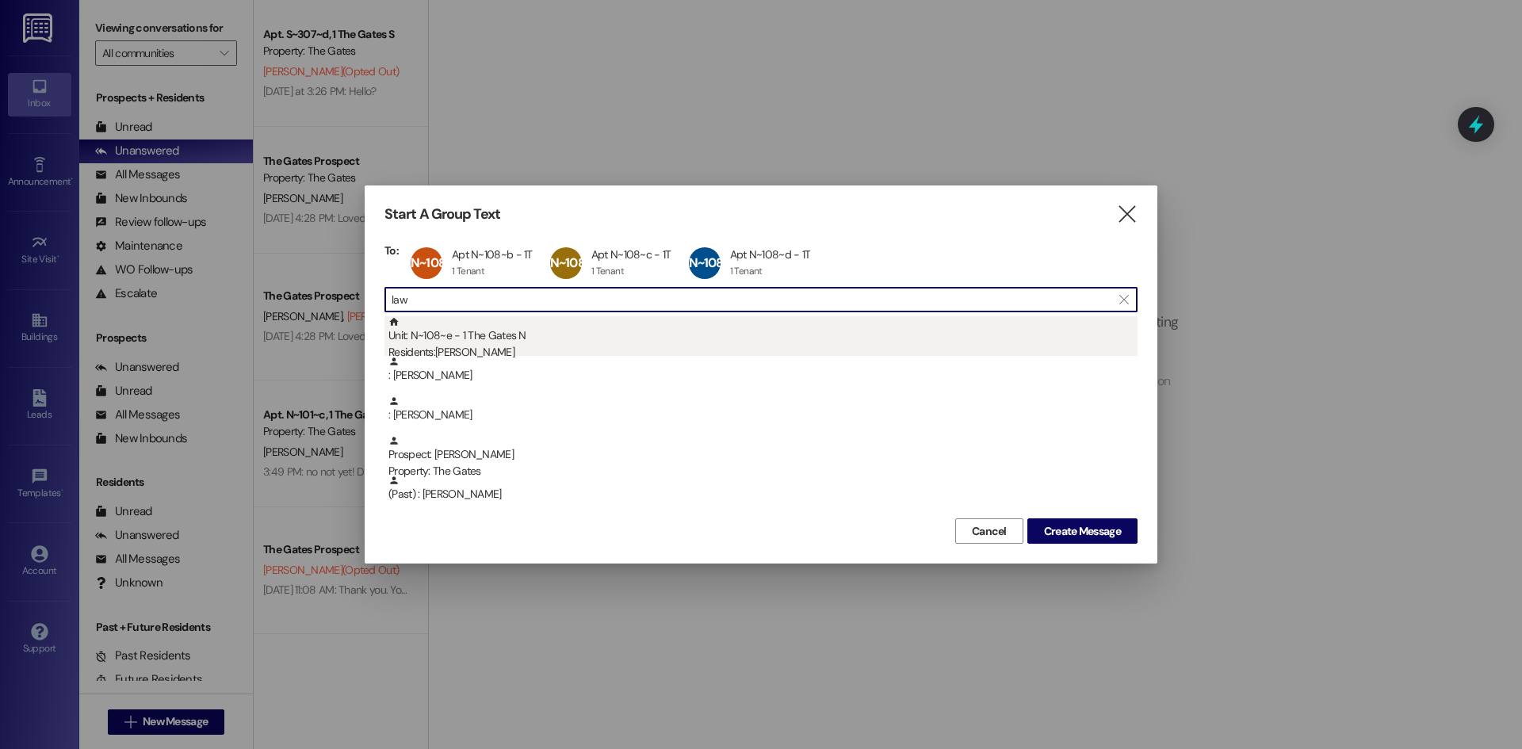
click at [459, 333] on div "Unit: N~108~e - 1 The Gates N Residents: [PERSON_NAME]" at bounding box center [762, 338] width 749 height 45
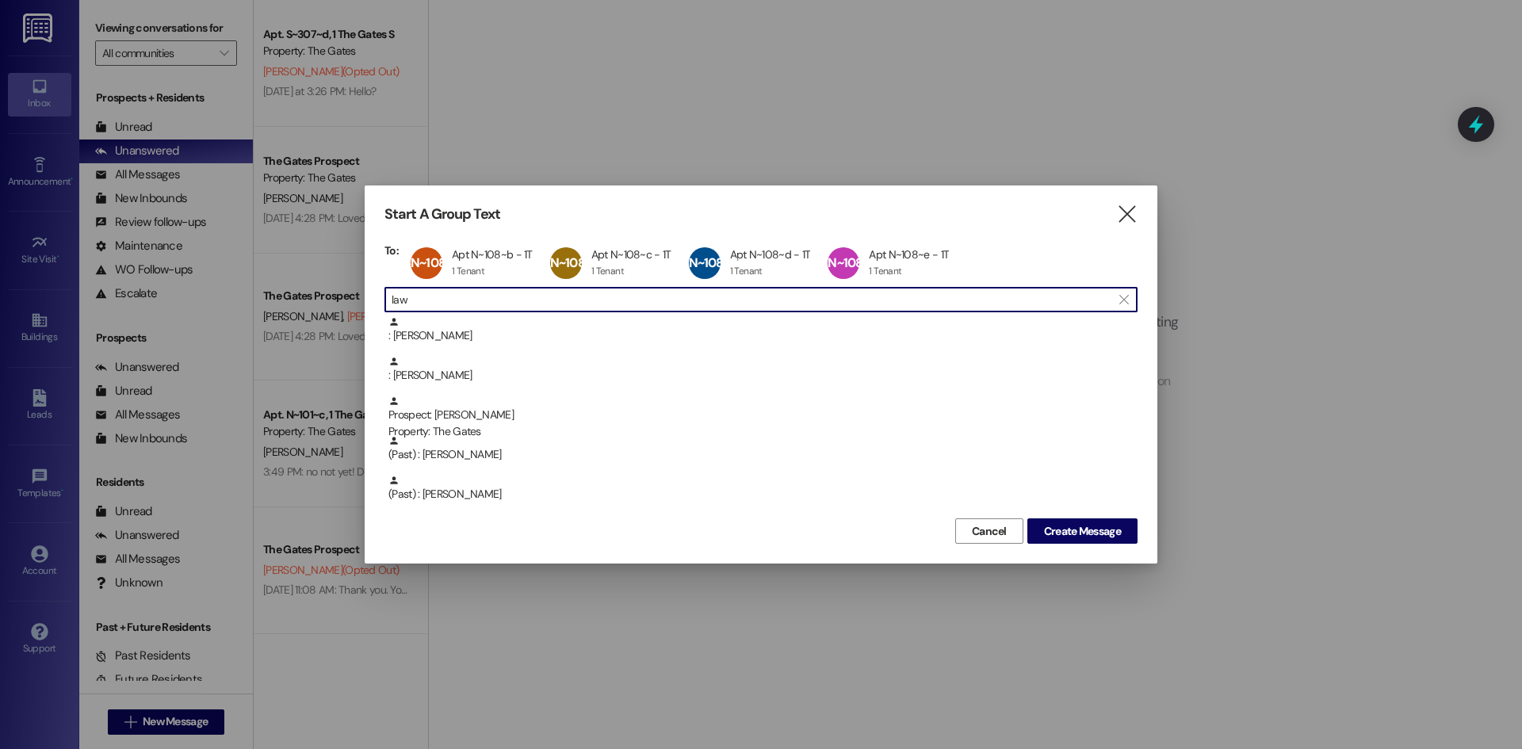
click at [457, 304] on input "law" at bounding box center [752, 300] width 720 height 22
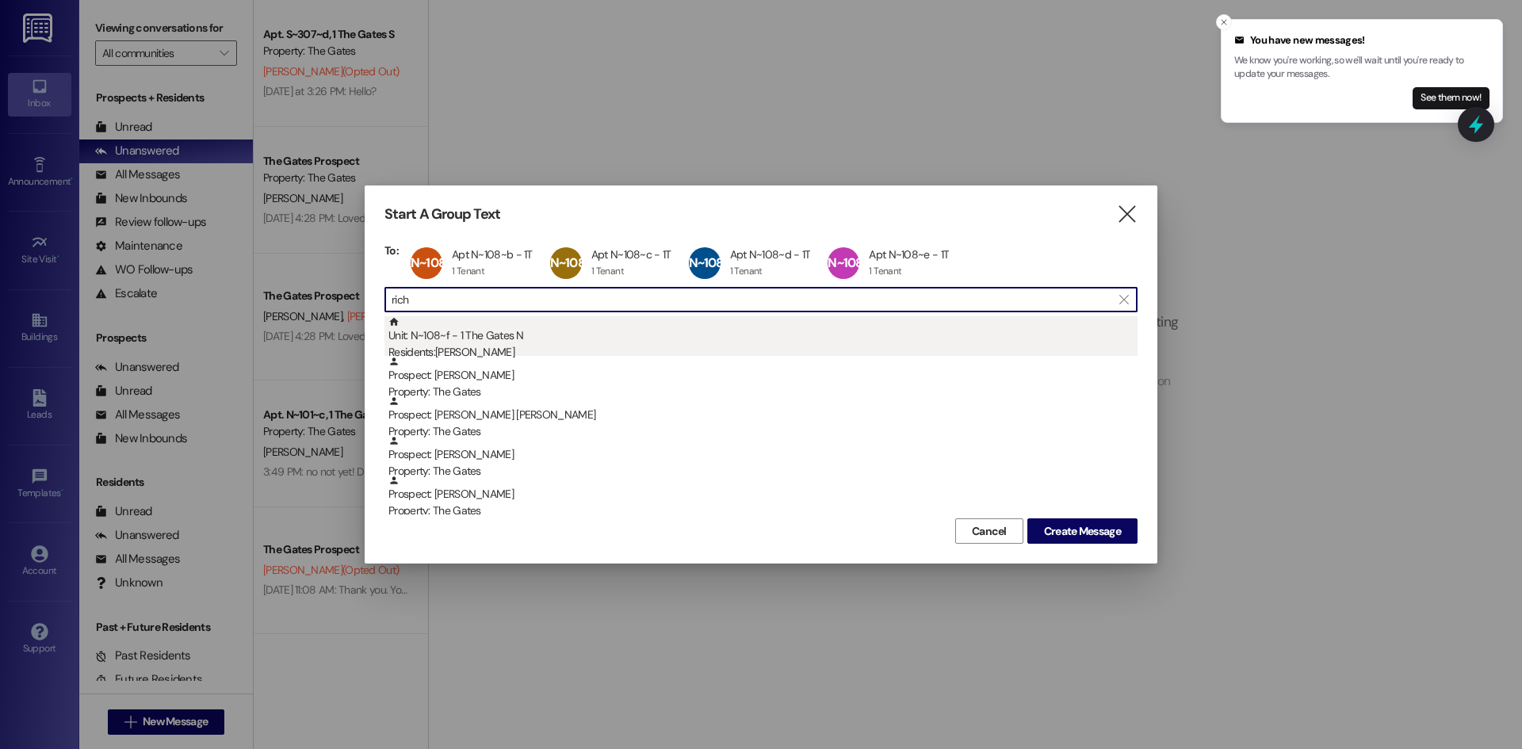
type input "rich"
click at [488, 339] on div "Unit: N~108~f - 1 The Gates N Residents: [PERSON_NAME]" at bounding box center [762, 338] width 749 height 45
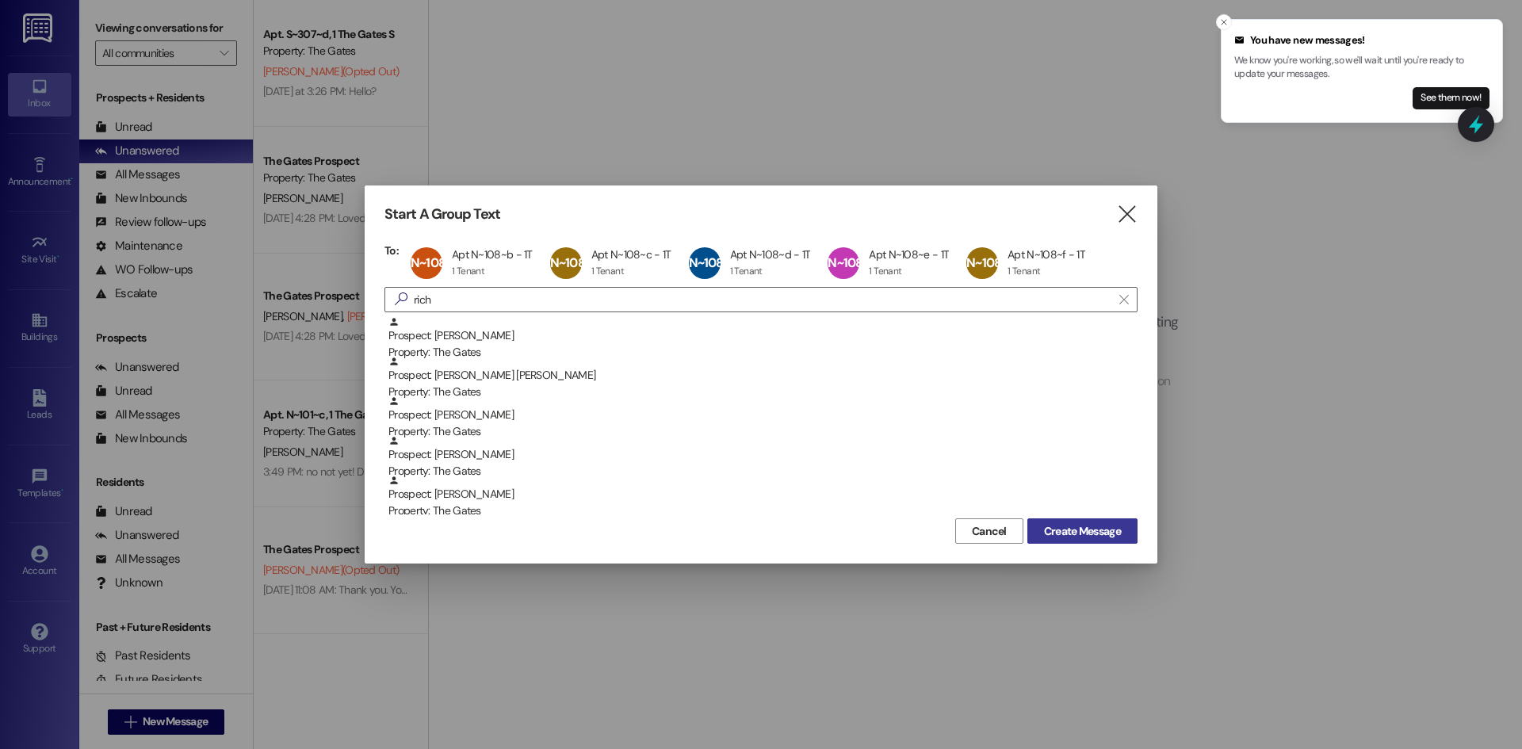
click at [1046, 526] on span "Create Message" at bounding box center [1082, 531] width 77 height 17
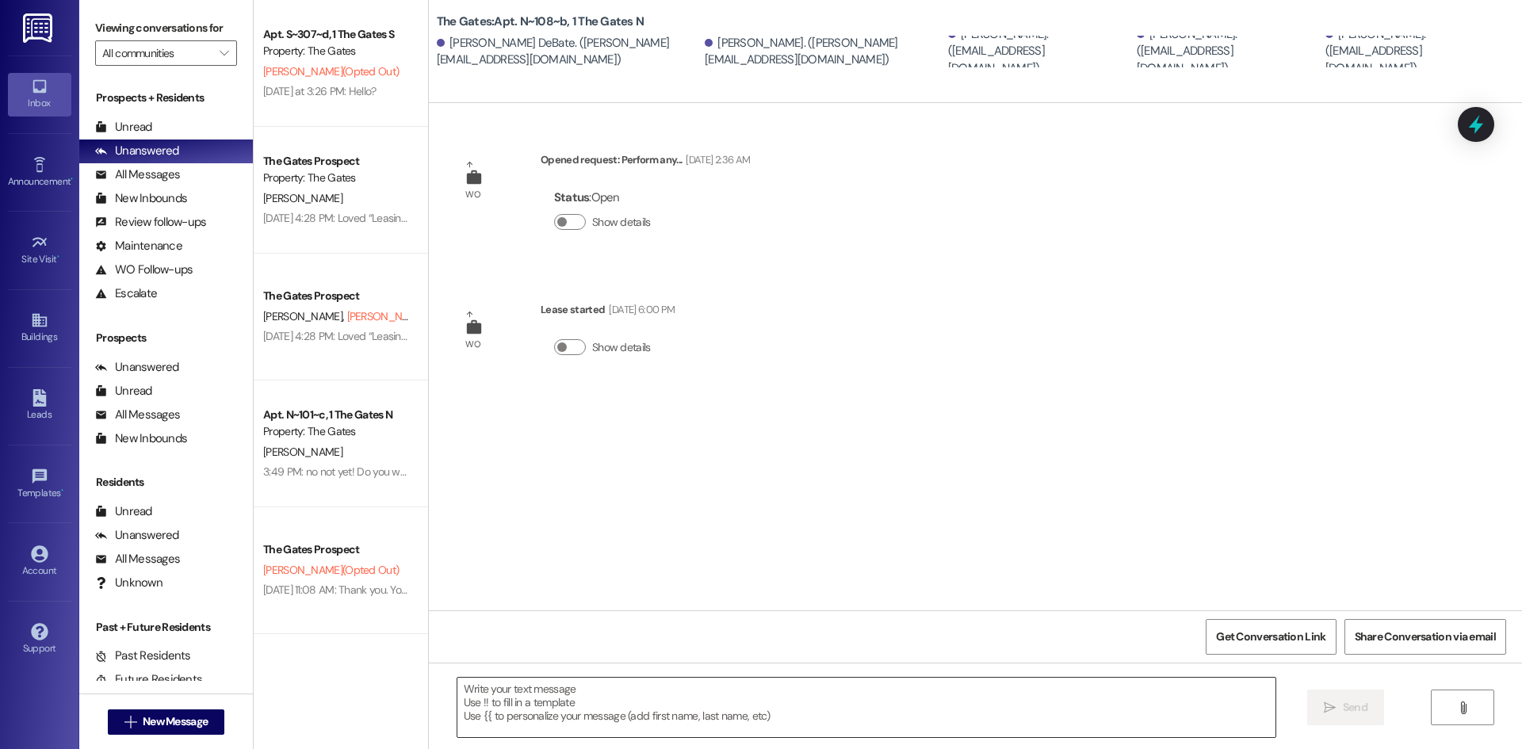
click at [519, 698] on textarea at bounding box center [866, 707] width 818 height 59
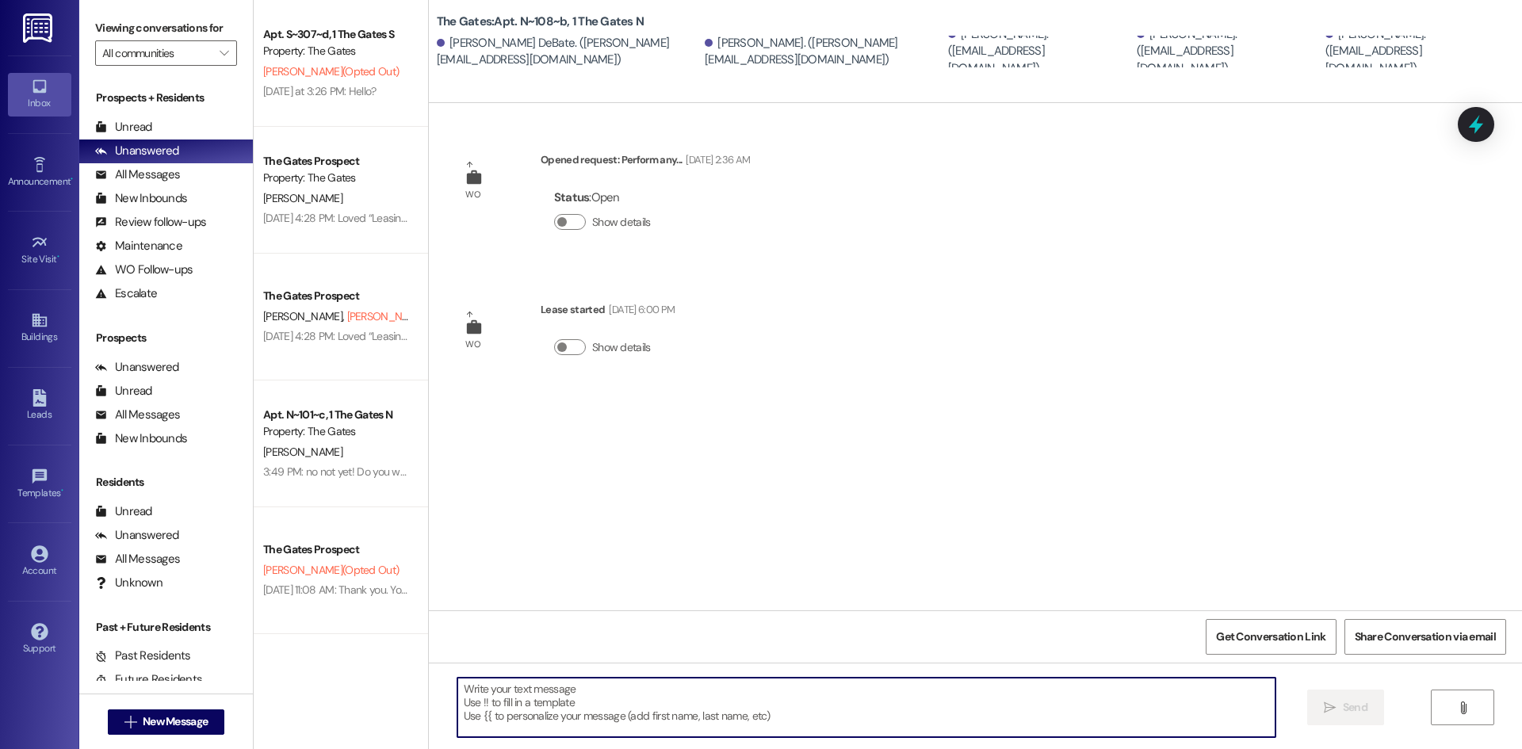
paste textarea "Hi Apartment 108, Maintenance will be coming [DATE] between 10:00 AM and 5:00 P…"
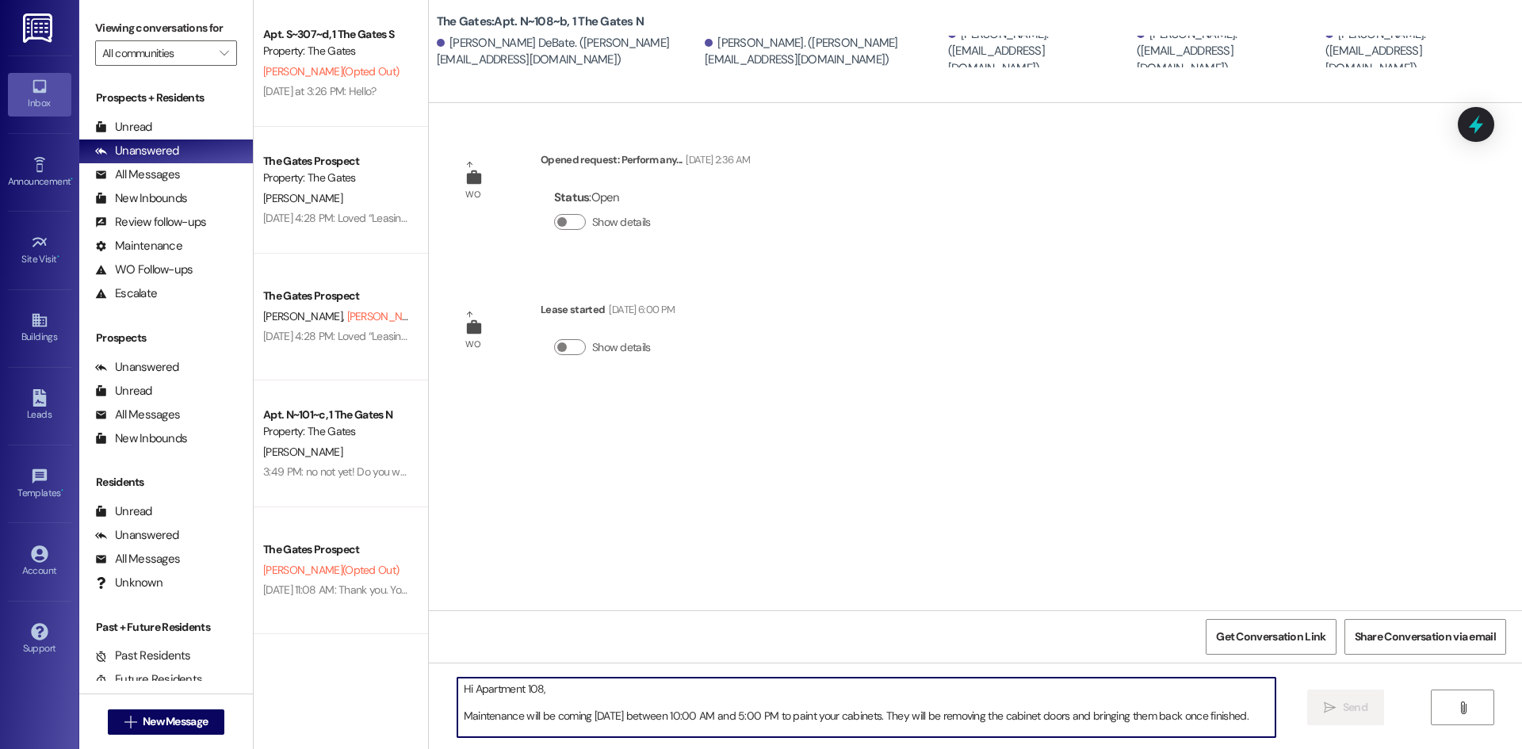
scroll to position [13, 0]
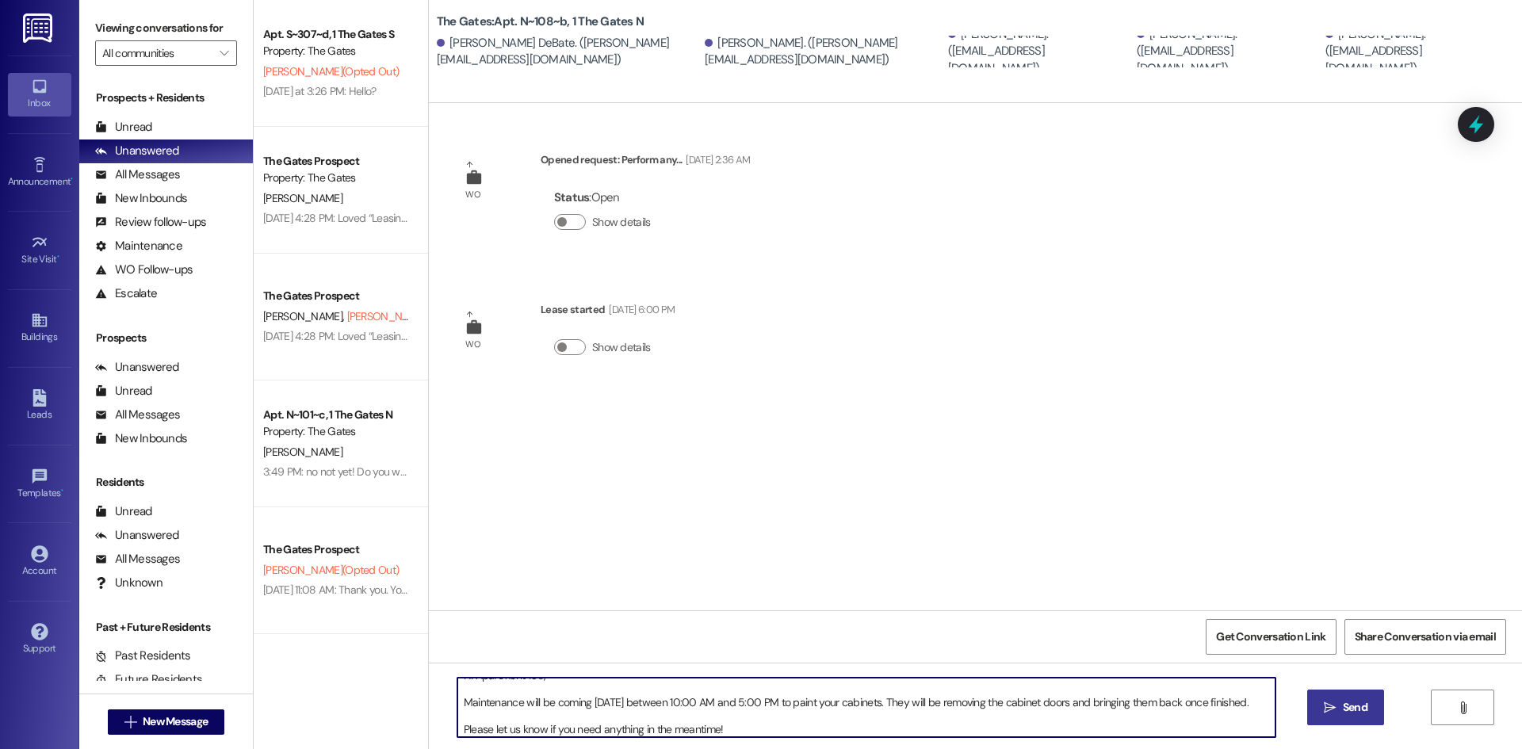
type textarea "Hi Apartment 108, Maintenance will be coming [DATE] between 10:00 AM and 5:00 P…"
click at [1364, 702] on span "Send" at bounding box center [1355, 707] width 25 height 17
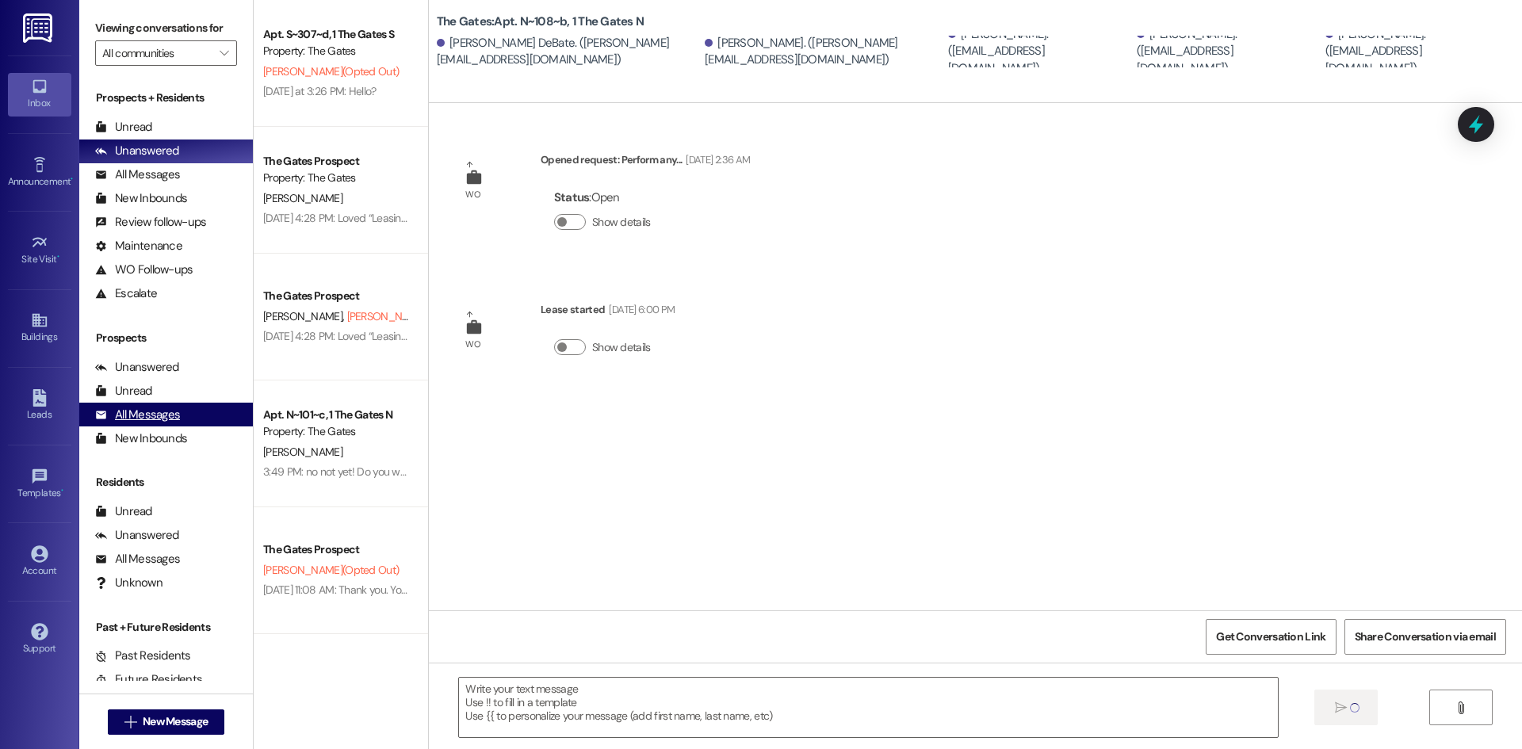
scroll to position [0, 0]
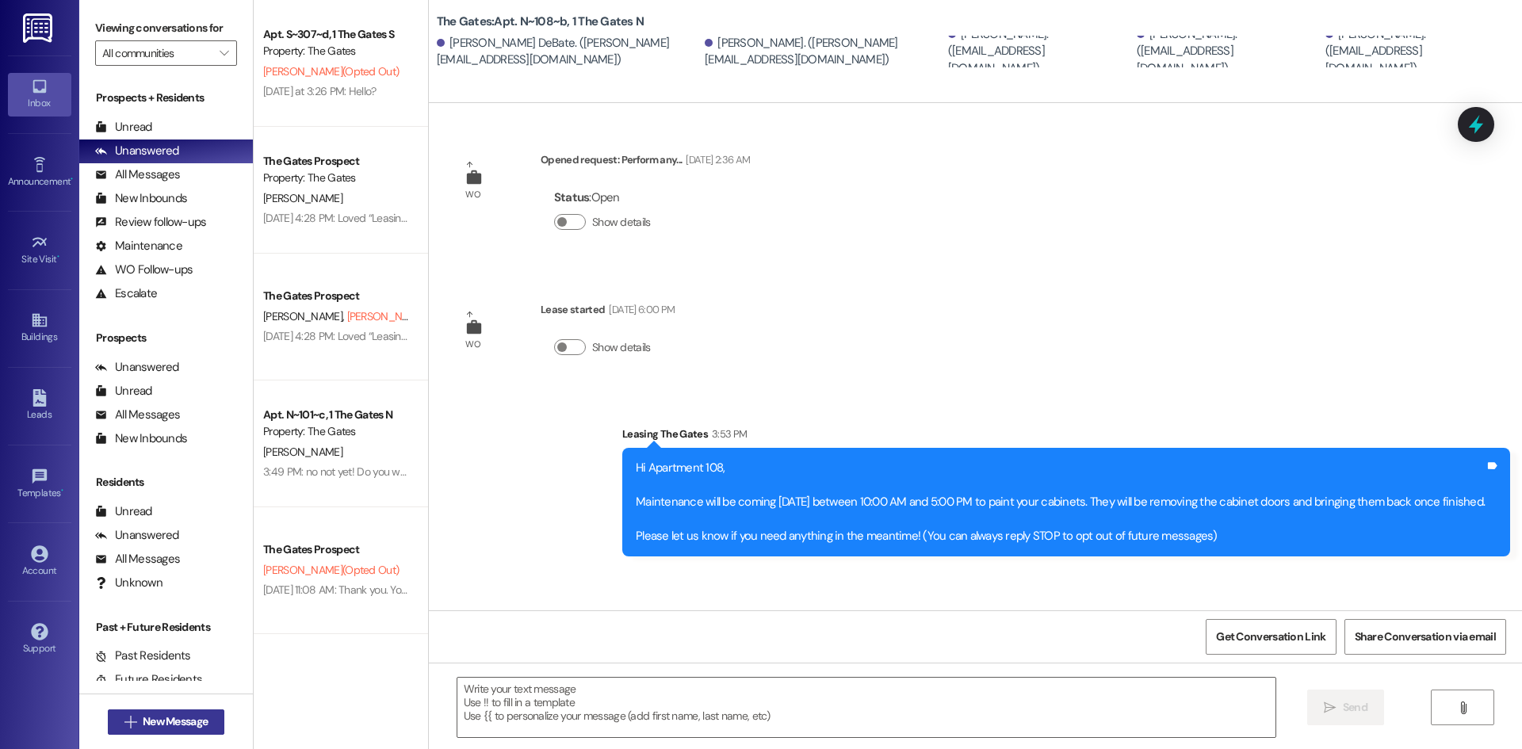
click at [159, 712] on button " New Message" at bounding box center [166, 722] width 117 height 25
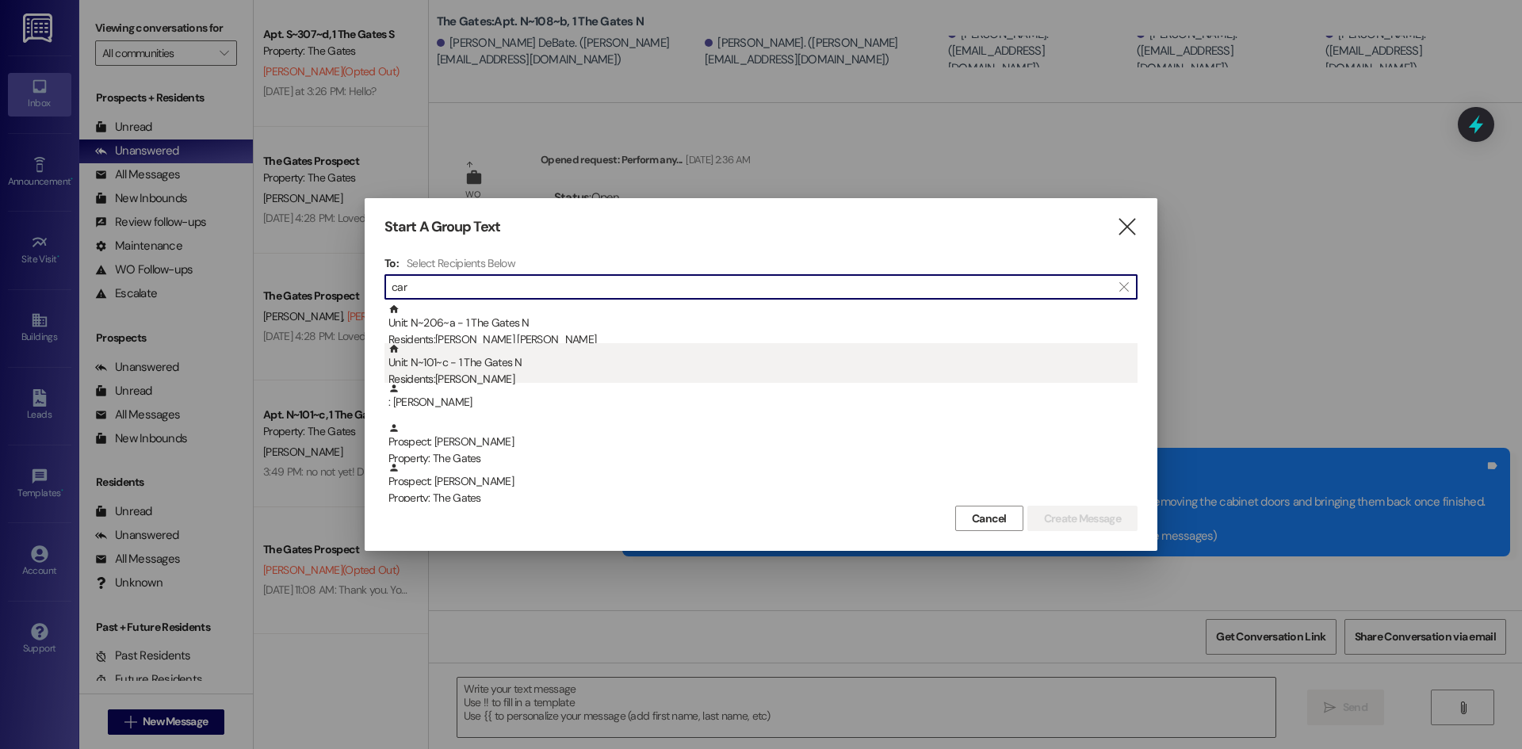
click at [549, 348] on div "Unit: N~101~c - 1 The Gates N Residents: Merced Carter" at bounding box center [762, 365] width 749 height 45
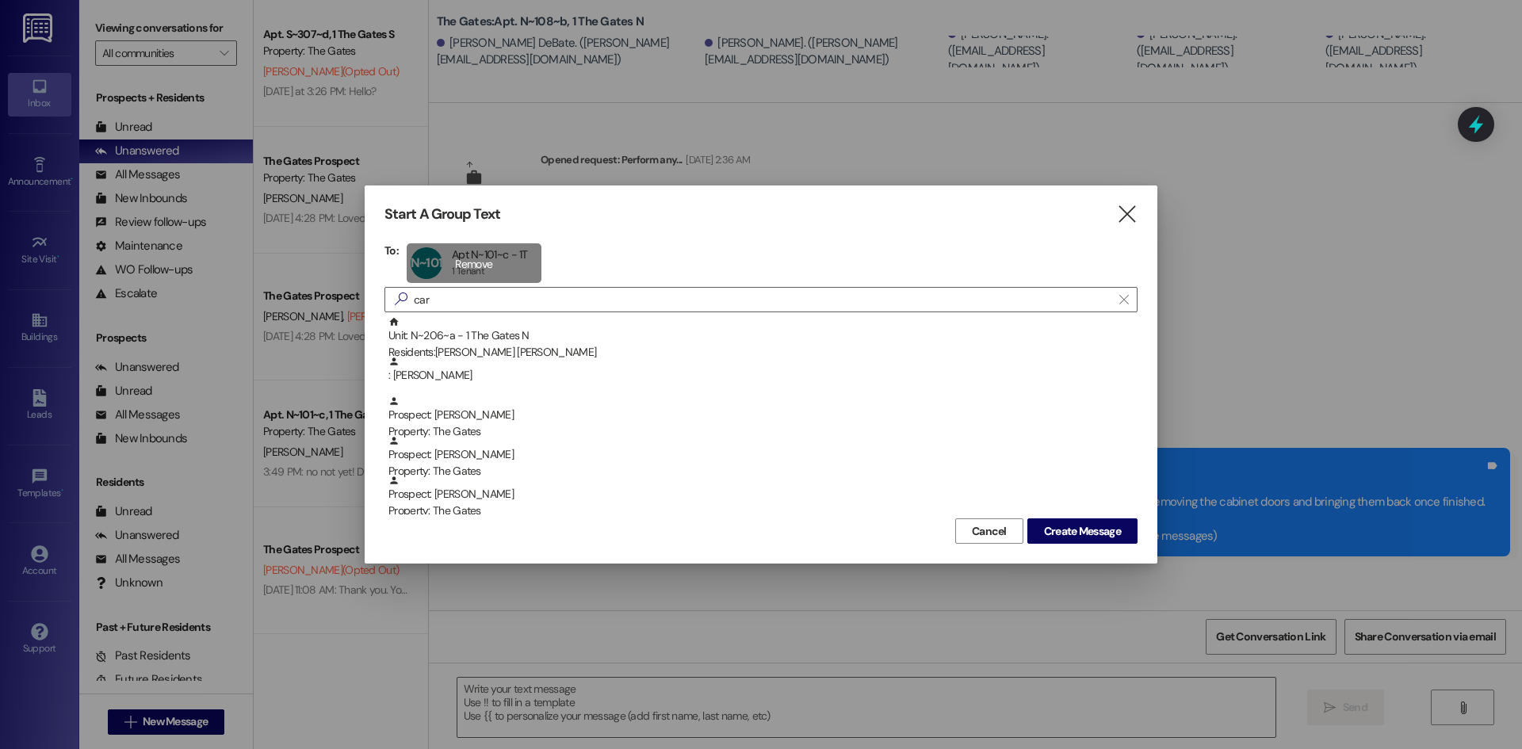
click at [510, 271] on div "N~101~c Apt N~101~c - 1T Apt N~101~c - 1T 1 Tenant 1 Tenant click to remove" at bounding box center [474, 263] width 135 height 40
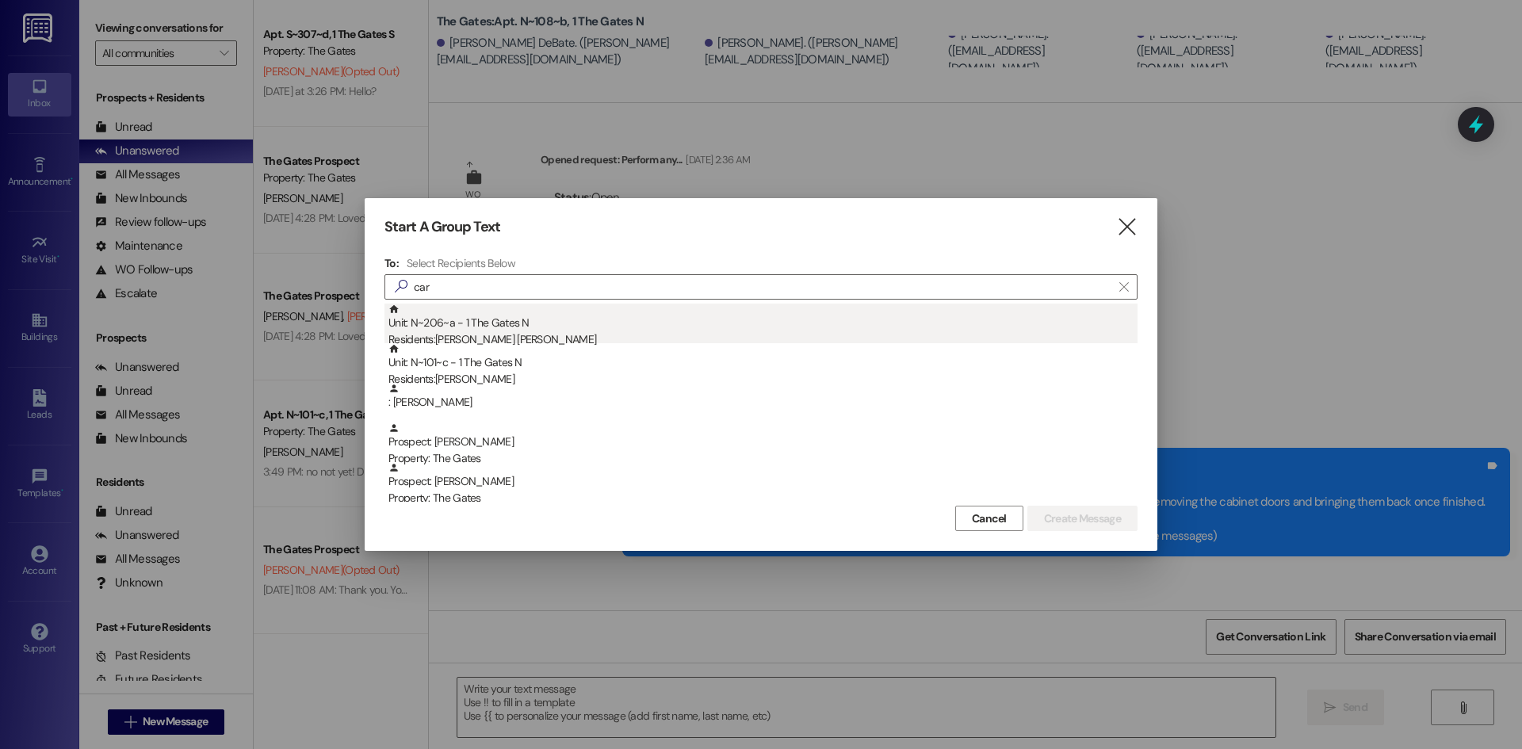
click at [508, 320] on div "Unit: N~206~a - 1 The Gates N Residents: Carrigan Andrews" at bounding box center [762, 326] width 749 height 45
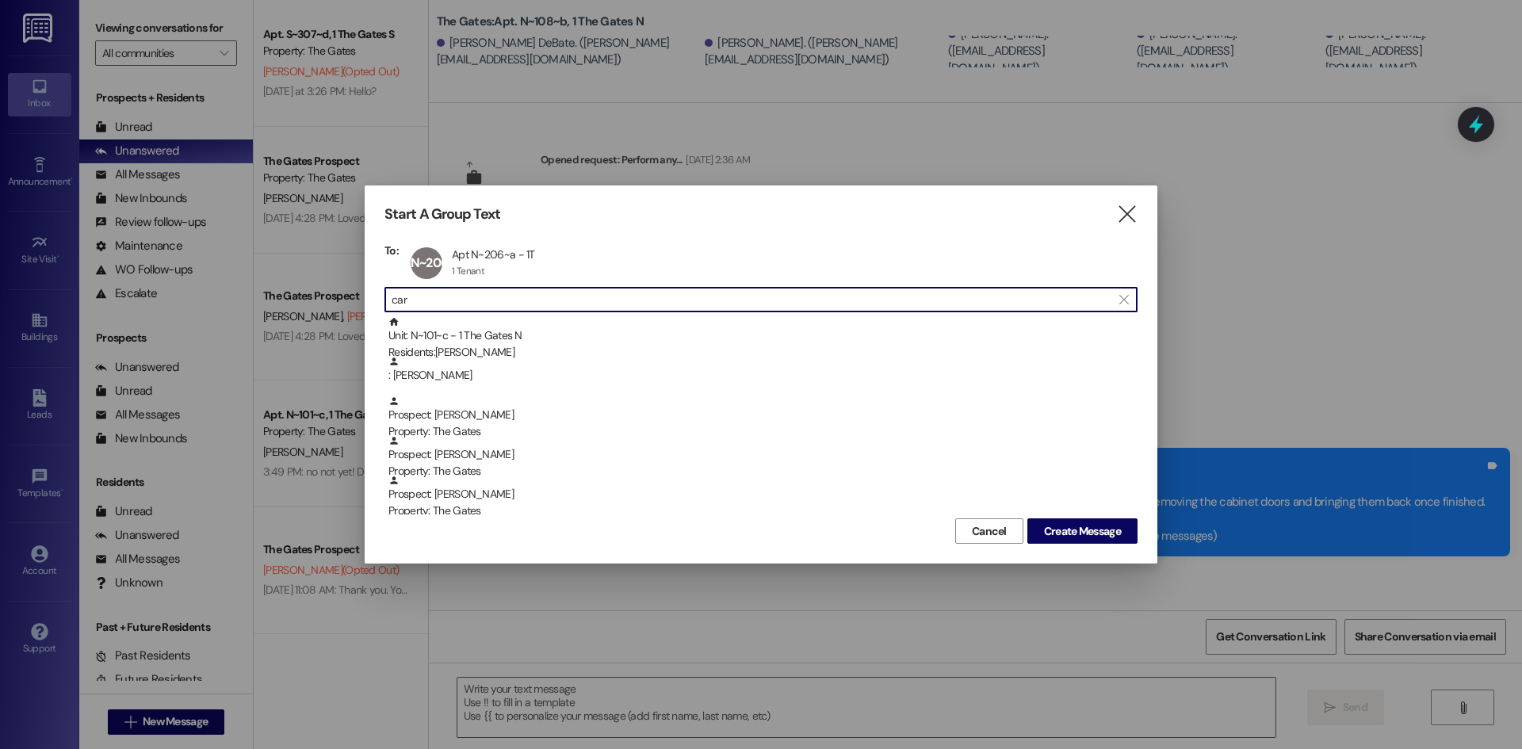
click at [476, 296] on input "car" at bounding box center [752, 300] width 720 height 22
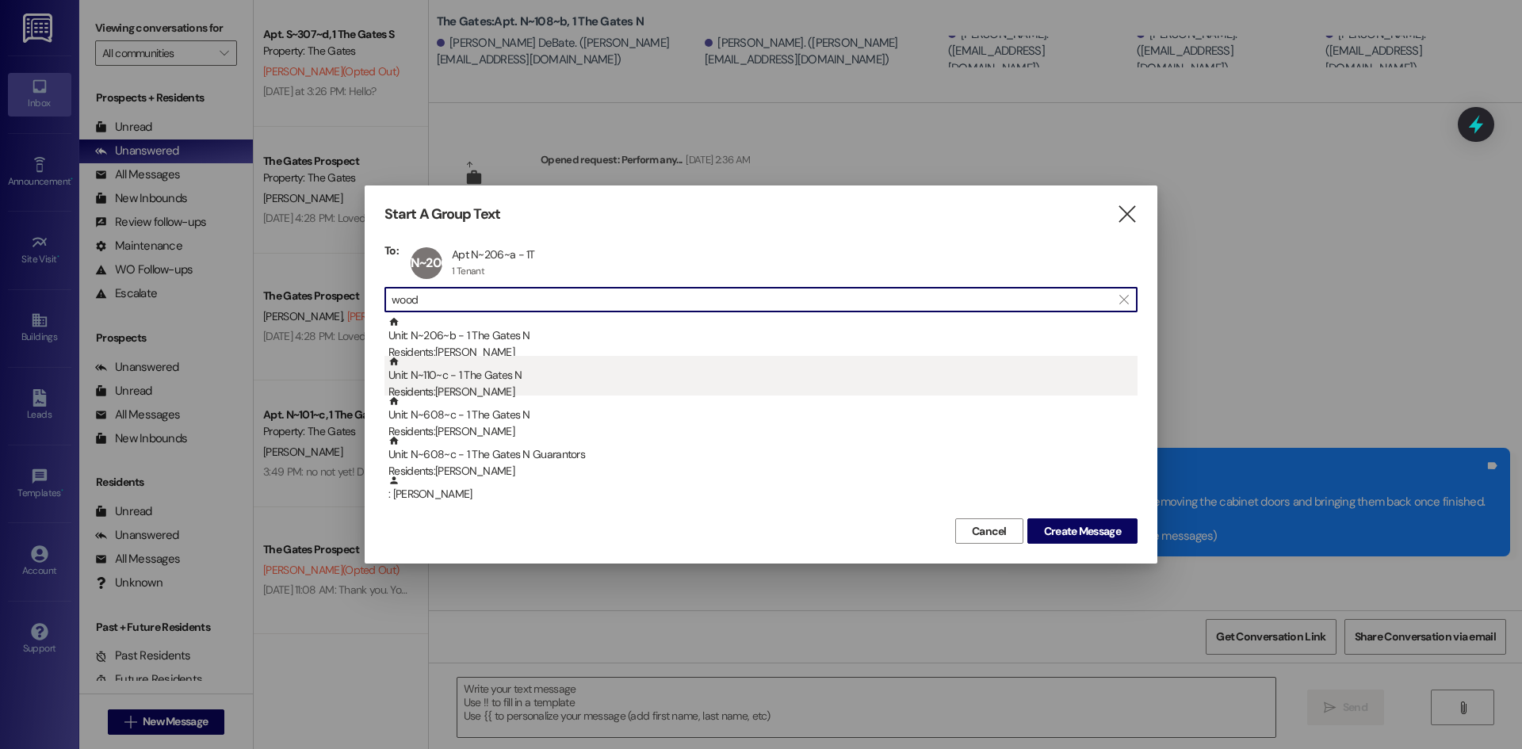
click at [442, 358] on div "Unit: N~110~c - 1 The Gates N Residents: Aubrey Lockwood" at bounding box center [762, 378] width 749 height 45
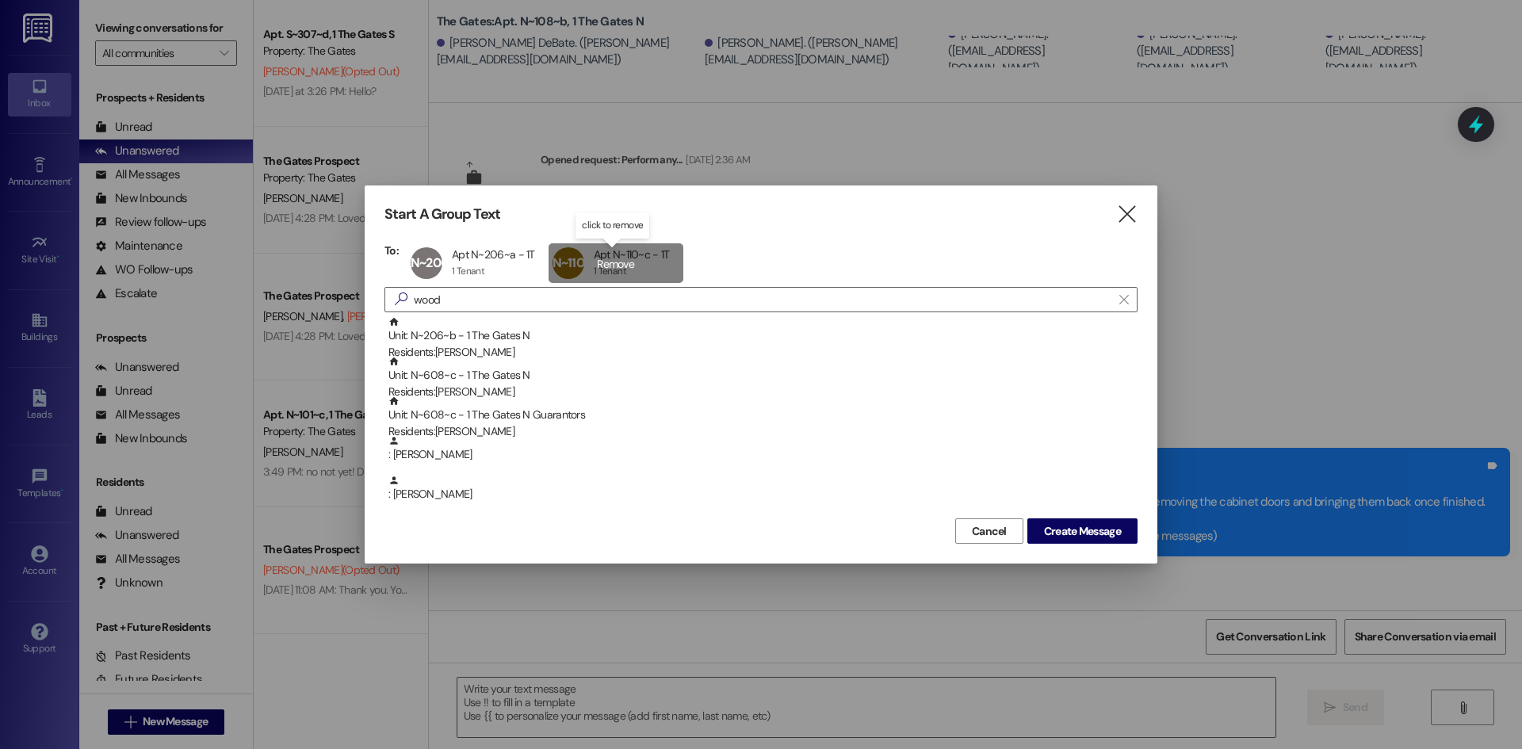
click at [648, 252] on div "N~110~c Apt N~110~c - 1T Apt N~110~c - 1T 1 Tenant 1 Tenant click to remove" at bounding box center [616, 263] width 135 height 40
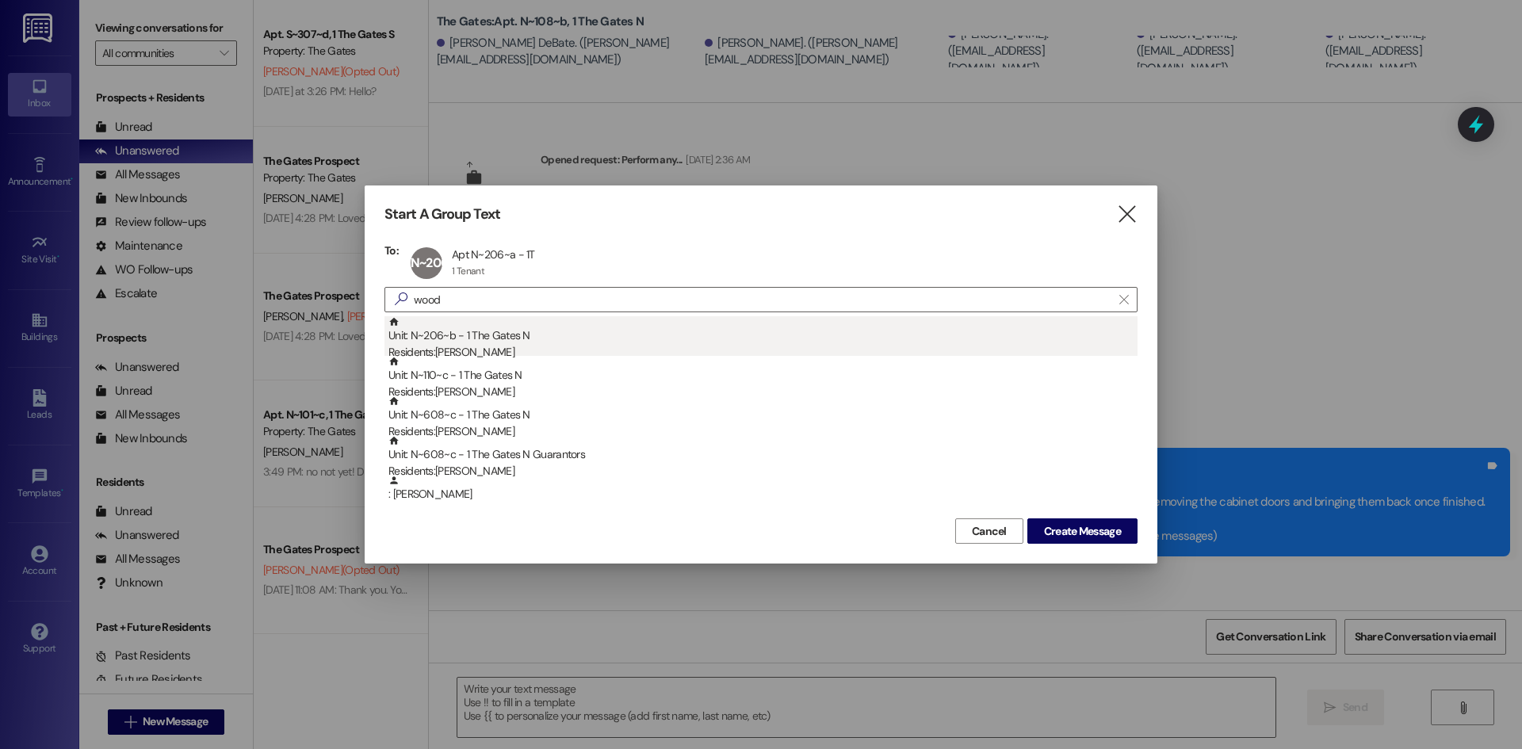
click at [515, 343] on div "Unit: N~206~b - 1 The Gates N Residents: Brooklyn Woodward" at bounding box center [762, 338] width 749 height 45
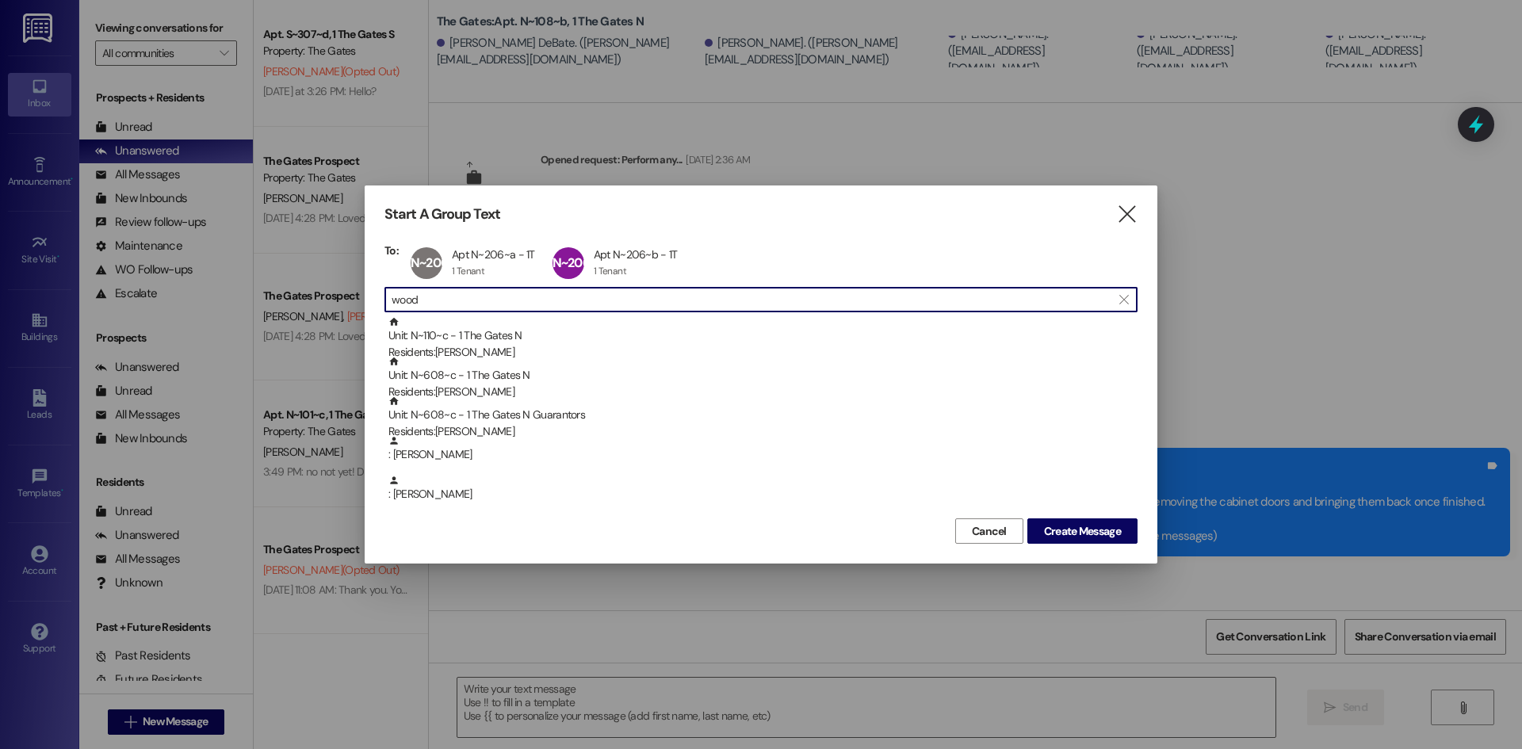
click at [447, 300] on input "wood" at bounding box center [752, 300] width 720 height 22
click at [447, 299] on input "wood" at bounding box center [752, 300] width 720 height 22
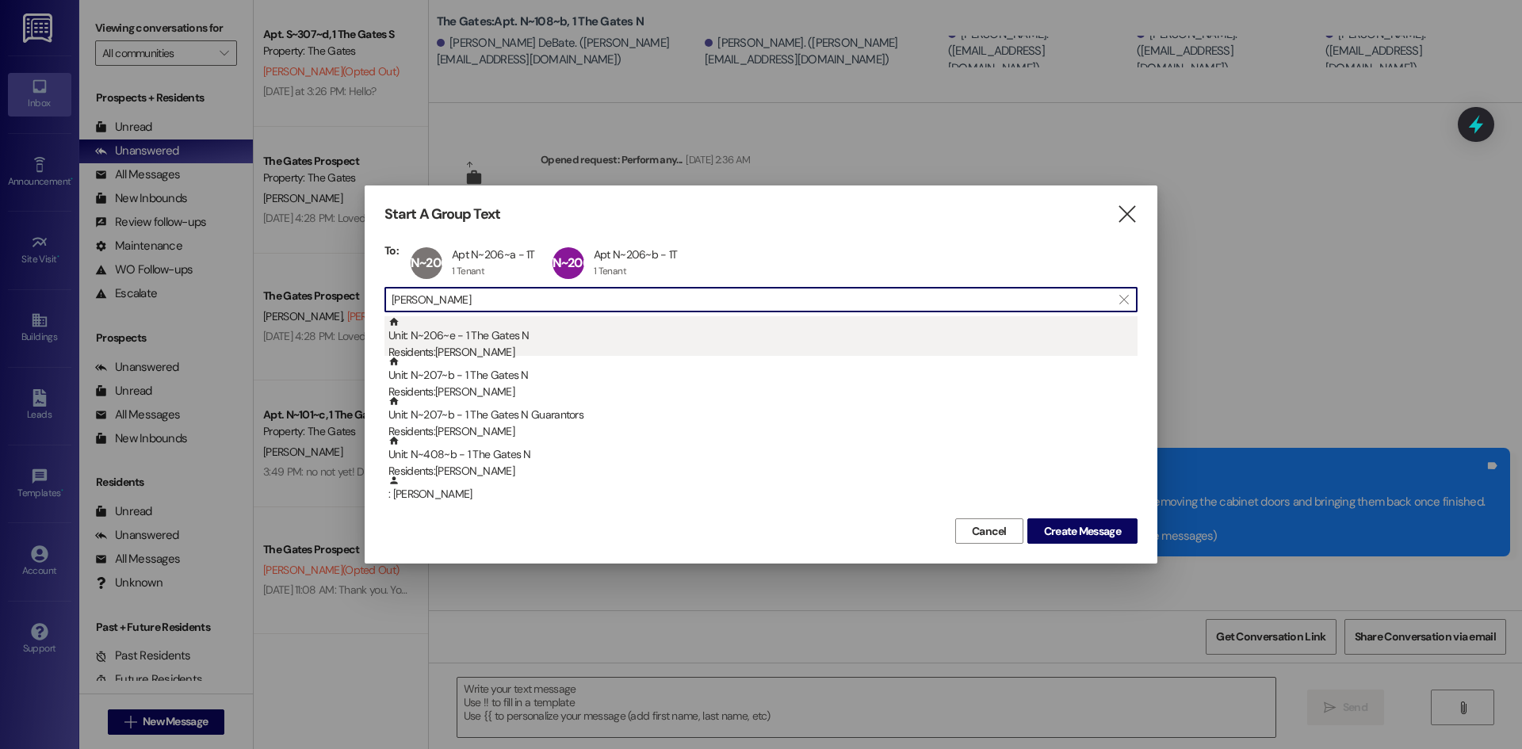
click at [464, 345] on div "Residents: Mikayla Allen" at bounding box center [762, 352] width 749 height 17
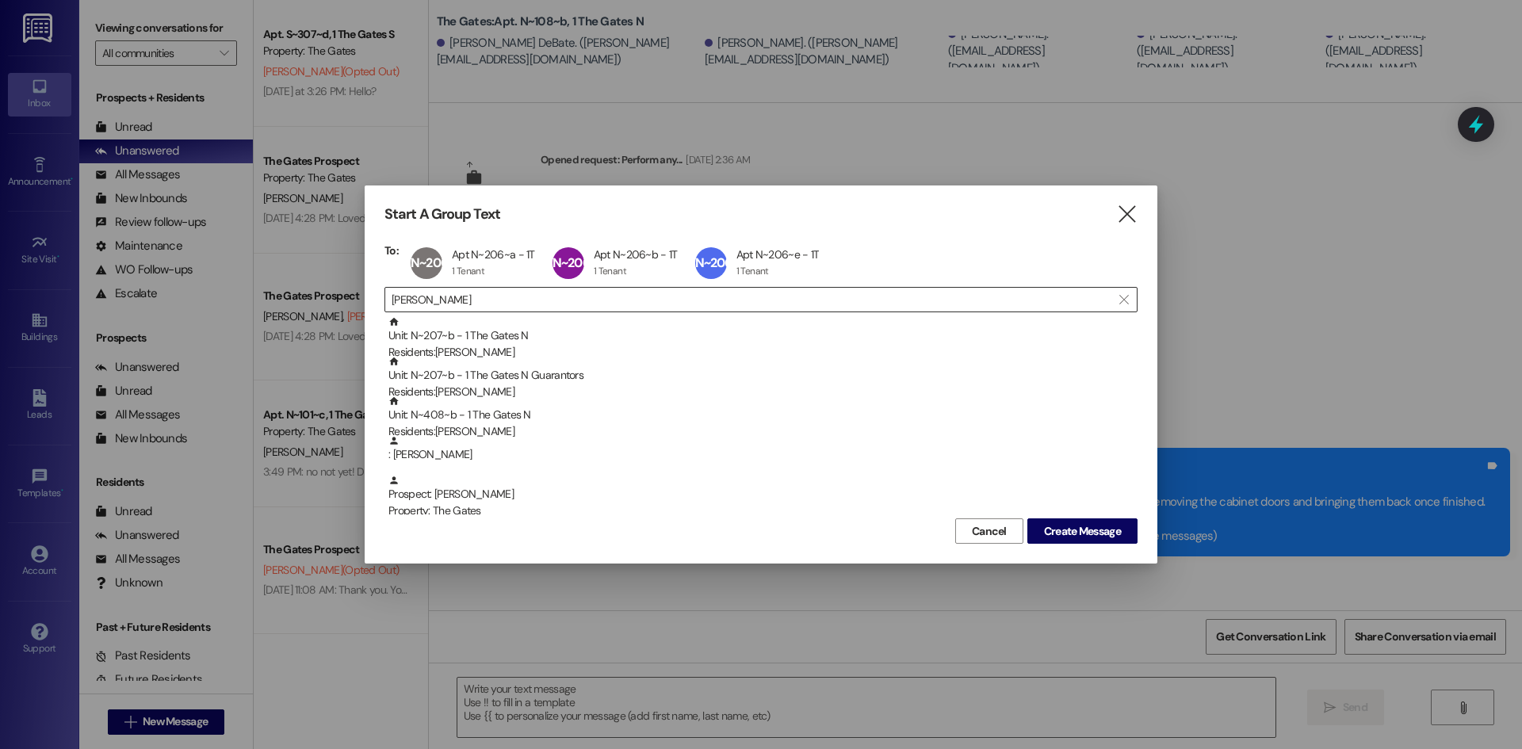
click at [449, 303] on input "allen" at bounding box center [752, 300] width 720 height 22
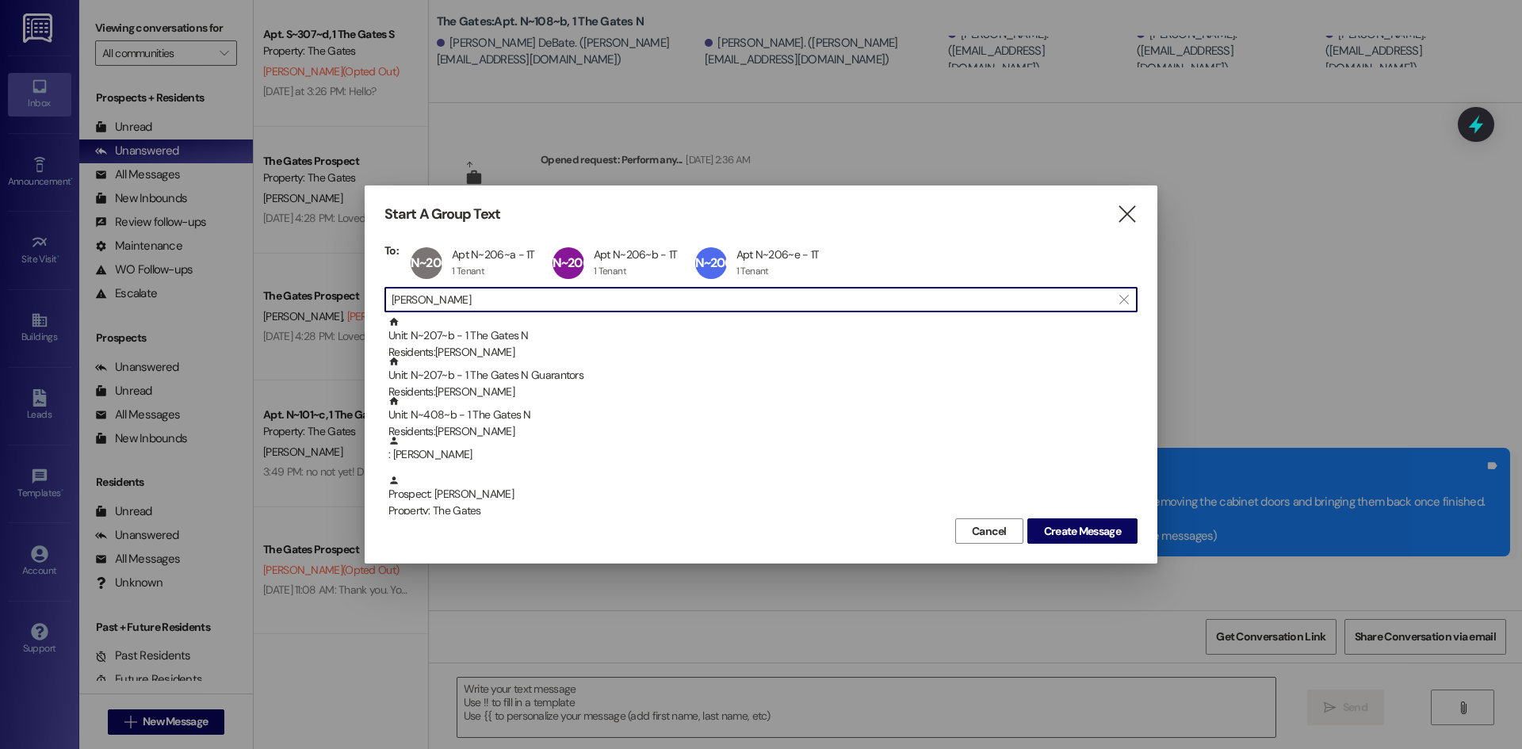
click at [449, 303] on input "allen" at bounding box center [752, 300] width 720 height 22
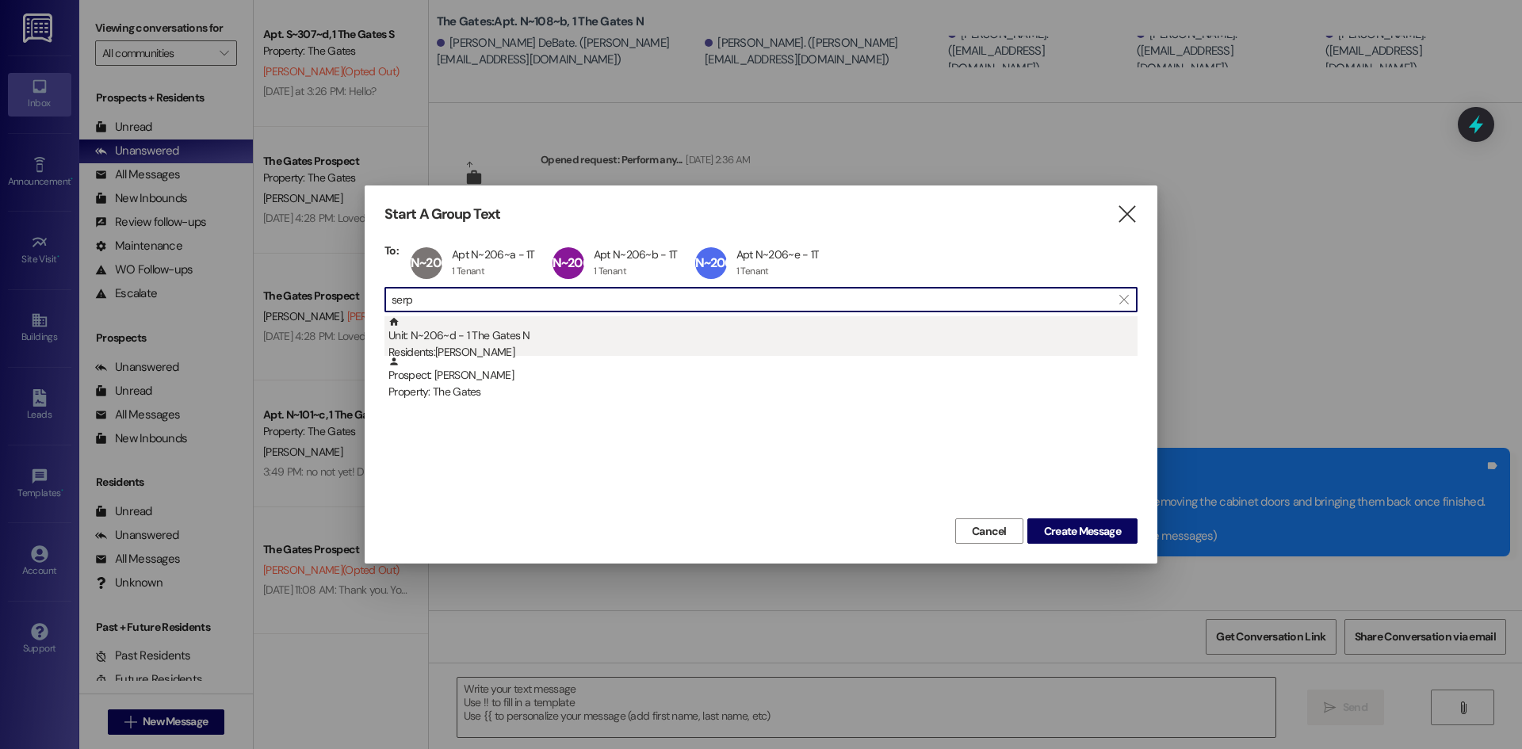
click at [464, 347] on div "Residents: Kaley Serpa" at bounding box center [762, 352] width 749 height 17
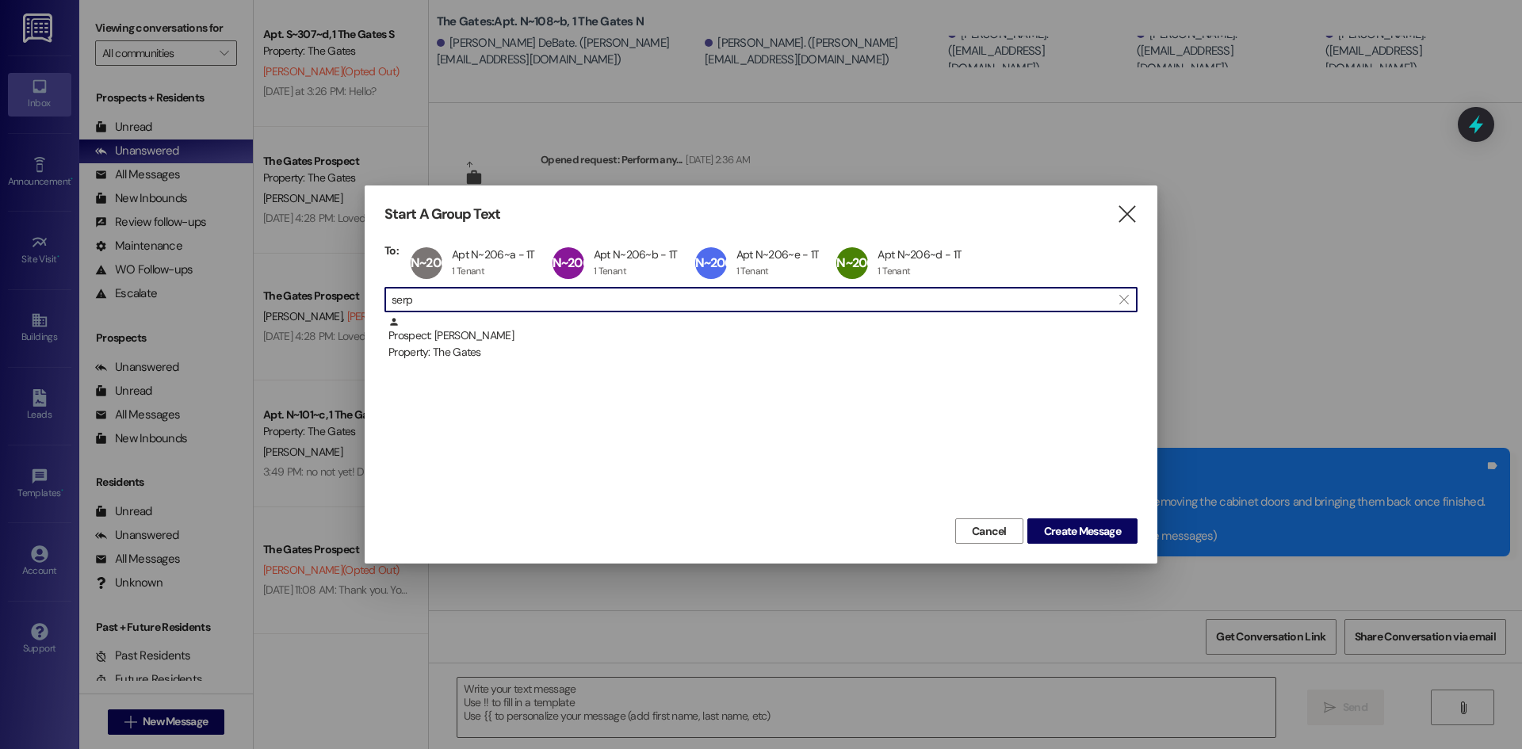
click at [459, 296] on input "serp" at bounding box center [752, 300] width 720 height 22
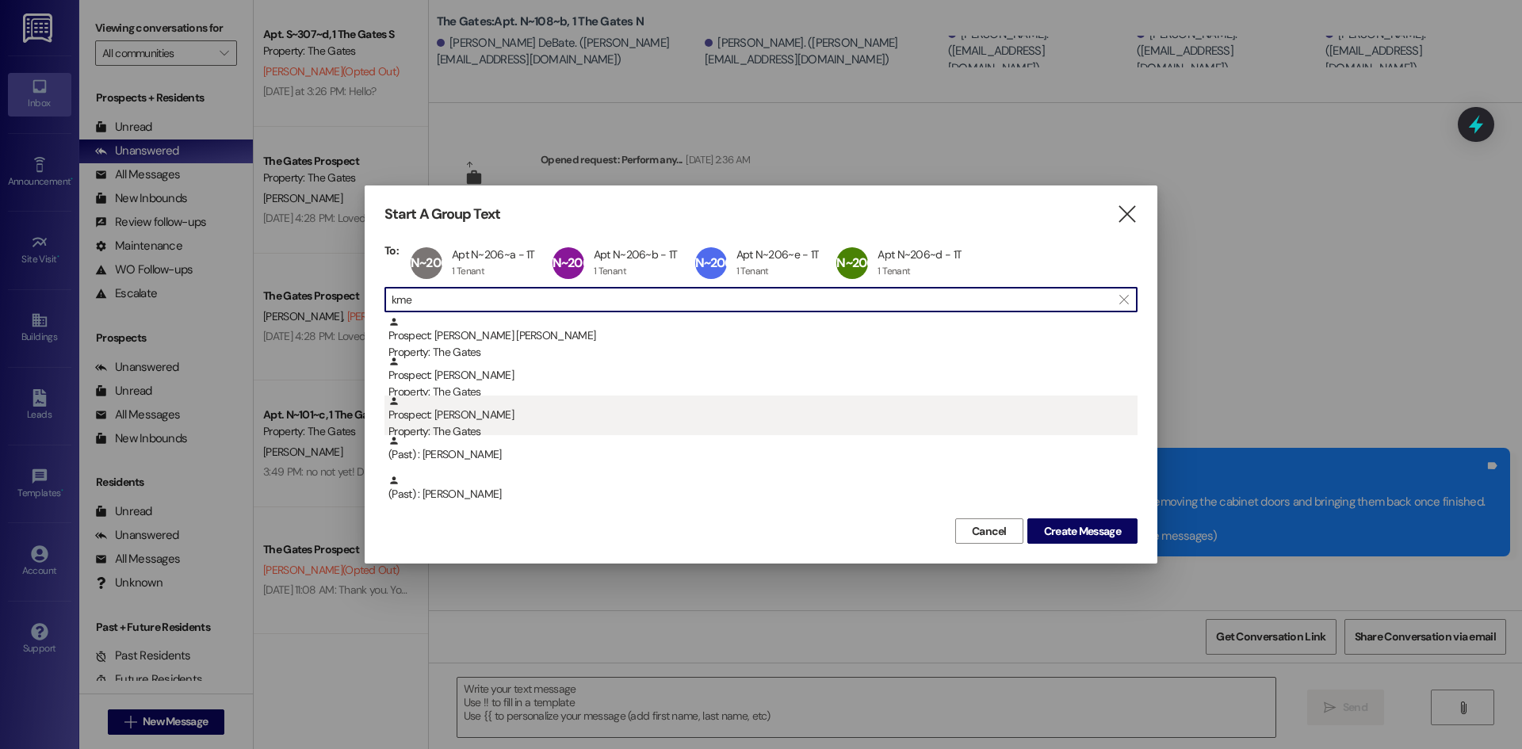
click at [511, 418] on div "Prospect: Maycee Kmetz Property: The Gates" at bounding box center [762, 418] width 749 height 45
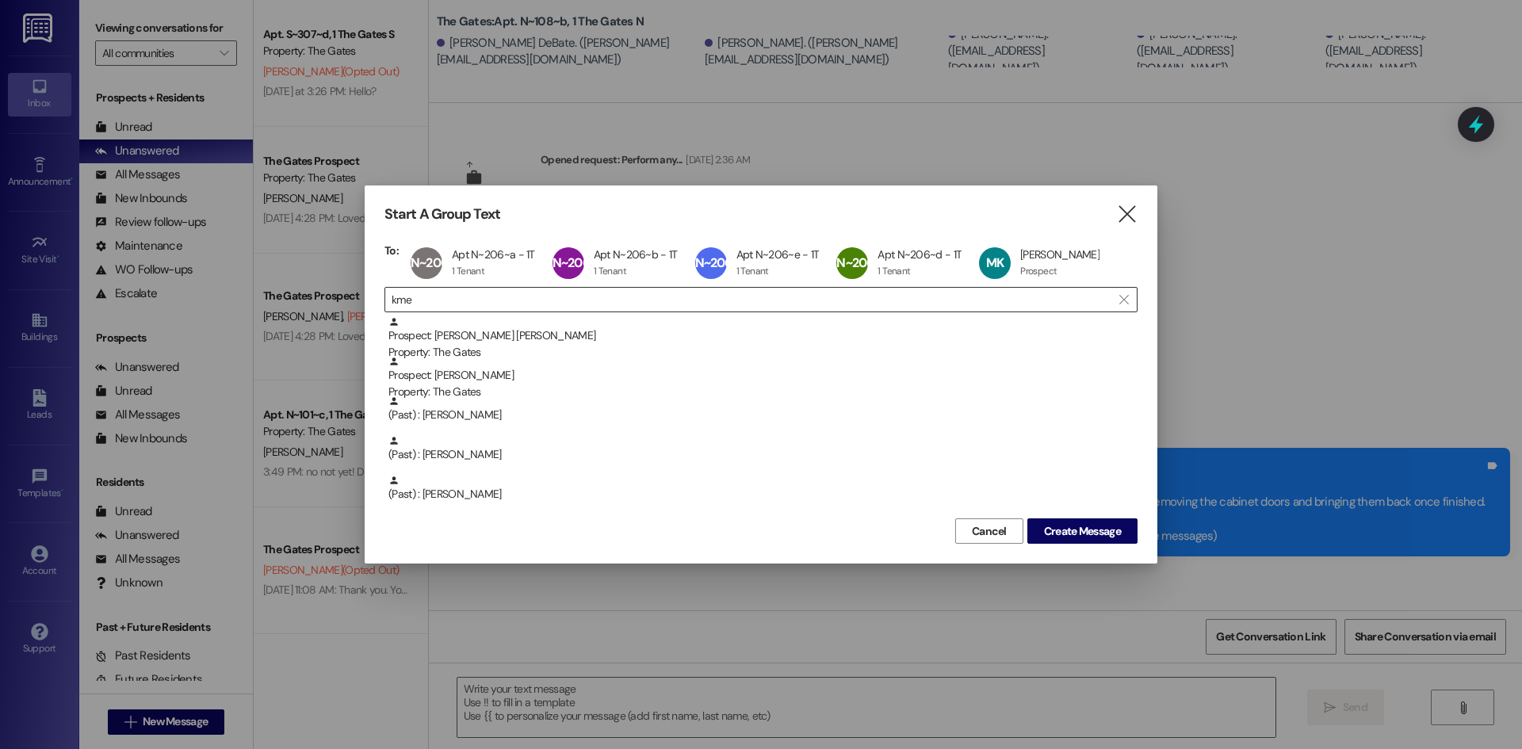
click at [485, 306] on input "kme" at bounding box center [752, 300] width 720 height 22
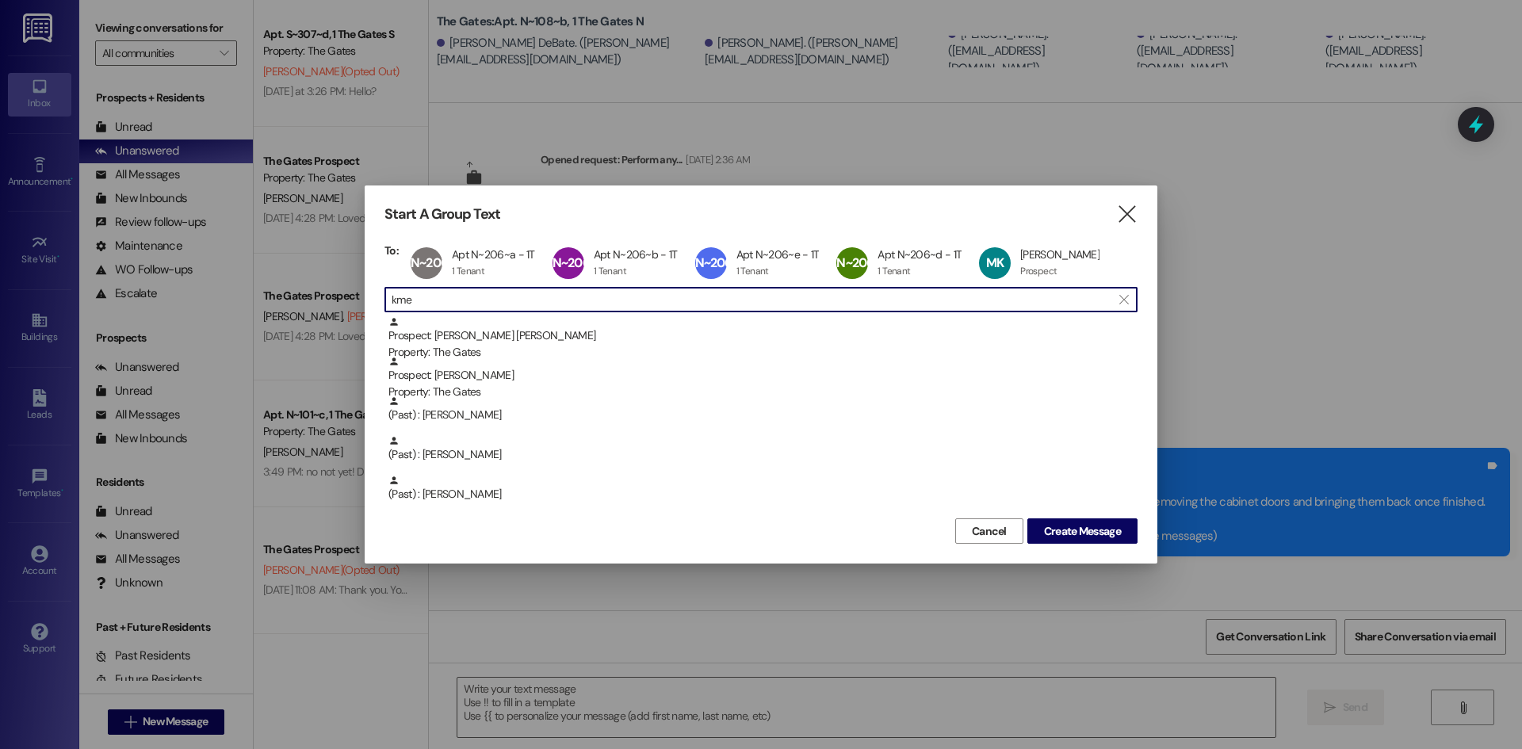
click at [485, 306] on input "kme" at bounding box center [752, 300] width 720 height 22
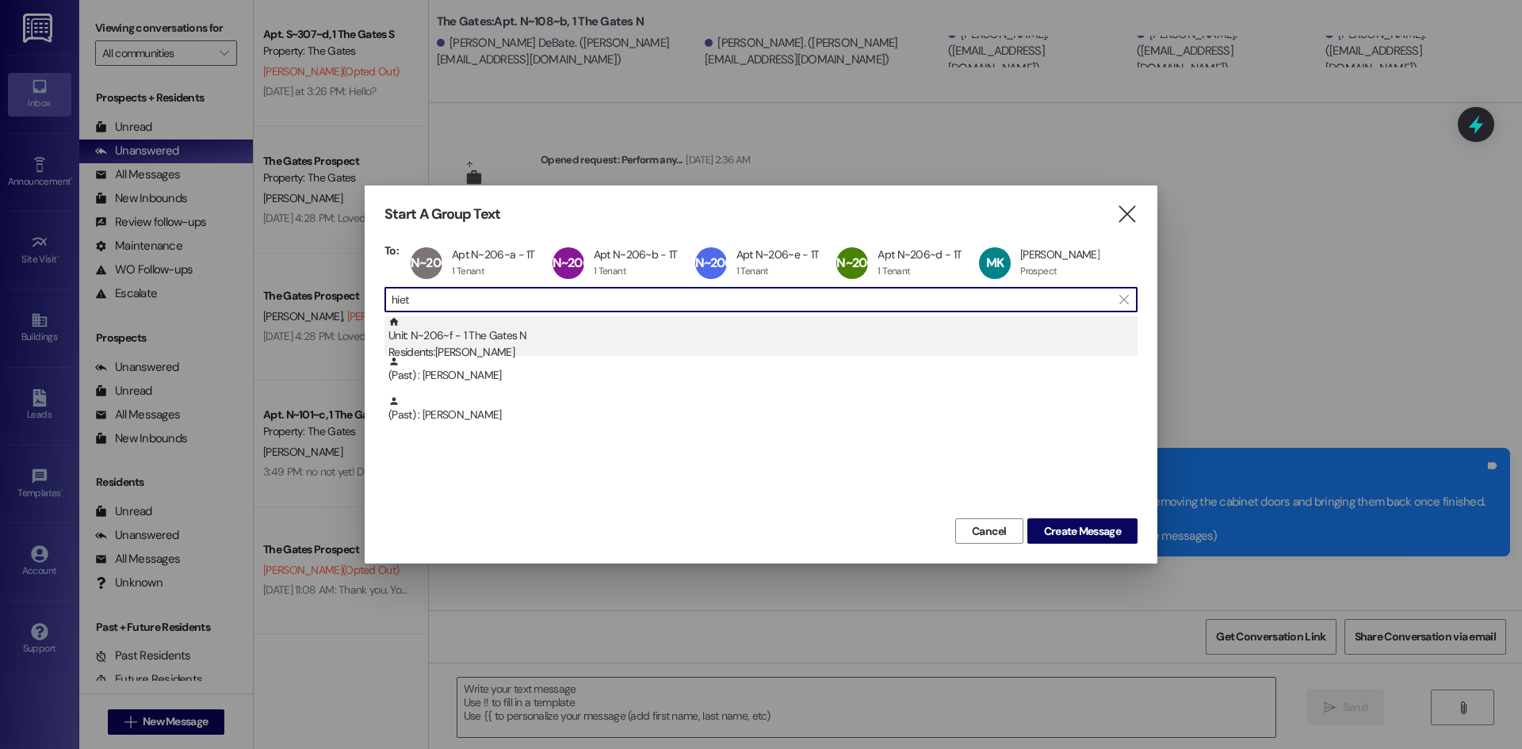
type input "hiet"
click at [492, 331] on div "Unit: N~206~f - 1 The Gates N Residents: Tarryn Hiett" at bounding box center [762, 338] width 749 height 45
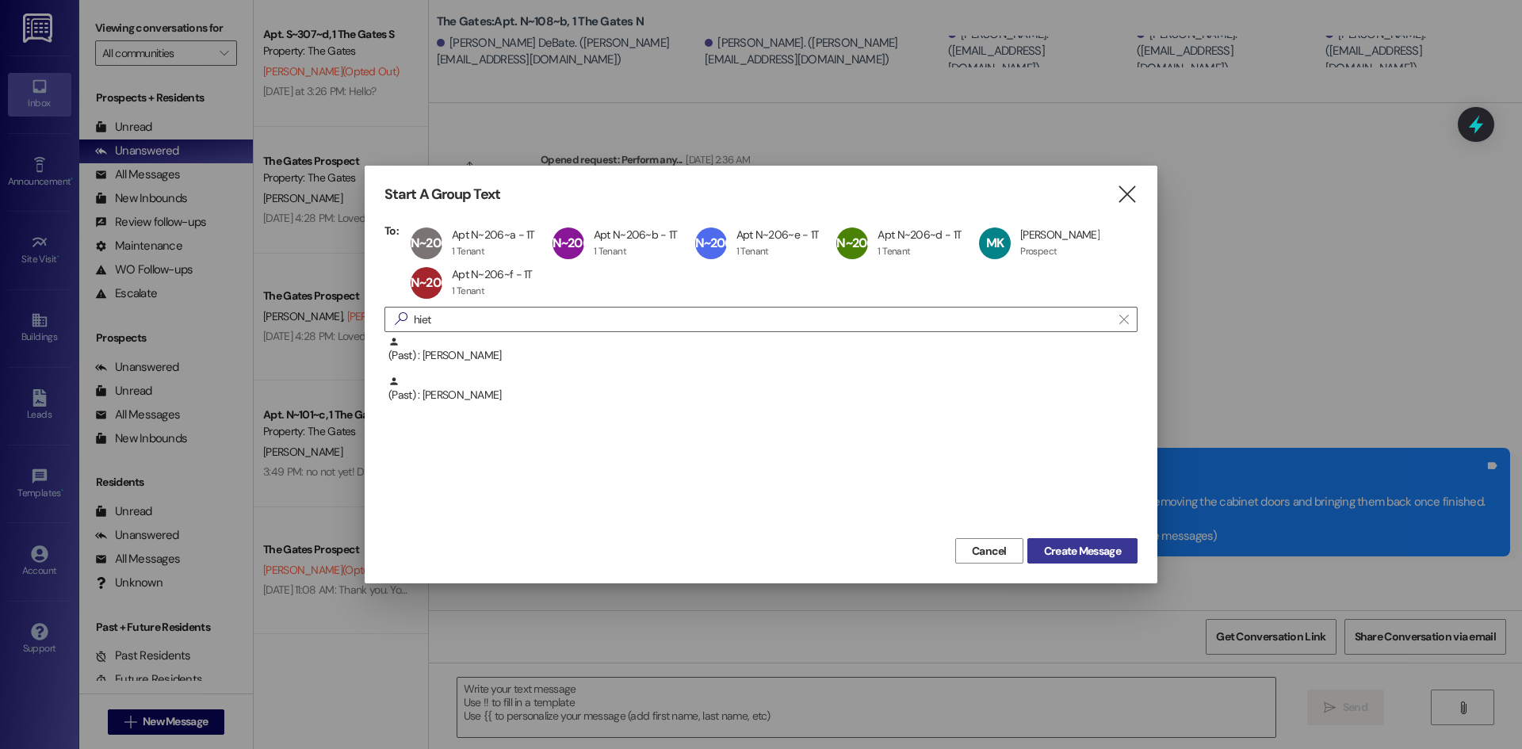
click at [1069, 557] on span "Create Message" at bounding box center [1082, 551] width 77 height 17
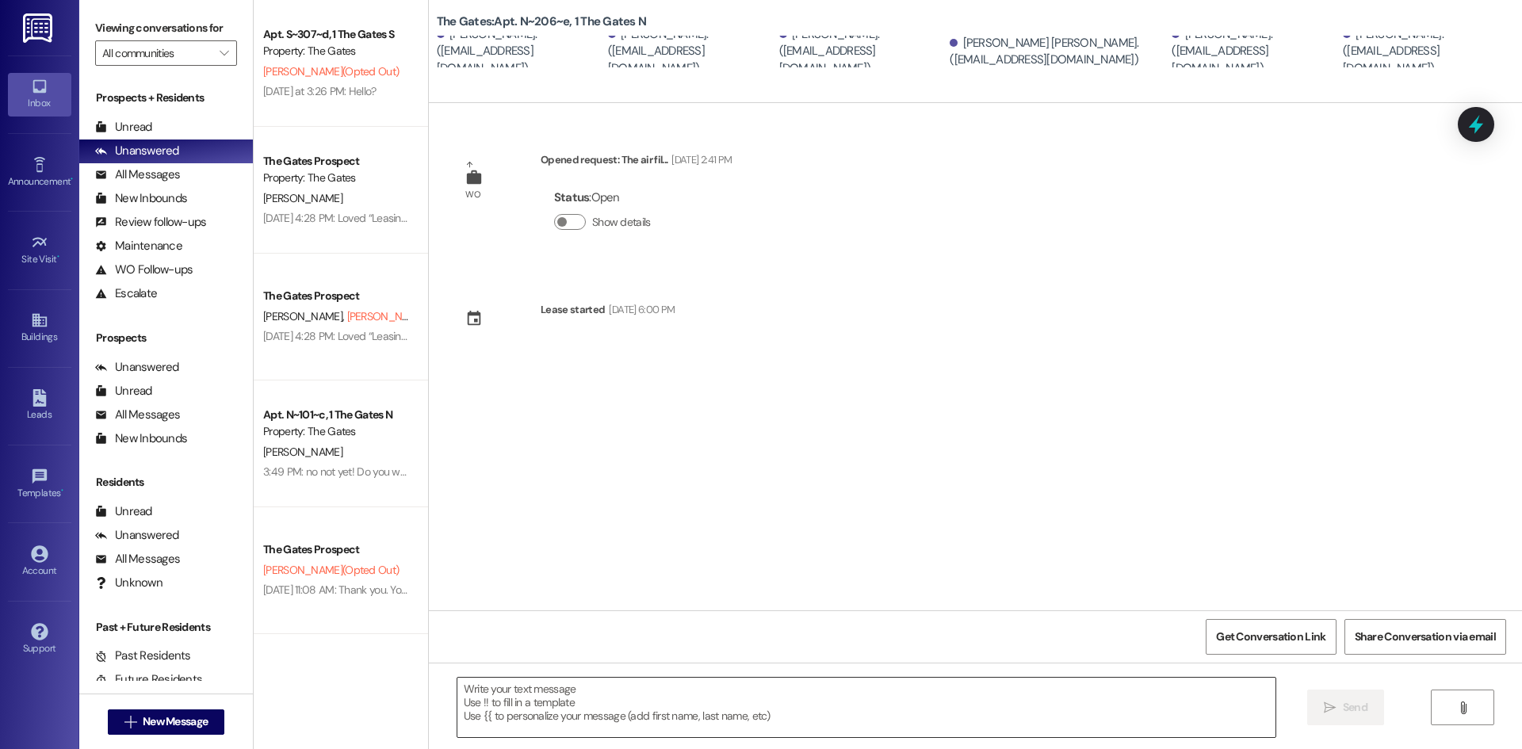
click at [468, 688] on textarea at bounding box center [866, 707] width 818 height 59
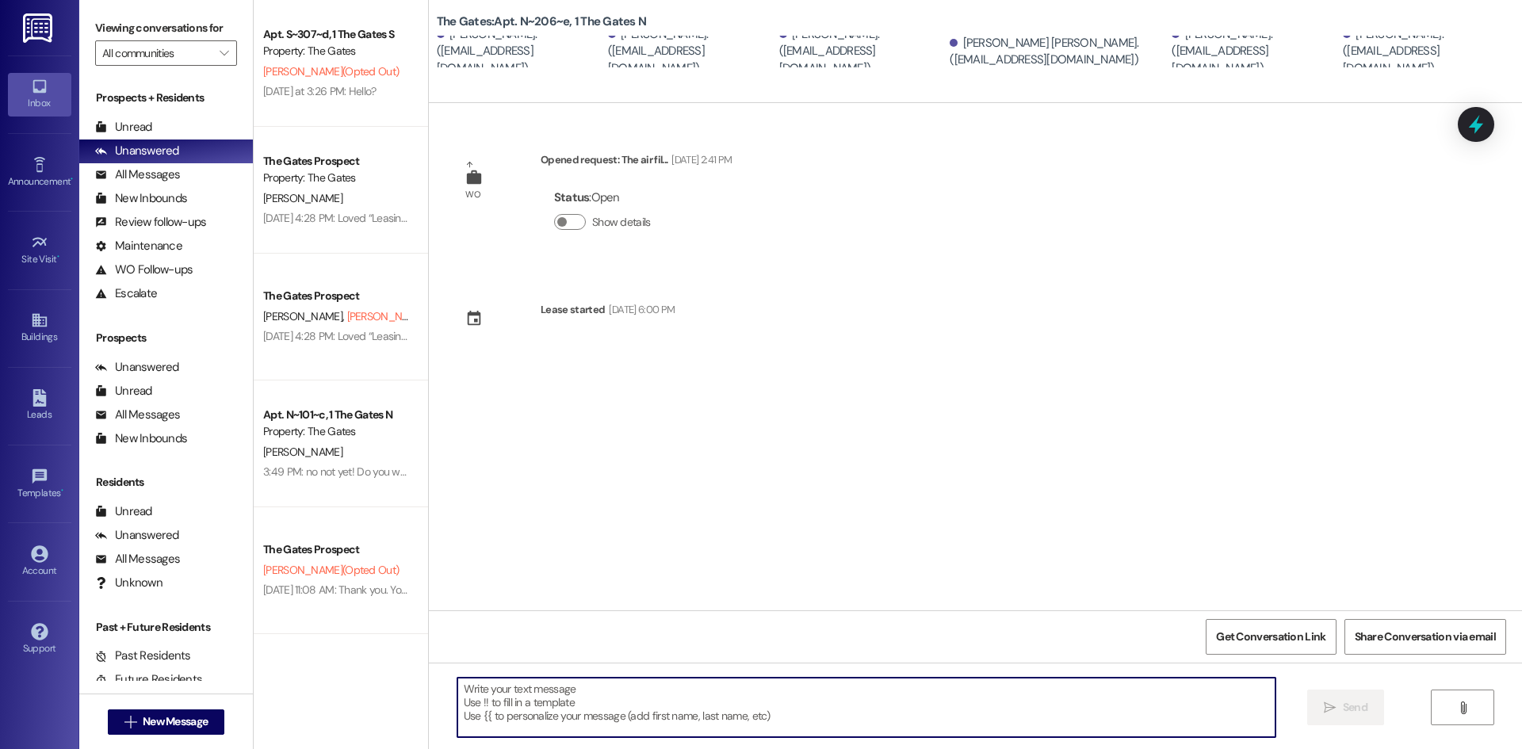
paste textarea "Hi Apartment 108, Maintenance will be coming [DATE] between 10:00 AM and 5:00 P…"
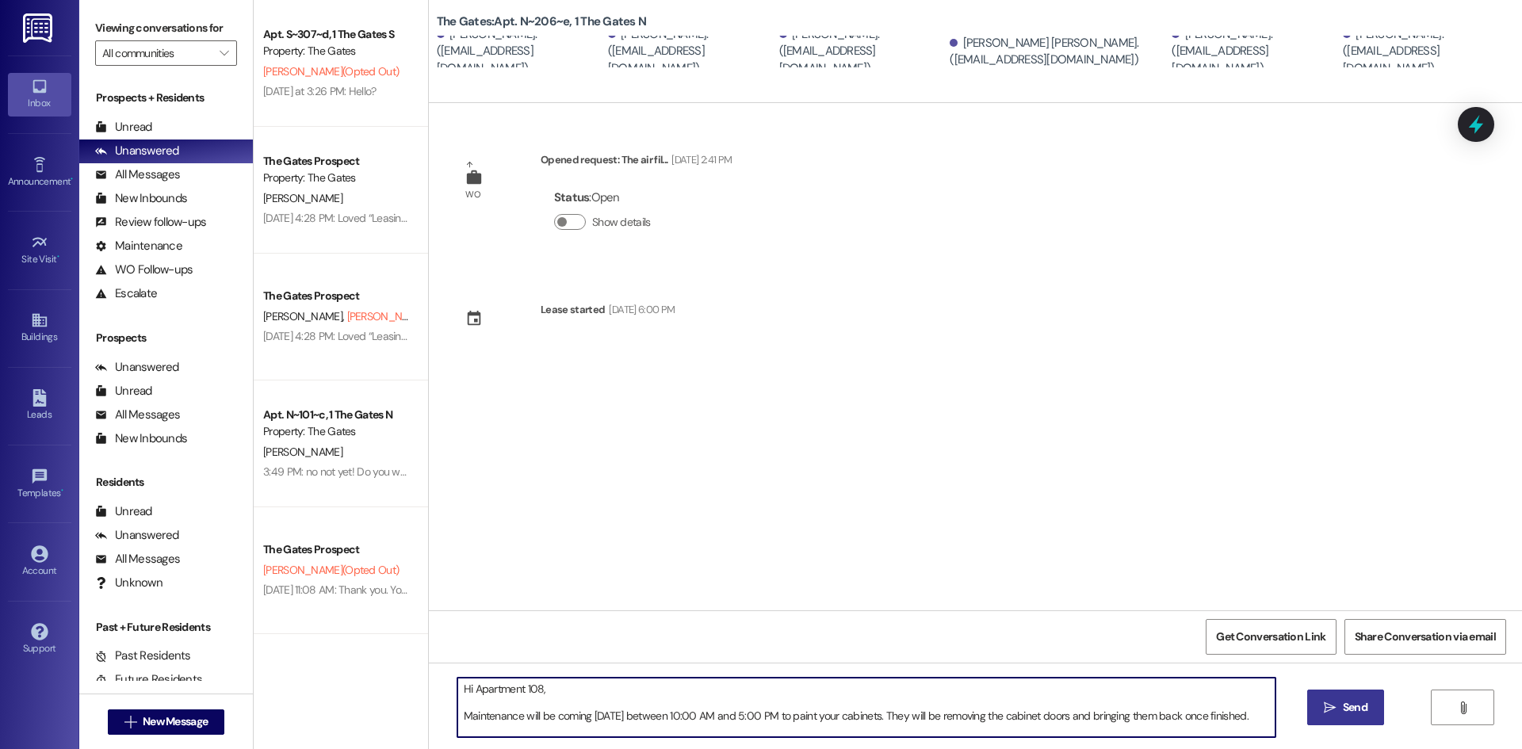
drag, startPoint x: 530, startPoint y: 693, endPoint x: 517, endPoint y: 693, distance: 13.5
click at [517, 693] on textarea "Hi Apartment 108, Maintenance will be coming [DATE] between 10:00 AM and 5:00 P…" at bounding box center [866, 707] width 818 height 59
type textarea "Hi Apartment 206, Maintenance will be coming tomorrow between 10:00 AM and 5:00…"
click at [1333, 709] on icon "" at bounding box center [1330, 708] width 12 height 13
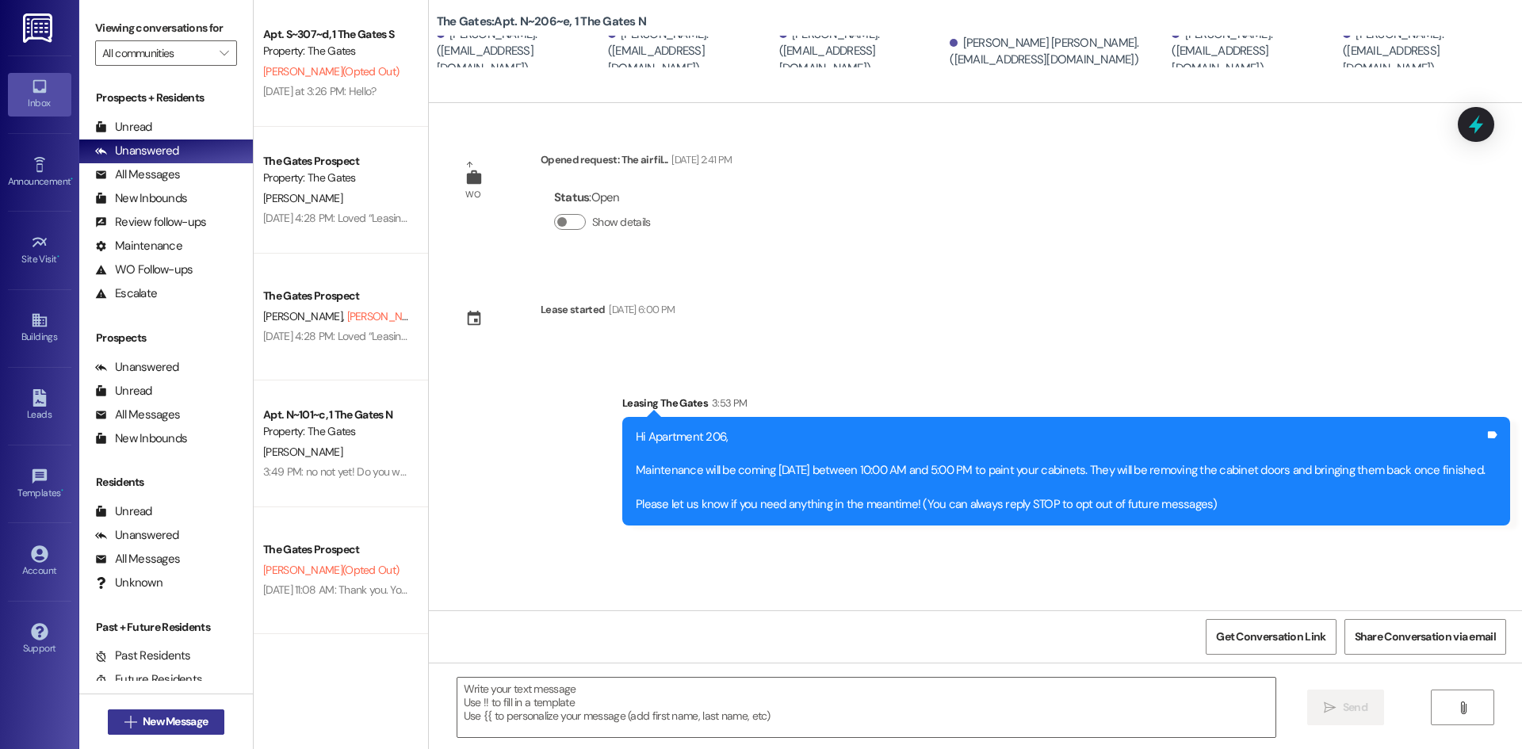
click at [178, 729] on span "New Message" at bounding box center [175, 721] width 65 height 17
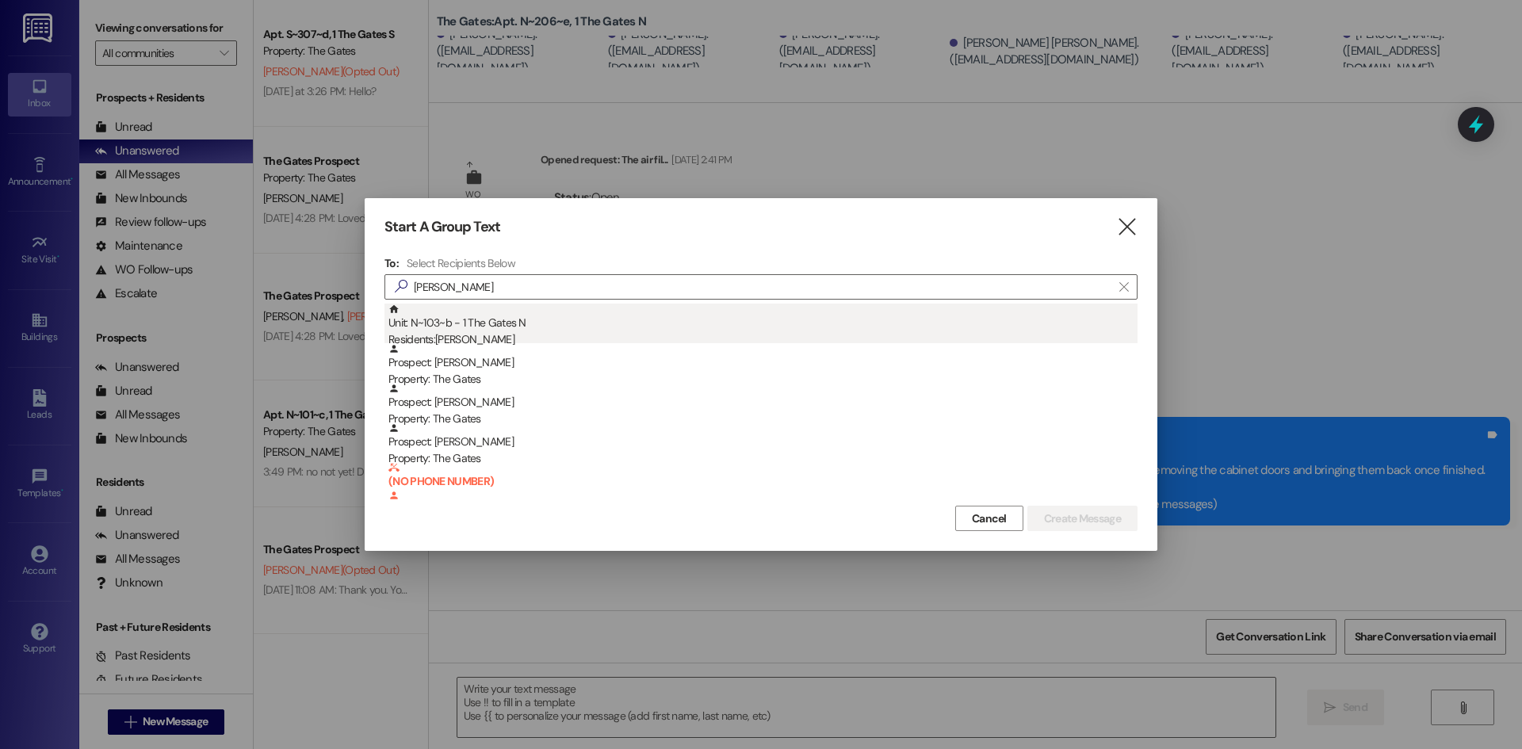
click at [442, 317] on div "Unit: N~103~b - 1 The Gates N Residents: Skylah Gillespie" at bounding box center [762, 326] width 749 height 45
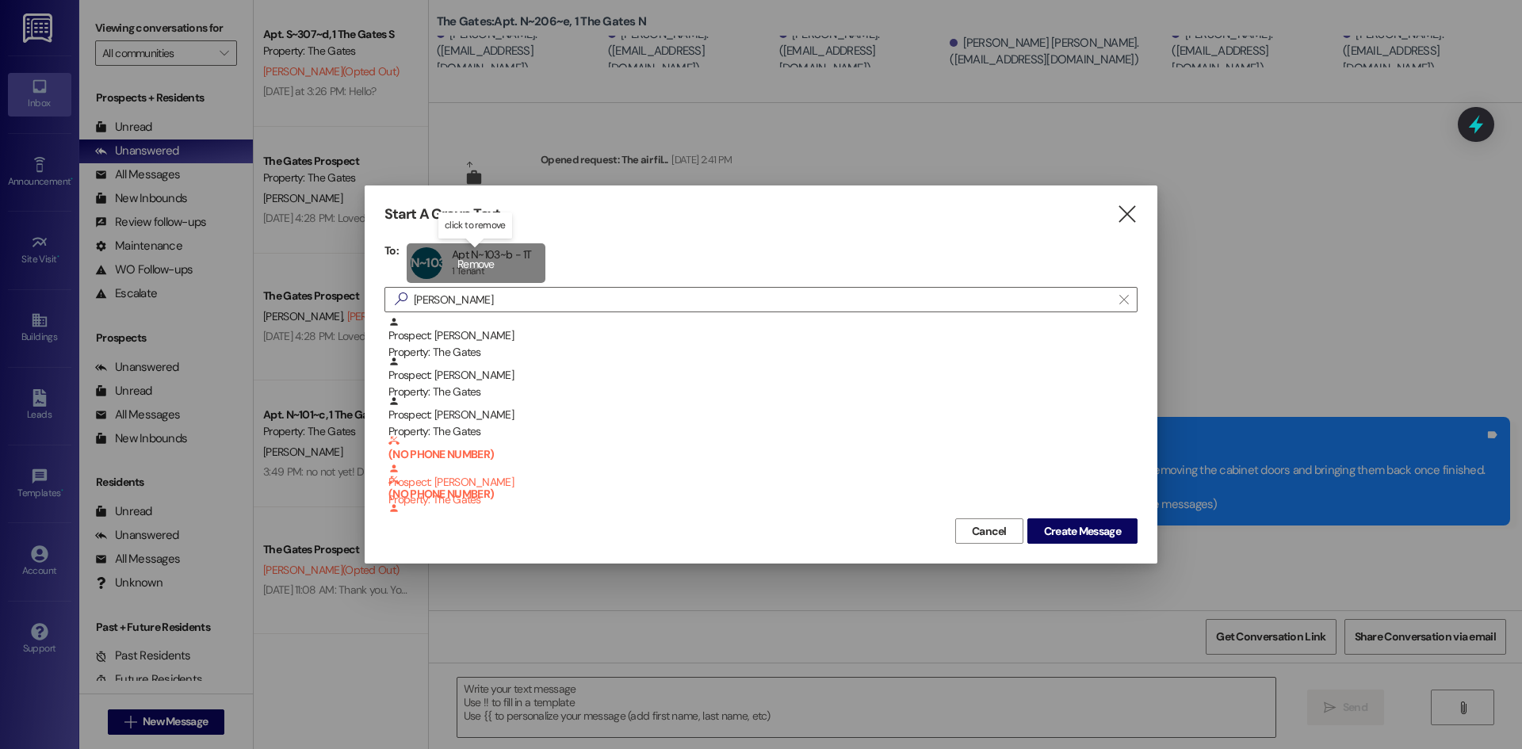
click at [443, 254] on div "N~103~b Apt N~103~b - 1T Apt N~103~b - 1T 1 Tenant 1 Tenant click to remove" at bounding box center [476, 263] width 139 height 40
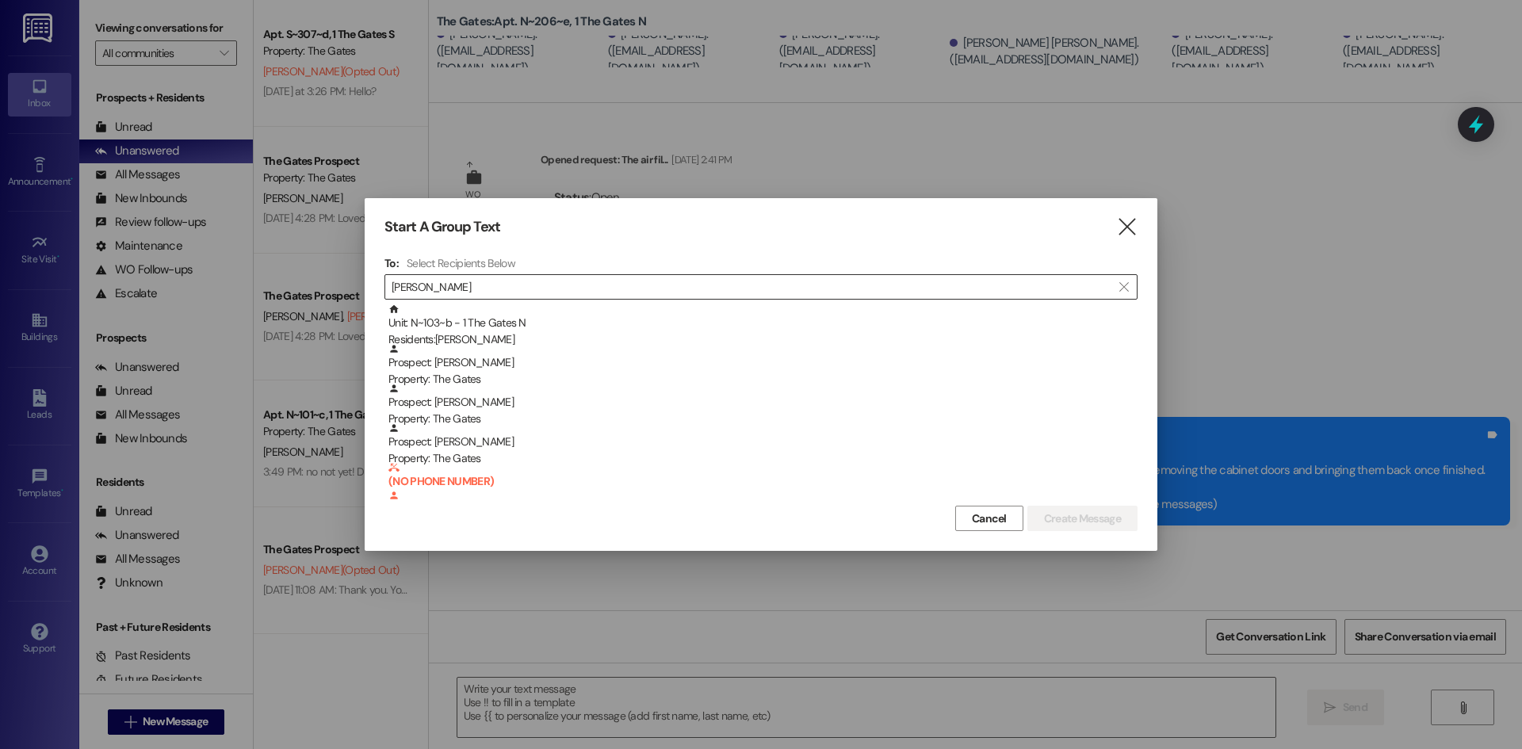
click at [446, 282] on input "gill" at bounding box center [752, 287] width 720 height 22
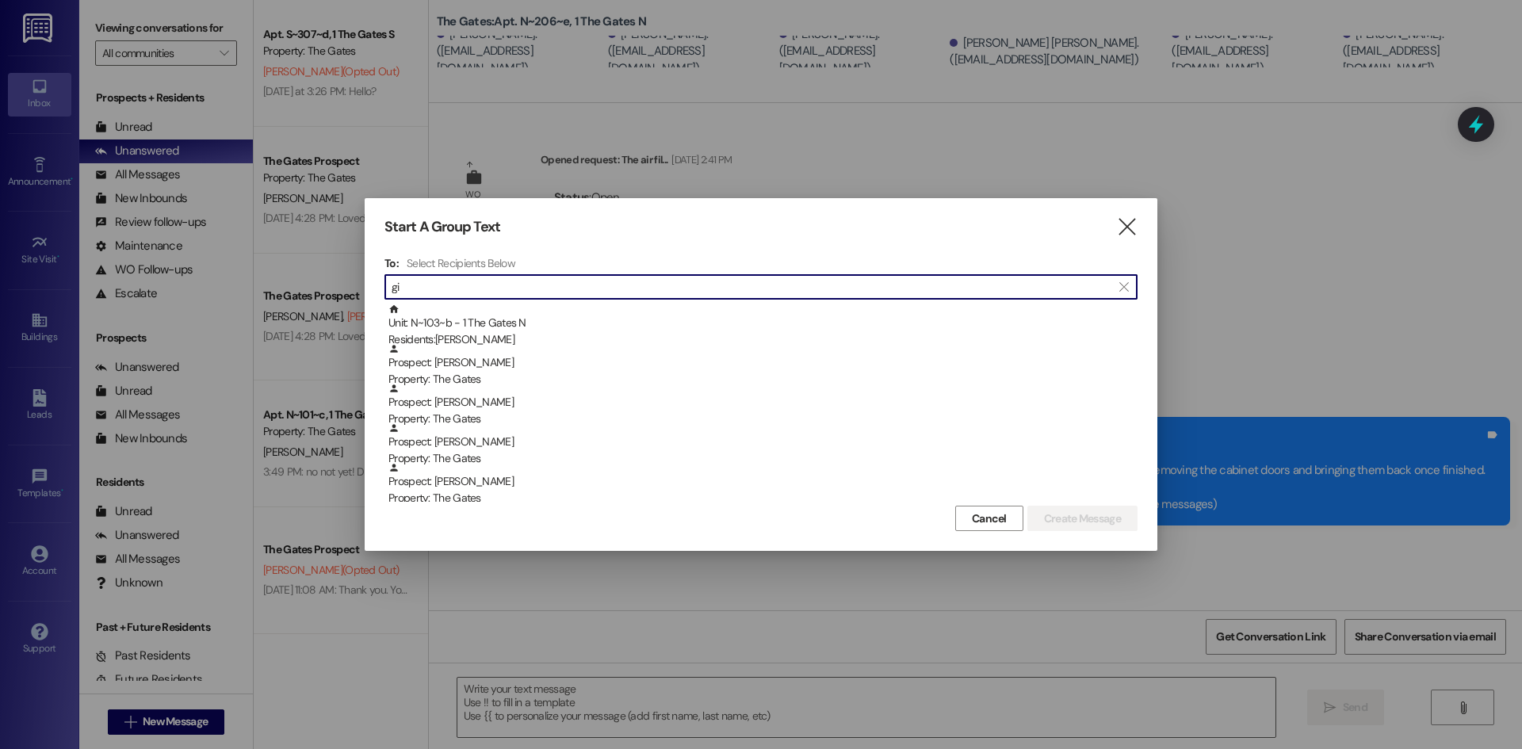
type input "g"
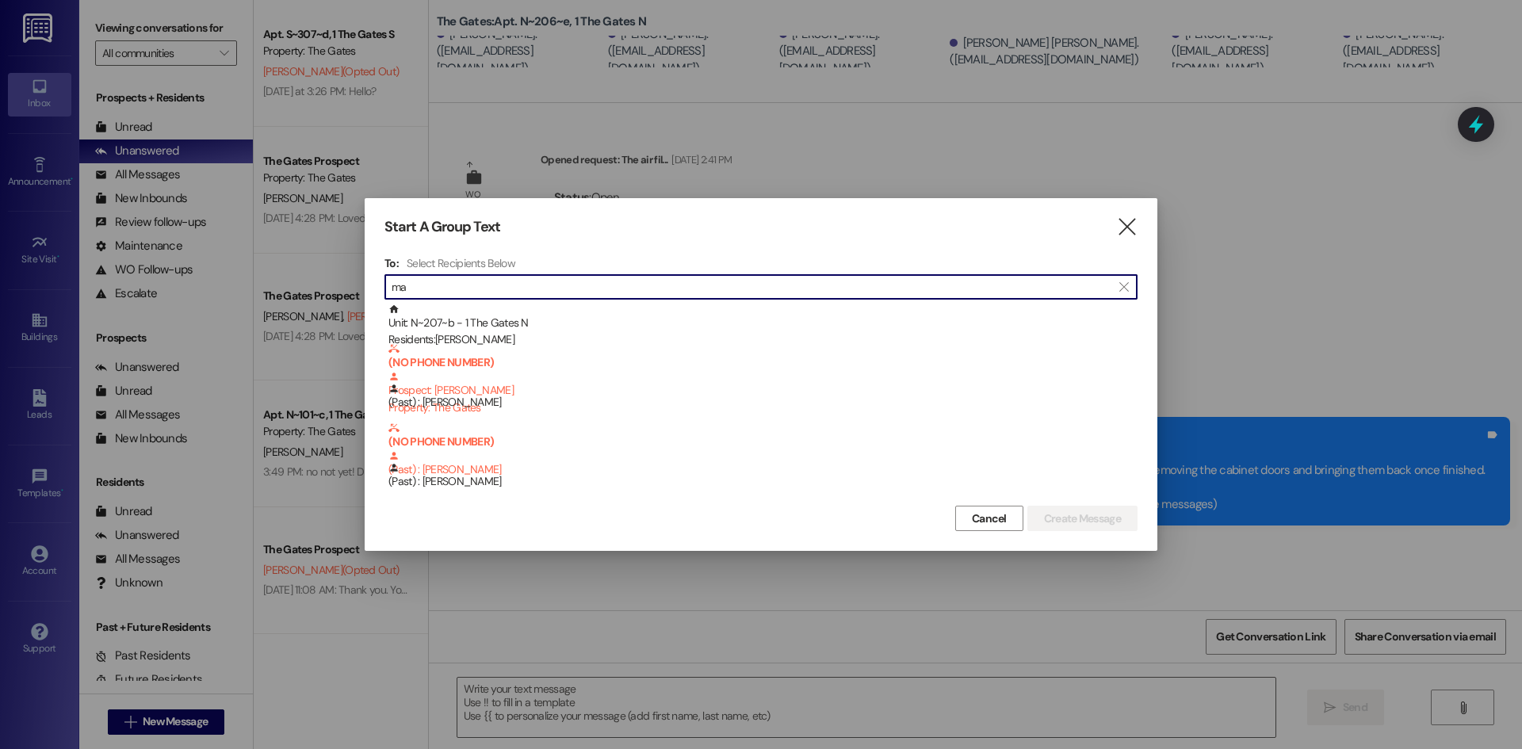
type input "m"
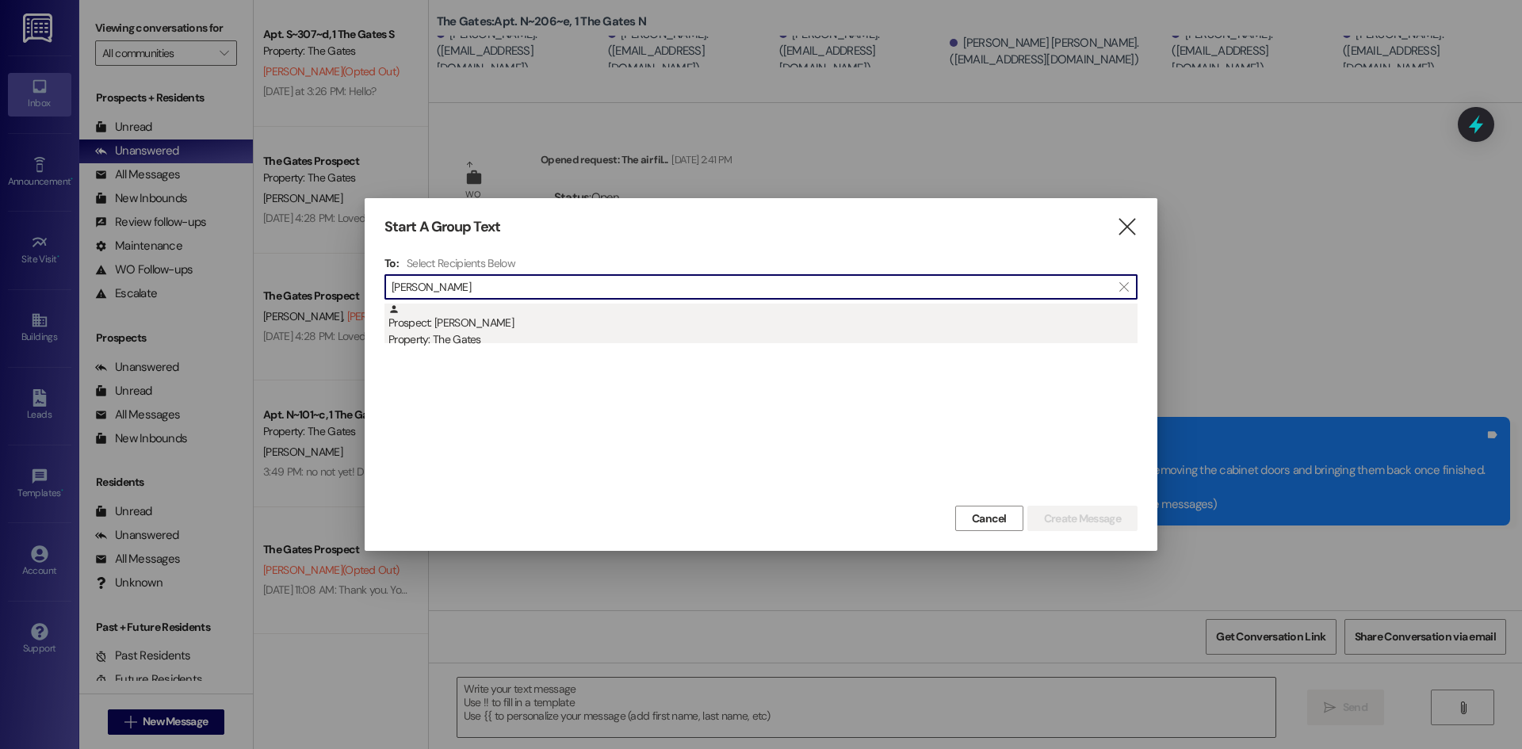
click at [465, 321] on div "Prospect: Alyssa Schoenfeld Property: The Gates" at bounding box center [762, 326] width 749 height 45
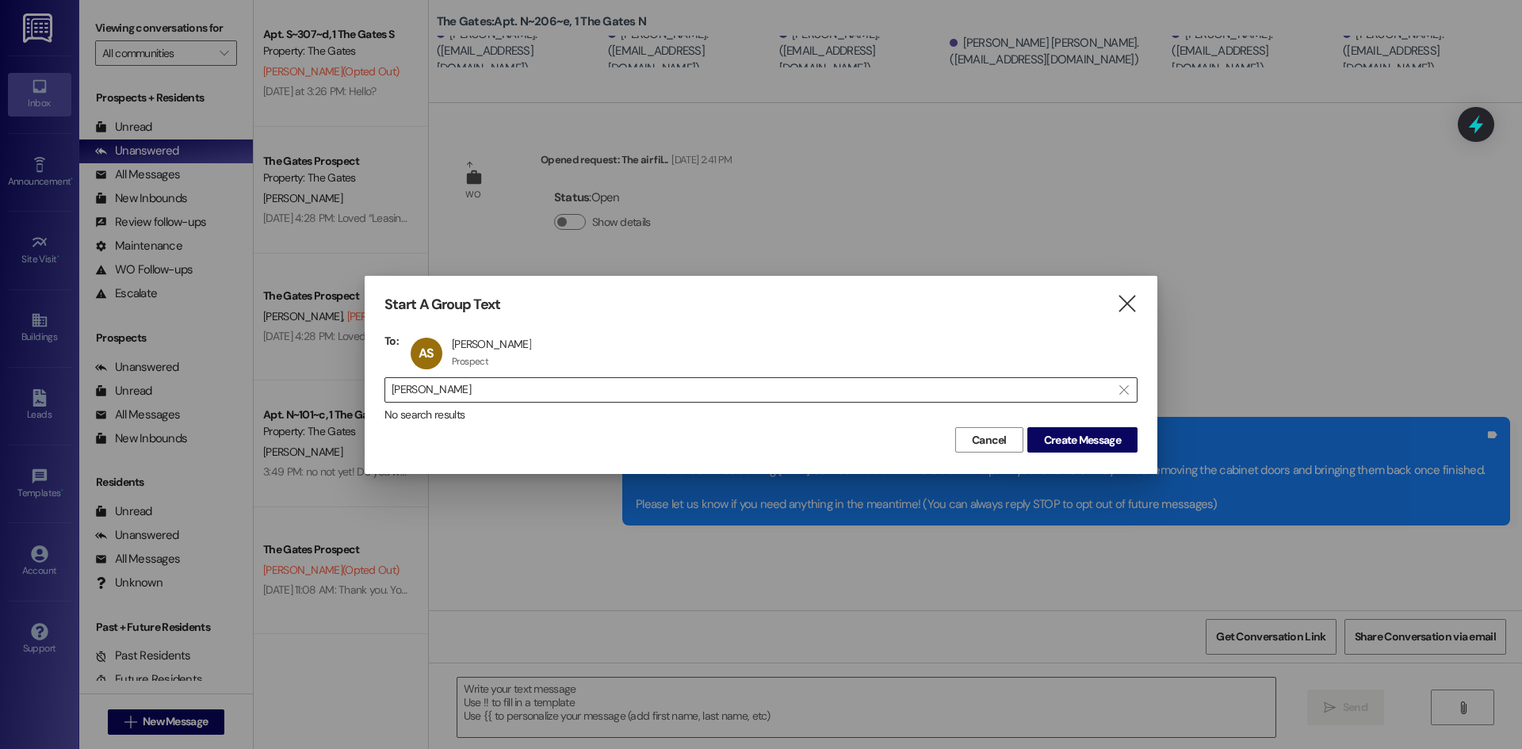
click at [446, 382] on input "schoen" at bounding box center [752, 390] width 720 height 22
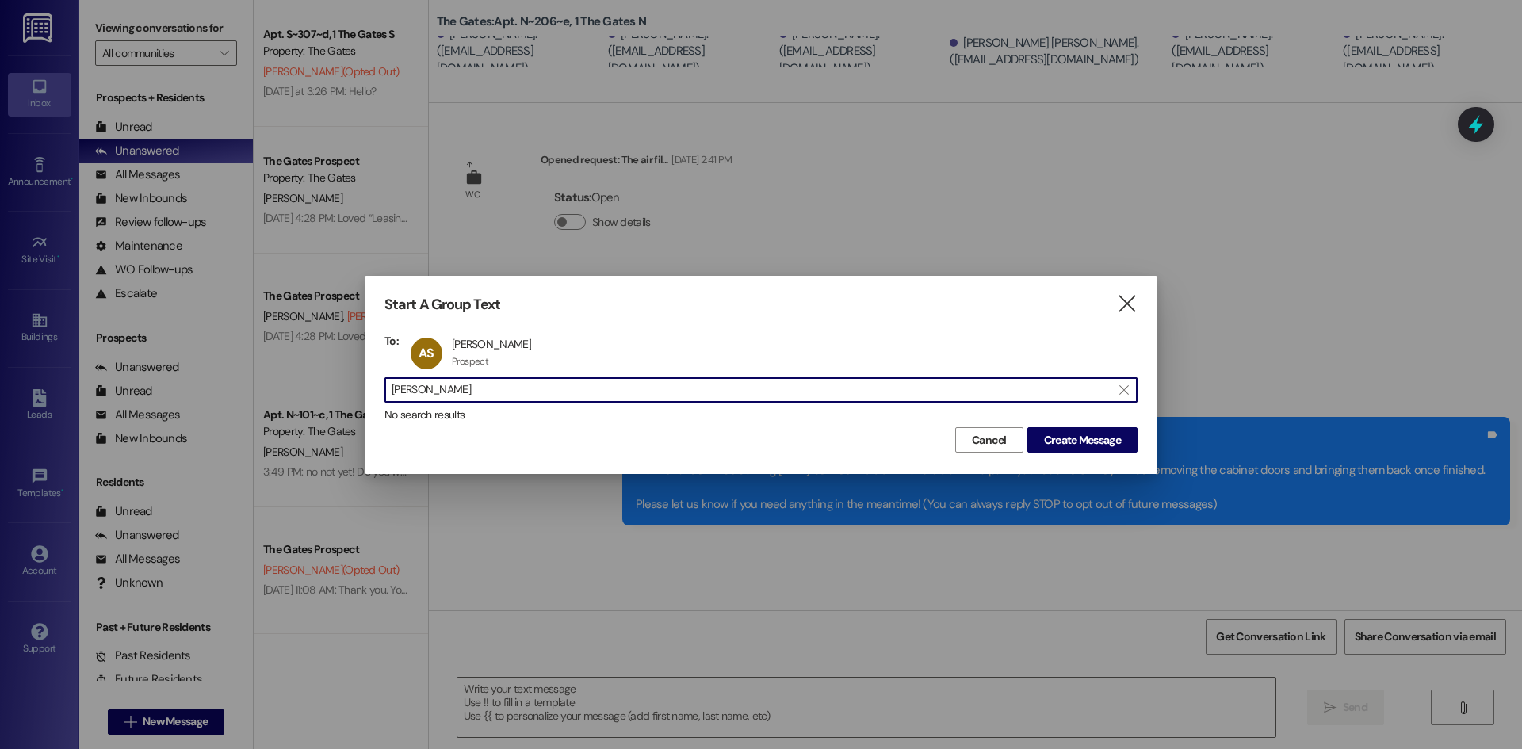
click at [446, 382] on input "schoen" at bounding box center [752, 390] width 720 height 22
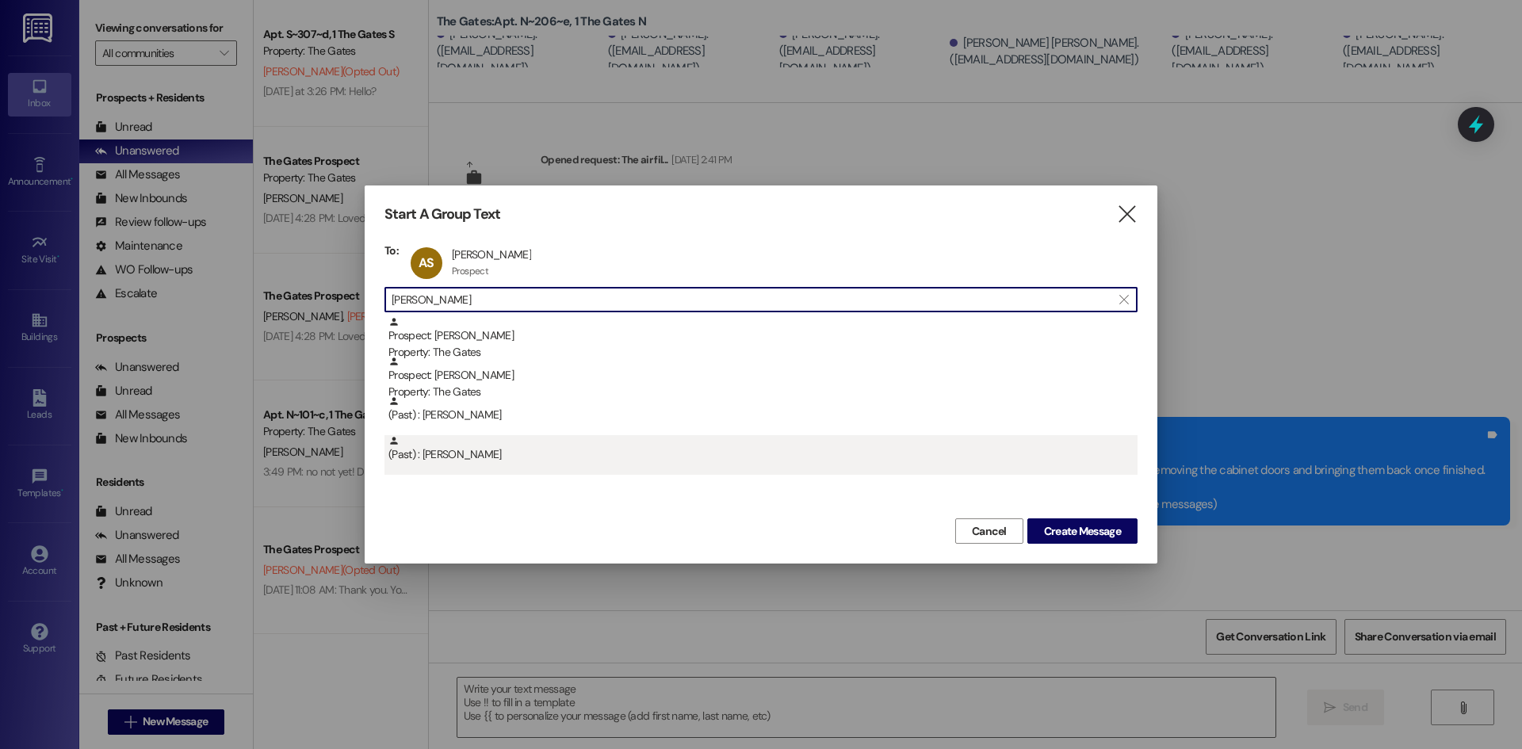
click at [518, 442] on div "(Past) : Katelyn Hartley" at bounding box center [762, 449] width 749 height 28
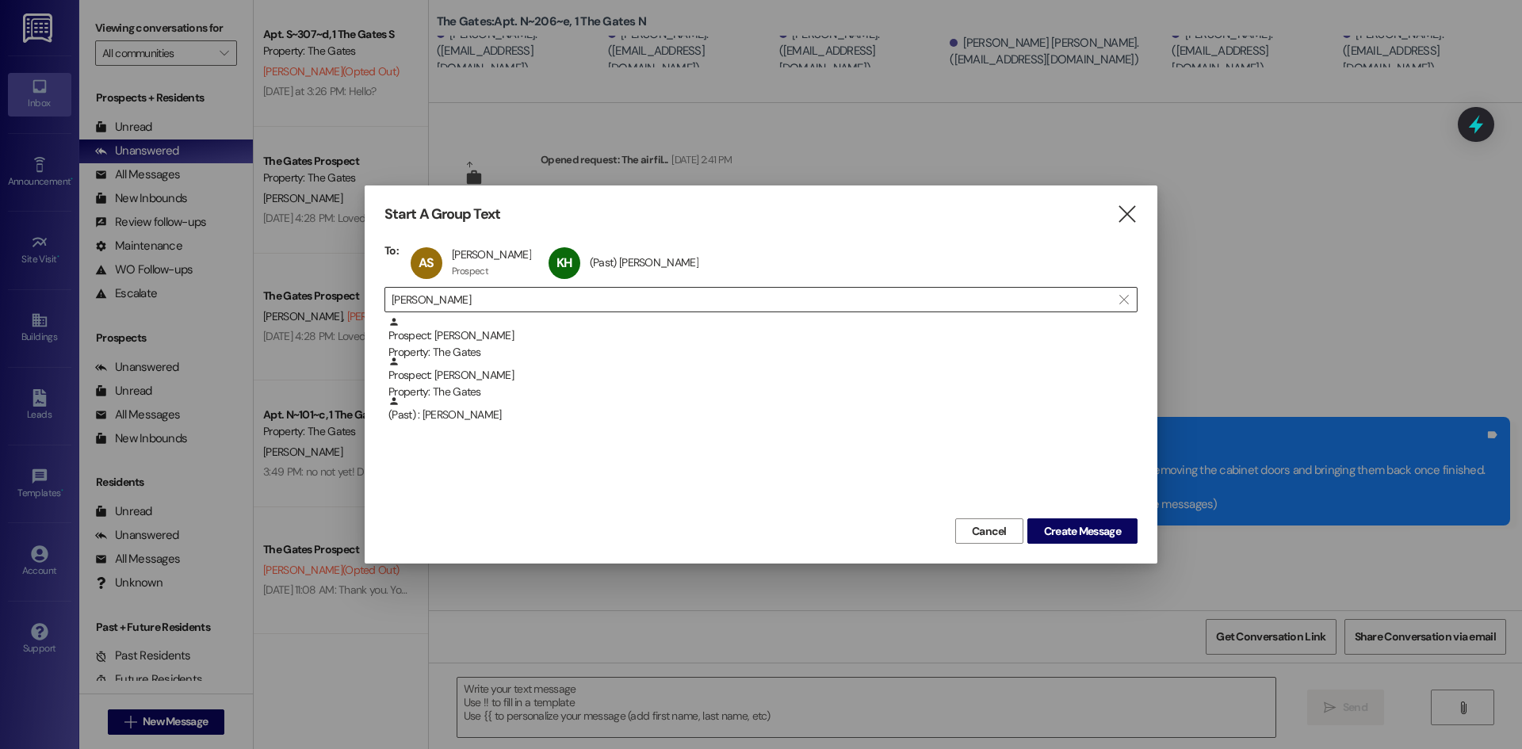
click at [443, 302] on input "hartley" at bounding box center [752, 300] width 720 height 22
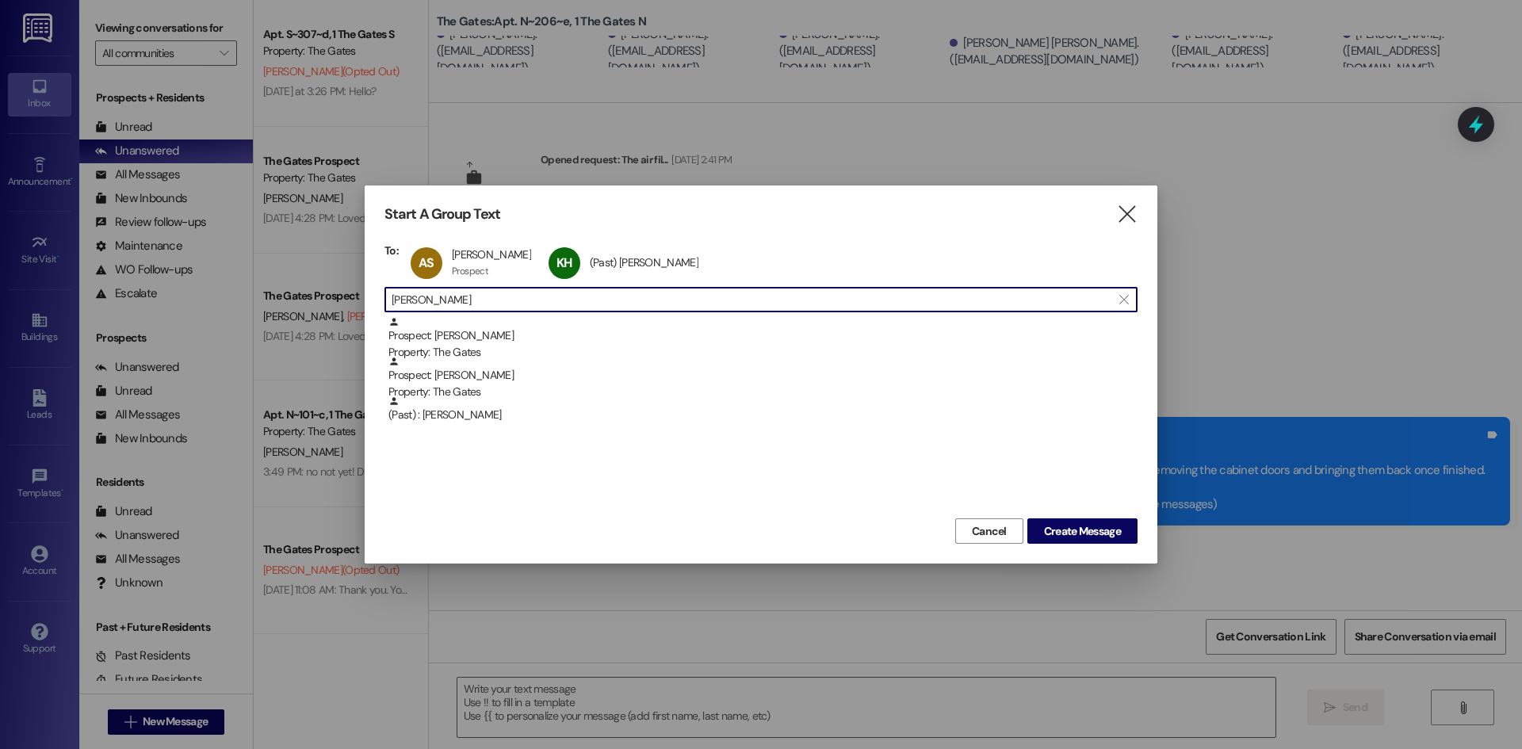
click at [443, 301] on input "hartley" at bounding box center [752, 300] width 720 height 22
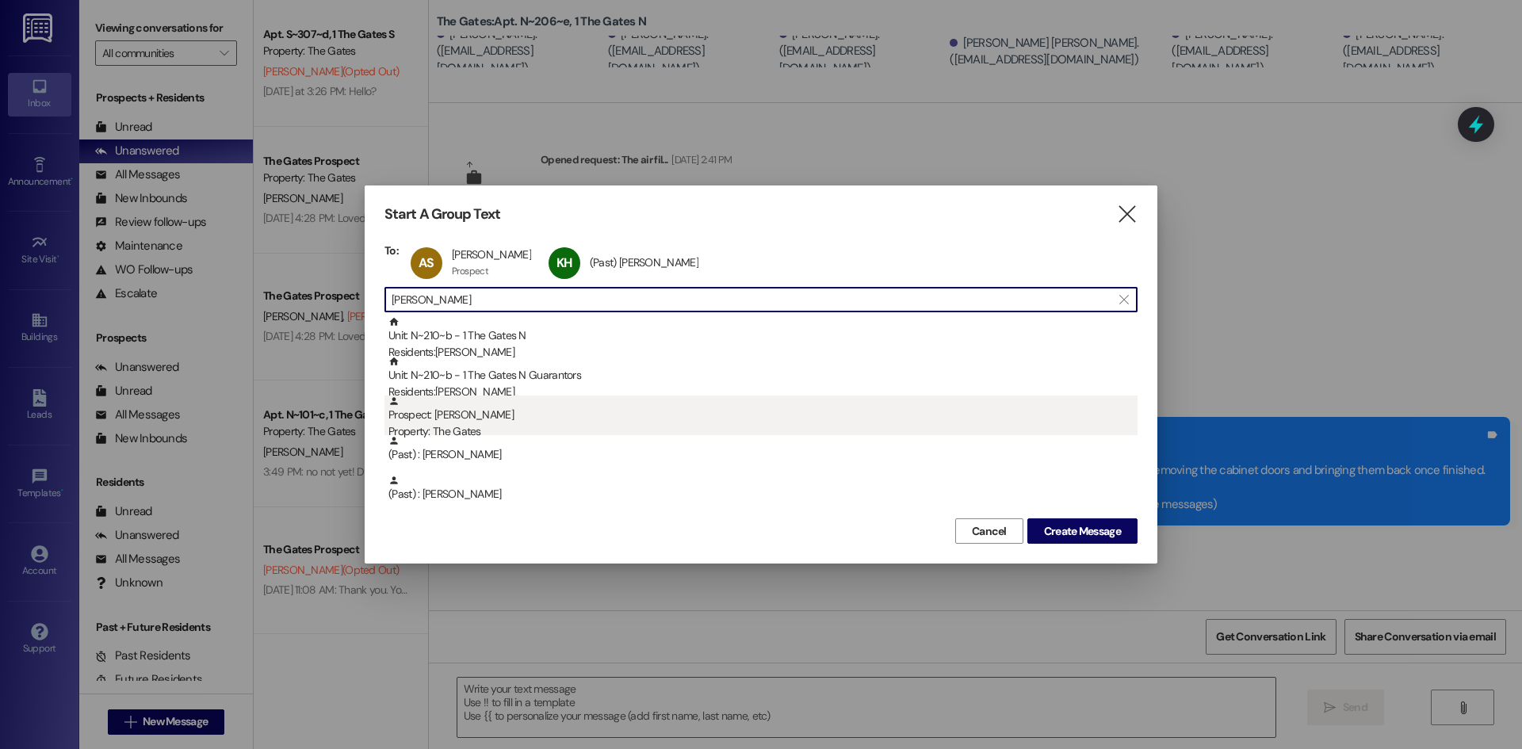
scroll to position [79, 0]
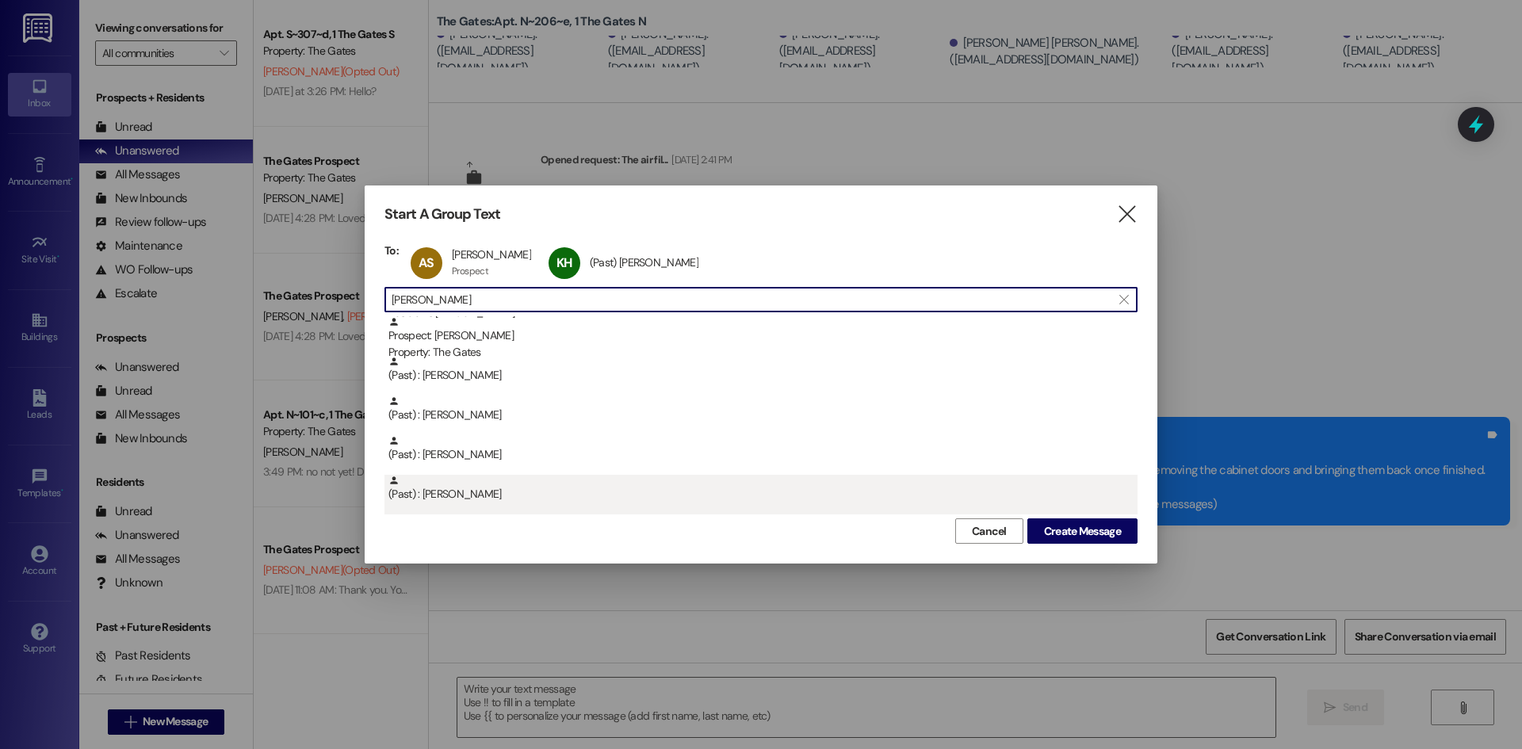
click at [415, 497] on div "(Past) : Gracey Rigby" at bounding box center [762, 489] width 749 height 28
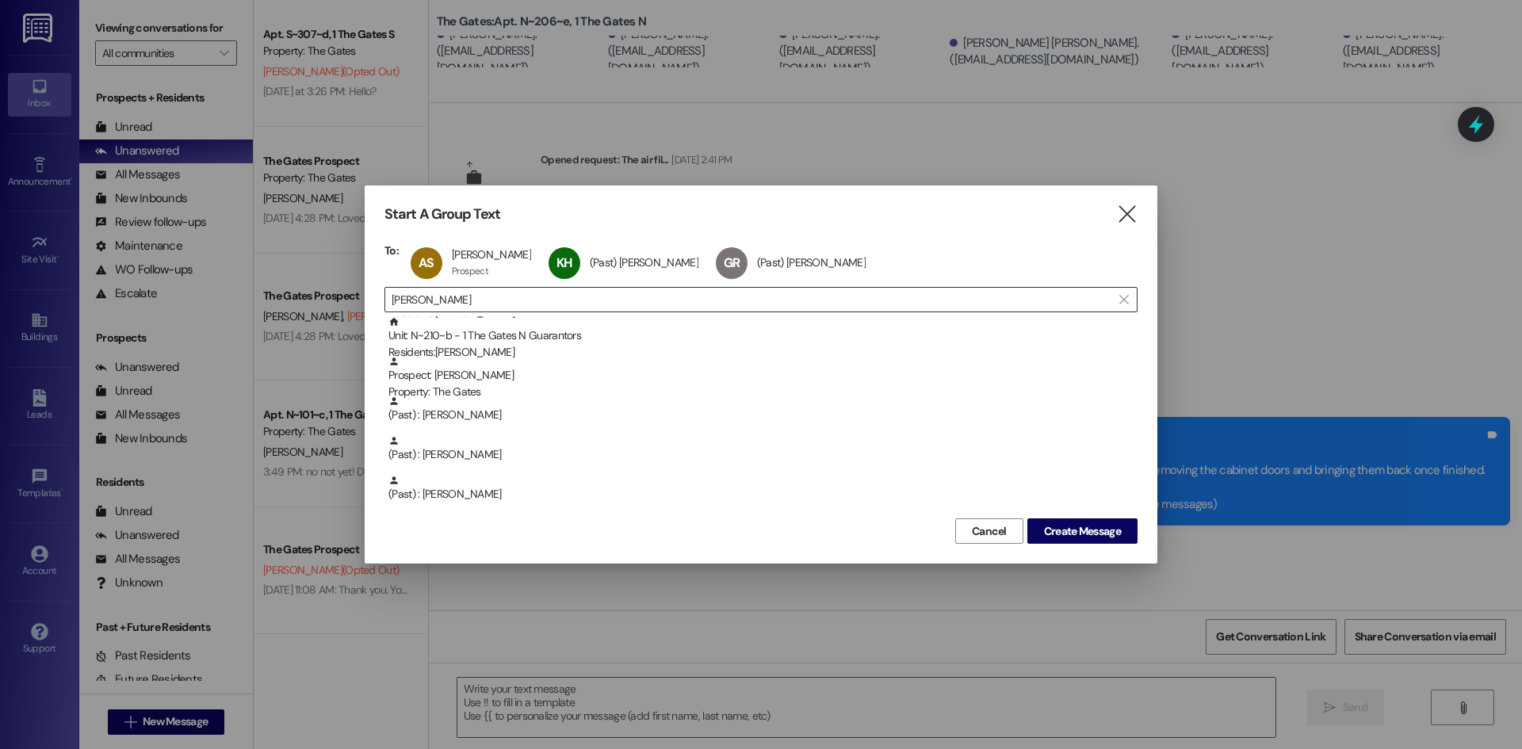
scroll to position [40, 0]
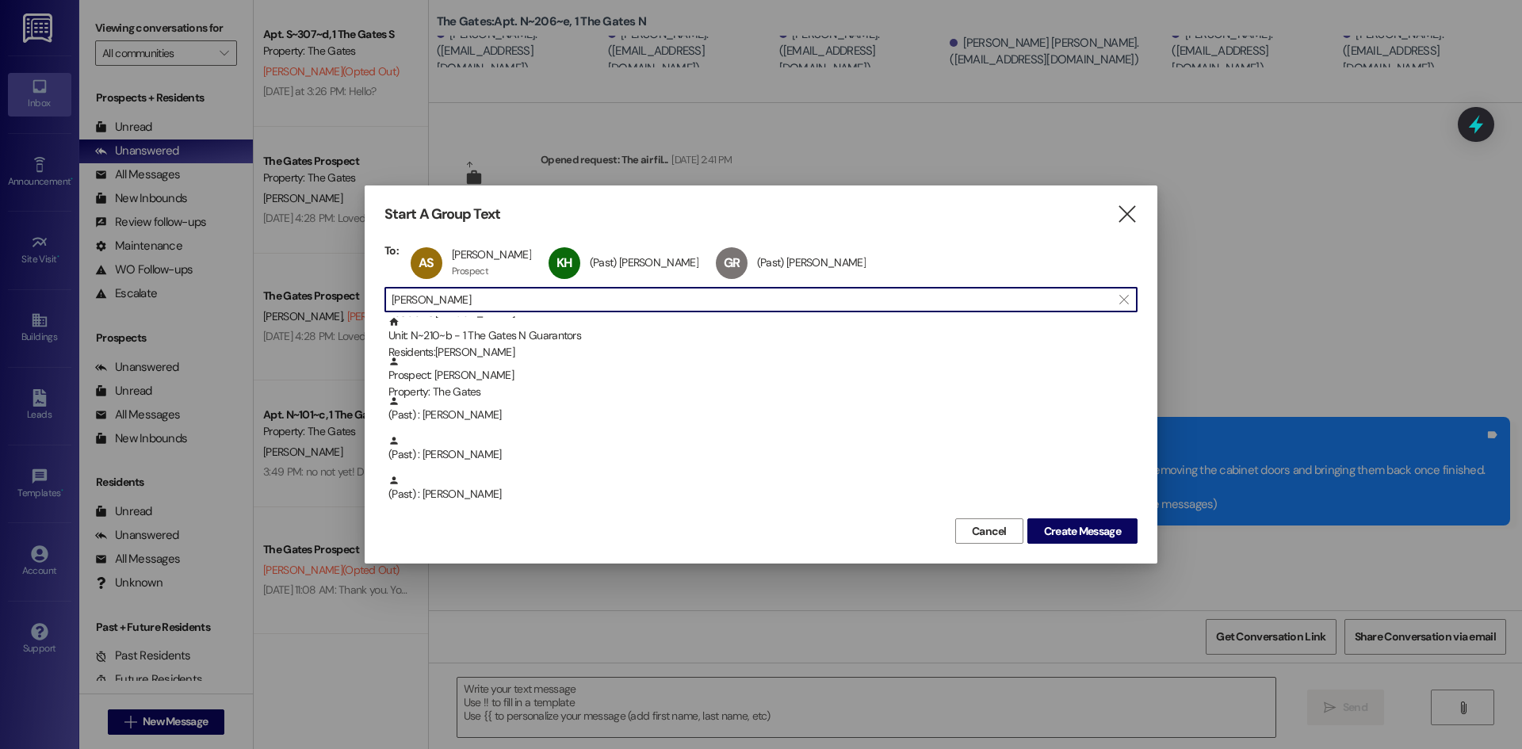
click at [441, 297] on input "rigby" at bounding box center [752, 300] width 720 height 22
click at [441, 296] on input "rigby" at bounding box center [752, 300] width 720 height 22
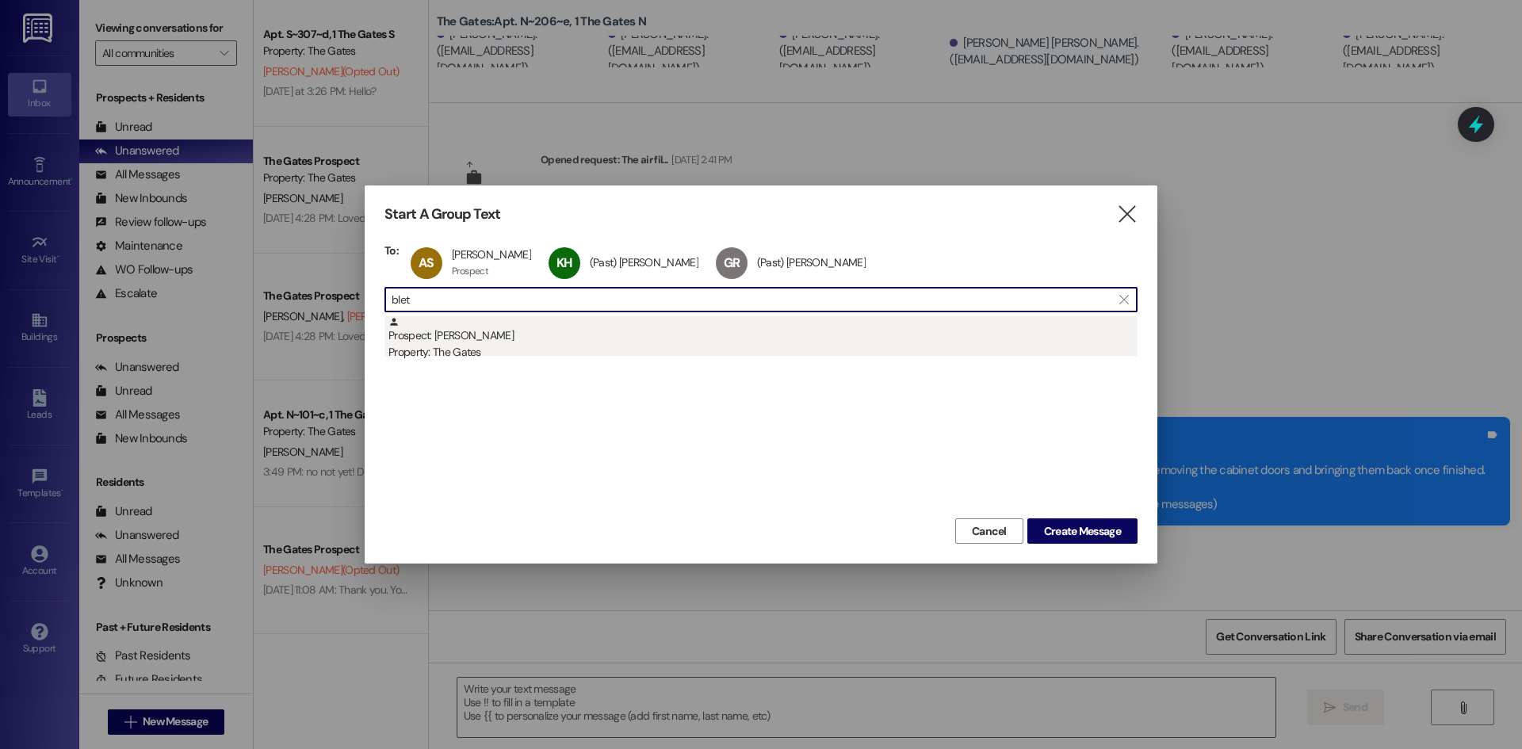
click at [446, 345] on div "Property: The Gates" at bounding box center [762, 352] width 749 height 17
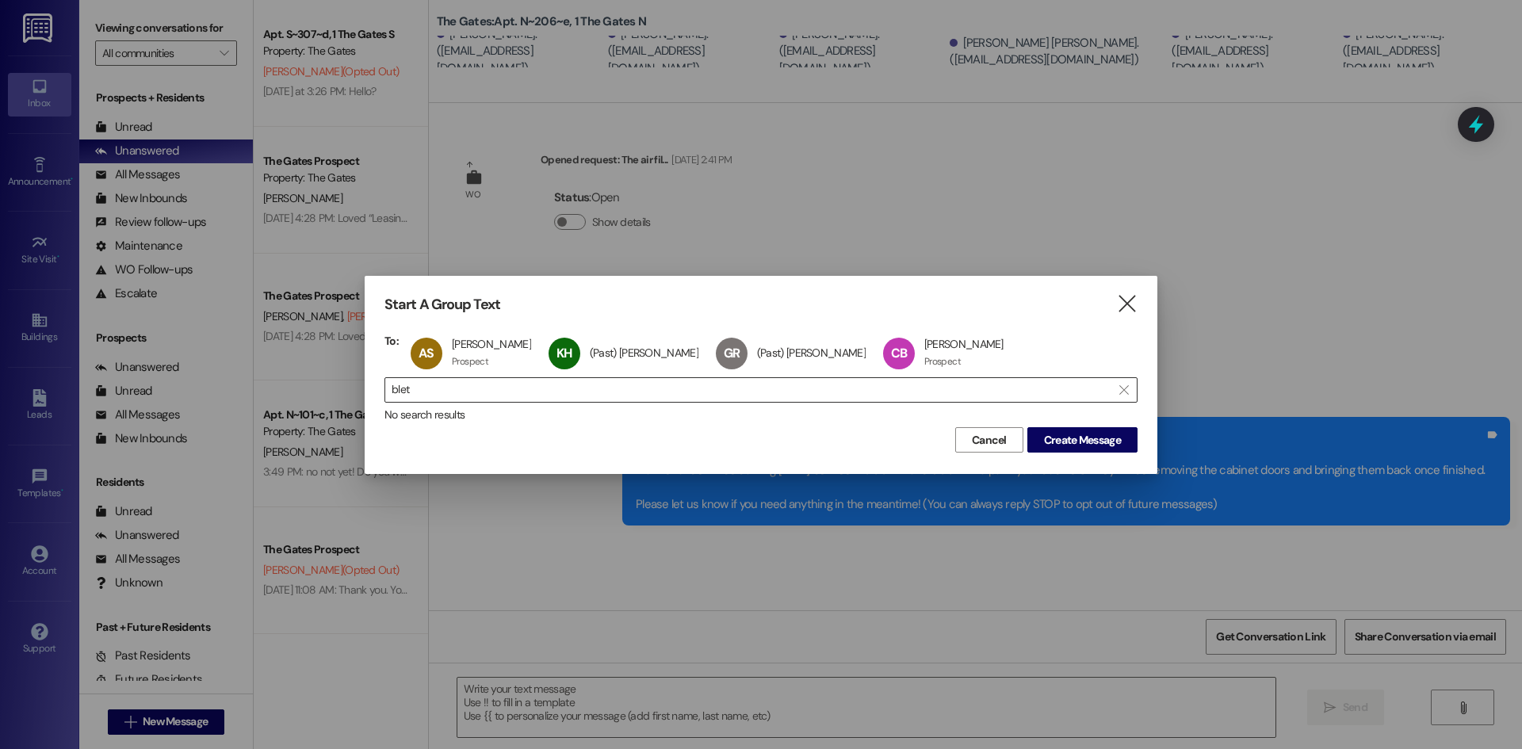
click at [430, 383] on input "blet" at bounding box center [752, 390] width 720 height 22
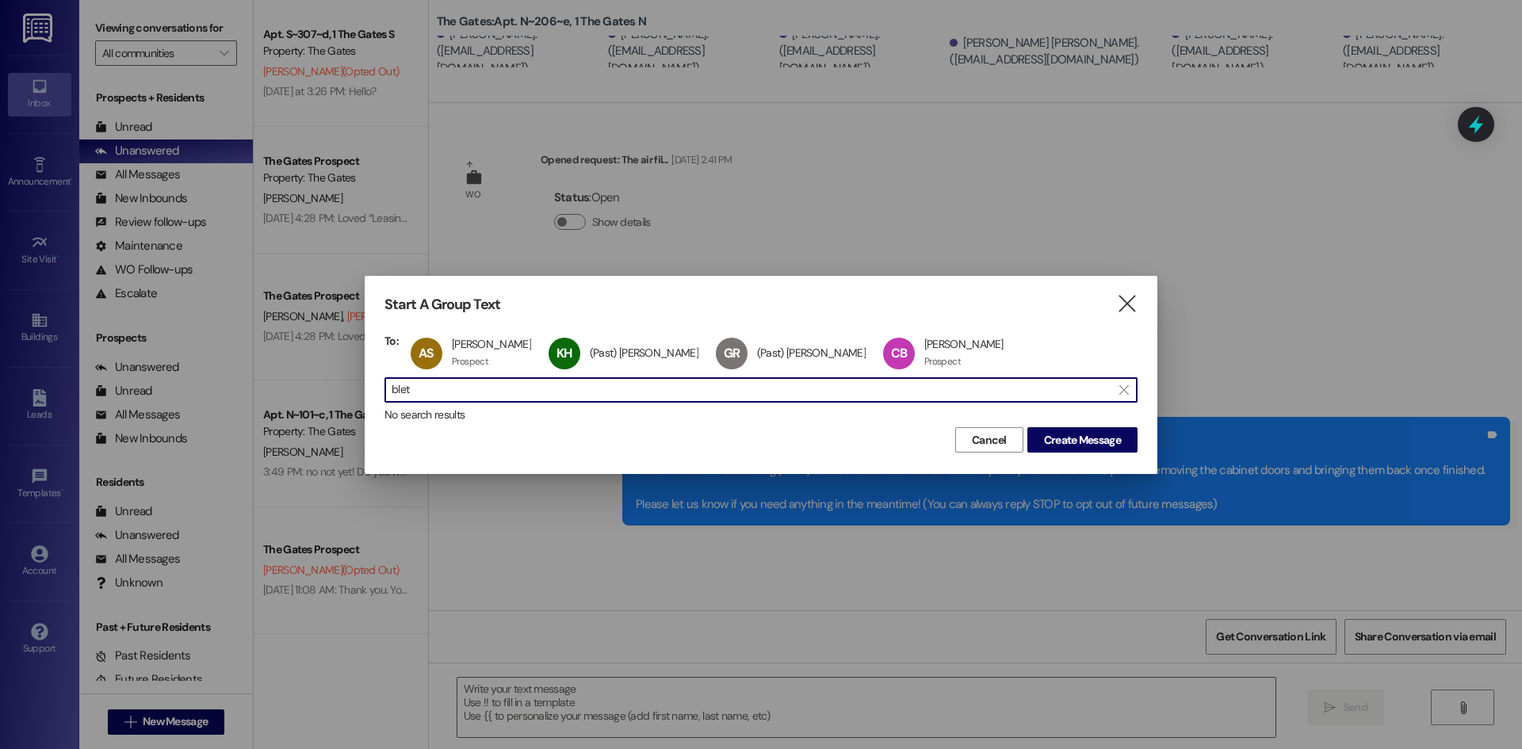
click at [430, 383] on input "blet" at bounding box center [752, 390] width 720 height 22
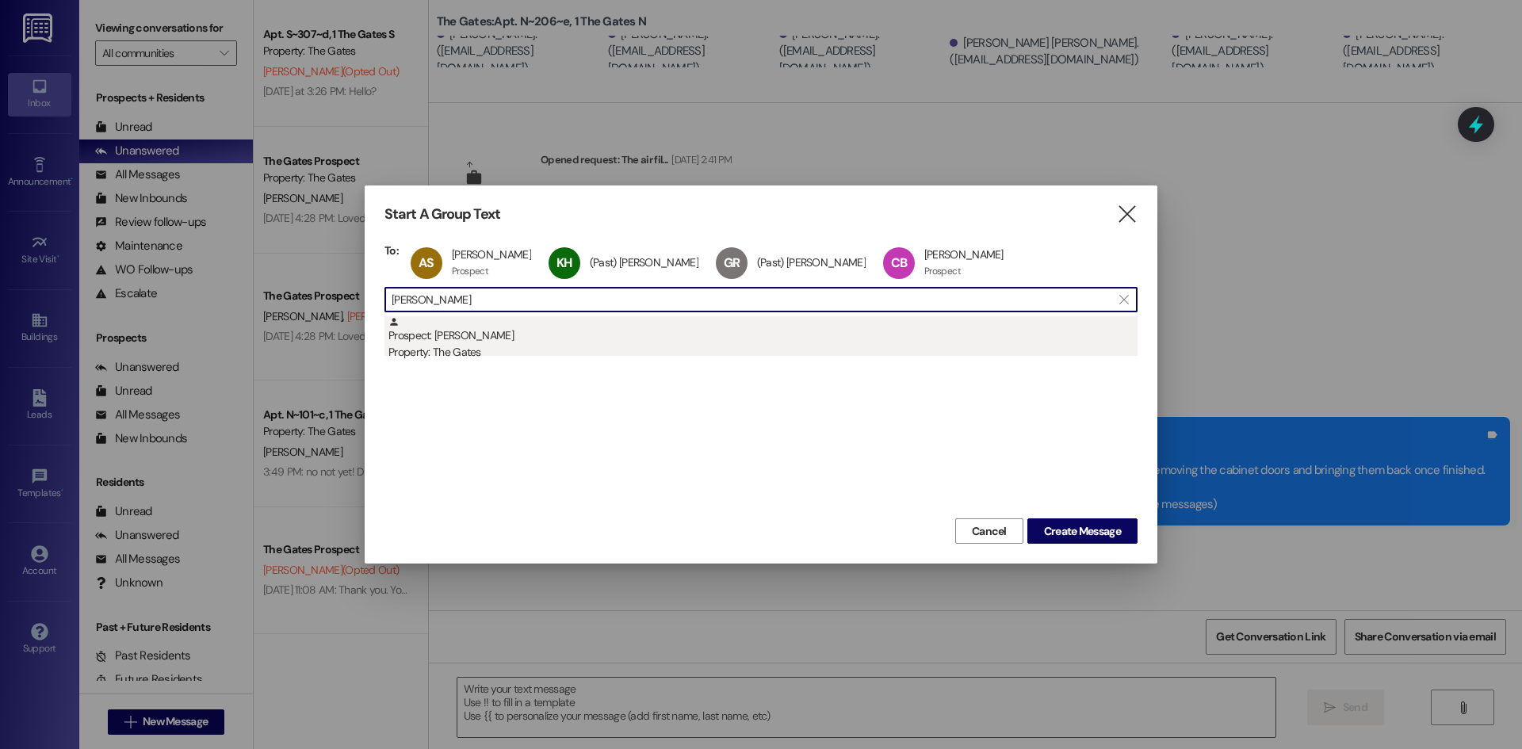
type input "jepsen"
click at [461, 352] on div "Property: The Gates" at bounding box center [762, 352] width 749 height 17
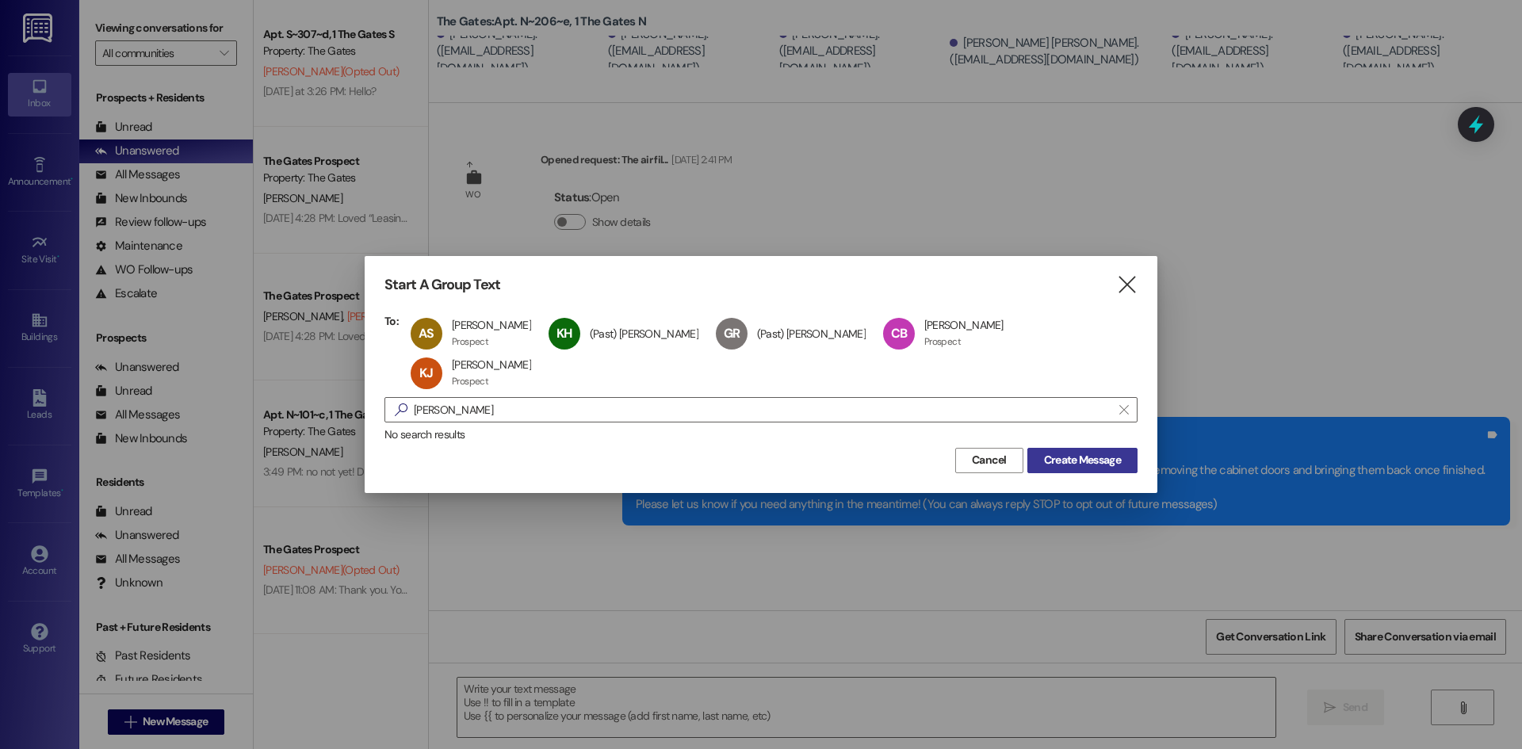
click at [1090, 464] on span "Create Message" at bounding box center [1082, 460] width 77 height 17
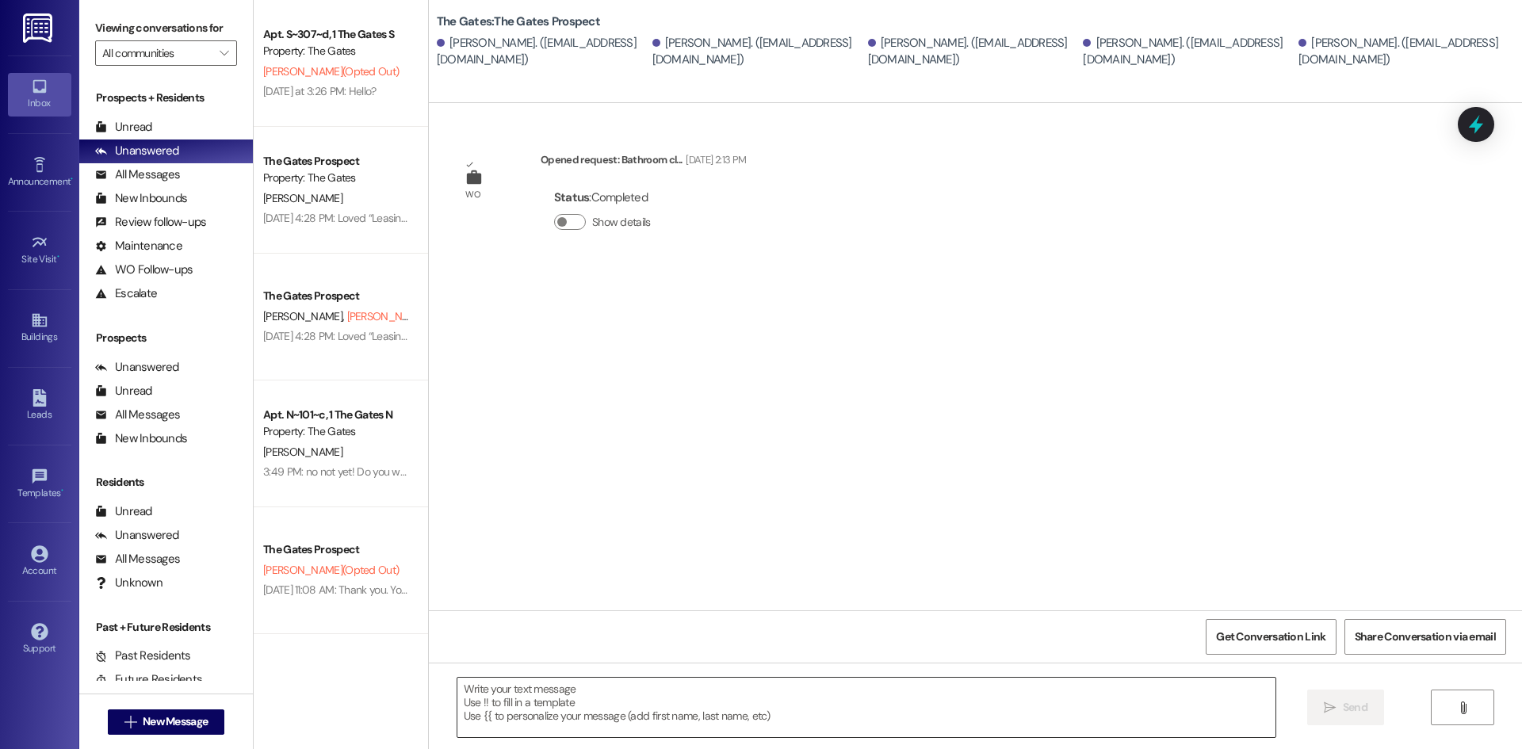
click at [517, 690] on textarea at bounding box center [866, 707] width 818 height 59
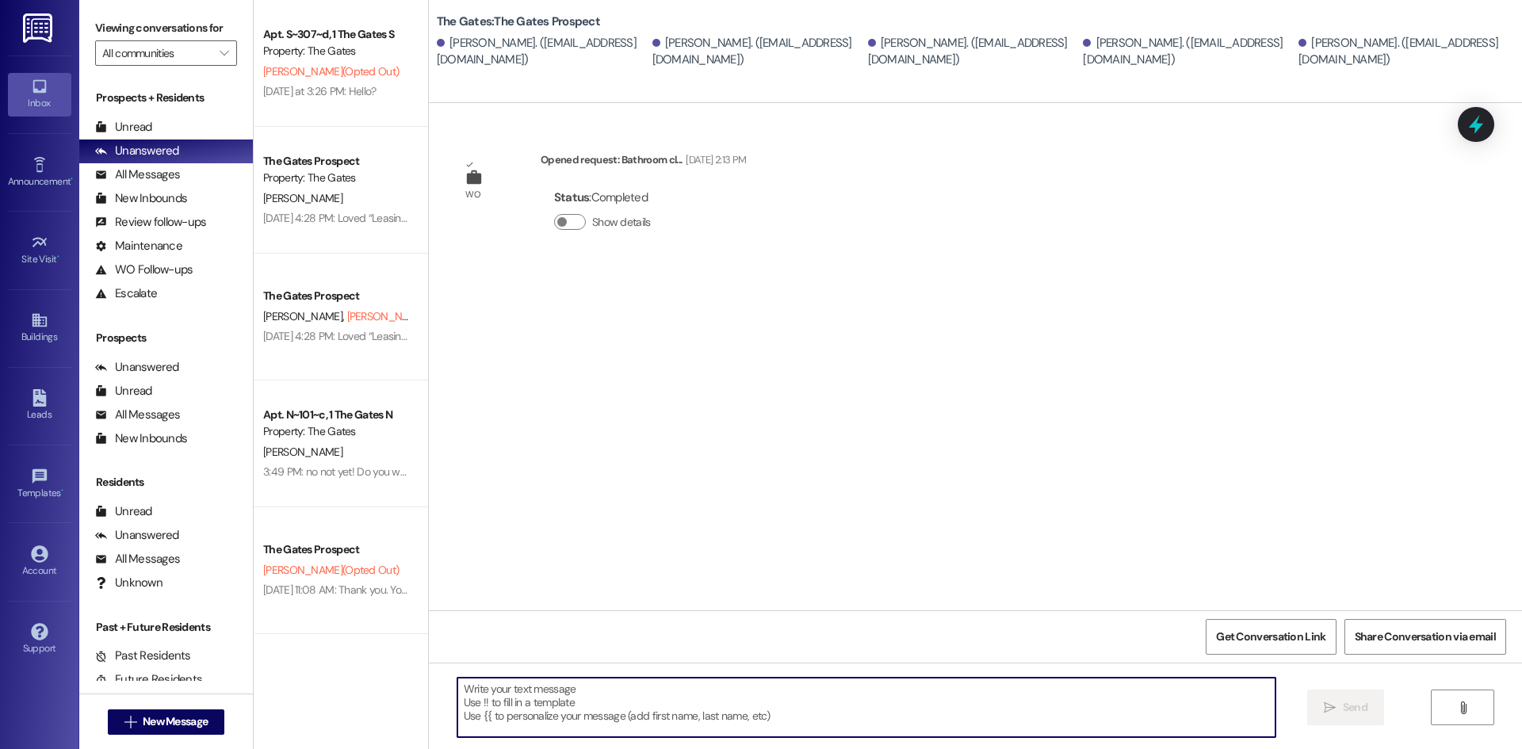
paste textarea "Hi Apartment 108, Maintenance will be coming [DATE] between 10:00 AM and 5:00 P…"
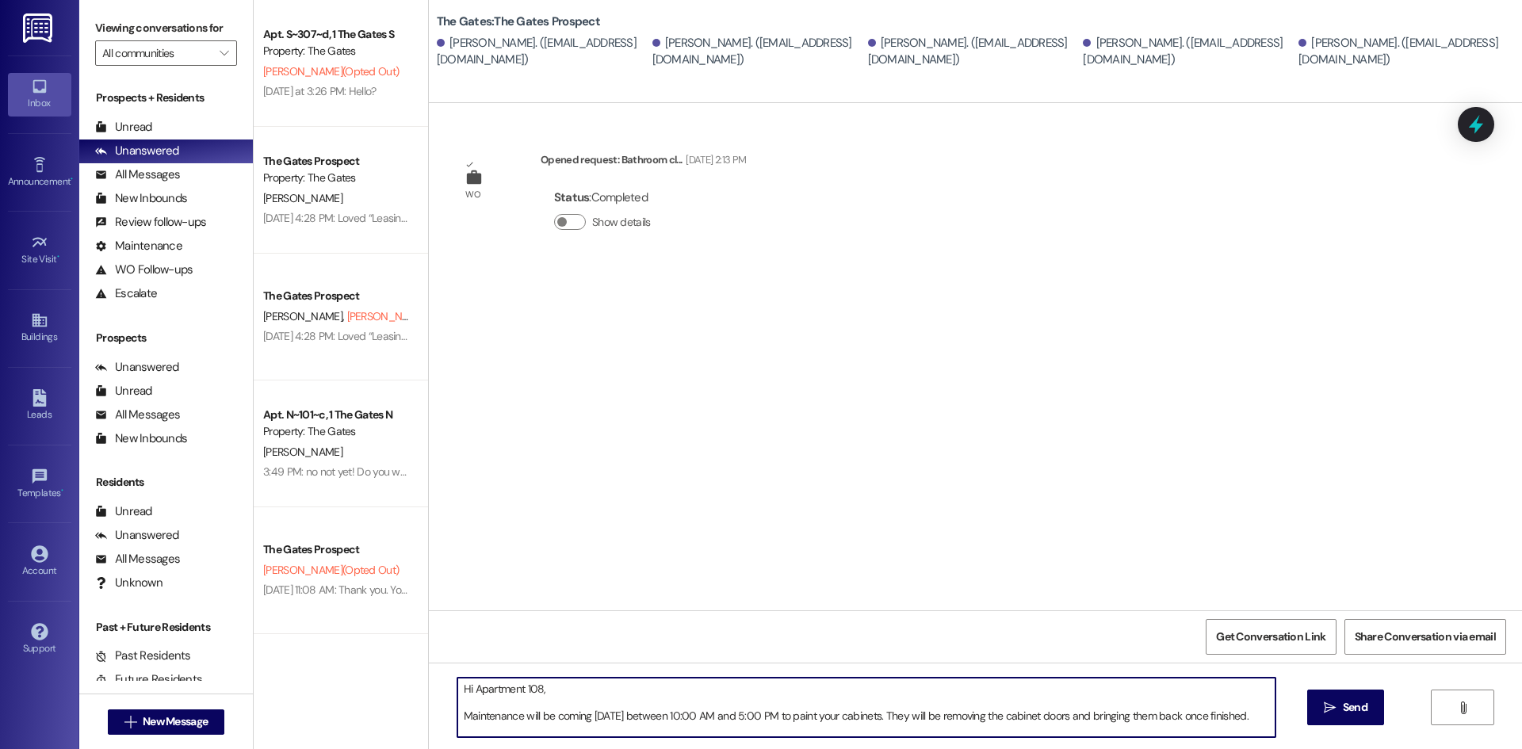
click at [529, 690] on textarea "Hi Apartment 108, Maintenance will be coming [DATE] between 10:00 AM and 5:00 P…" at bounding box center [866, 707] width 818 height 59
type textarea "Hi Apartment 306, Maintenance will be coming tomorrow between 10:00 AM and 5:00…"
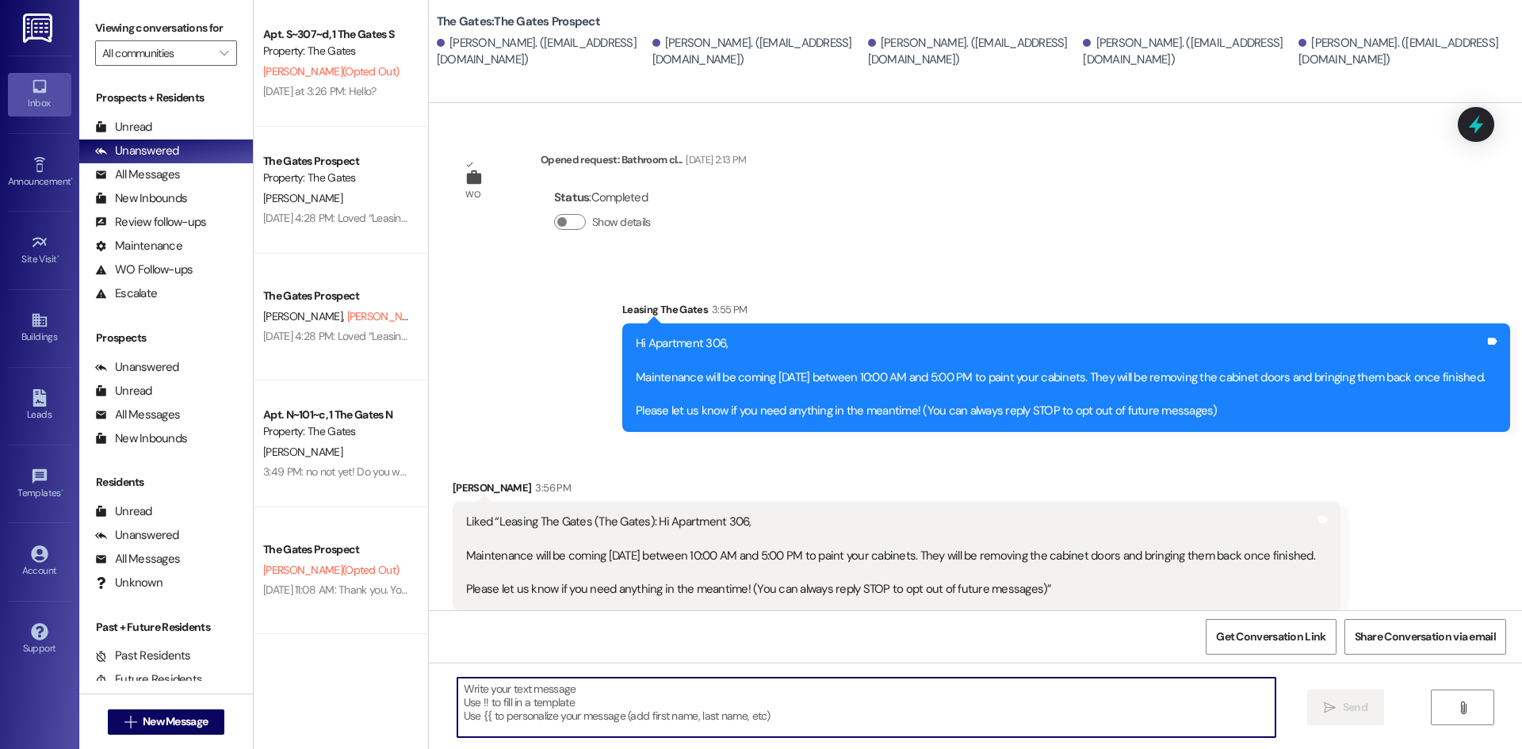
scroll to position [12, 0]
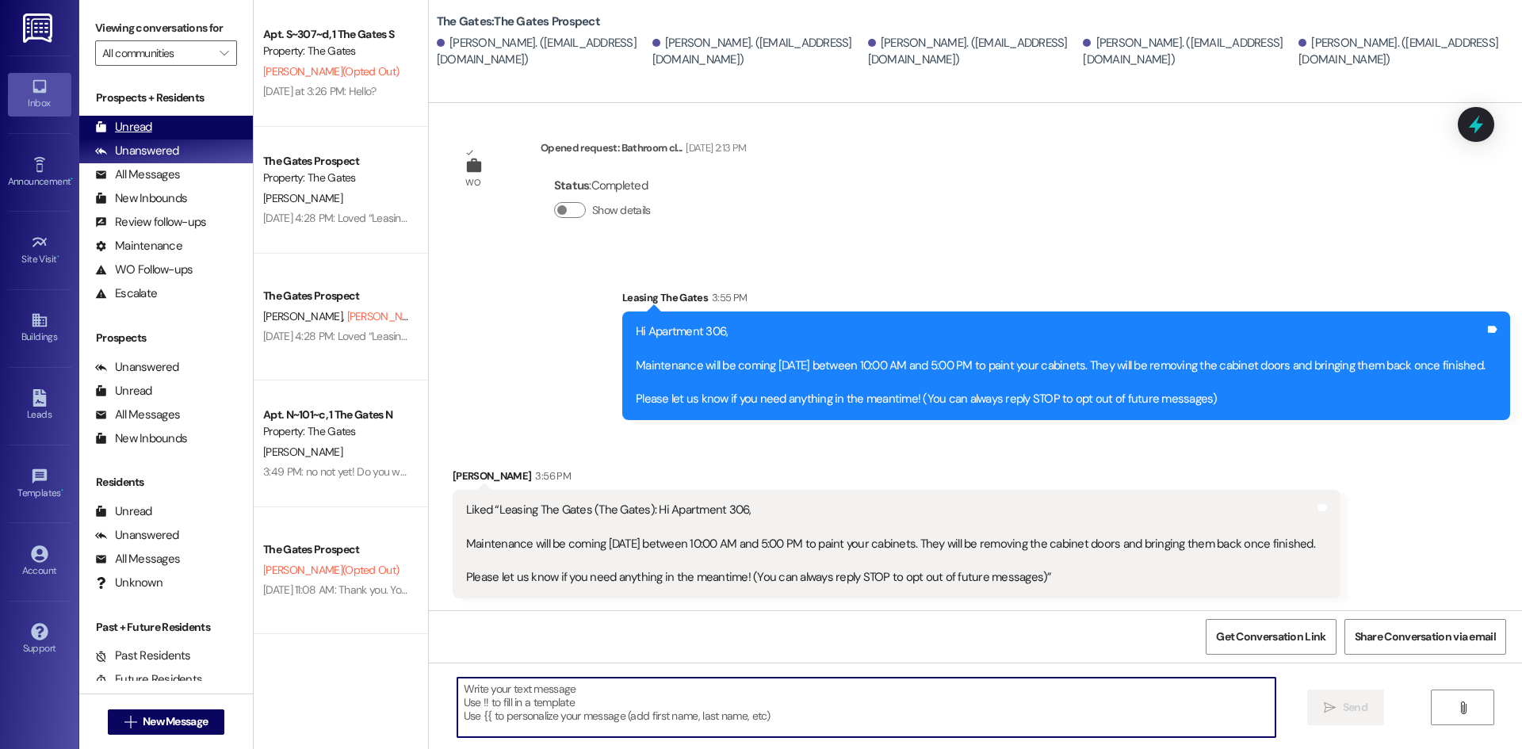
click at [121, 121] on div "Unread" at bounding box center [123, 127] width 57 height 17
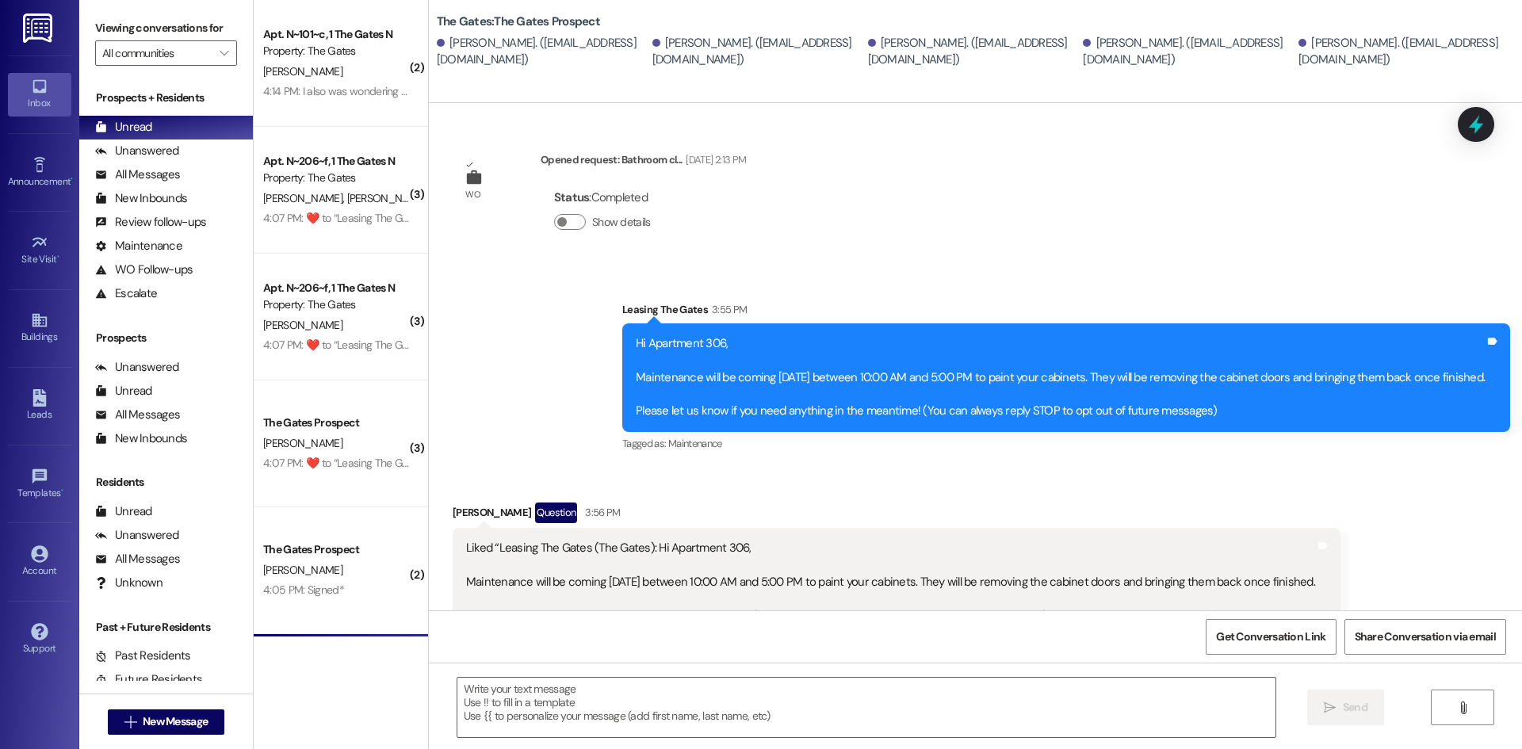
scroll to position [62, 0]
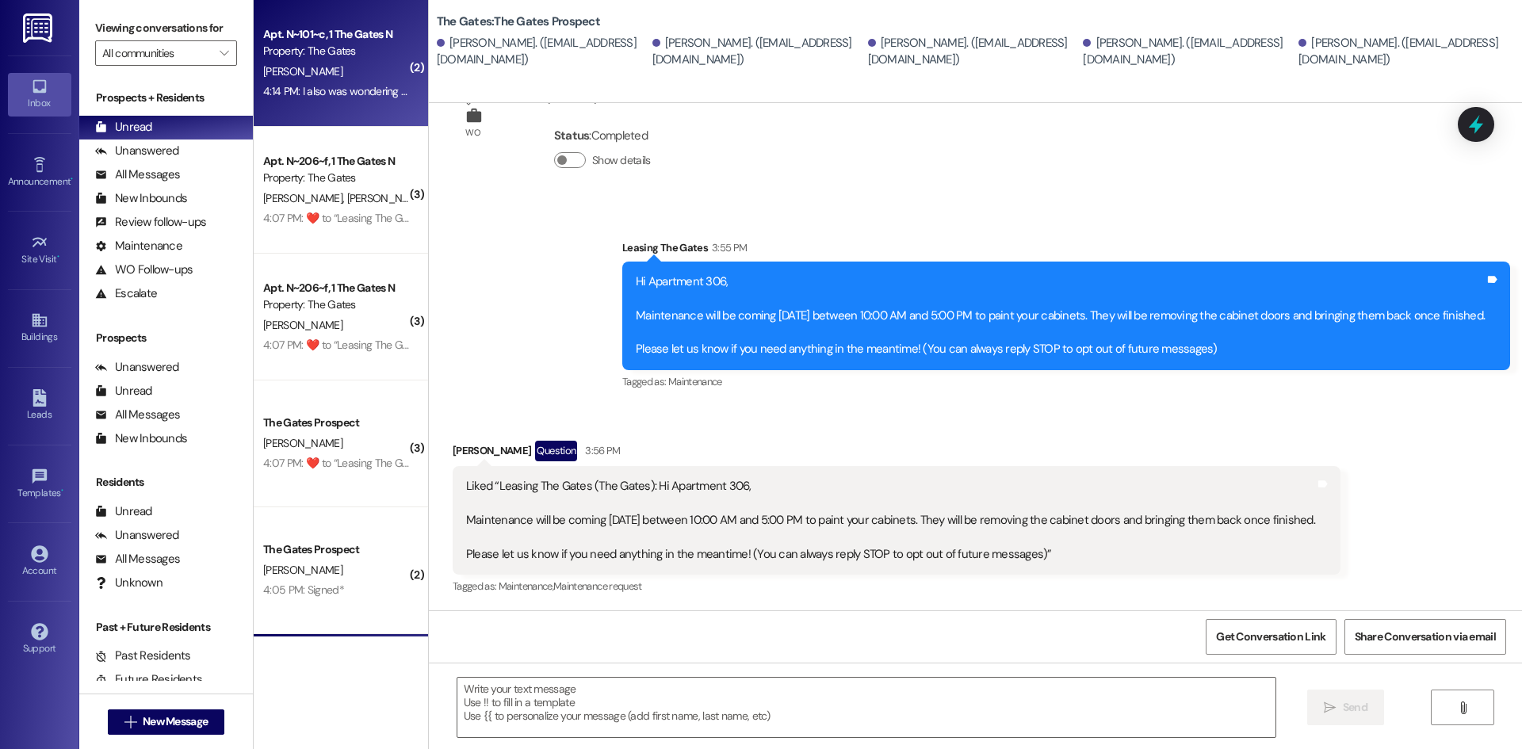
click at [346, 59] on div "Property: The Gates" at bounding box center [336, 51] width 147 height 17
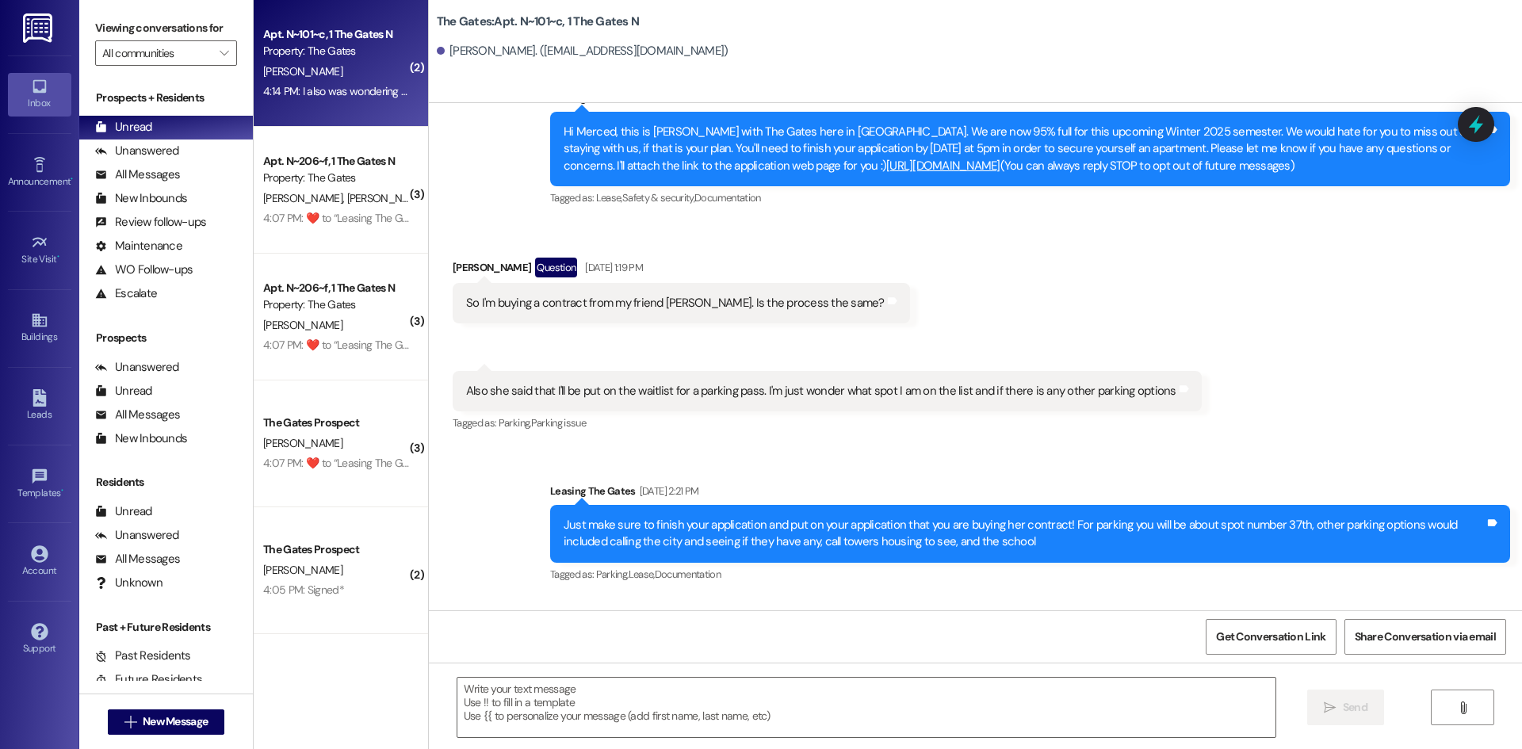
scroll to position [35355, 0]
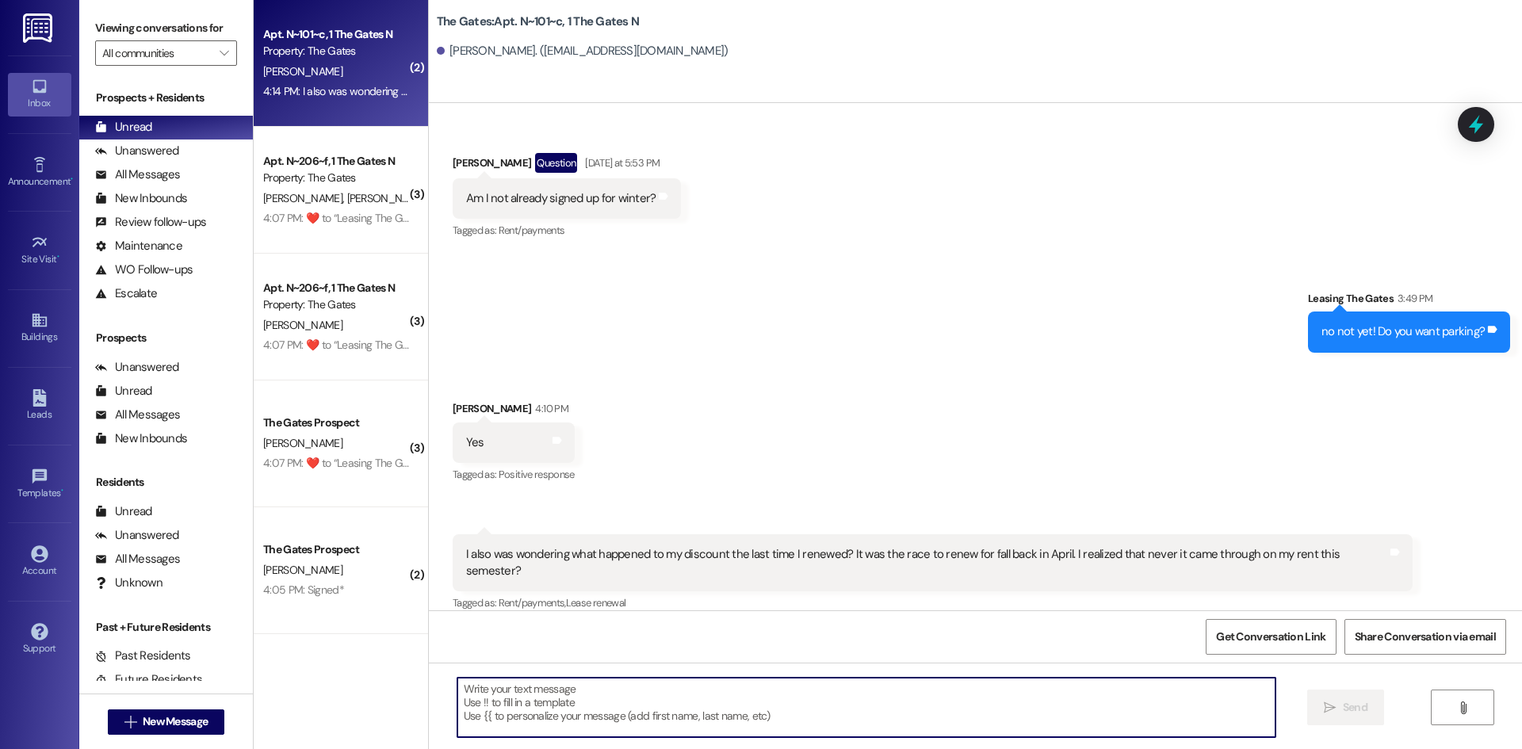
click at [495, 702] on textarea at bounding box center [866, 707] width 818 height 59
type textarea "Which discount did you get?"
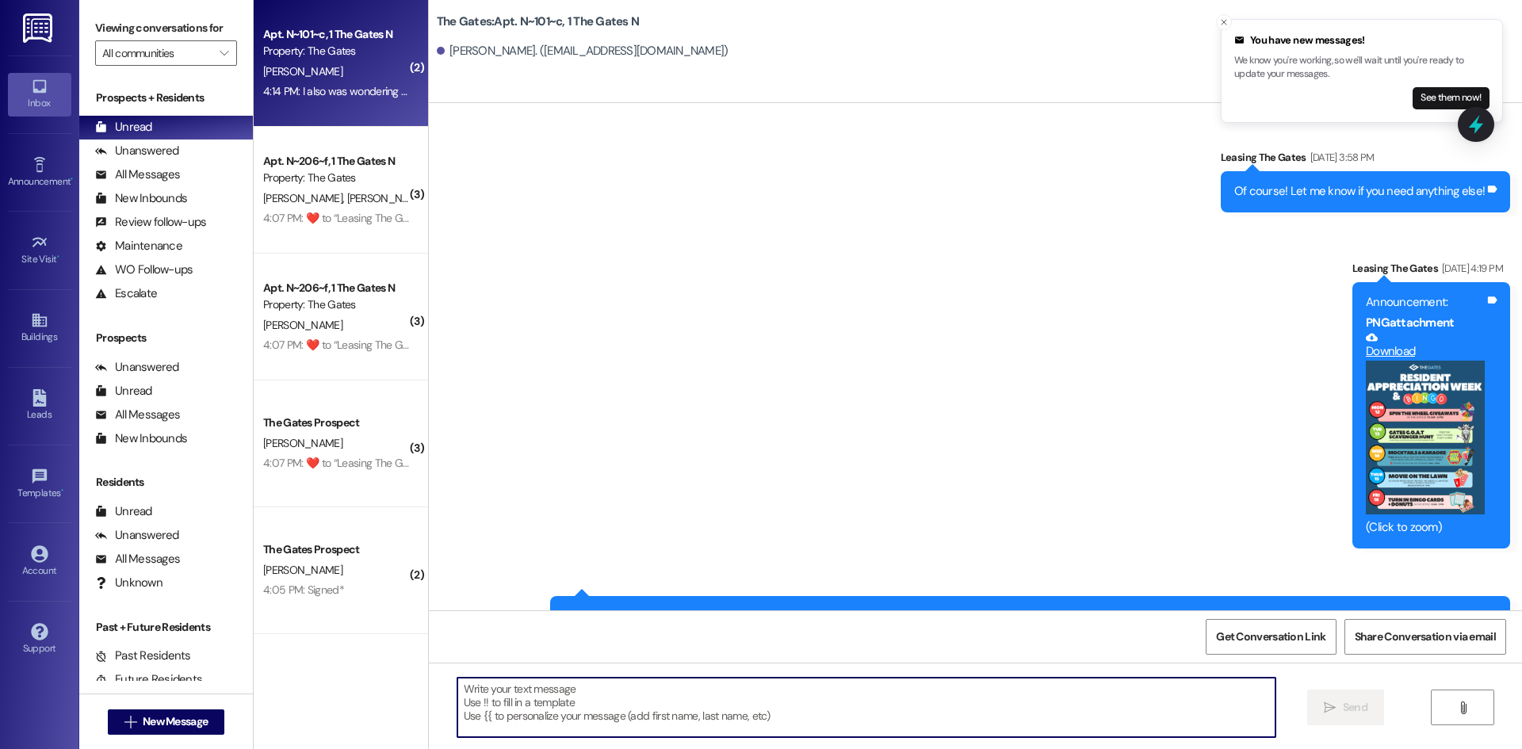
scroll to position [23843, 0]
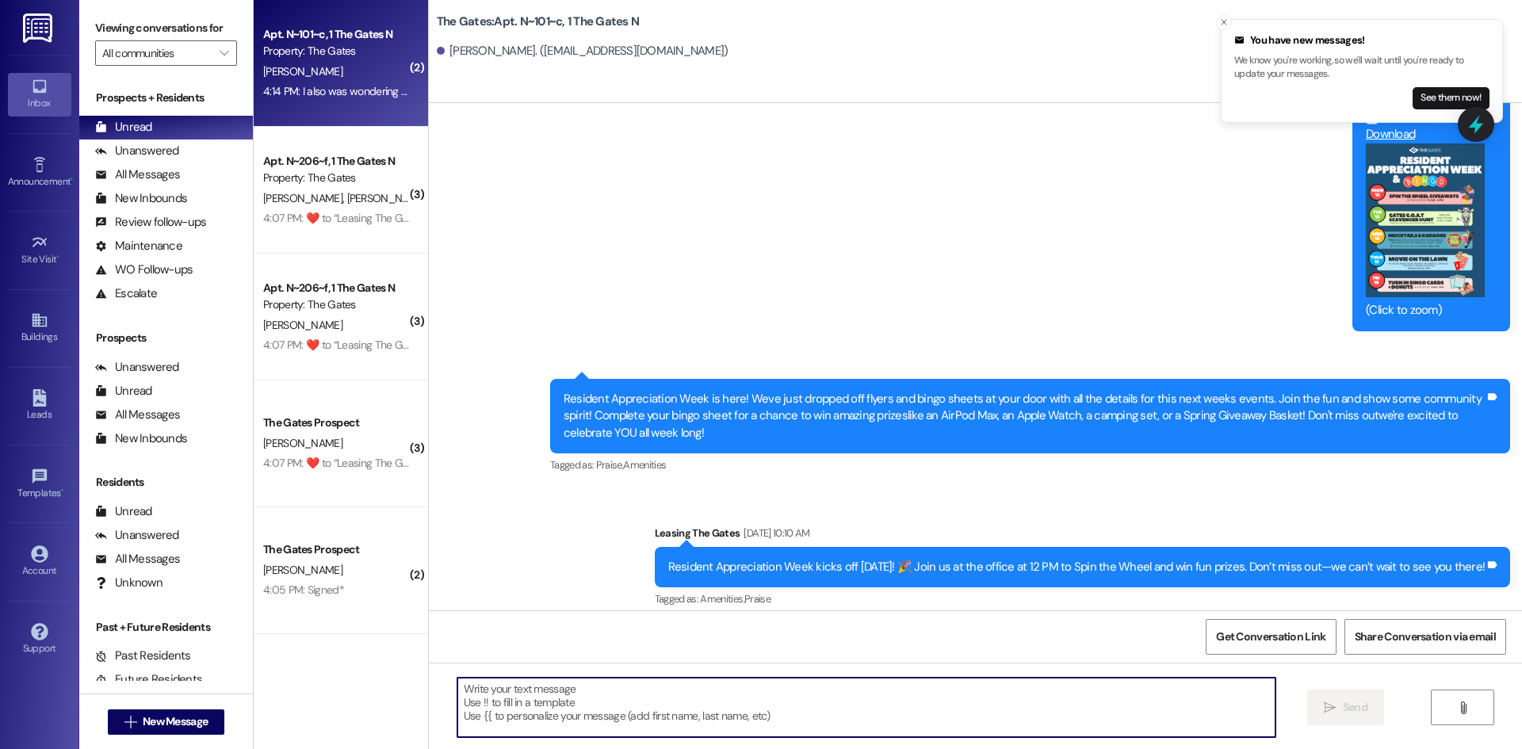
click at [757, 699] on textarea at bounding box center [866, 707] width 818 height 59
type textarea "K"
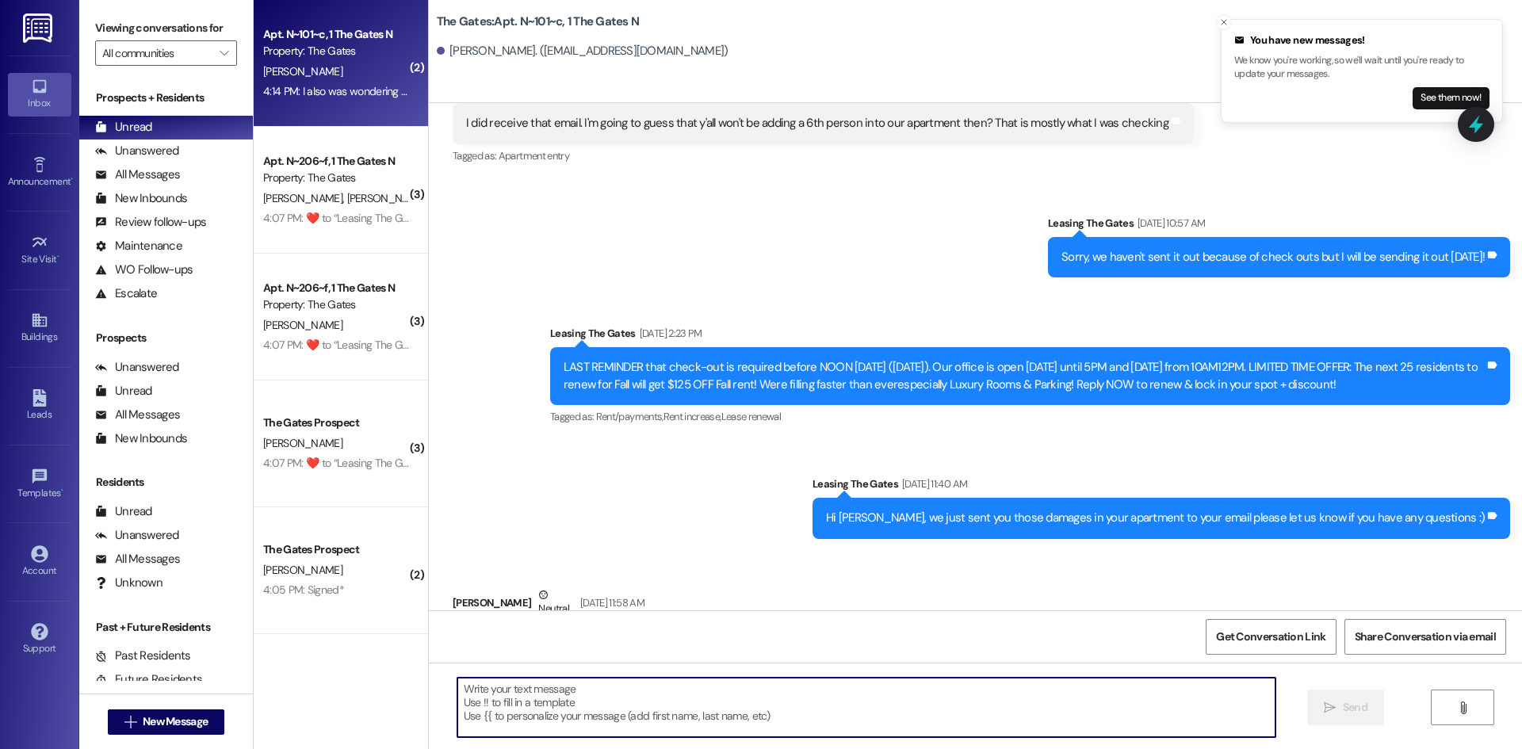
scroll to position [20514, 0]
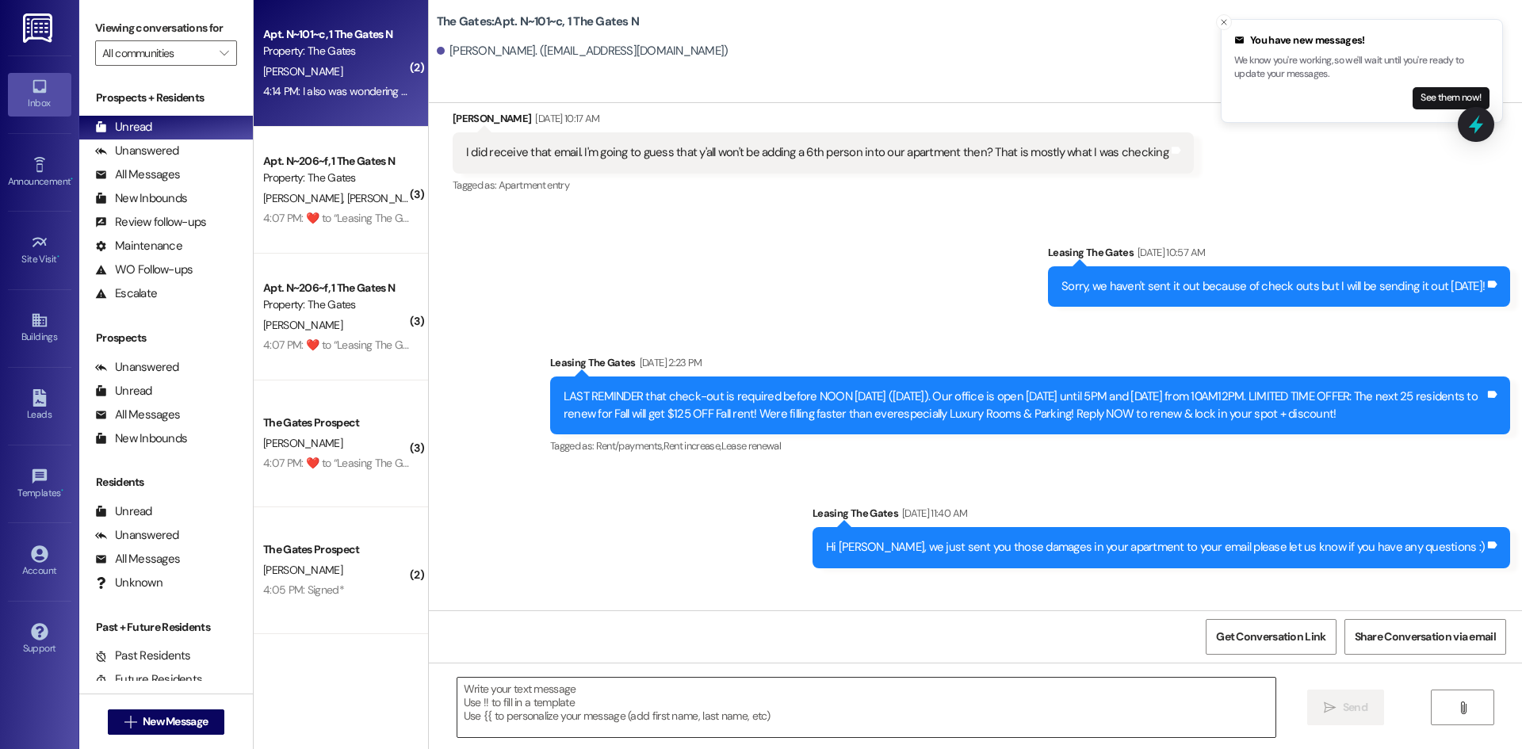
click at [509, 690] on textarea at bounding box center [866, 707] width 818 height 59
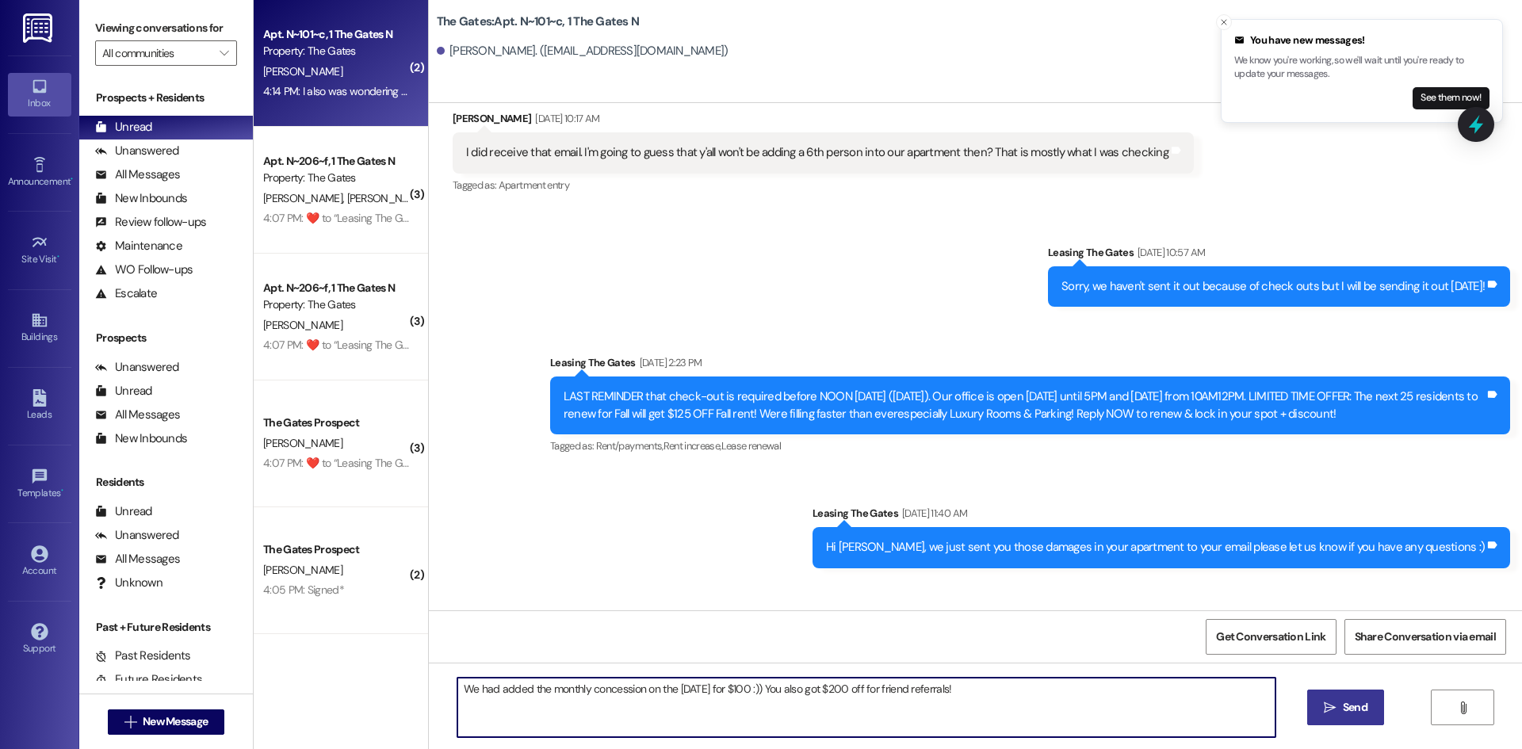
type textarea "We had added the monthly concession on the 1st of September for $100 :)) You al…"
click at [1351, 706] on span "Send" at bounding box center [1355, 707] width 25 height 17
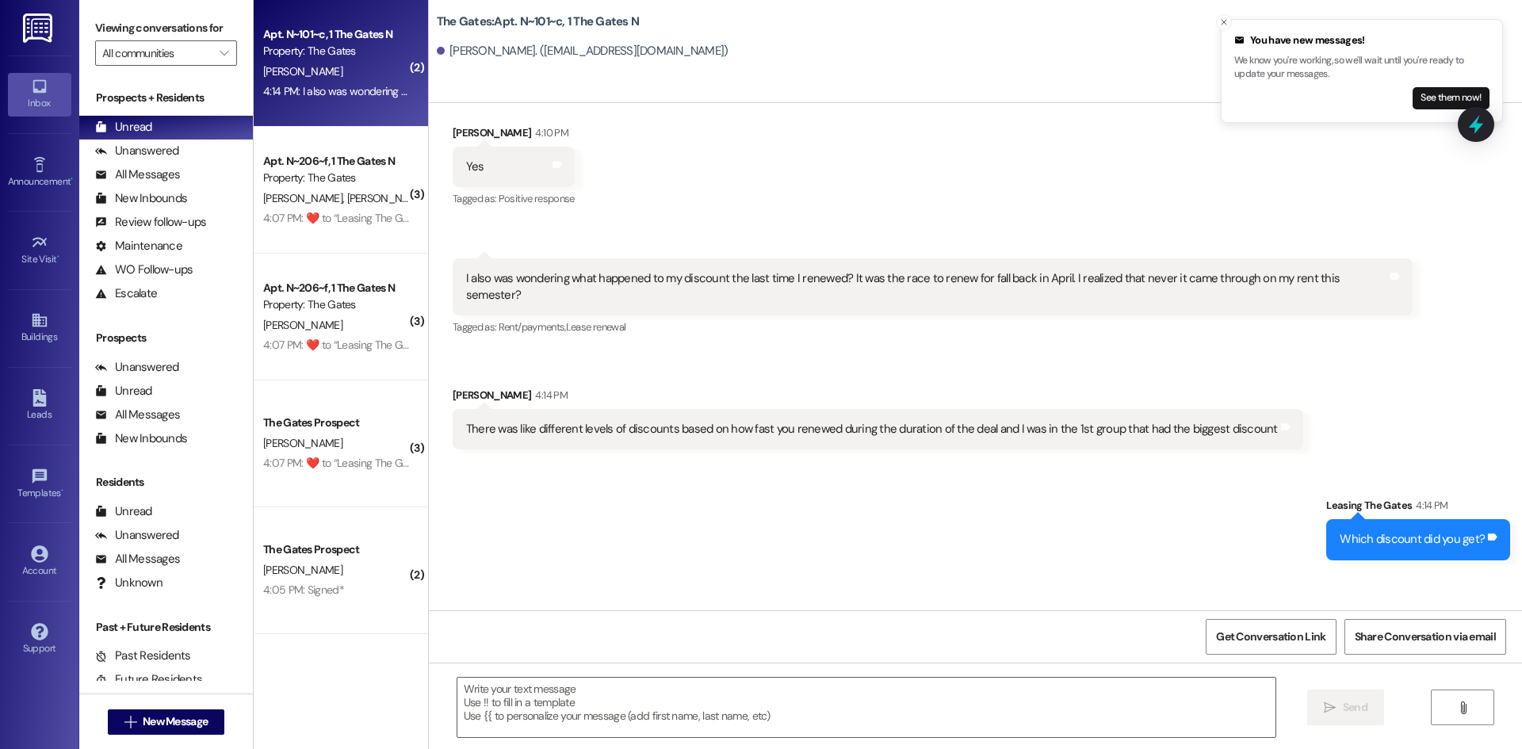
scroll to position [35687, 0]
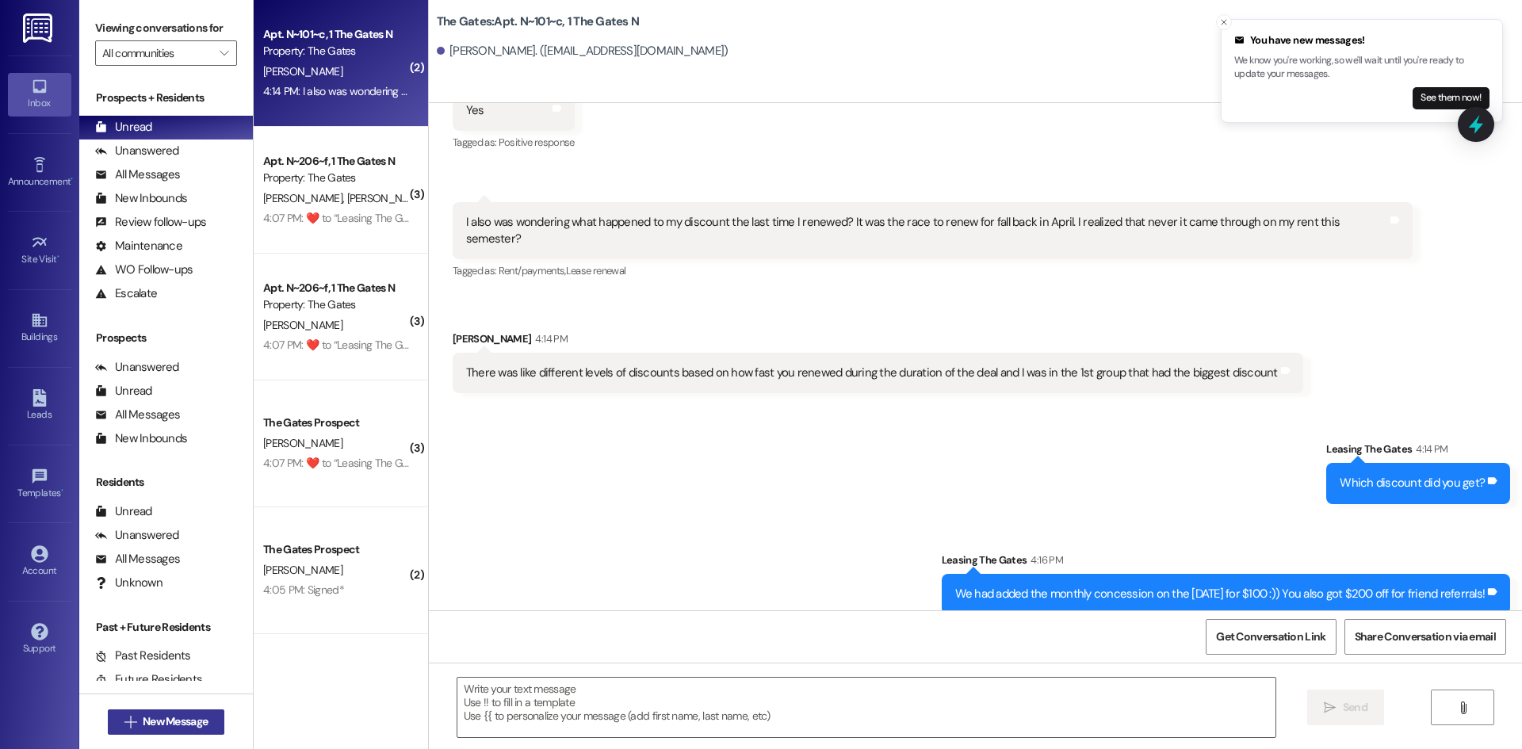
click at [200, 714] on span "New Message" at bounding box center [175, 721] width 65 height 17
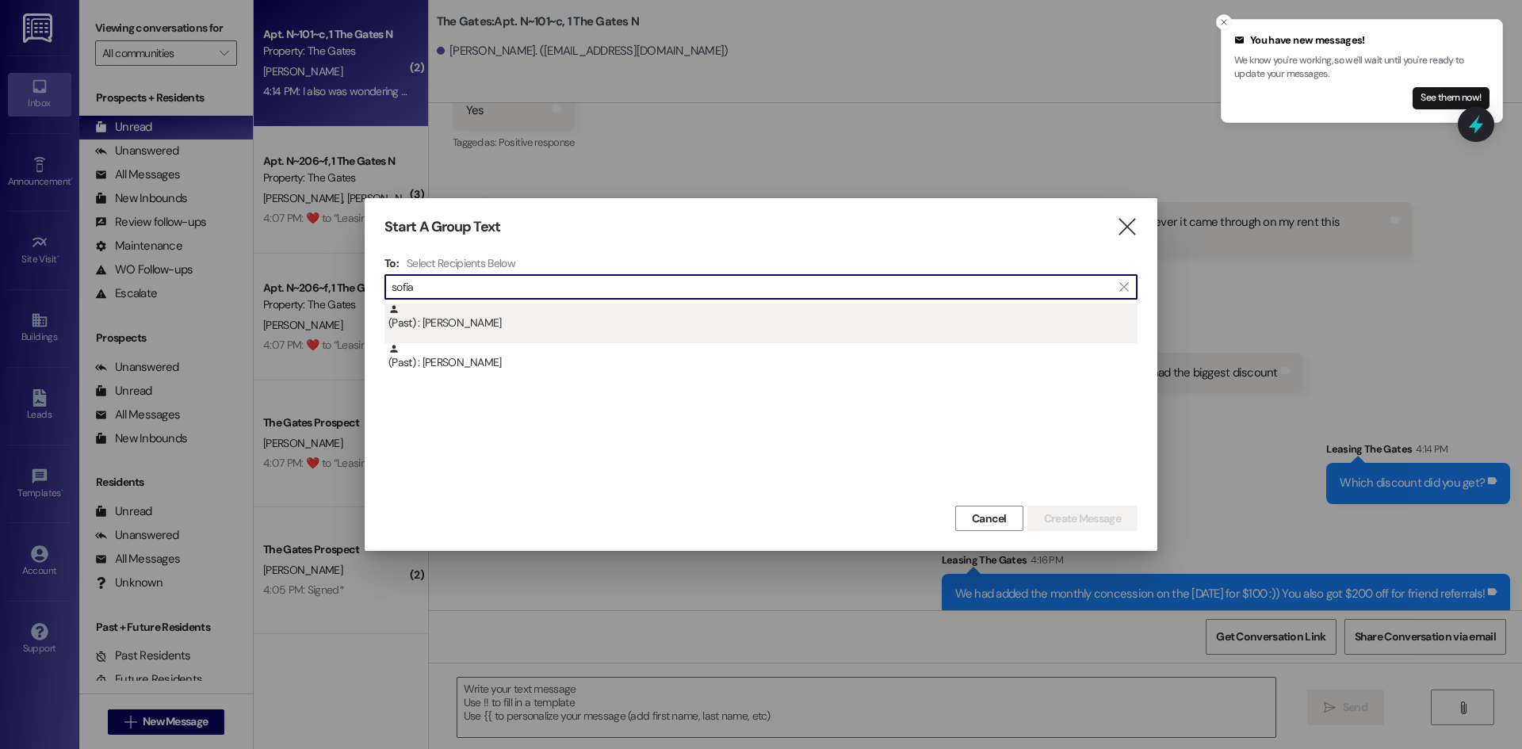
type input "sofia"
click at [521, 318] on div "(Past) : Sofia Armijo" at bounding box center [762, 318] width 749 height 28
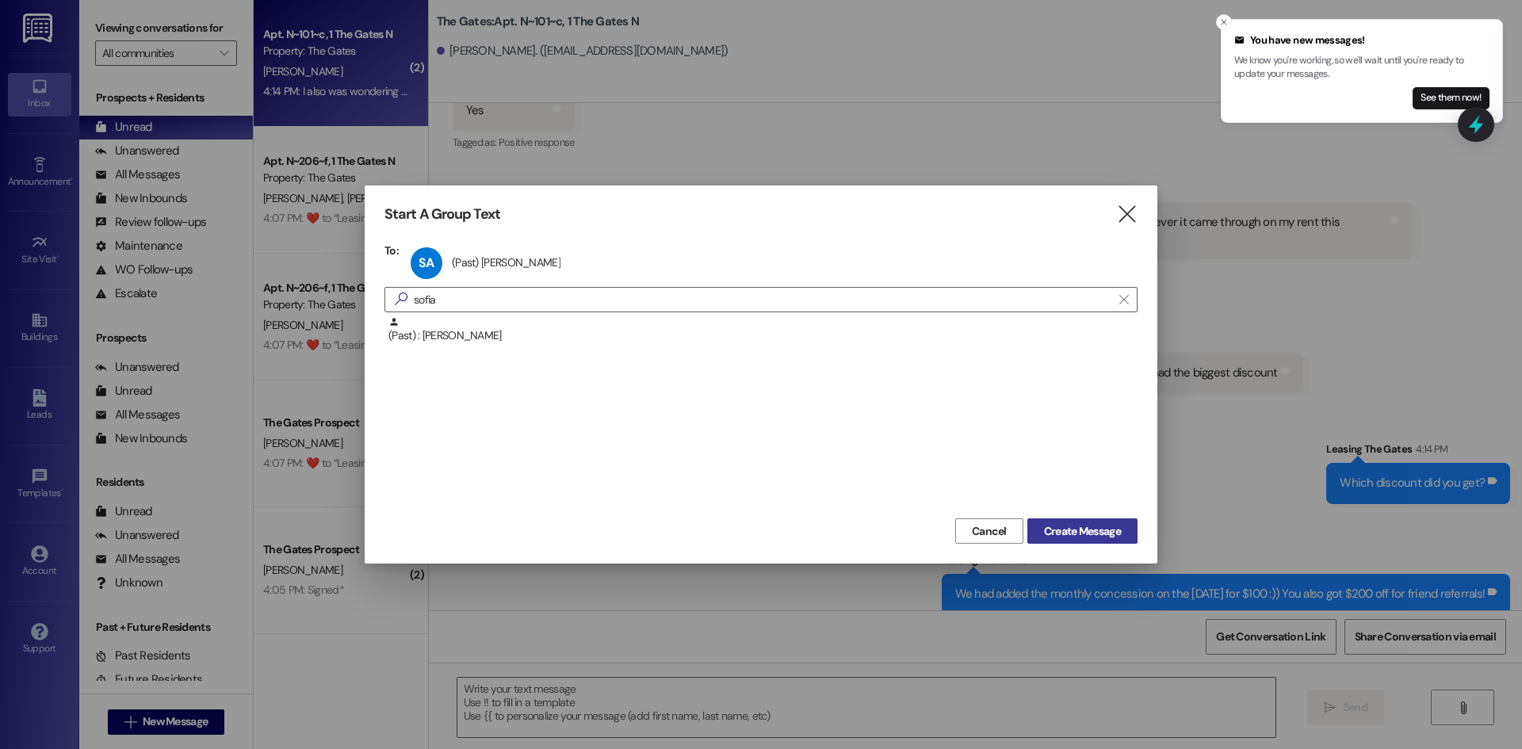
click at [1098, 537] on span "Create Message" at bounding box center [1082, 531] width 77 height 17
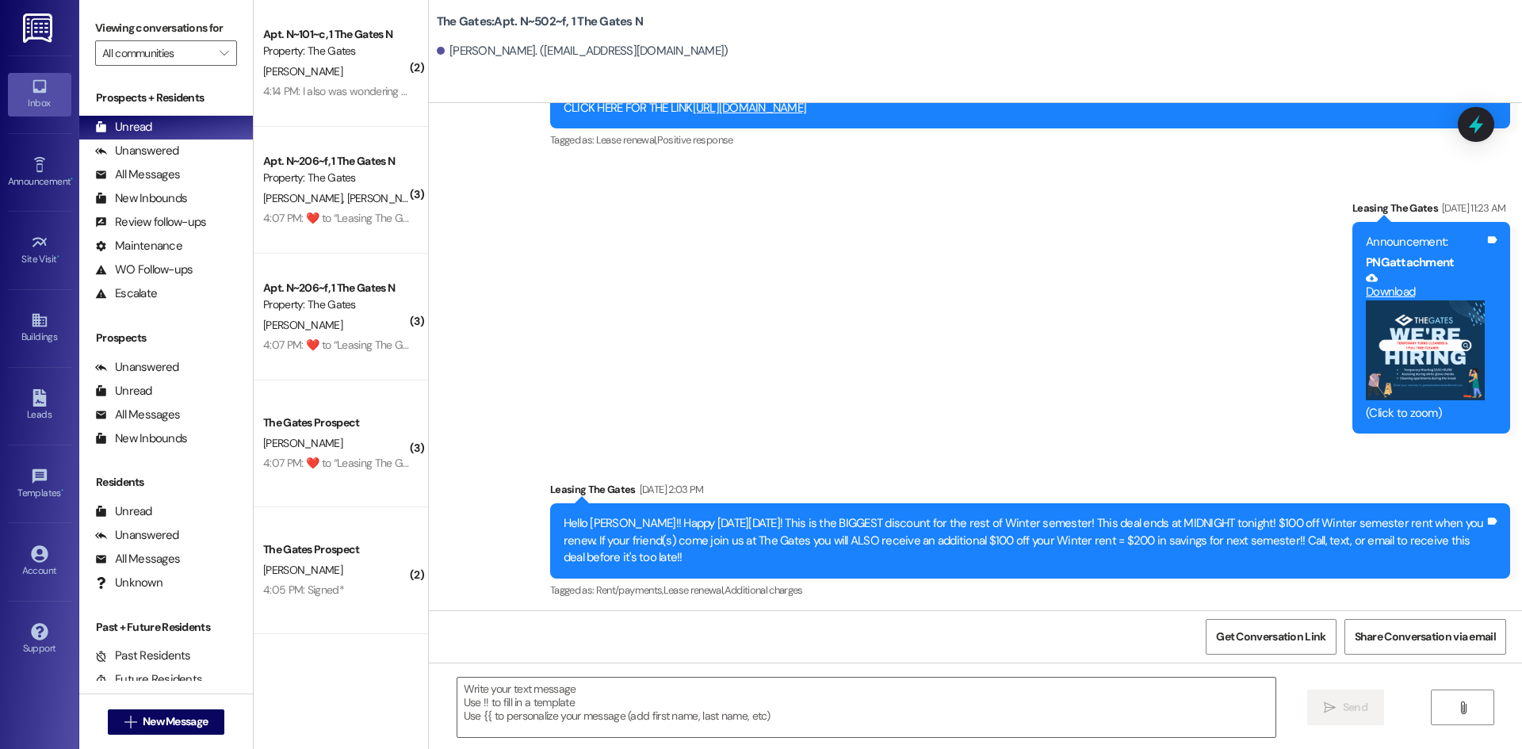
scroll to position [7108, 0]
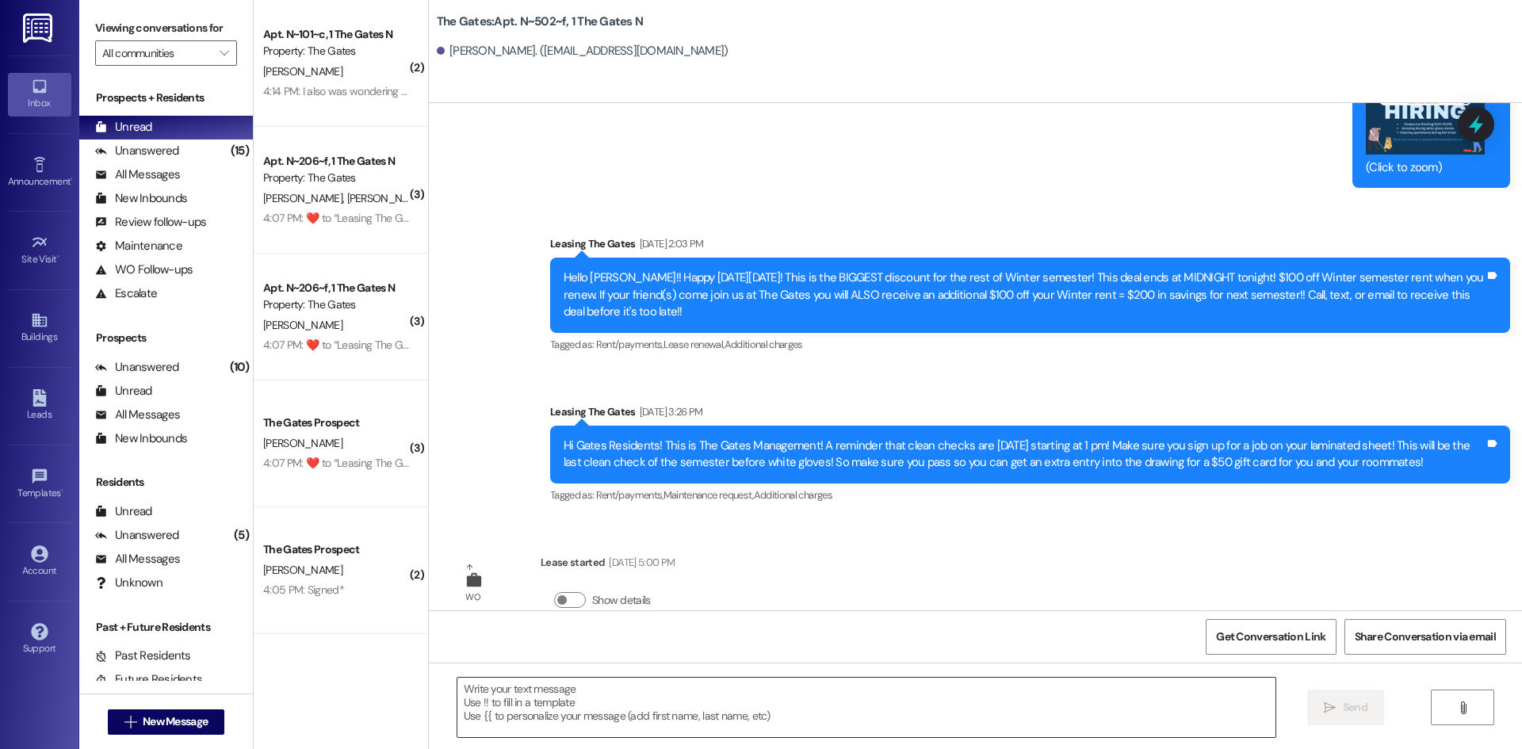
click at [562, 710] on textarea at bounding box center [866, 707] width 818 height 59
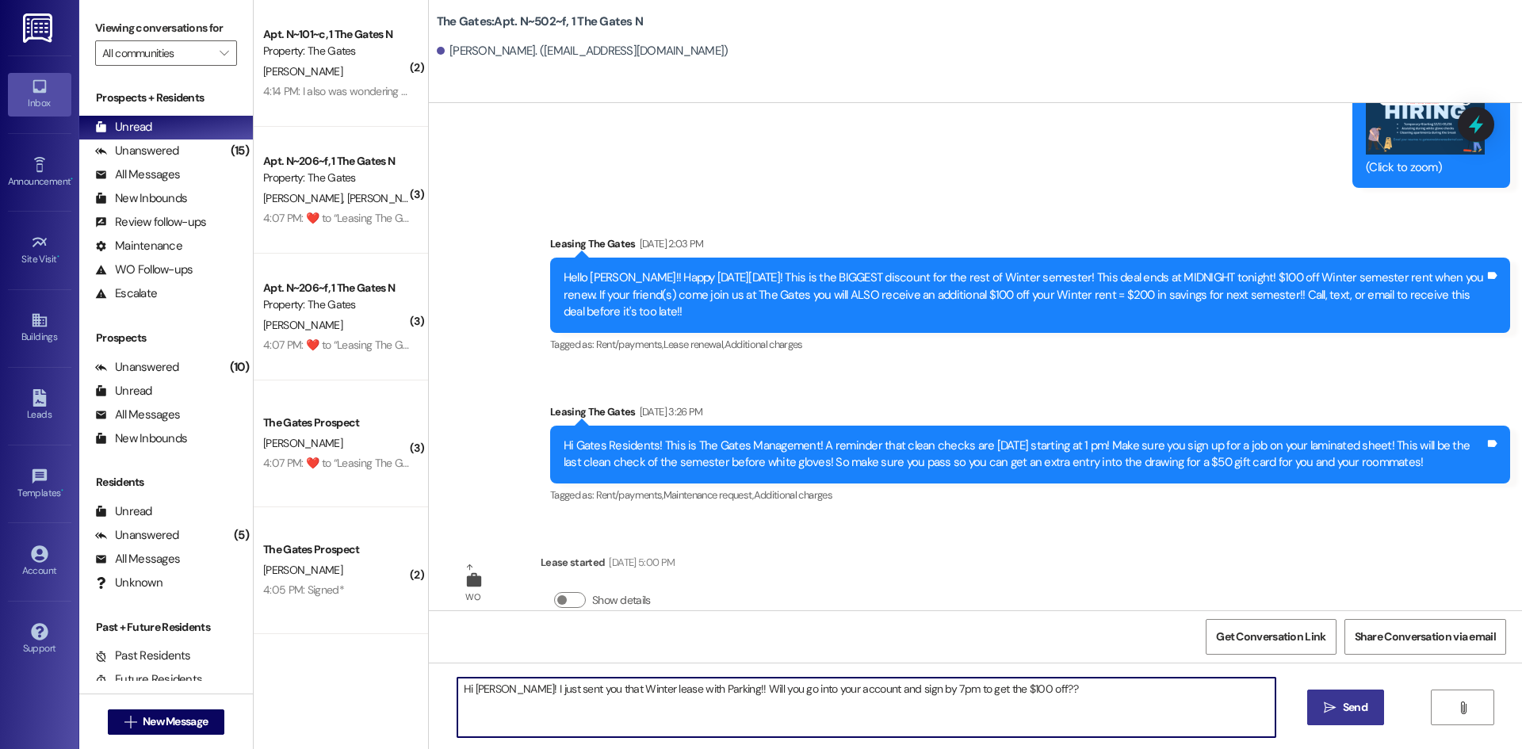
type textarea "Hi Sofia! I just sent you that Winter lease with Parking!! Will you go into you…"
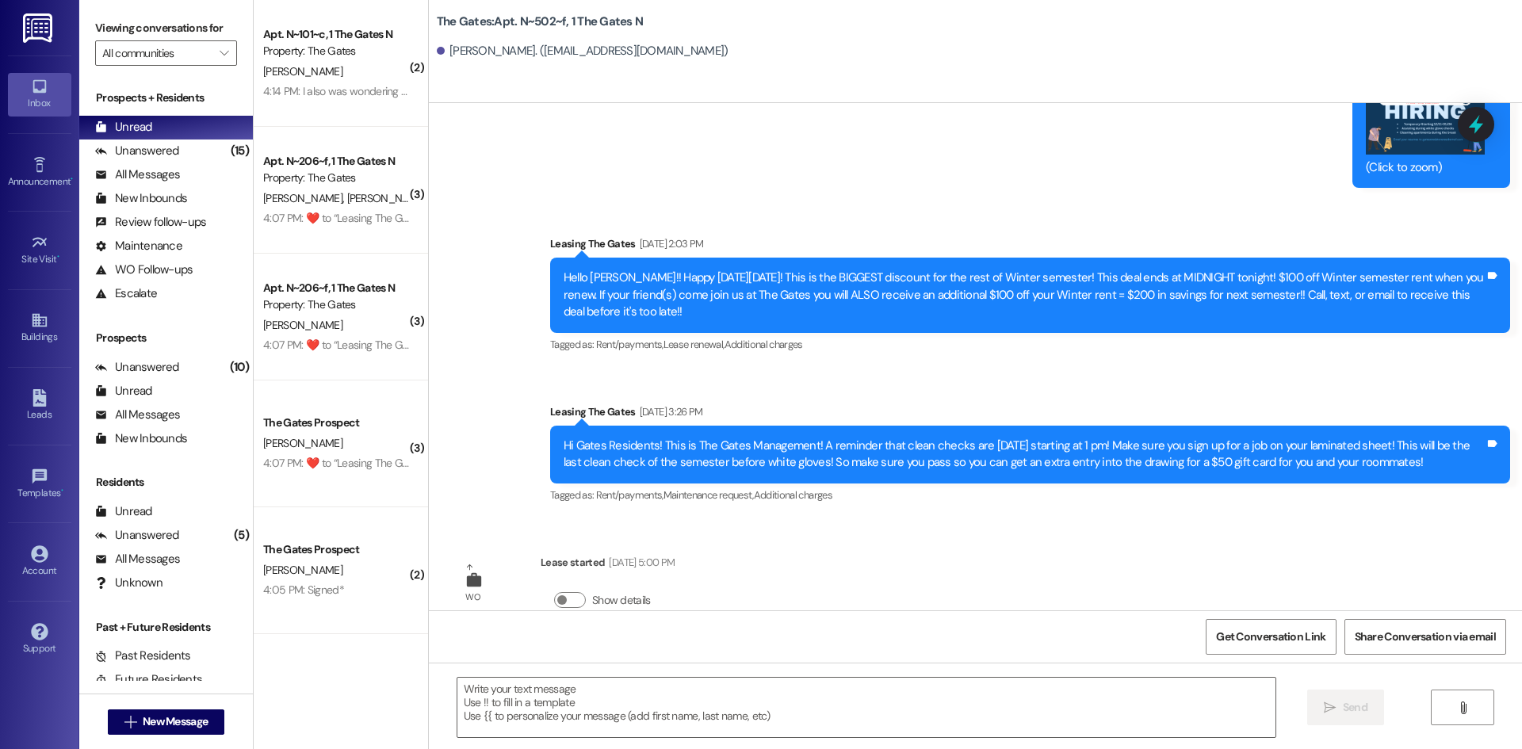
click at [284, 47] on div "Property: The Gates" at bounding box center [336, 51] width 147 height 17
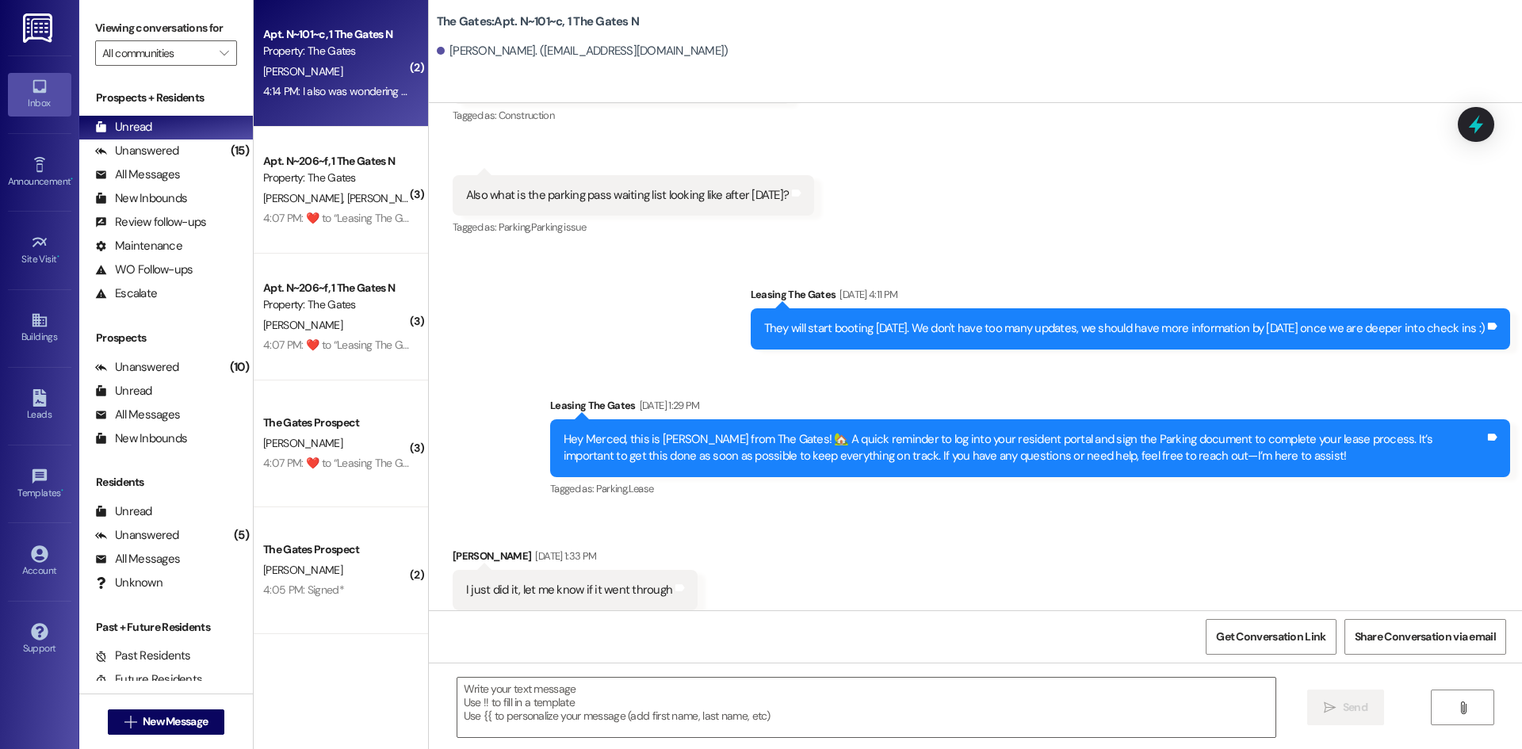
scroll to position [35689, 0]
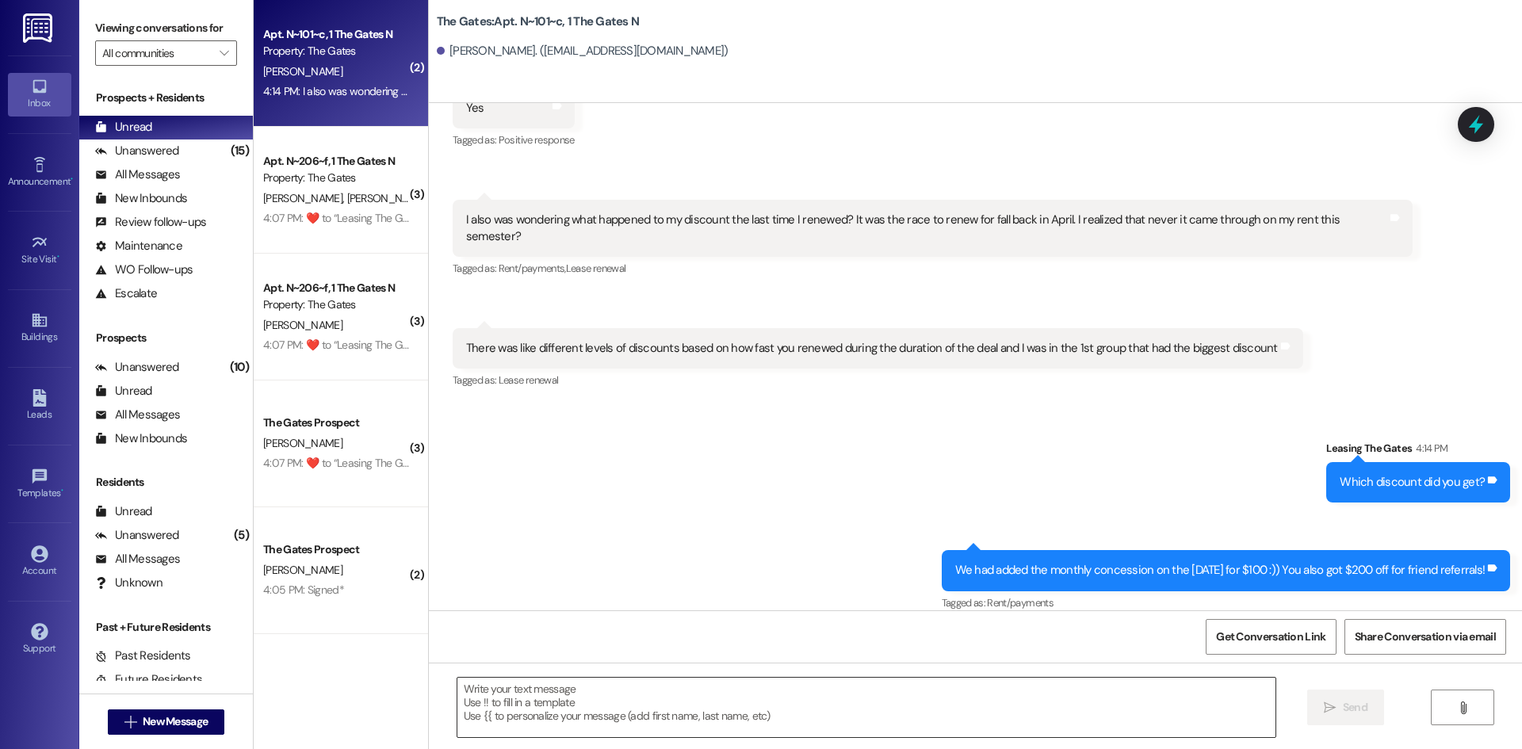
click at [531, 721] on textarea at bounding box center [866, 707] width 818 height 59
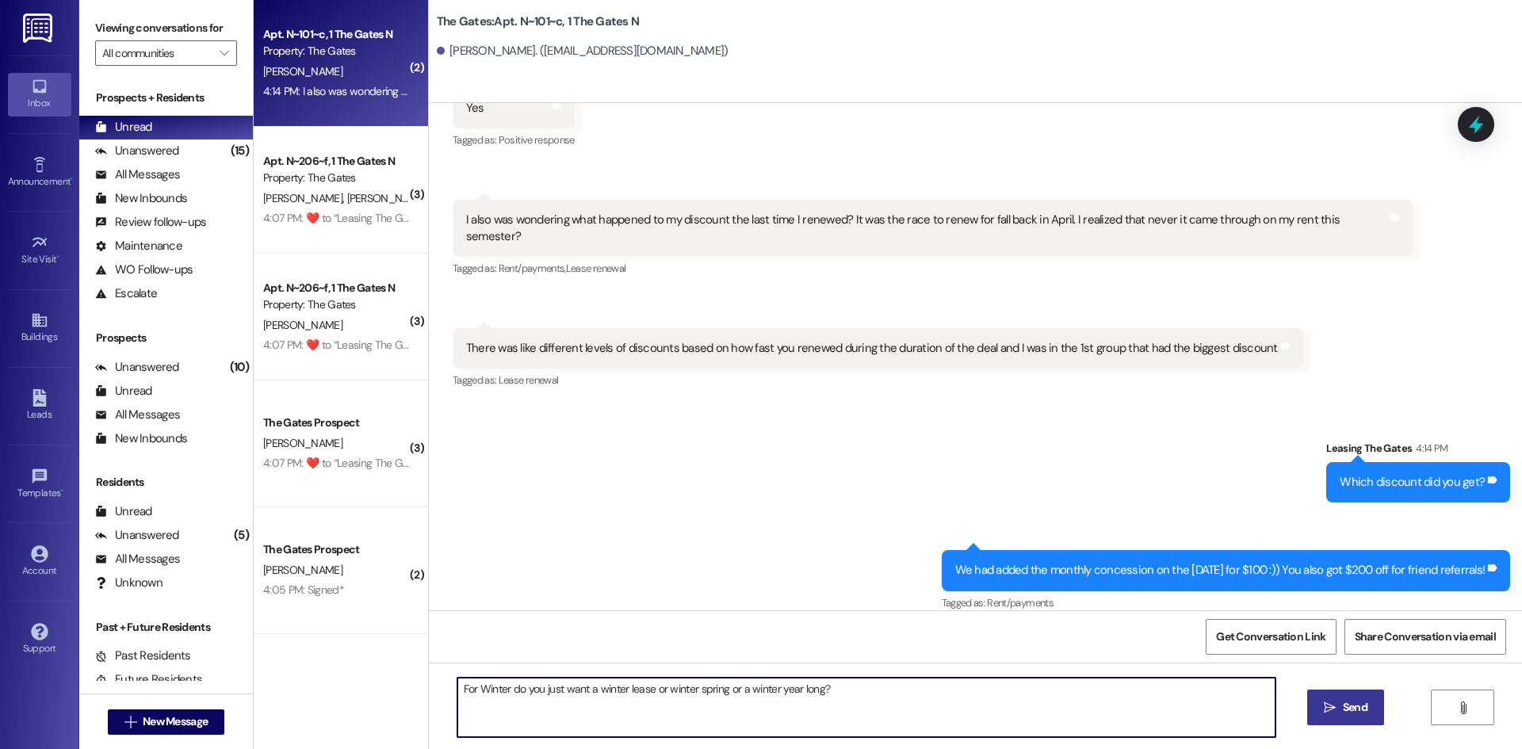
type textarea "For Winter do you just want a winter lease or winter spring or a winter year lo…"
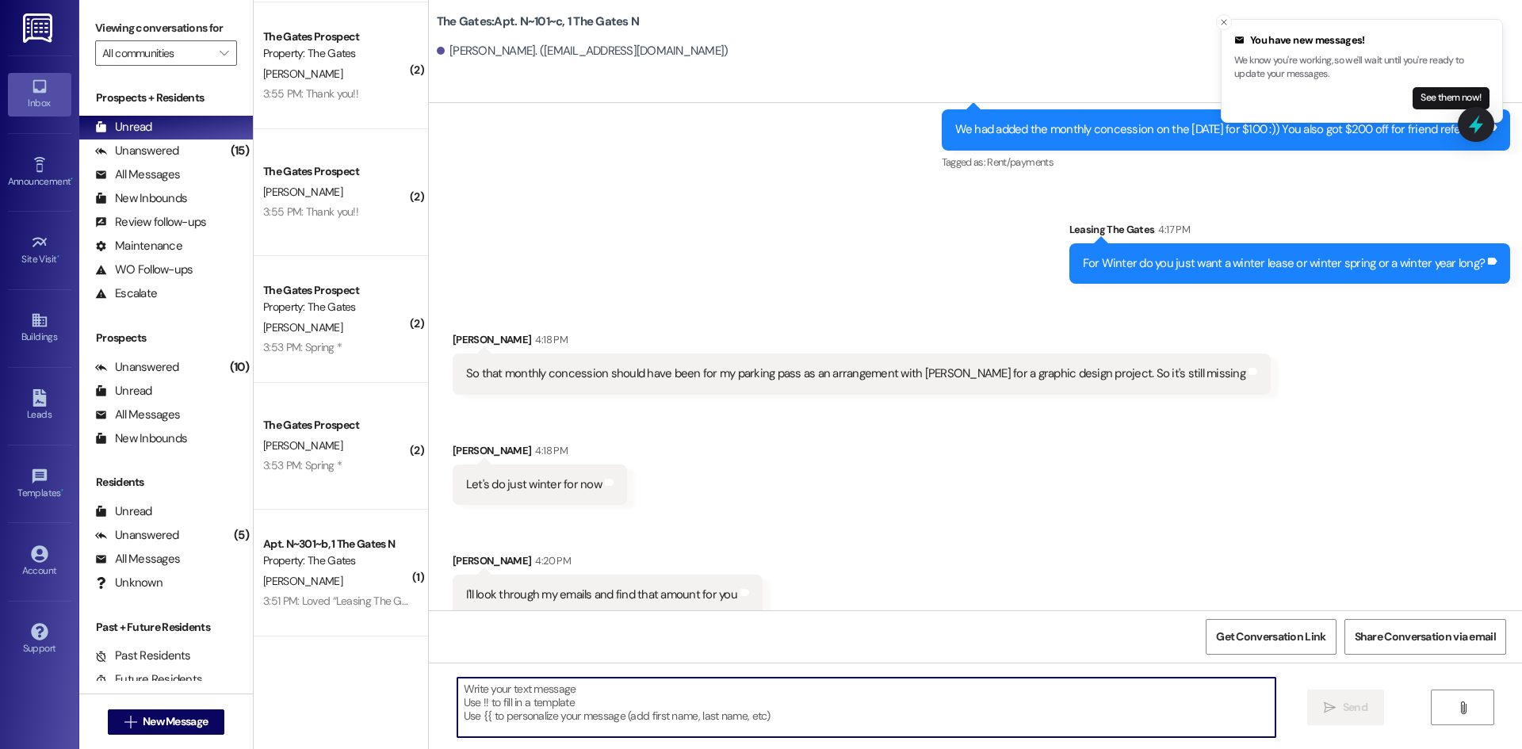
scroll to position [36131, 0]
click at [572, 700] on textarea at bounding box center [866, 707] width 818 height 59
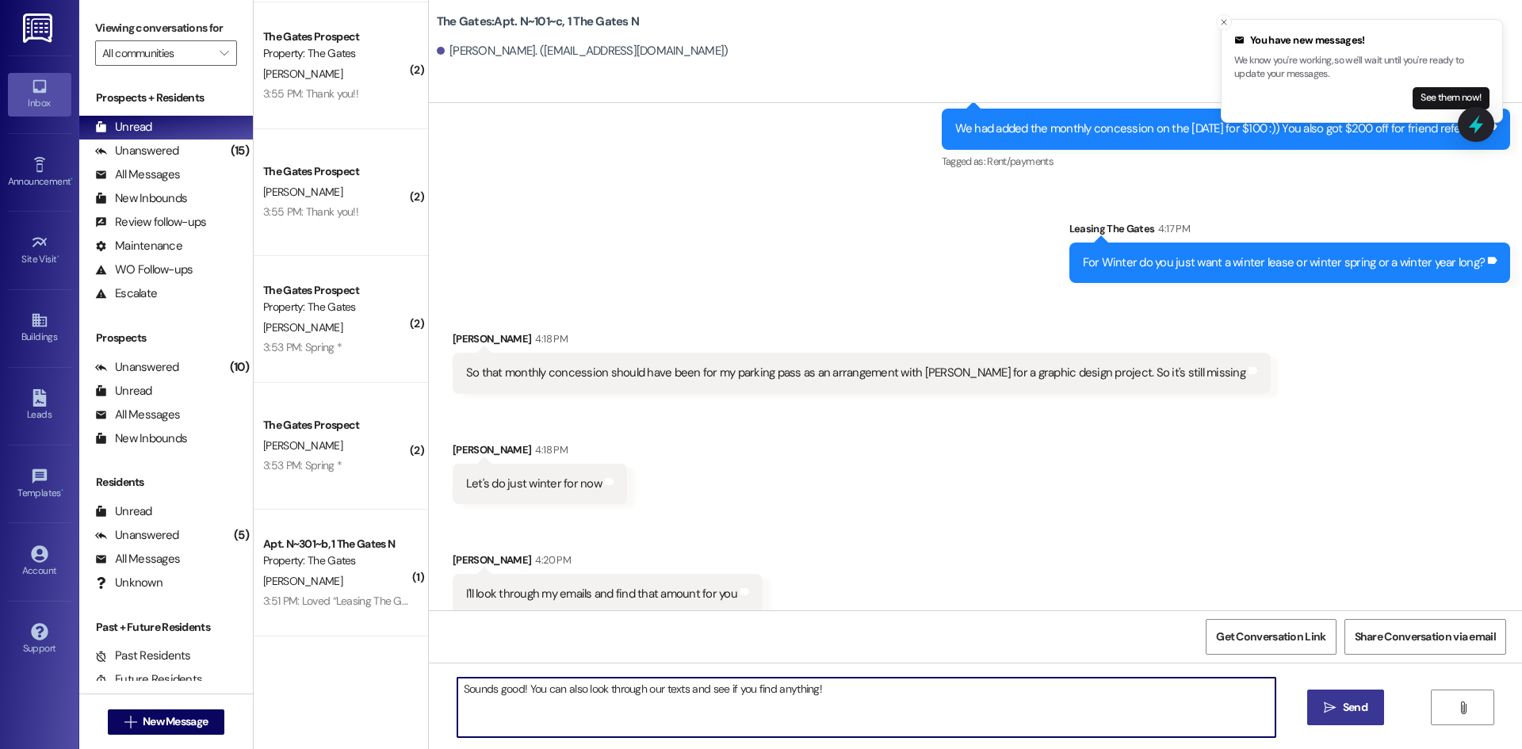
type textarea "Sounds good! You can also look through our texts and see if you find anything!"
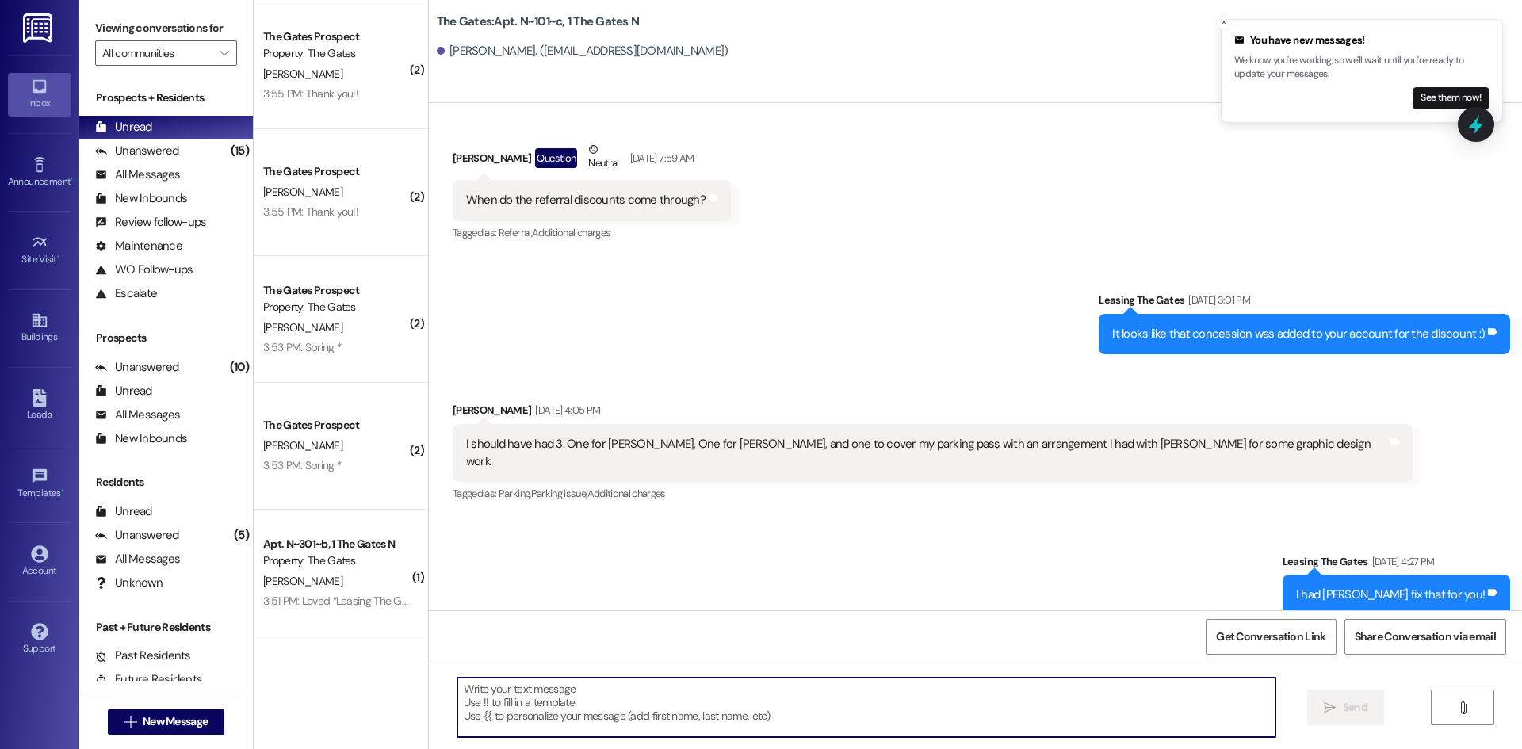
scroll to position [33894, 0]
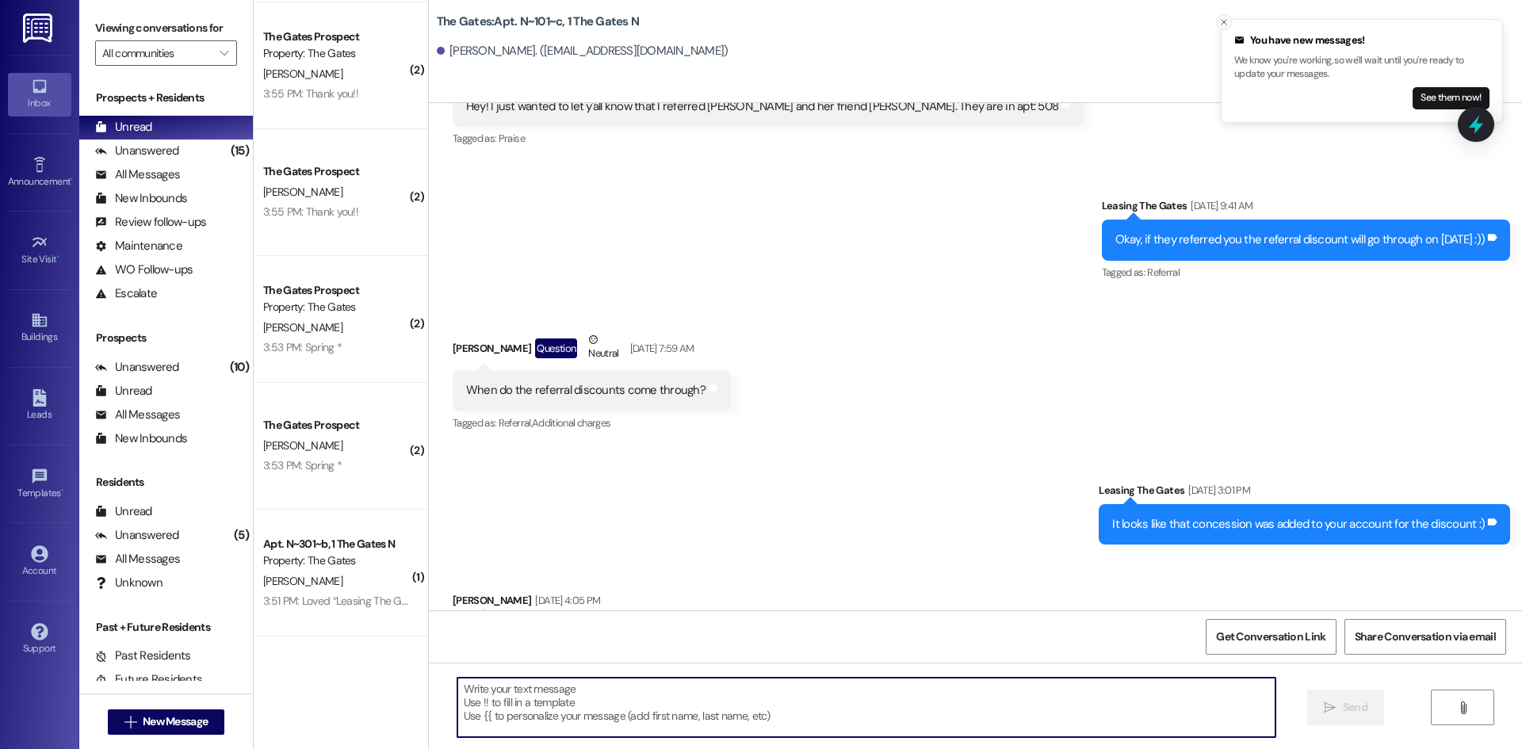
click at [1223, 19] on icon "Close toast" at bounding box center [1224, 22] width 10 height 10
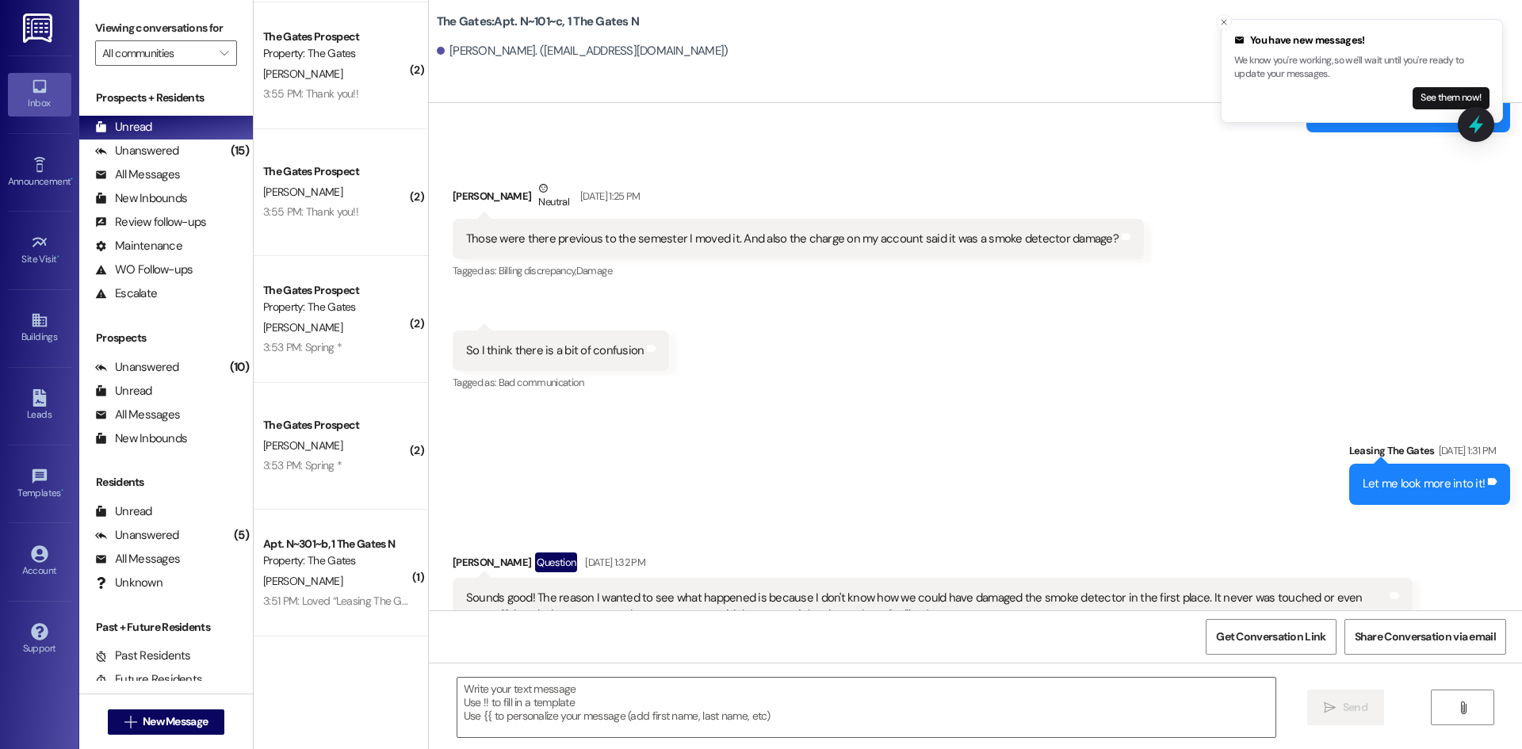
scroll to position [21131, 0]
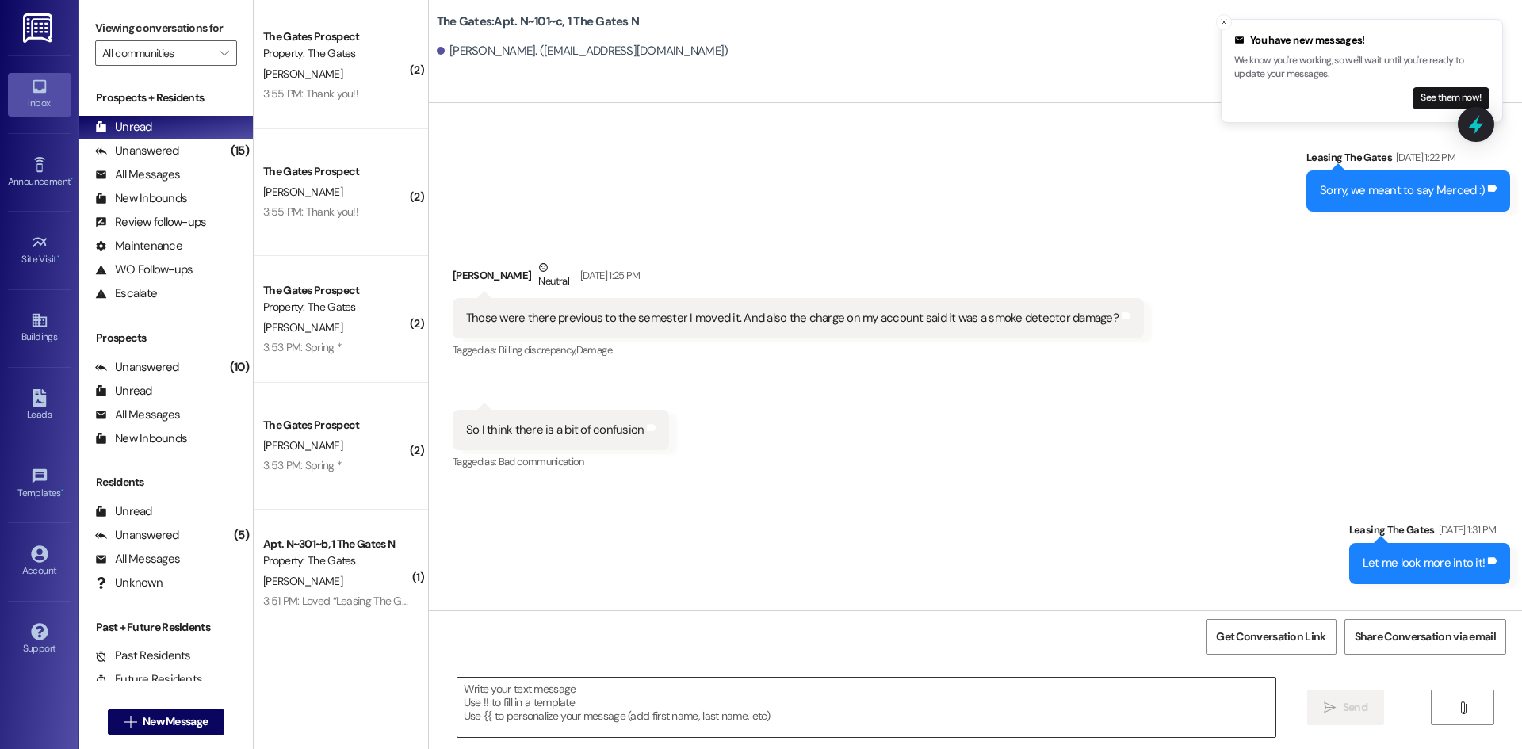
click at [518, 718] on textarea at bounding box center [866, 707] width 818 height 59
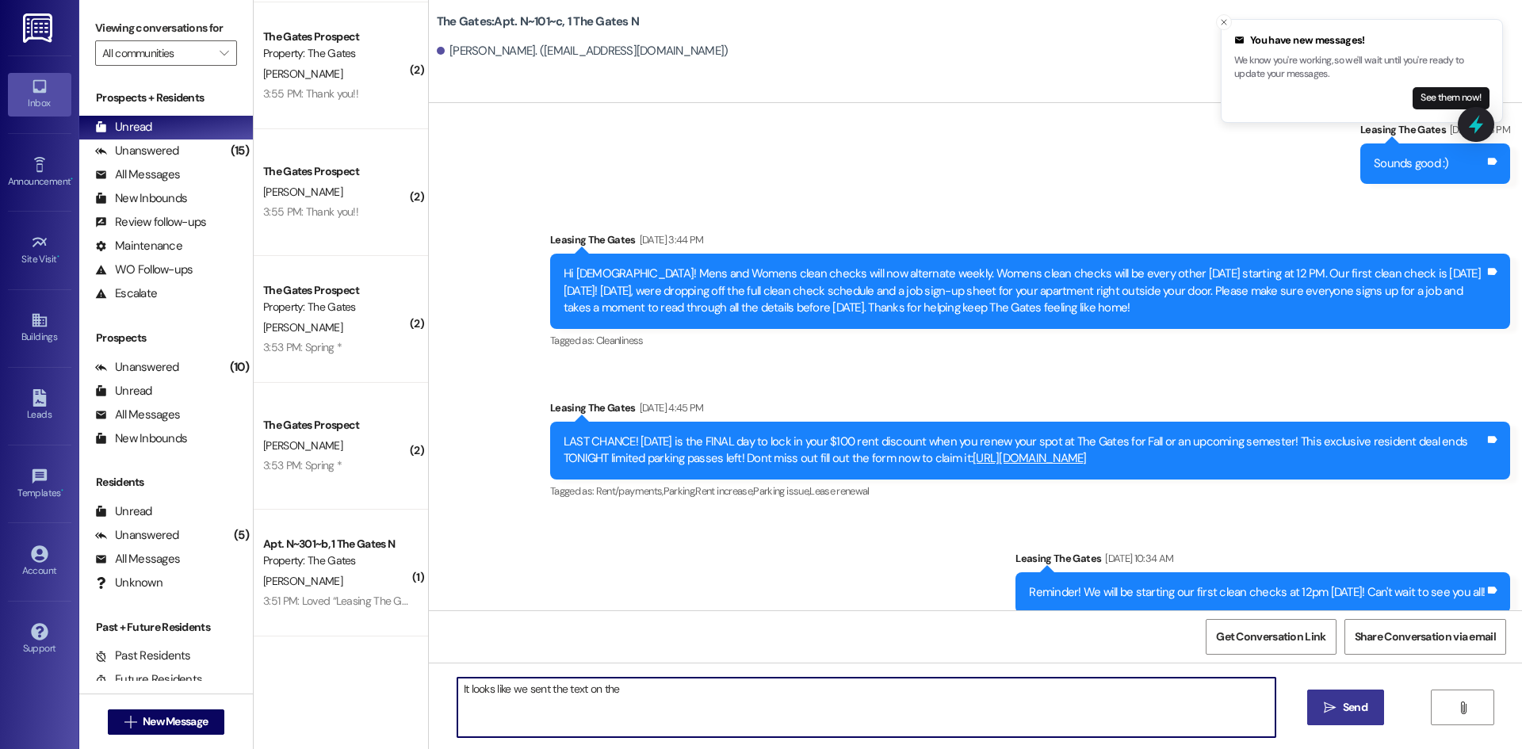
scroll to position [22400, 0]
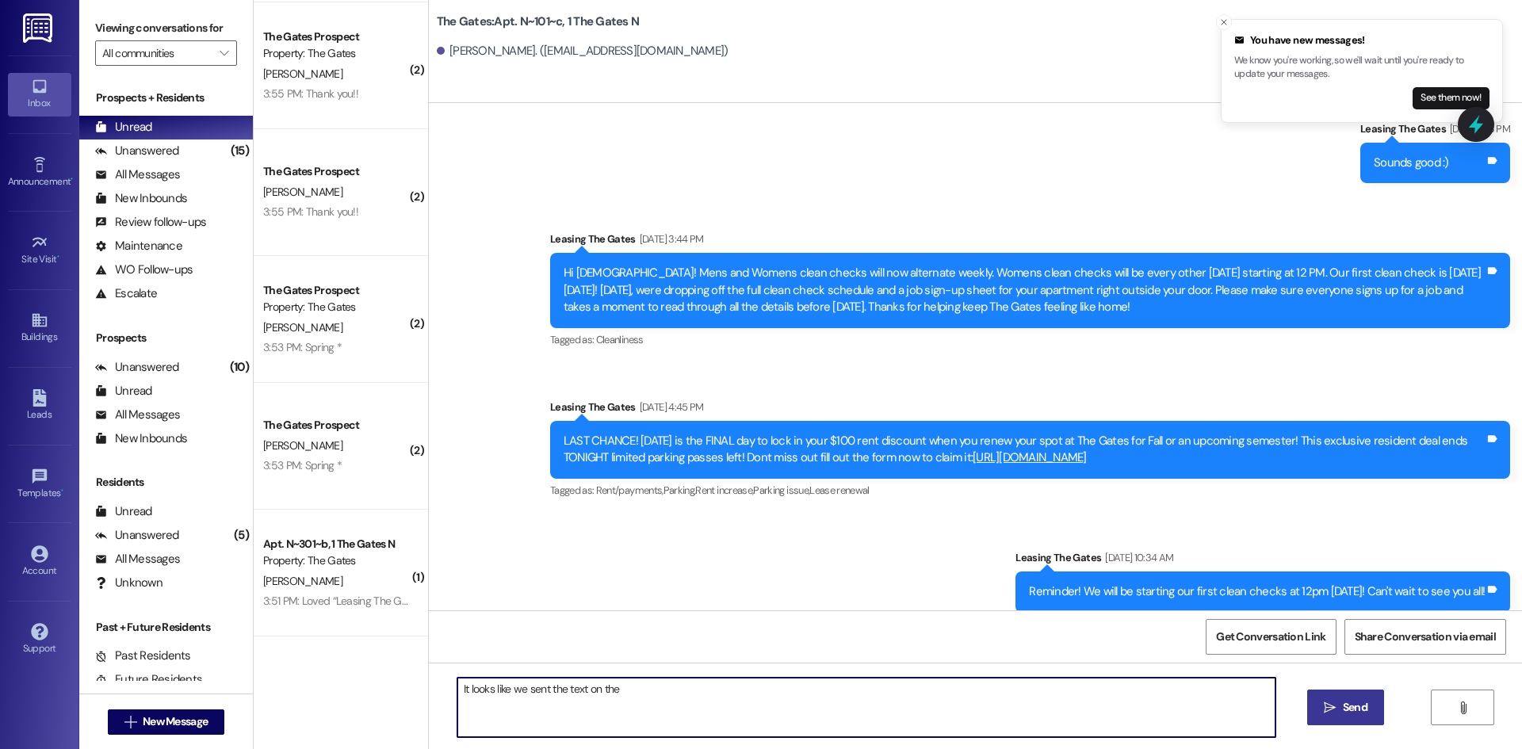
drag, startPoint x: 620, startPoint y: 688, endPoint x: 595, endPoint y: 694, distance: 26.1
click at [595, 694] on textarea "It looks like we sent the text on the" at bounding box center [866, 707] width 818 height 59
type textarea "It looks like we sent the text on the 11th of april! and you sign after so we s…"
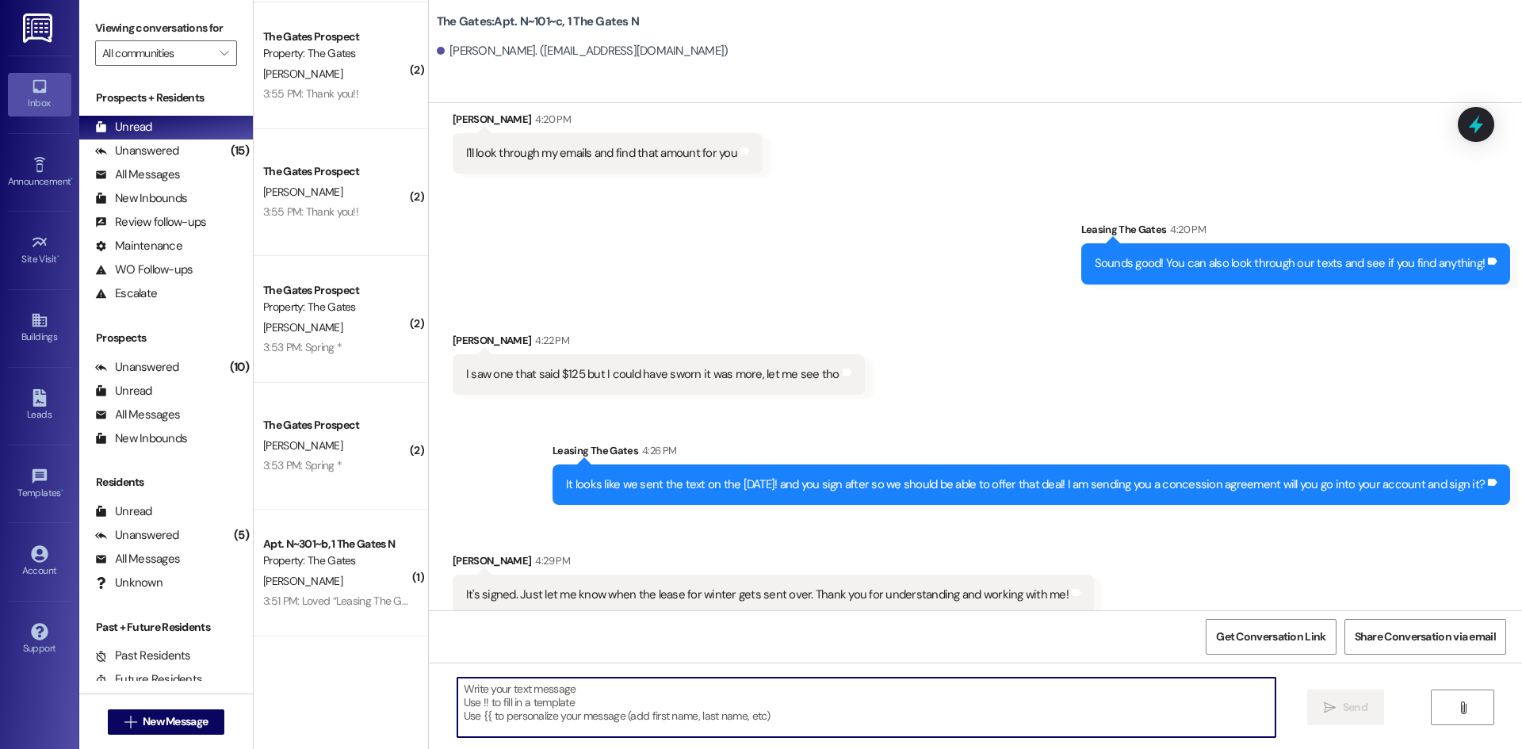
scroll to position [36572, 0]
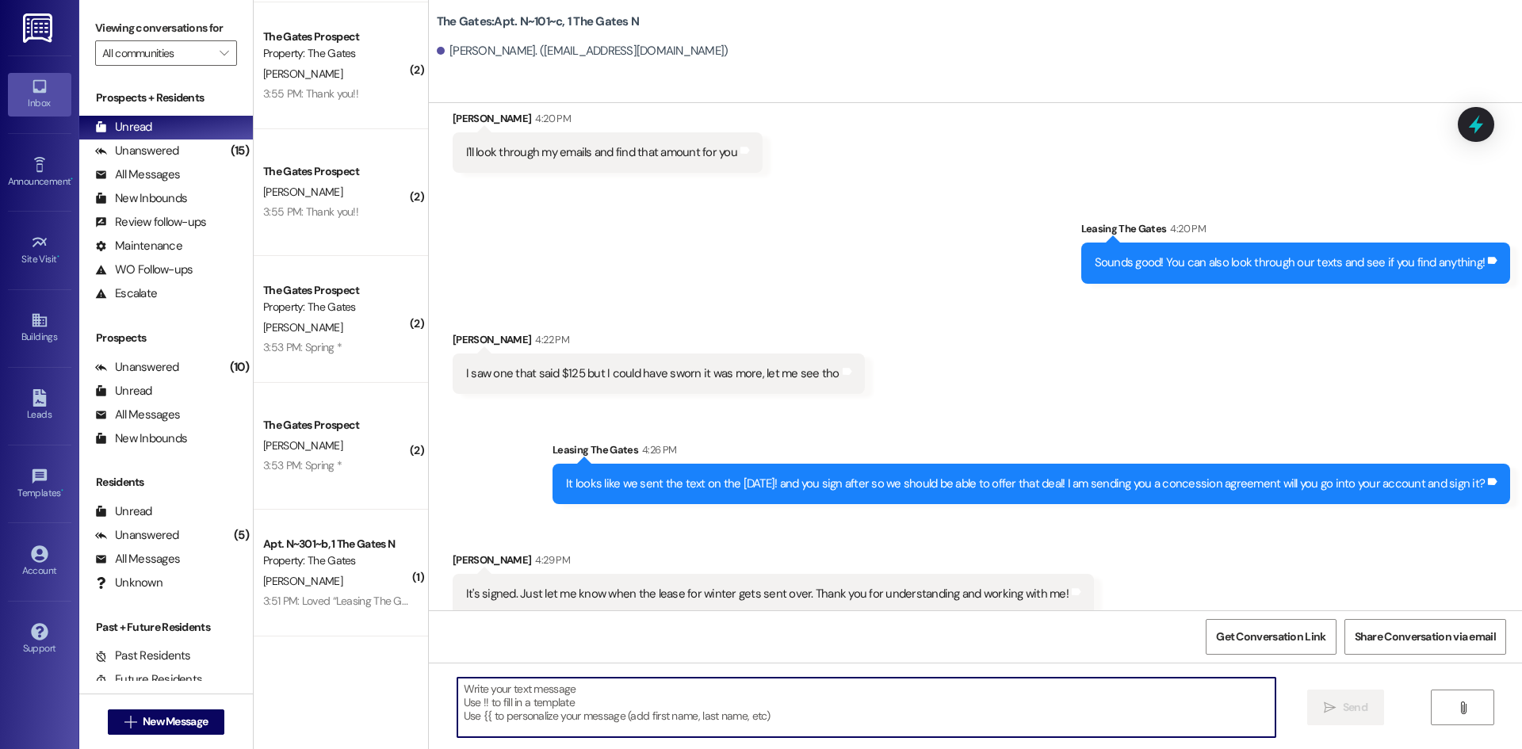
click at [618, 691] on textarea at bounding box center [866, 707] width 818 height 59
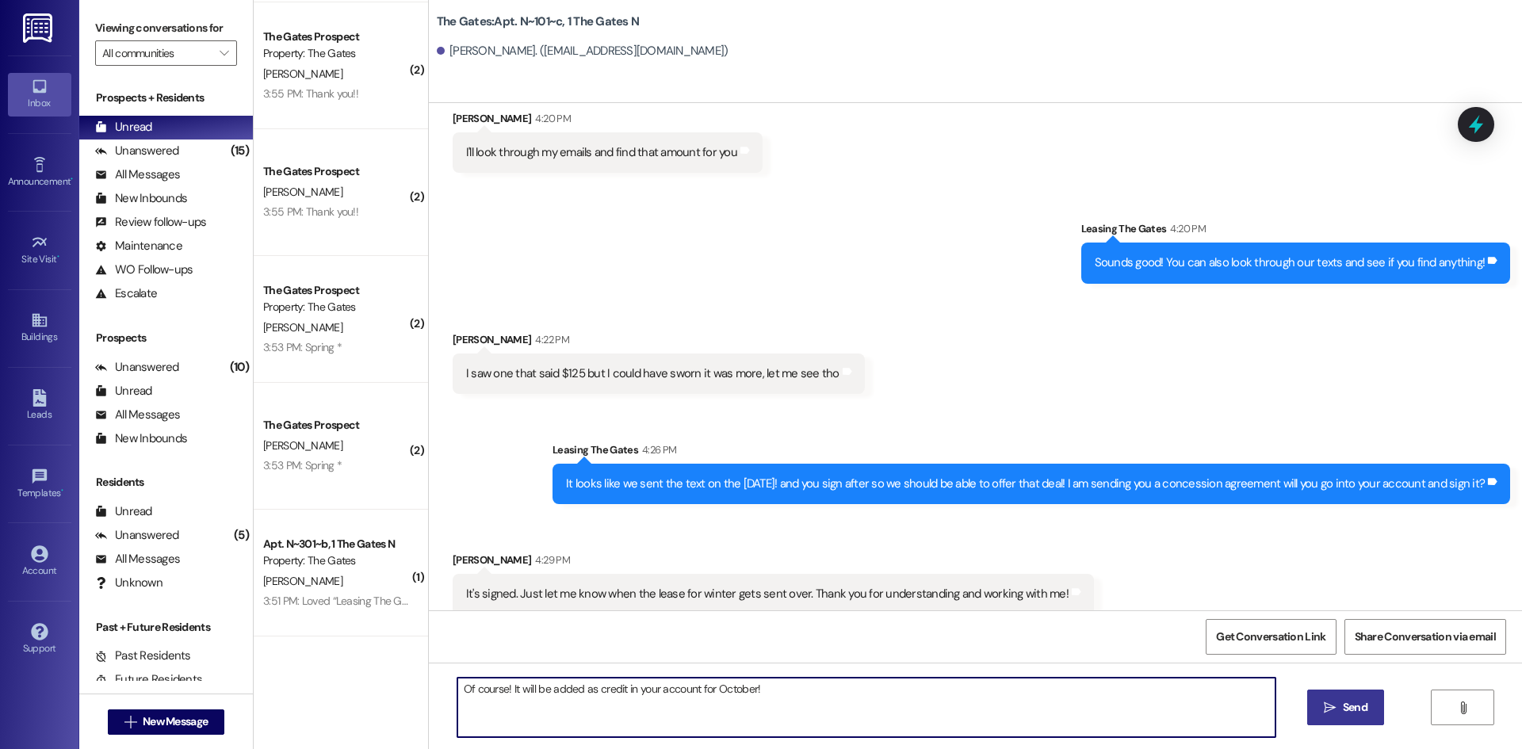
type textarea "Of course! It will be added as credit in your account for October!"
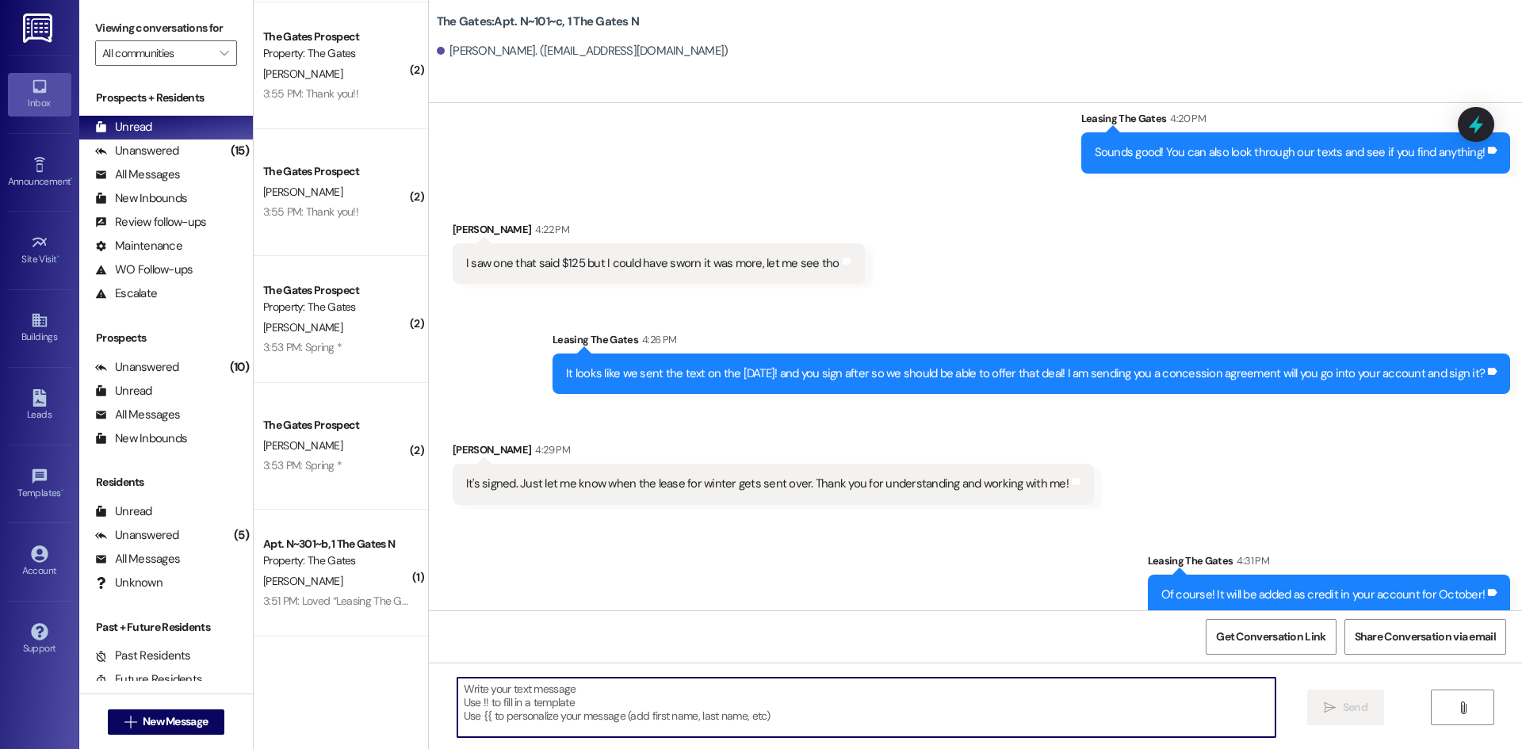
scroll to position [36683, 0]
click at [527, 698] on textarea at bounding box center [866, 707] width 818 height 59
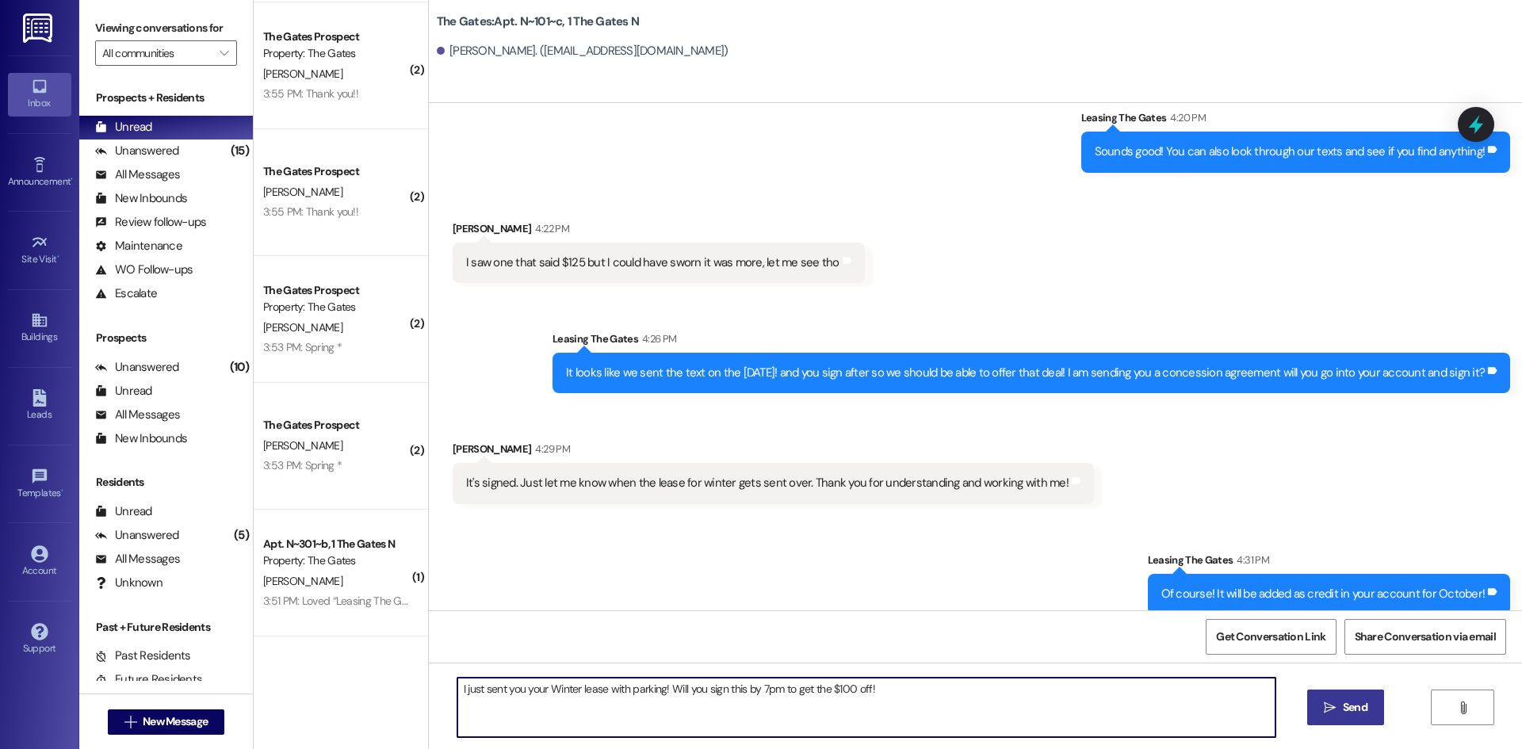
type textarea "I just sent you your Winter lease with parking! Will you sign this by 7pm to ge…"
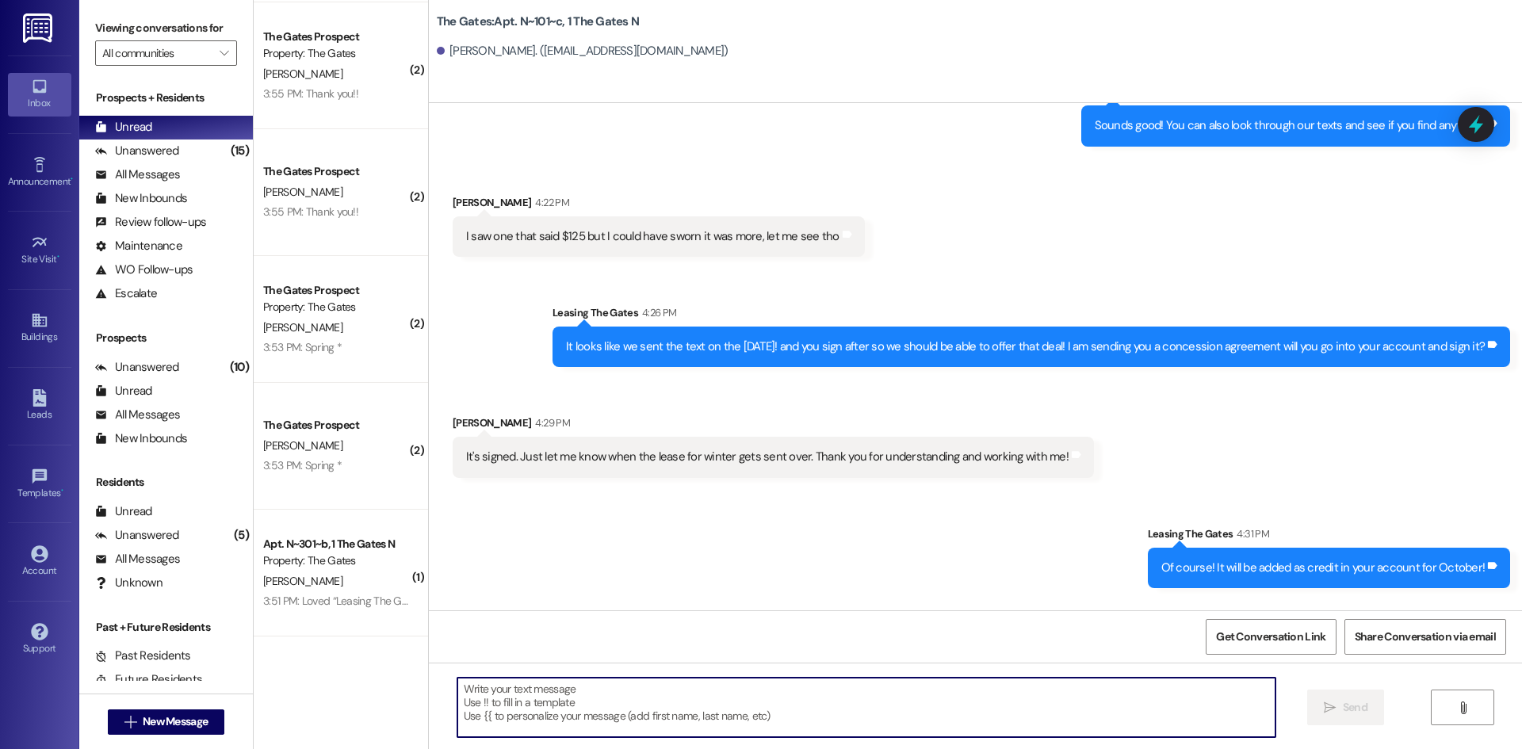
scroll to position [36794, 0]
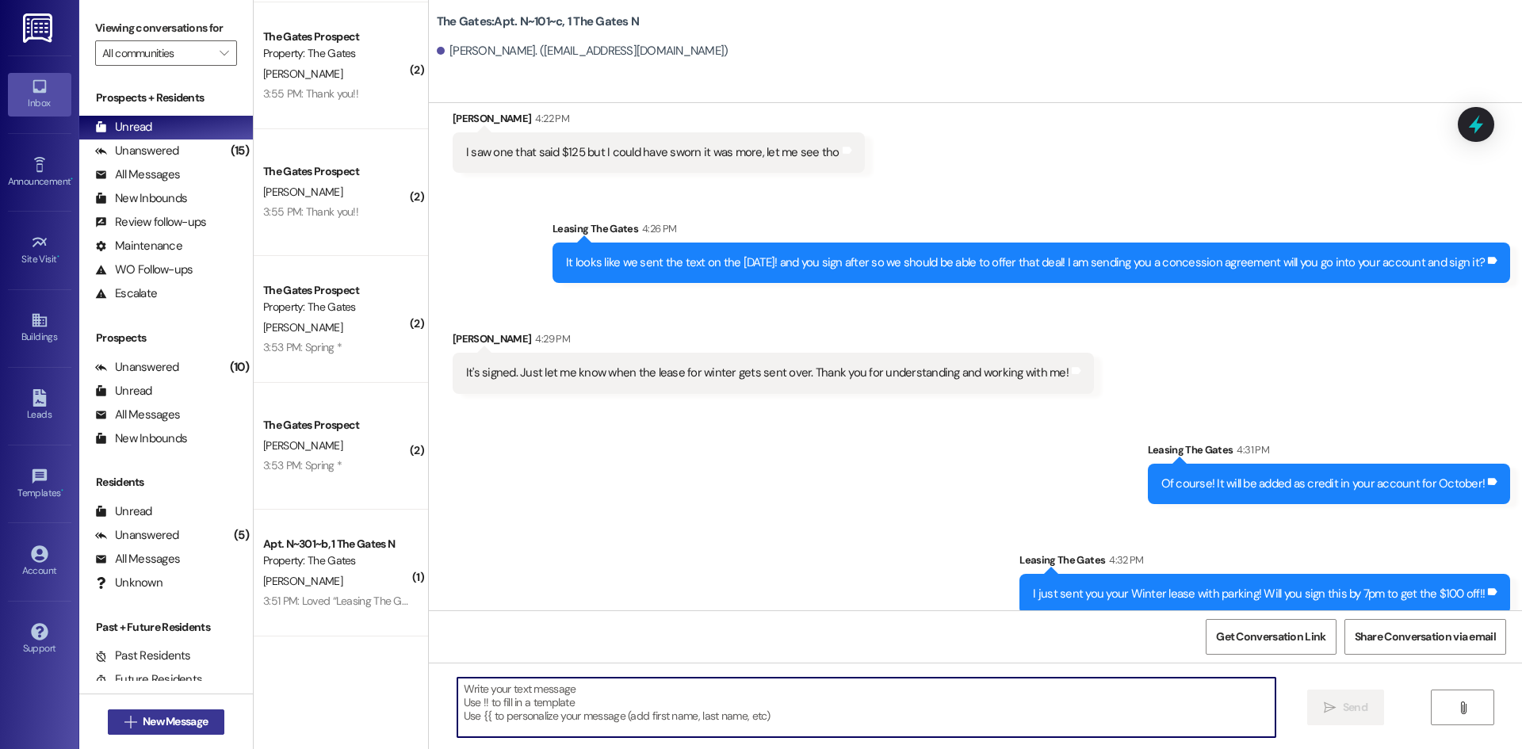
click at [143, 717] on span "New Message" at bounding box center [175, 721] width 65 height 17
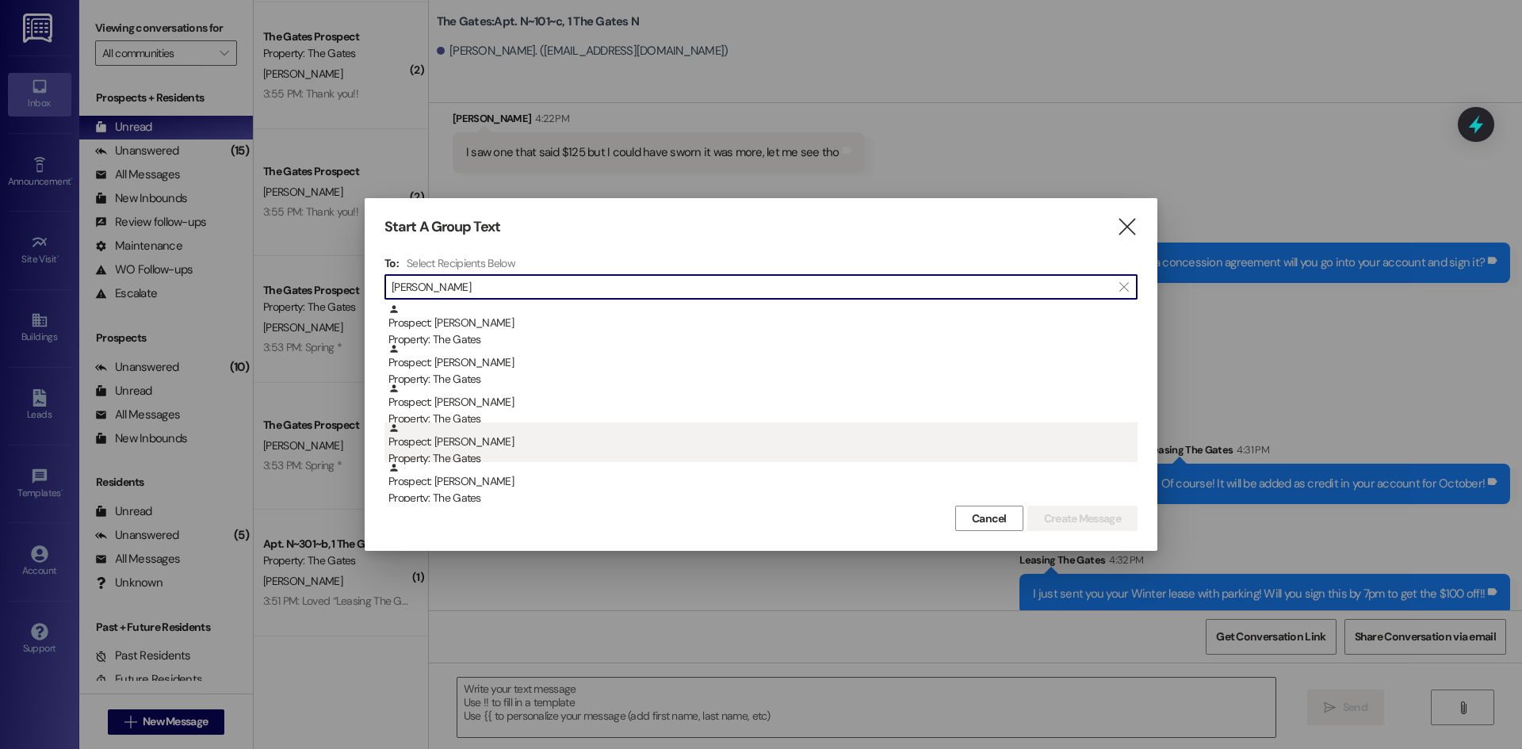
type input "tyler m"
click at [698, 455] on div "Property: The Gates" at bounding box center [762, 458] width 749 height 17
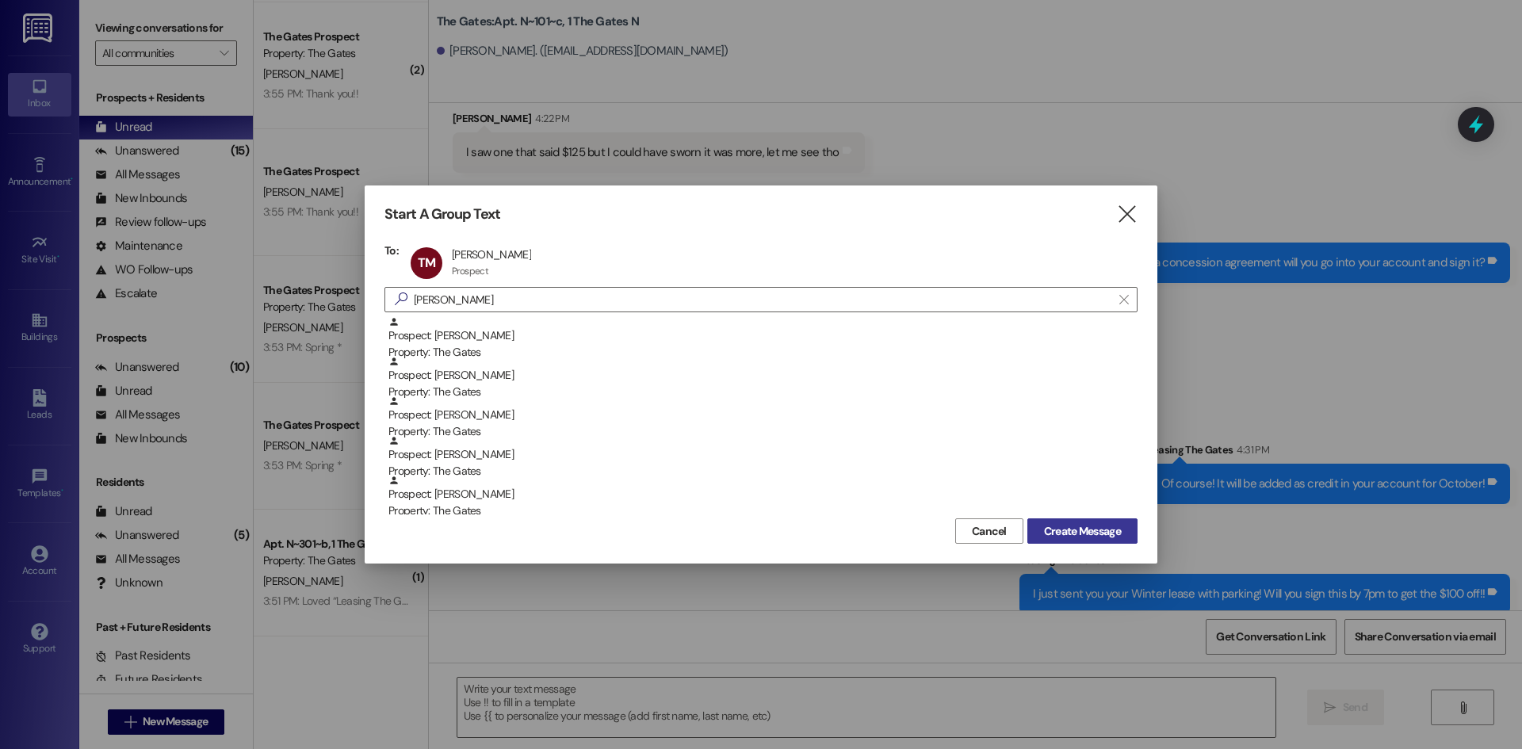
click at [1041, 530] on span "Create Message" at bounding box center [1082, 531] width 83 height 17
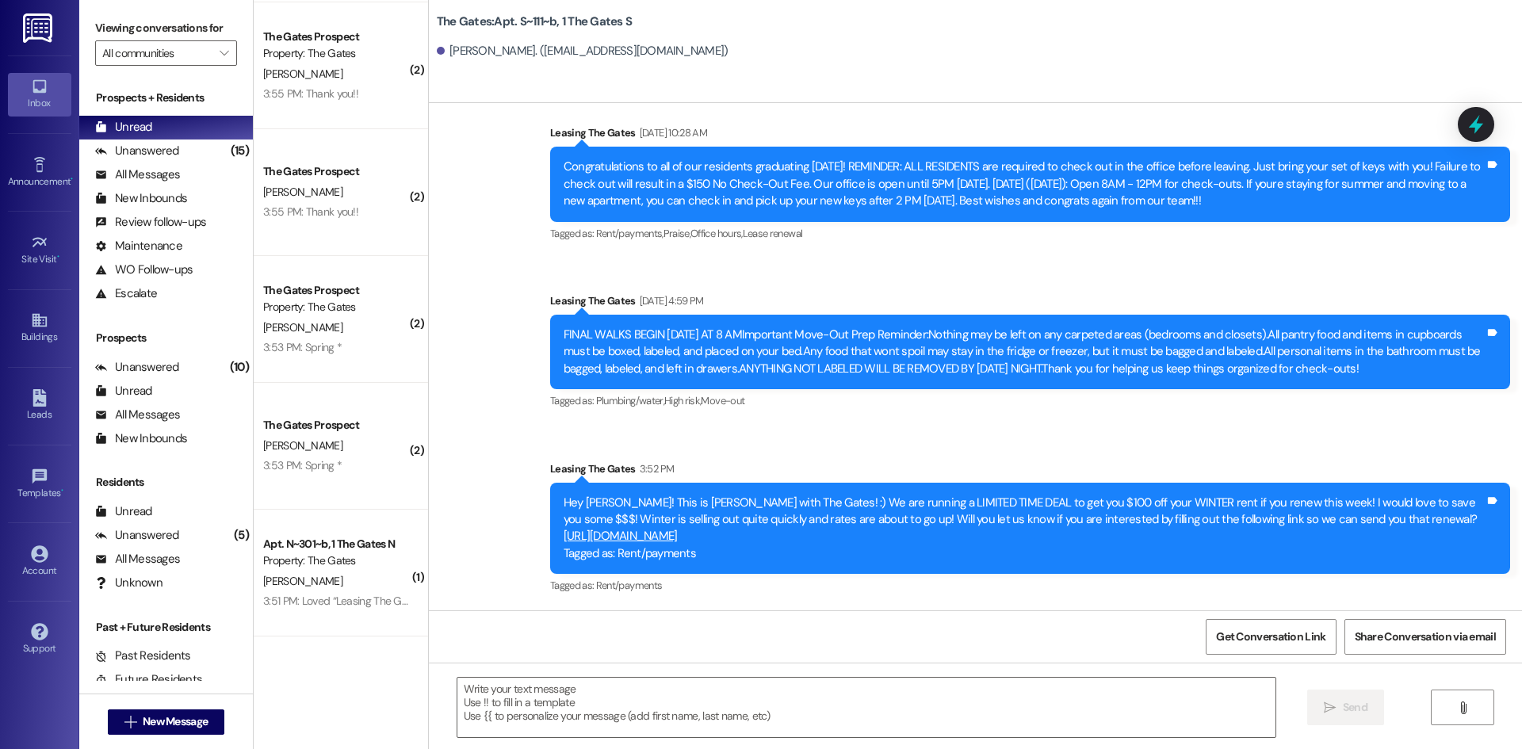
scroll to position [14166, 0]
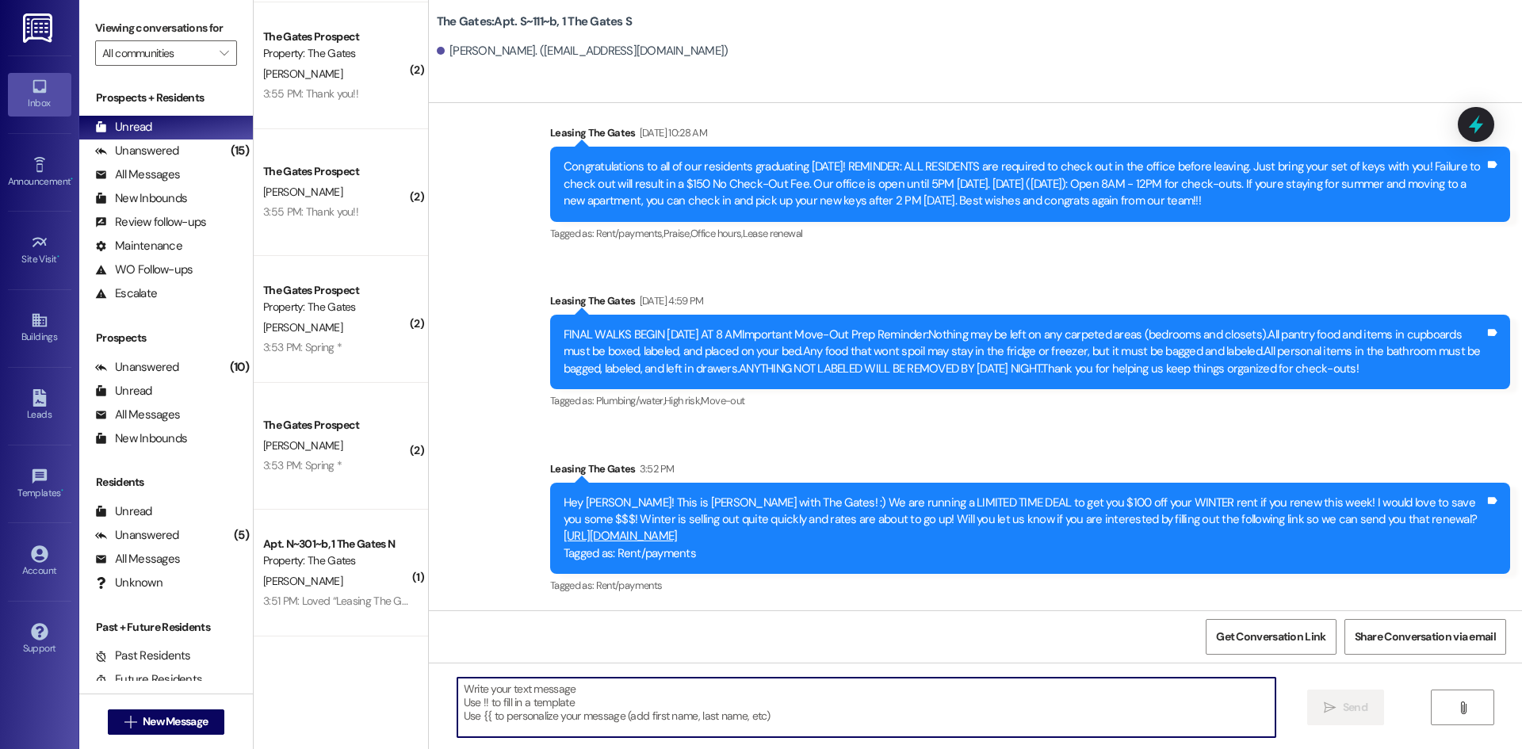
click at [659, 712] on textarea at bounding box center [866, 707] width 818 height 59
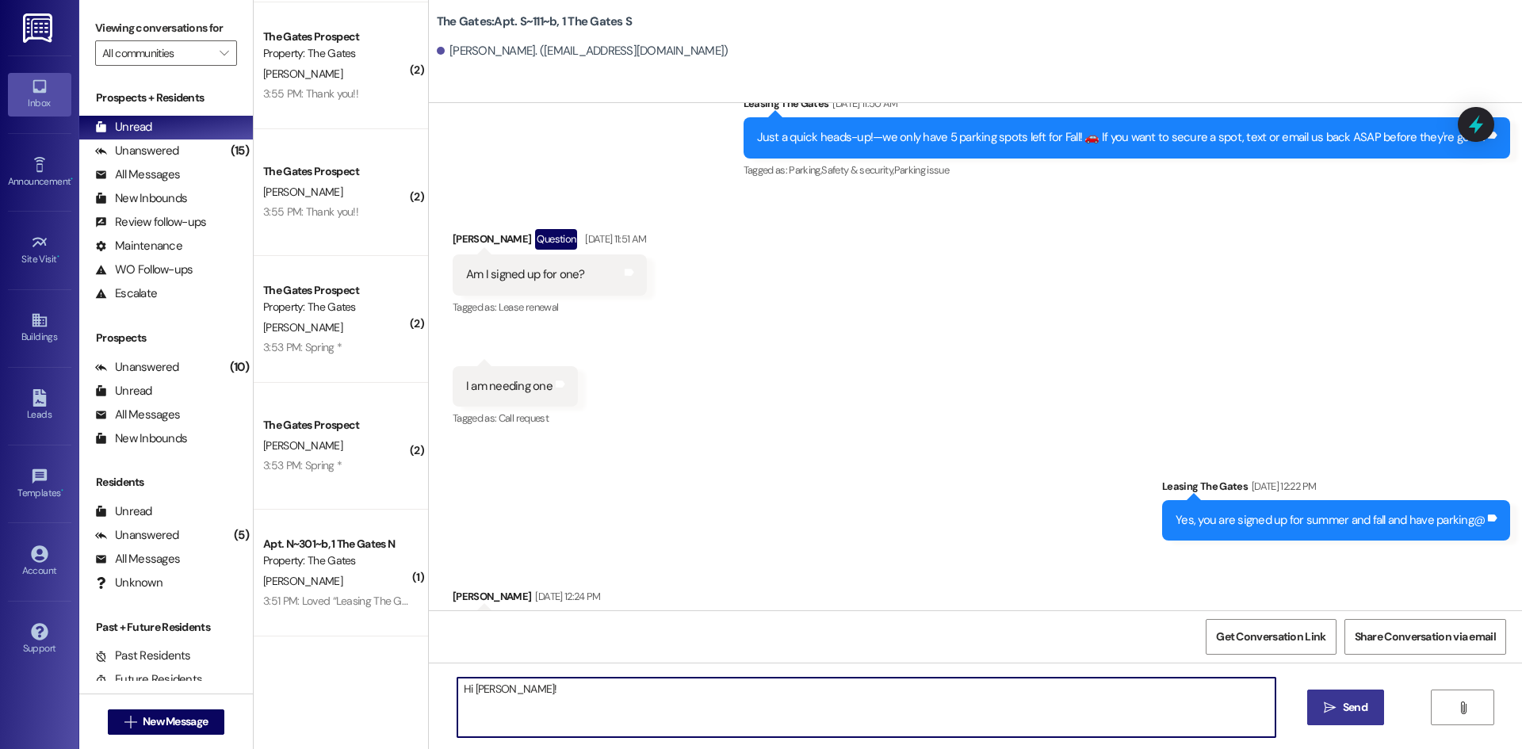
scroll to position [10361, 0]
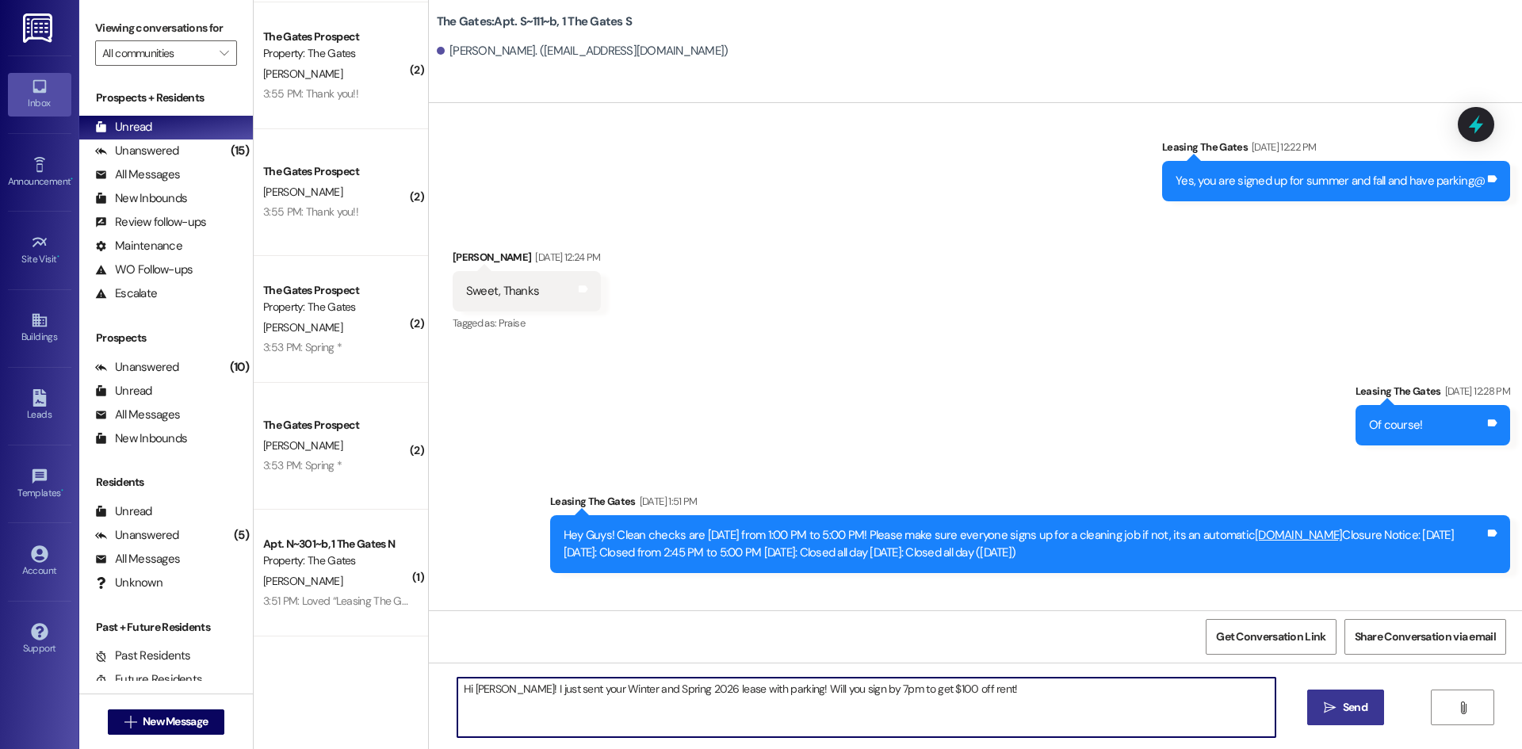
type textarea "Hi Tyler! I just sent your Winter and Spring 2026 lease with parking! Will you …"
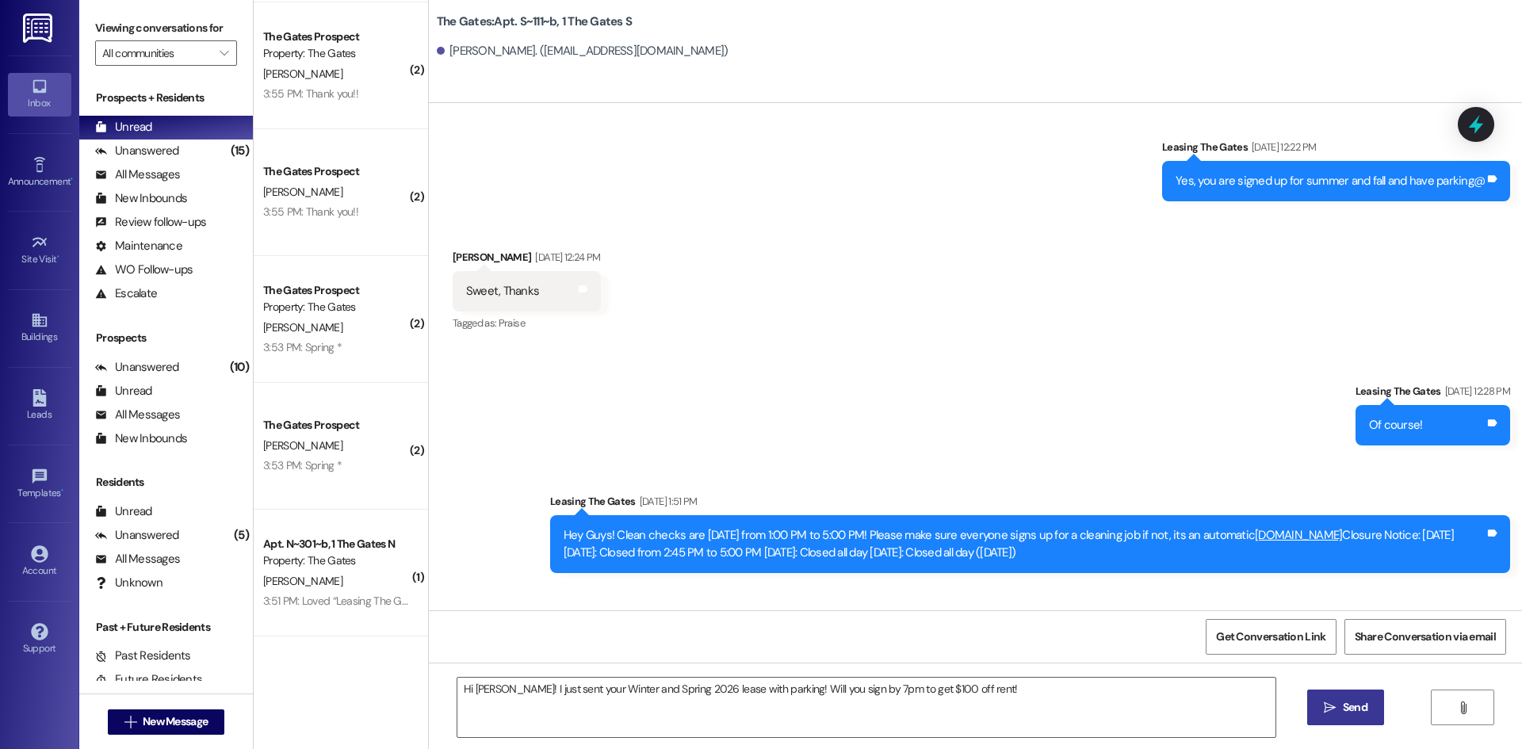
click at [1371, 715] on button " Send" at bounding box center [1345, 708] width 77 height 36
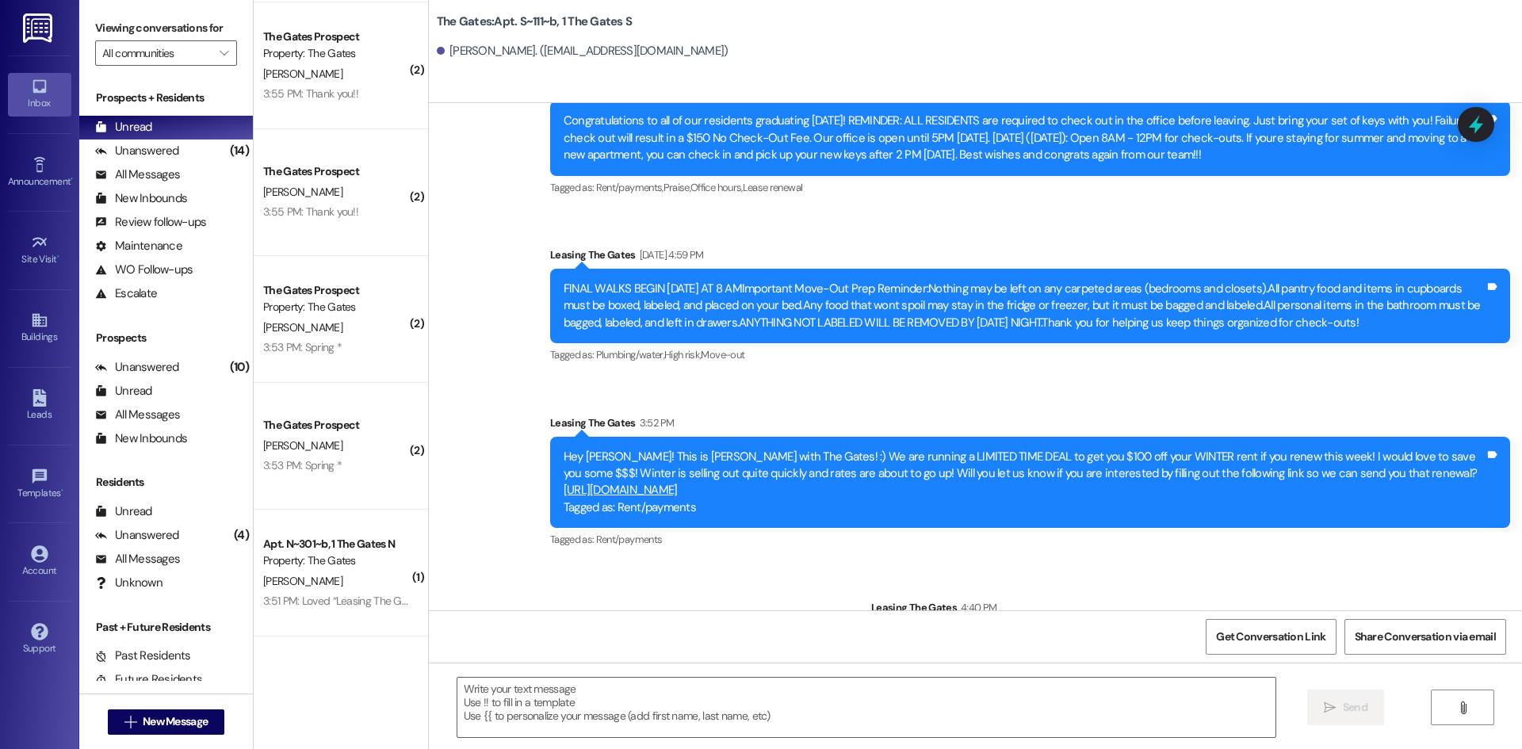
scroll to position [14276, 0]
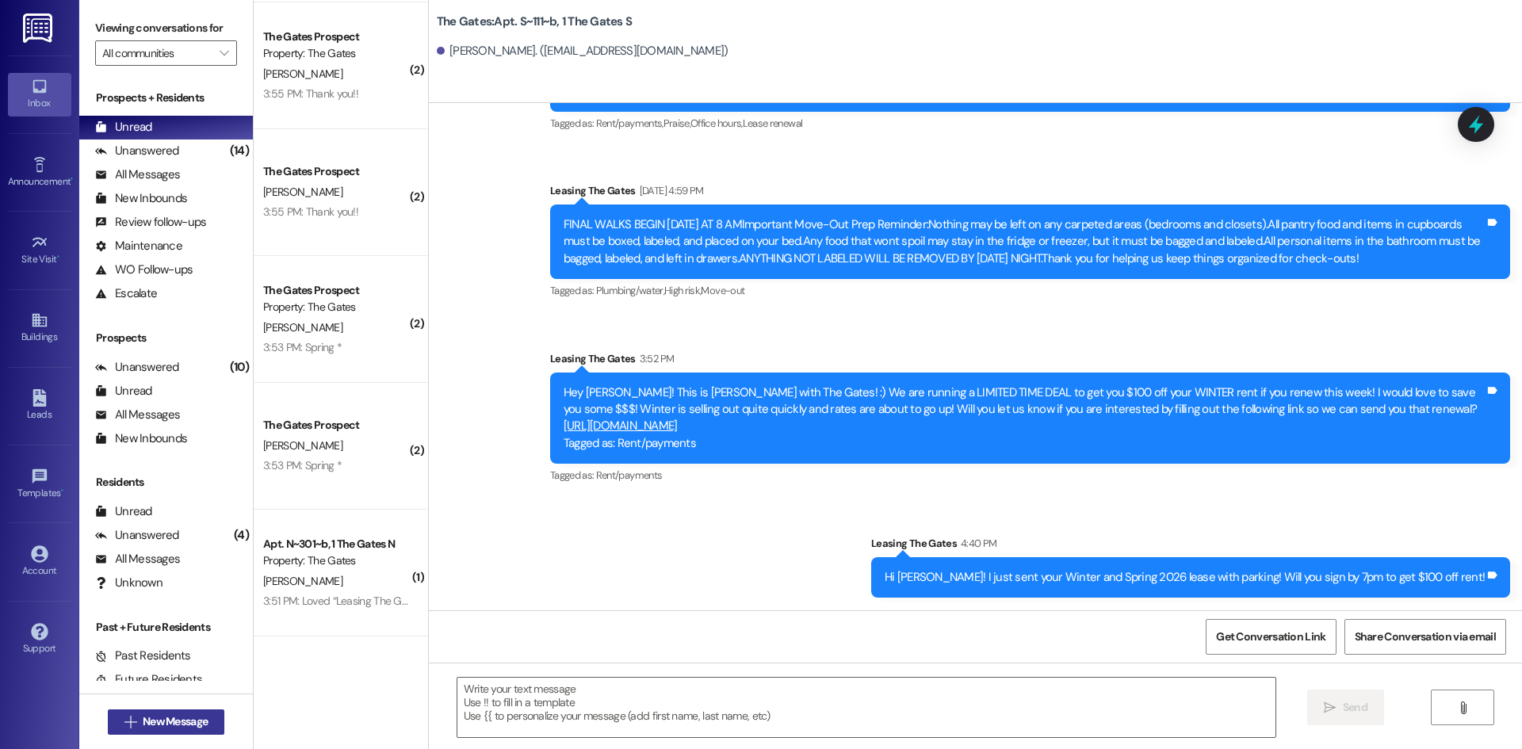
click at [153, 727] on span "New Message" at bounding box center [175, 721] width 65 height 17
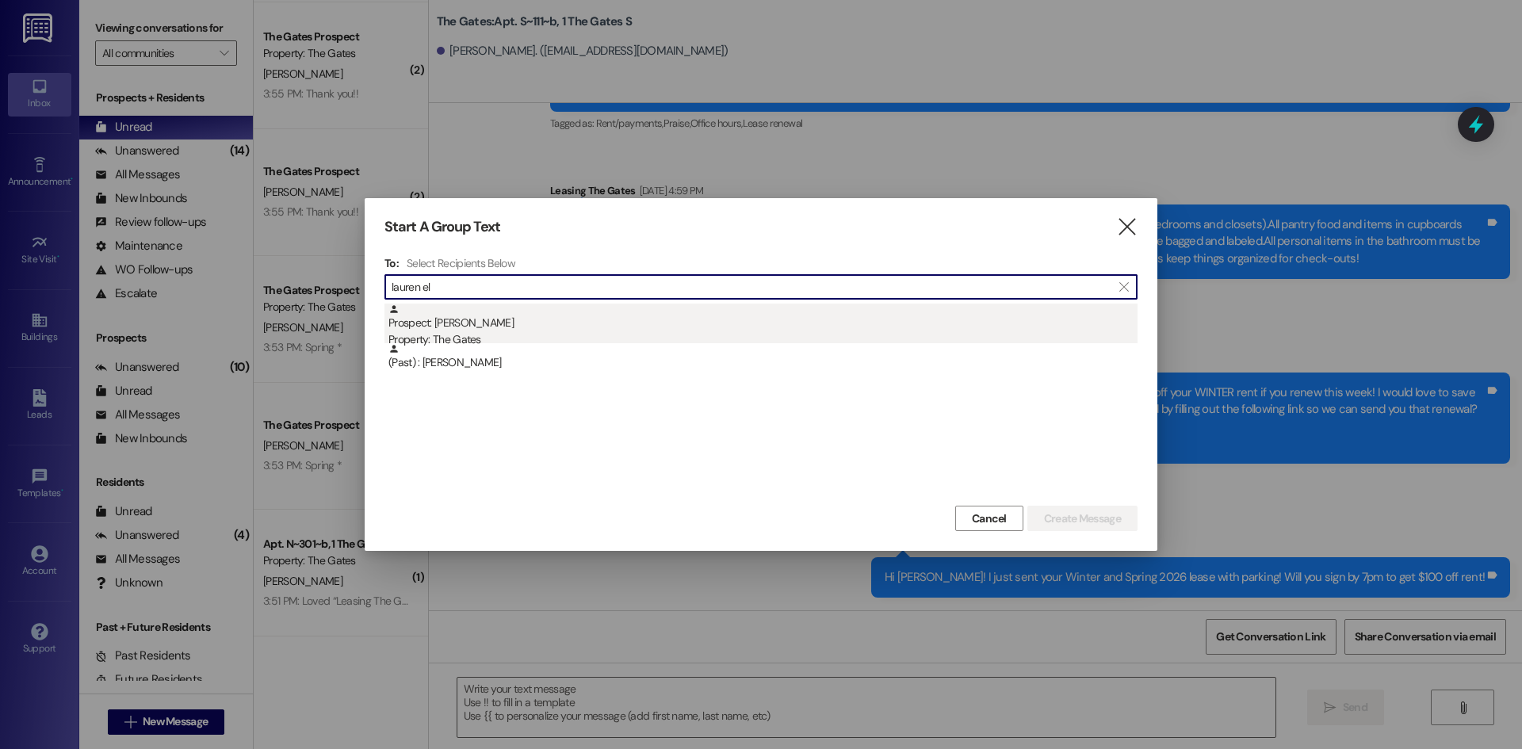
type input "lauren el"
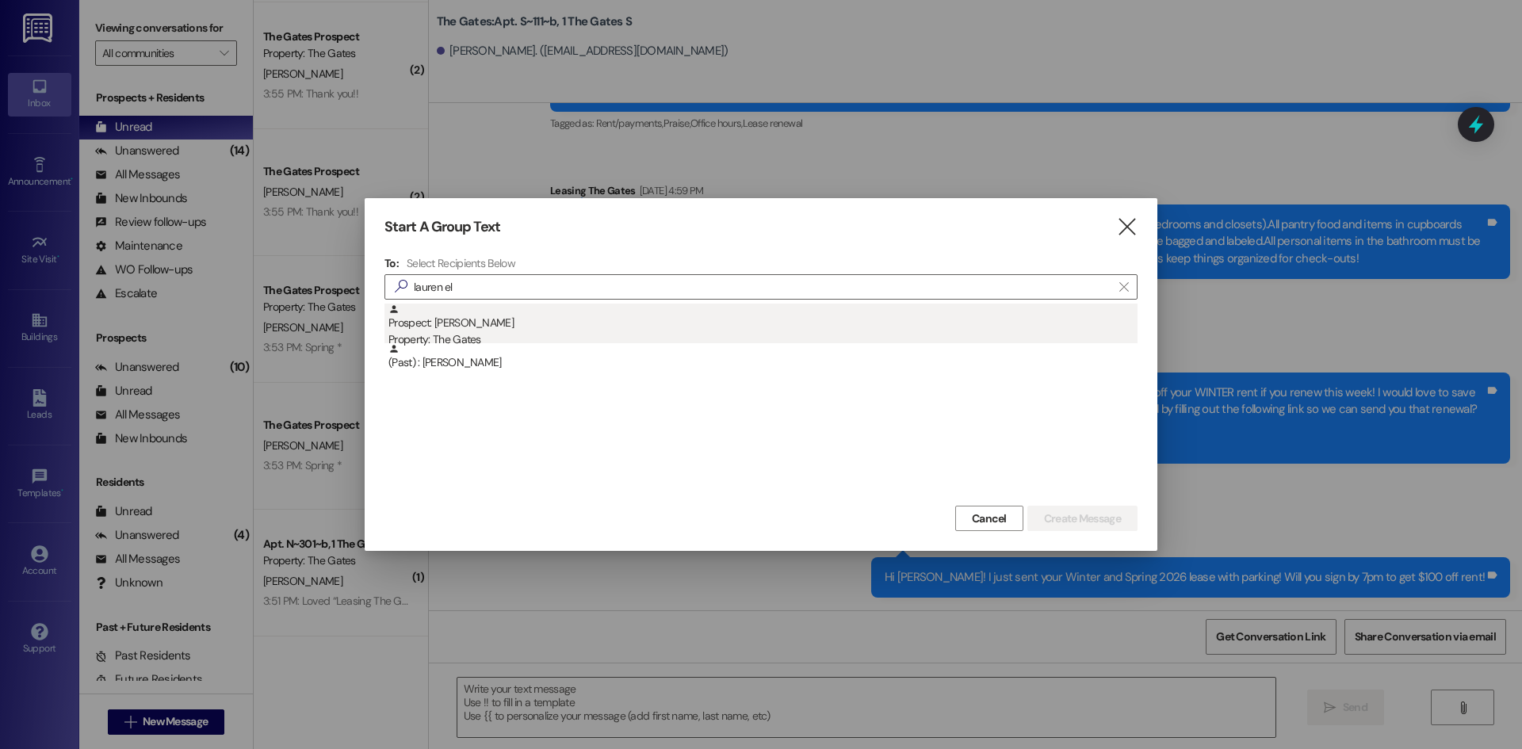
click at [511, 335] on div "Property: The Gates" at bounding box center [762, 339] width 749 height 17
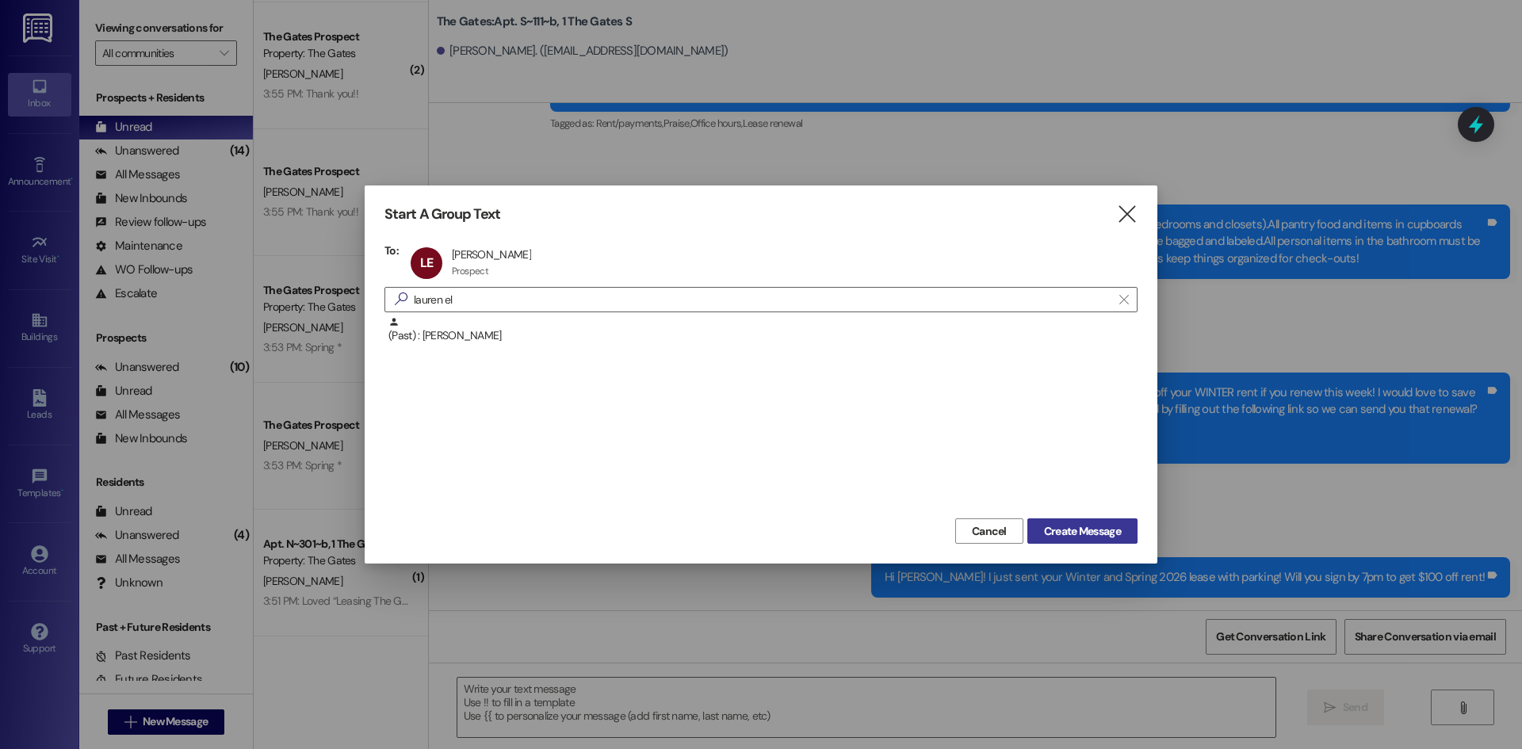
click at [1069, 526] on span "Create Message" at bounding box center [1082, 531] width 77 height 17
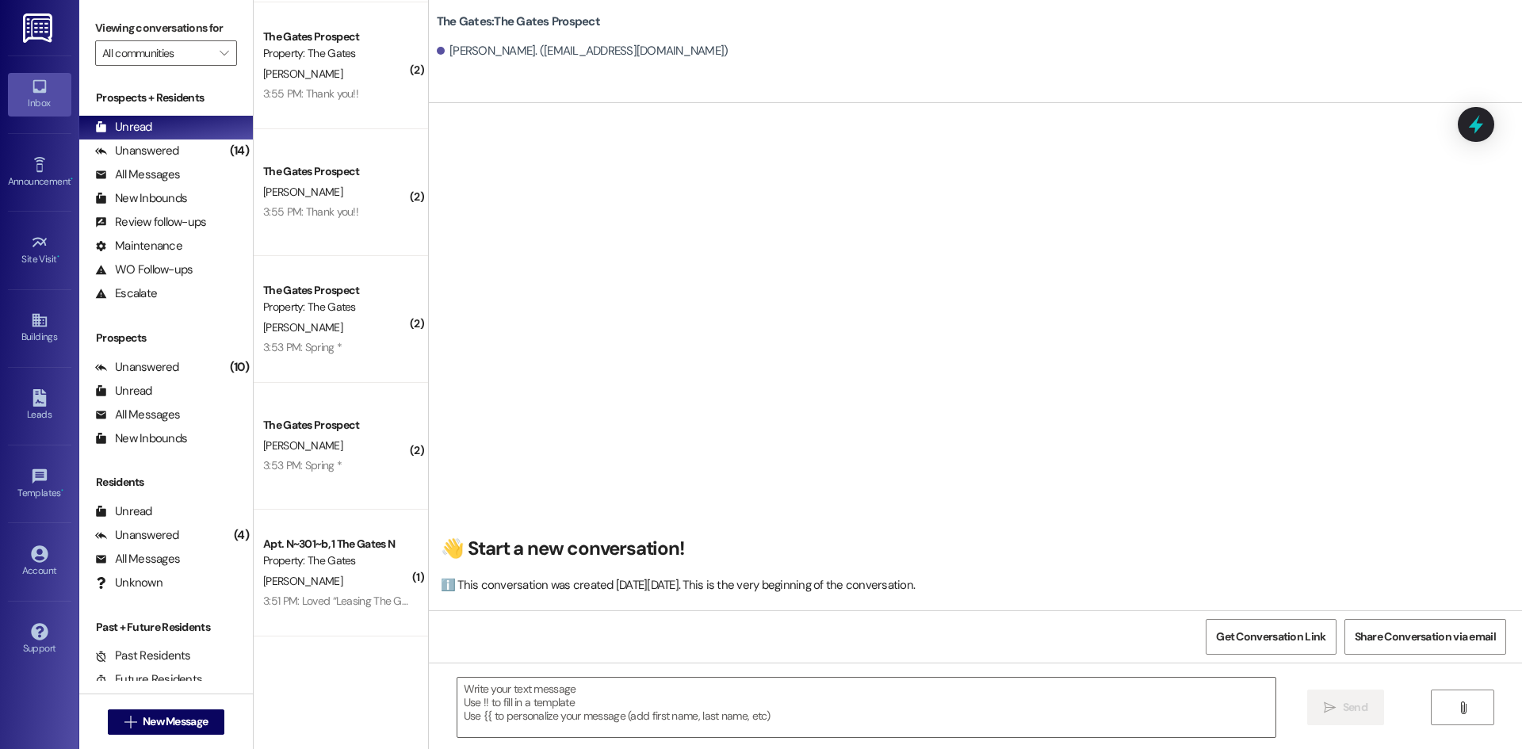
scroll to position [1, 0]
click at [677, 714] on textarea at bounding box center [866, 707] width 818 height 59
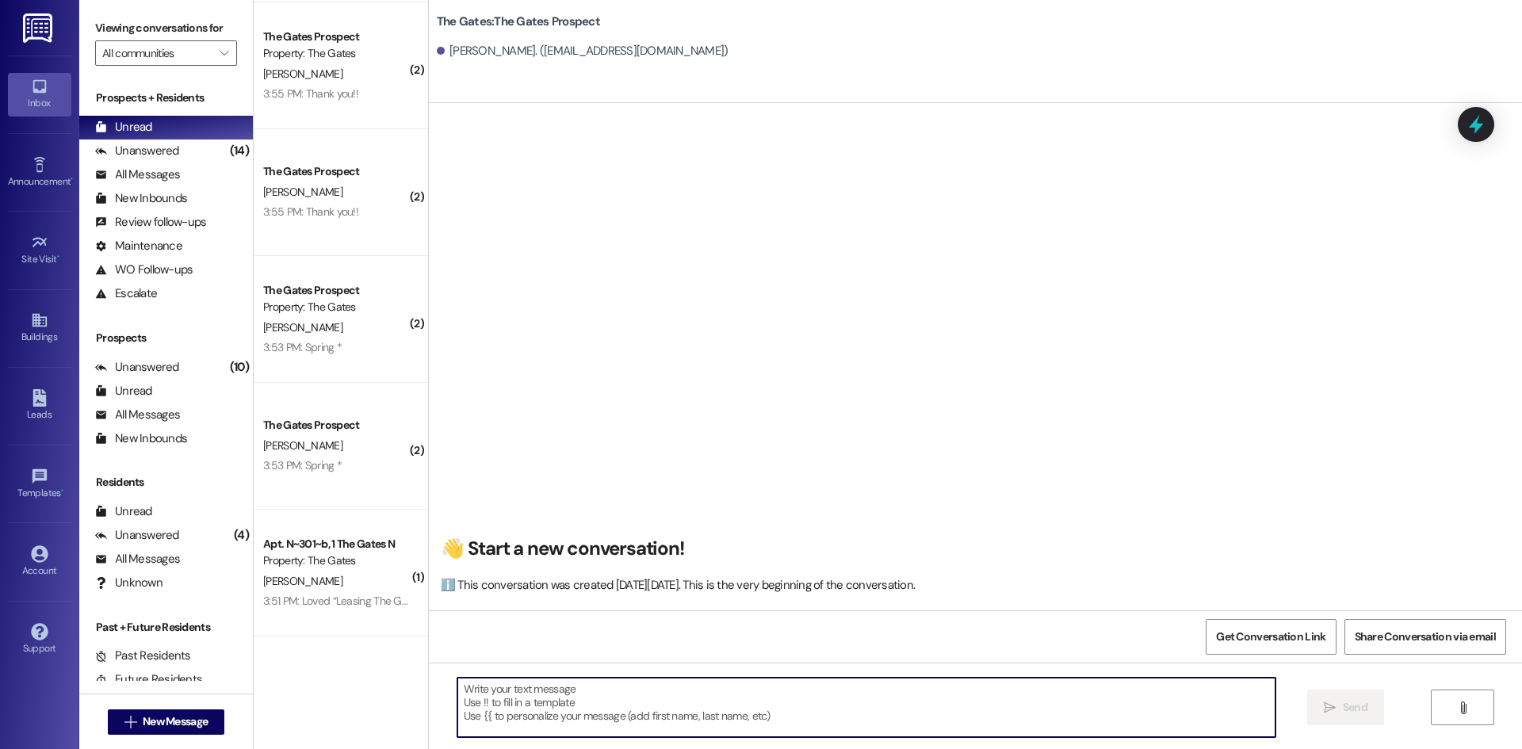
paste textarea "Oross, Allison"
type textarea "Oross, Allison"
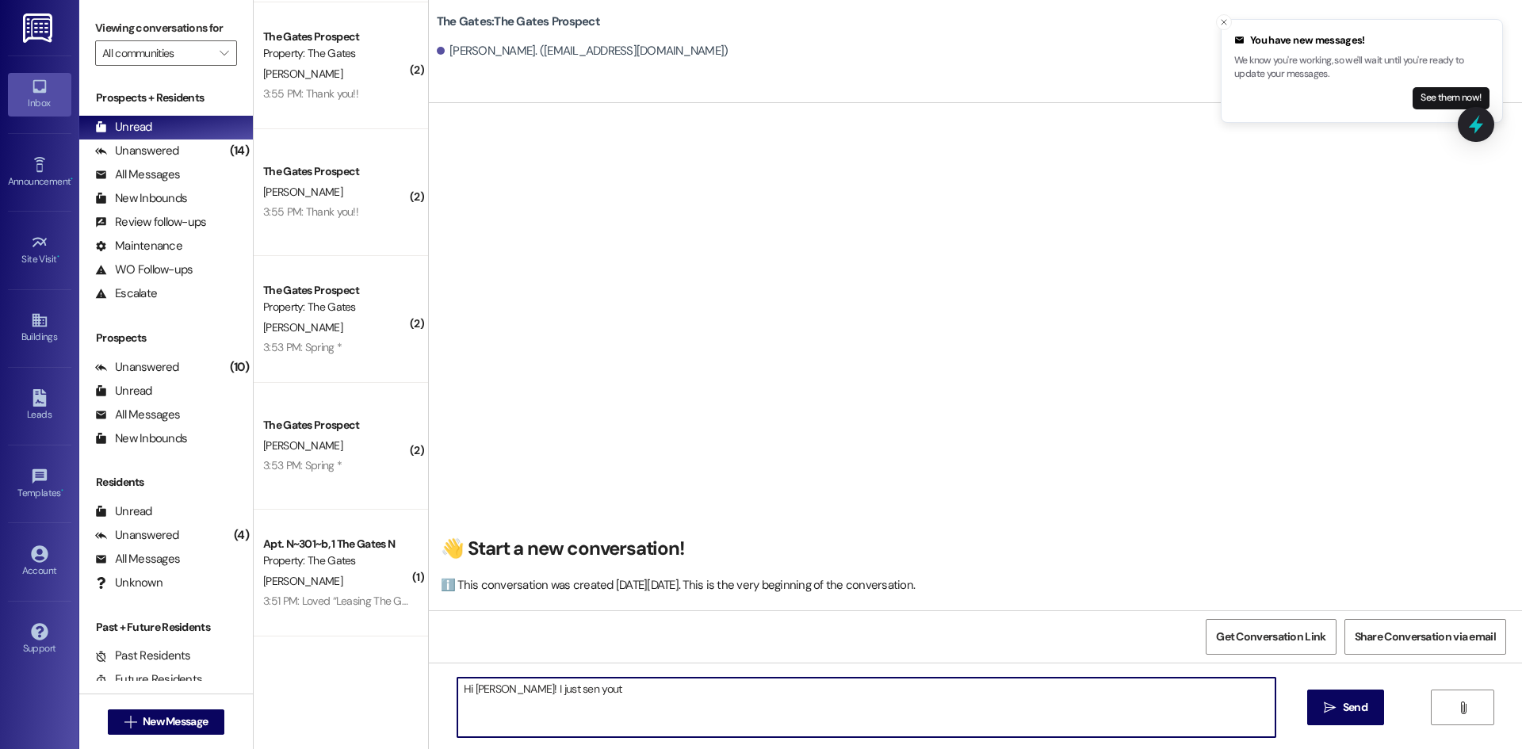
click at [605, 705] on textarea "Hi Lauren! I just sen yout" at bounding box center [866, 707] width 818 height 59
drag, startPoint x: 587, startPoint y: 687, endPoint x: 537, endPoint y: 698, distance: 51.2
click at [537, 698] on textarea "Hi Lauren! I just sen yout" at bounding box center [866, 707] width 818 height 59
type textarea "Hi Lauren! I just sent you your lease for Winter and Spring 2026 with Parking!!…"
